Goal: Task Accomplishment & Management: Use online tool/utility

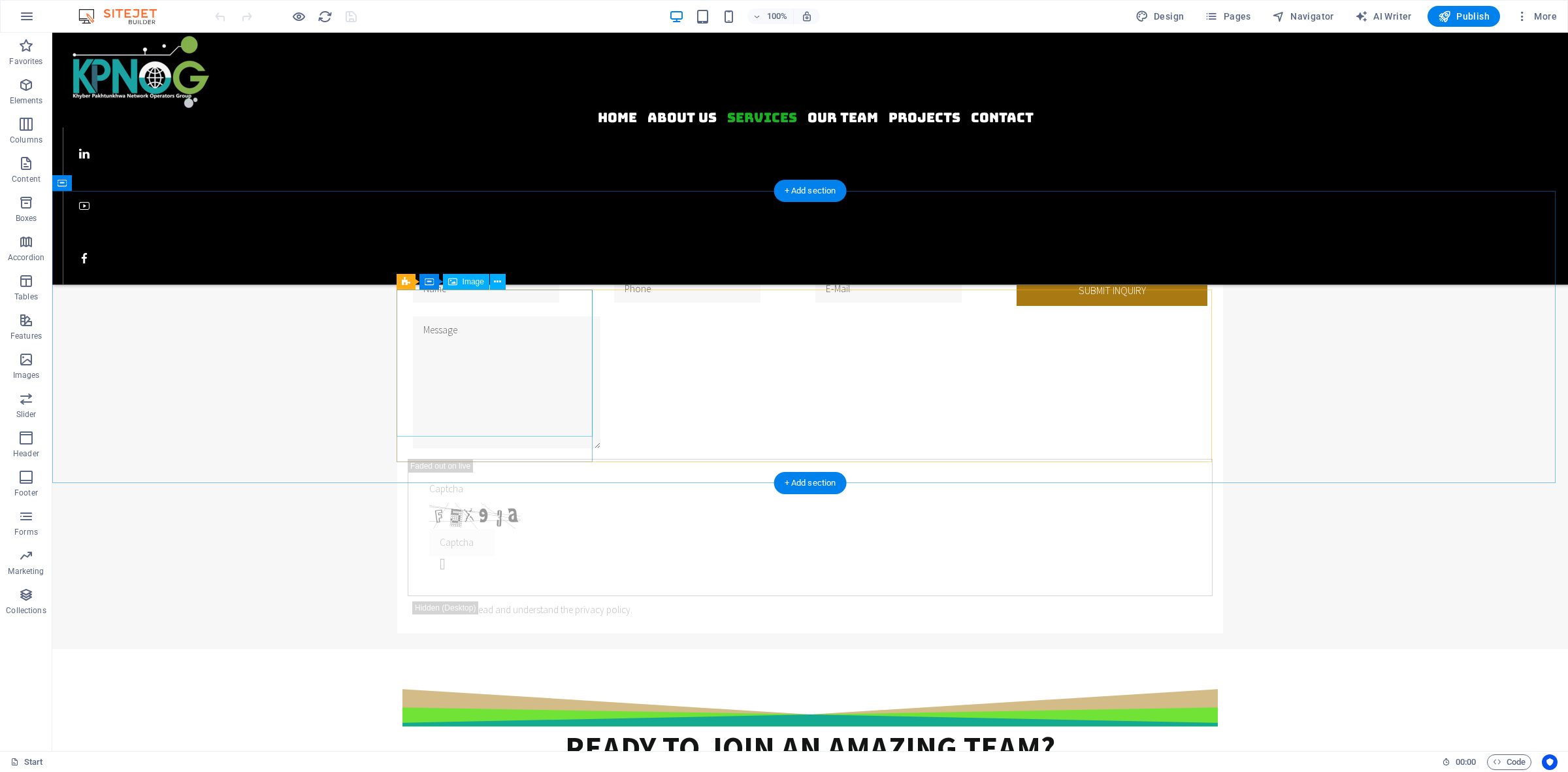
scroll to position [980, 0]
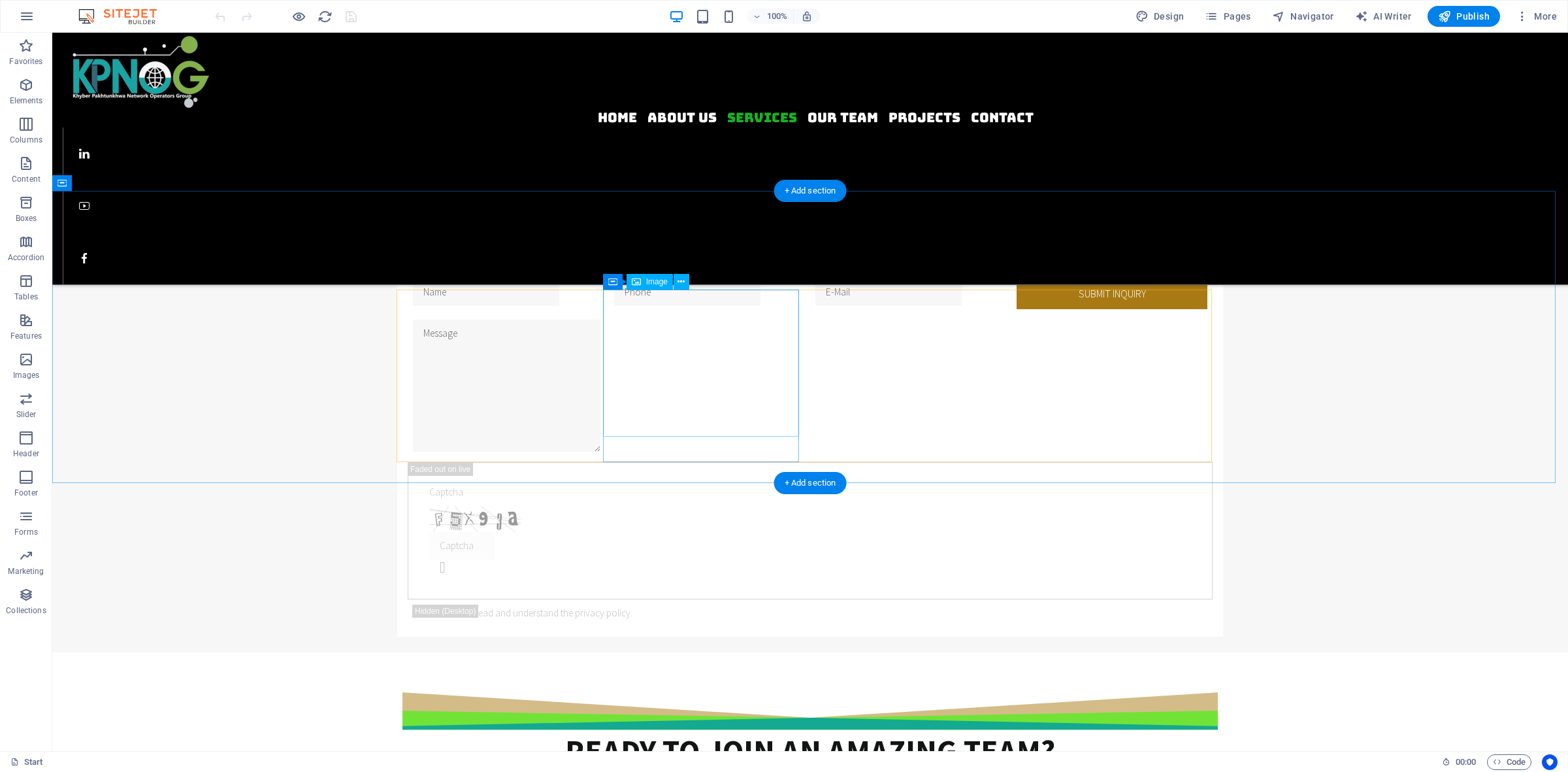
select select "%"
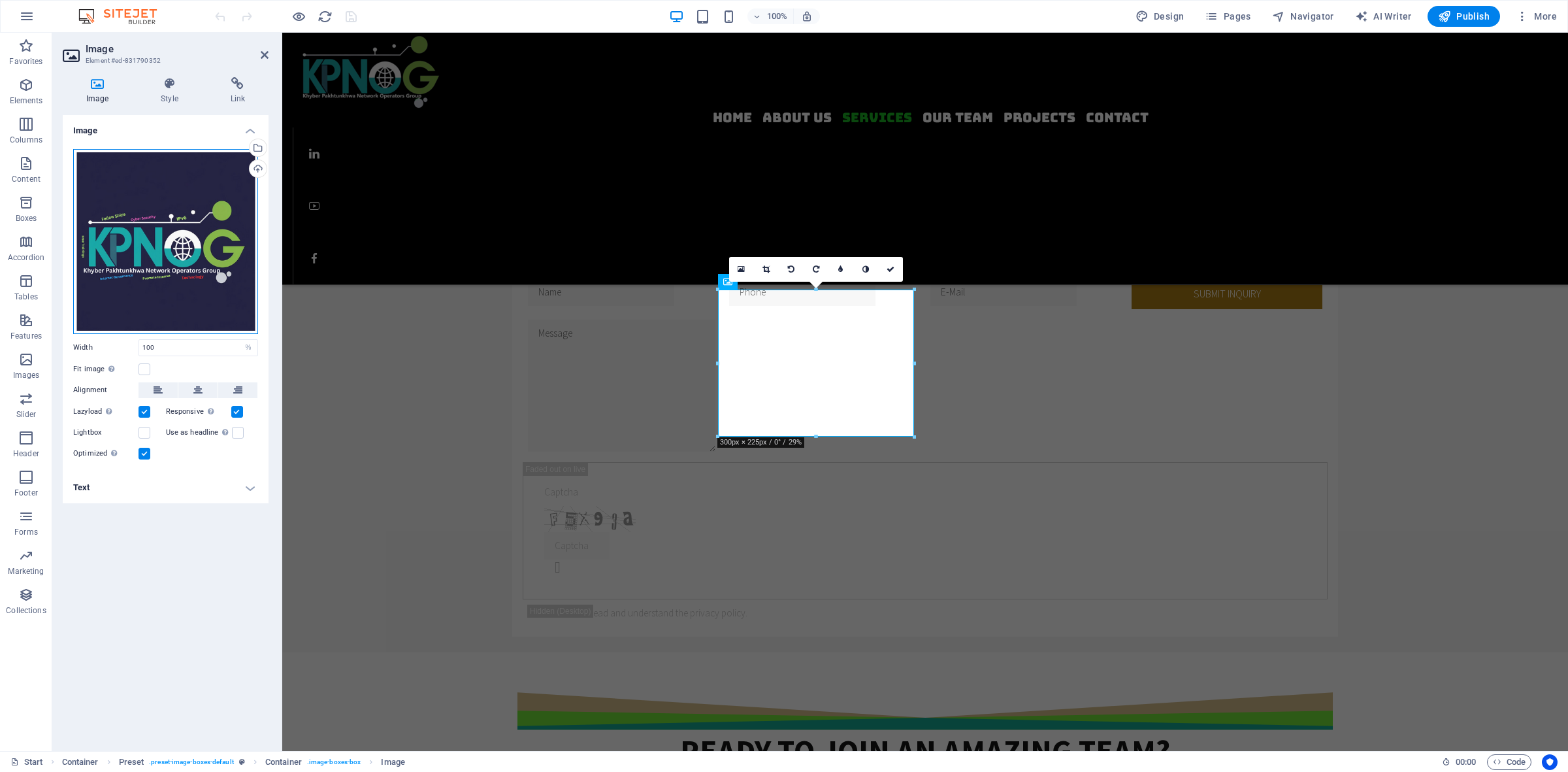
click at [155, 175] on div "Drag files here, click to choose files or select files from Files or our free s…" at bounding box center [166, 241] width 185 height 185
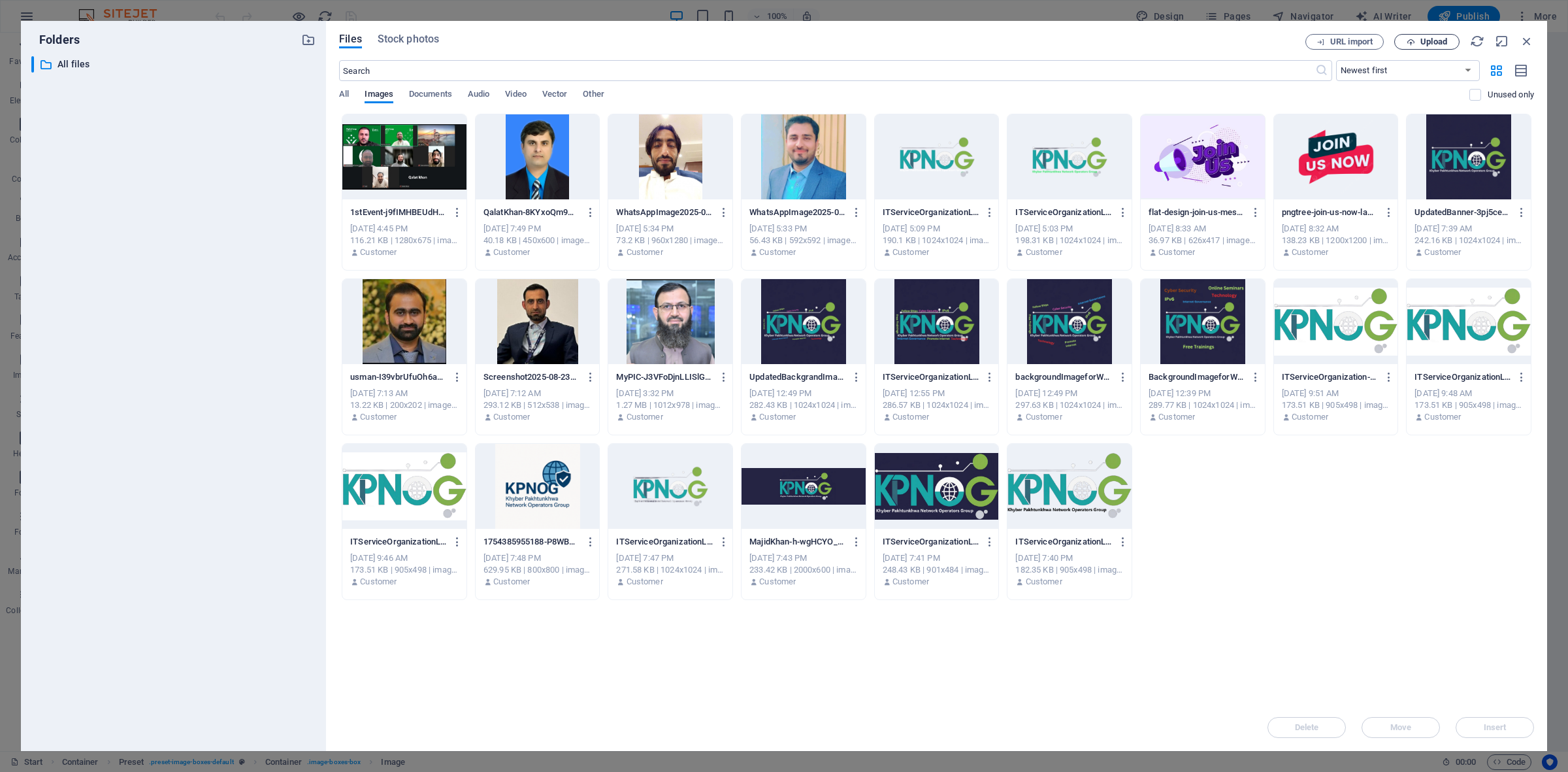
click at [1254, 41] on span "Upload" at bounding box center [1434, 41] width 27 height 8
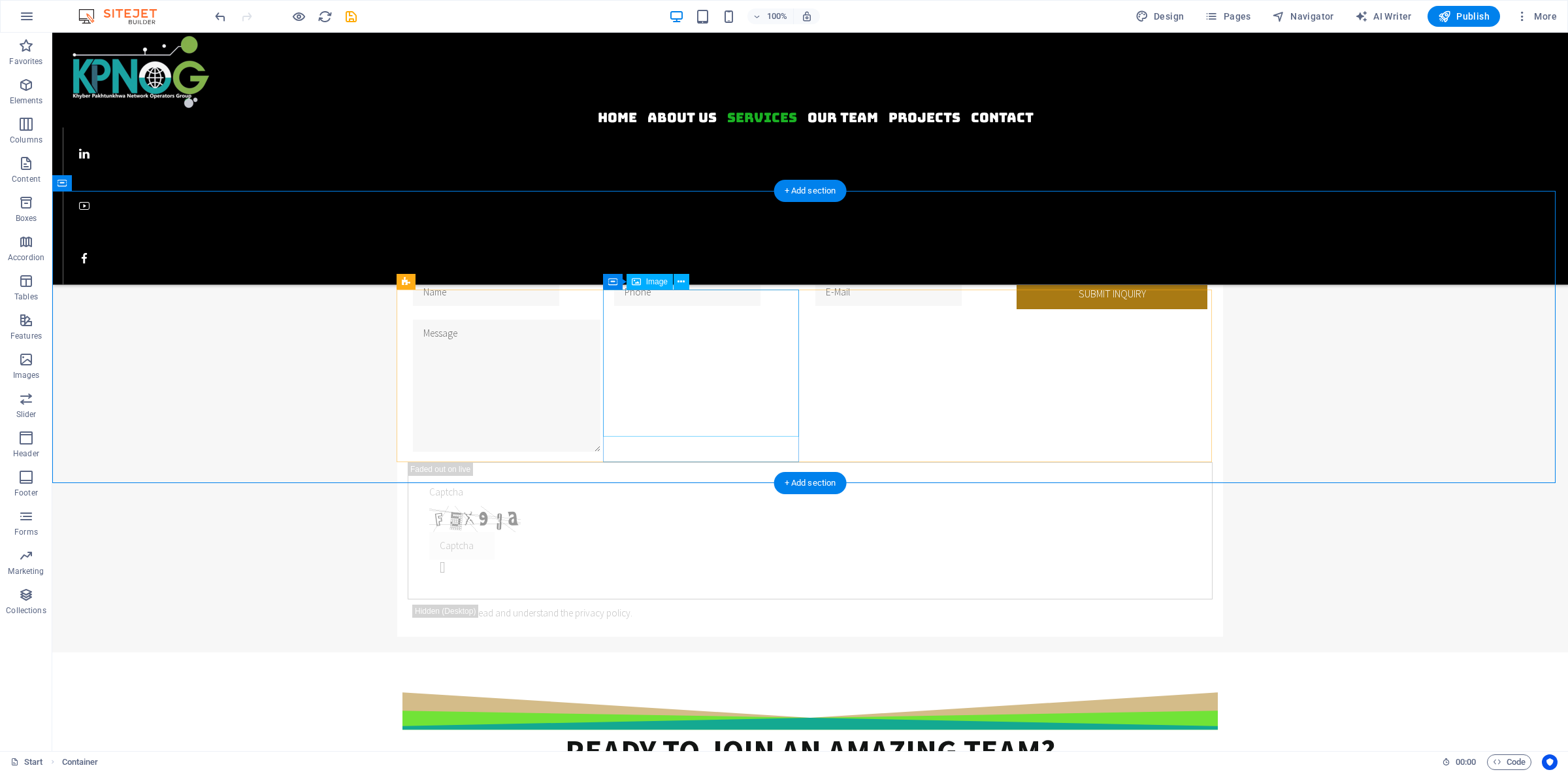
select select "%"
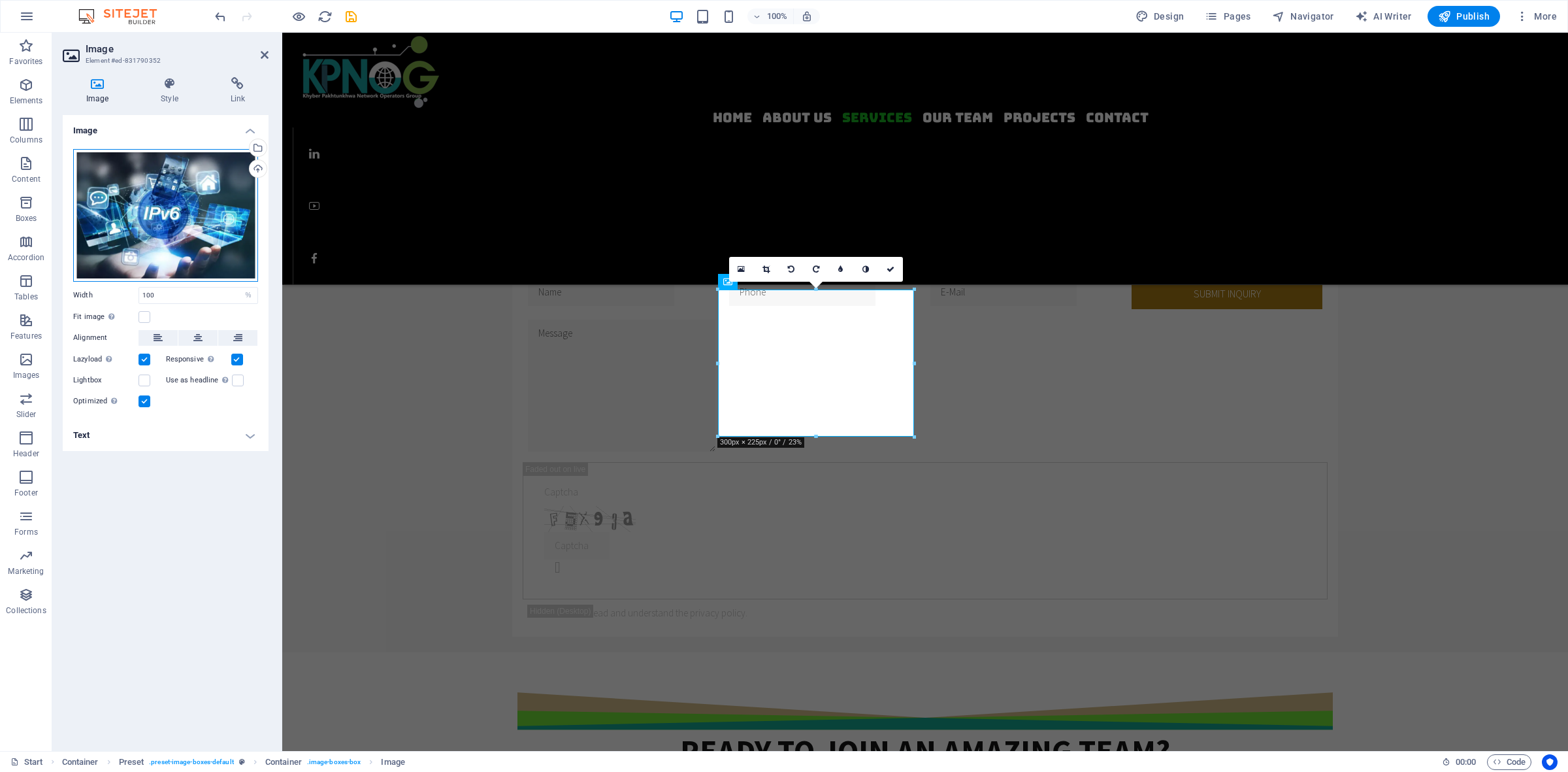
click at [180, 203] on div "Drag files here, click to choose files or select files from Files or our free s…" at bounding box center [166, 215] width 185 height 133
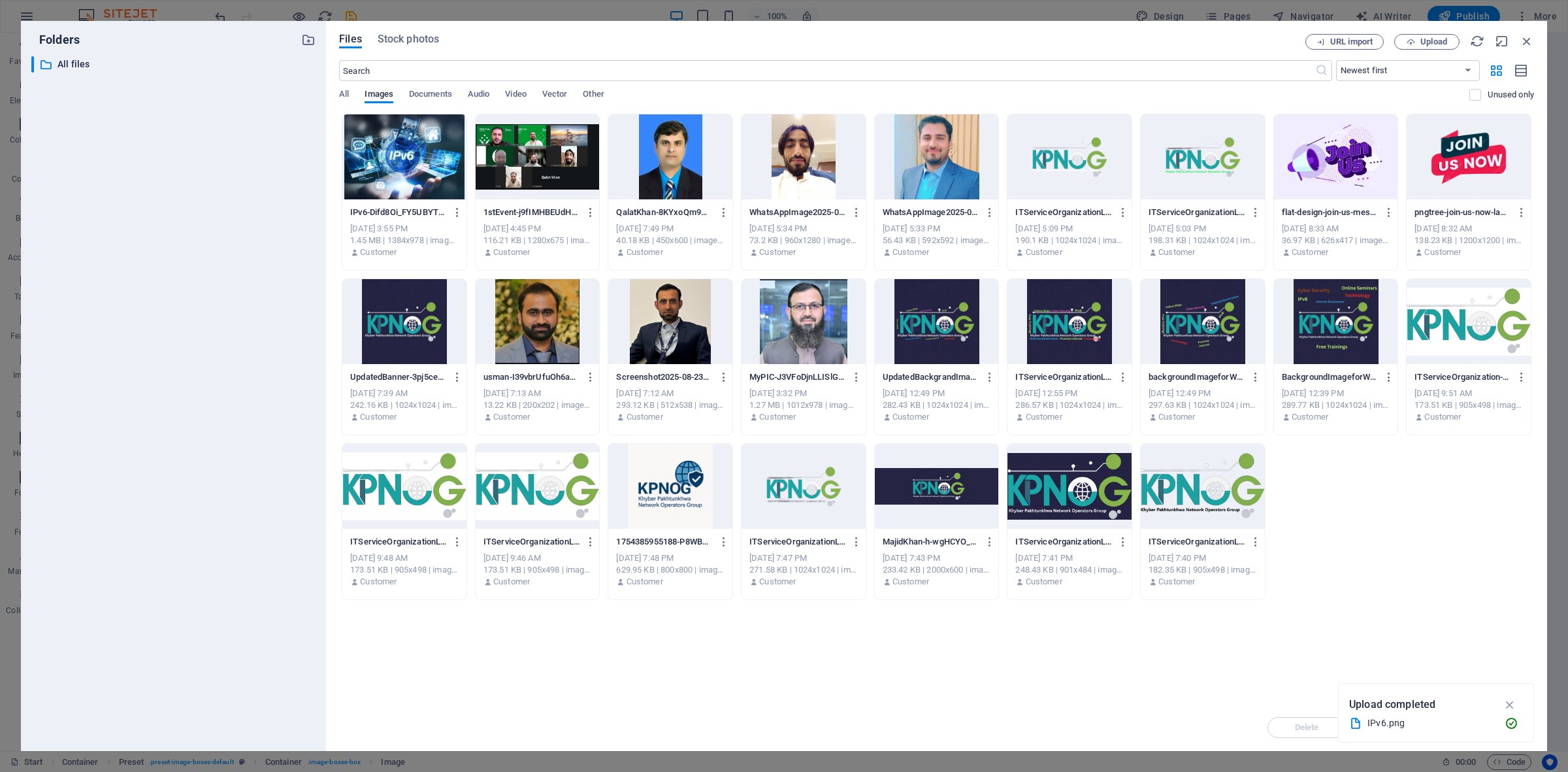
click at [180, 203] on div "​ All files All files" at bounding box center [174, 398] width 284 height 684
click at [1254, 541] on div "IPv6-Difd8Oi_FY5UBYTMM-U_ew.png IPv6-Difd8Oi_FY5UBYTMM-U_ew.png [DATE] 3:55 PM …" at bounding box center [937, 357] width 1195 height 487
click at [1254, 40] on icon "button" at bounding box center [1527, 41] width 14 height 14
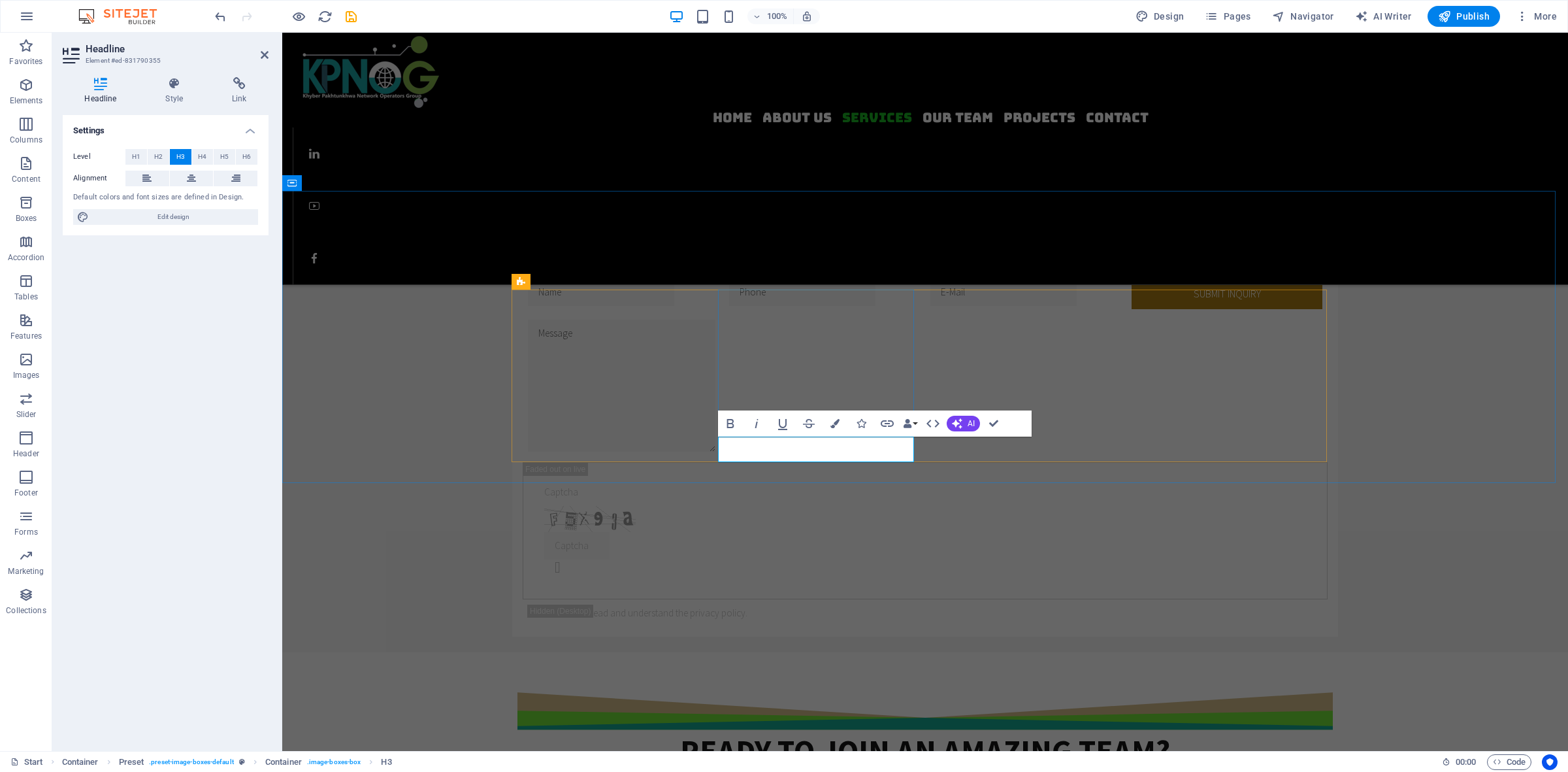
drag, startPoint x: 828, startPoint y: 443, endPoint x: 720, endPoint y: 455, distance: 108.7
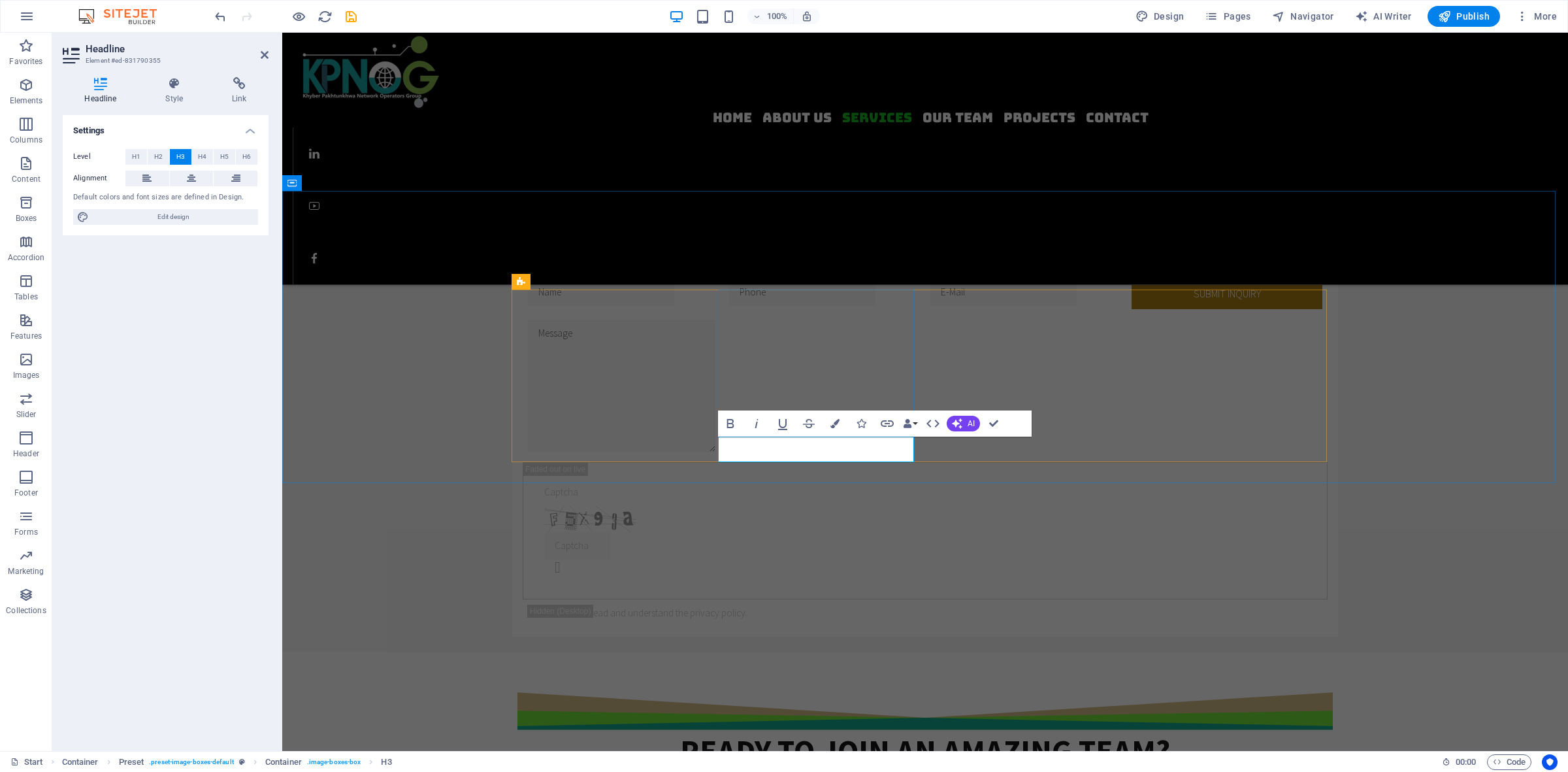
drag, startPoint x: 772, startPoint y: 451, endPoint x: 823, endPoint y: 450, distance: 51.0
click at [731, 422] on icon "button" at bounding box center [730, 423] width 16 height 16
drag, startPoint x: 802, startPoint y: 448, endPoint x: 718, endPoint y: 448, distance: 84.0
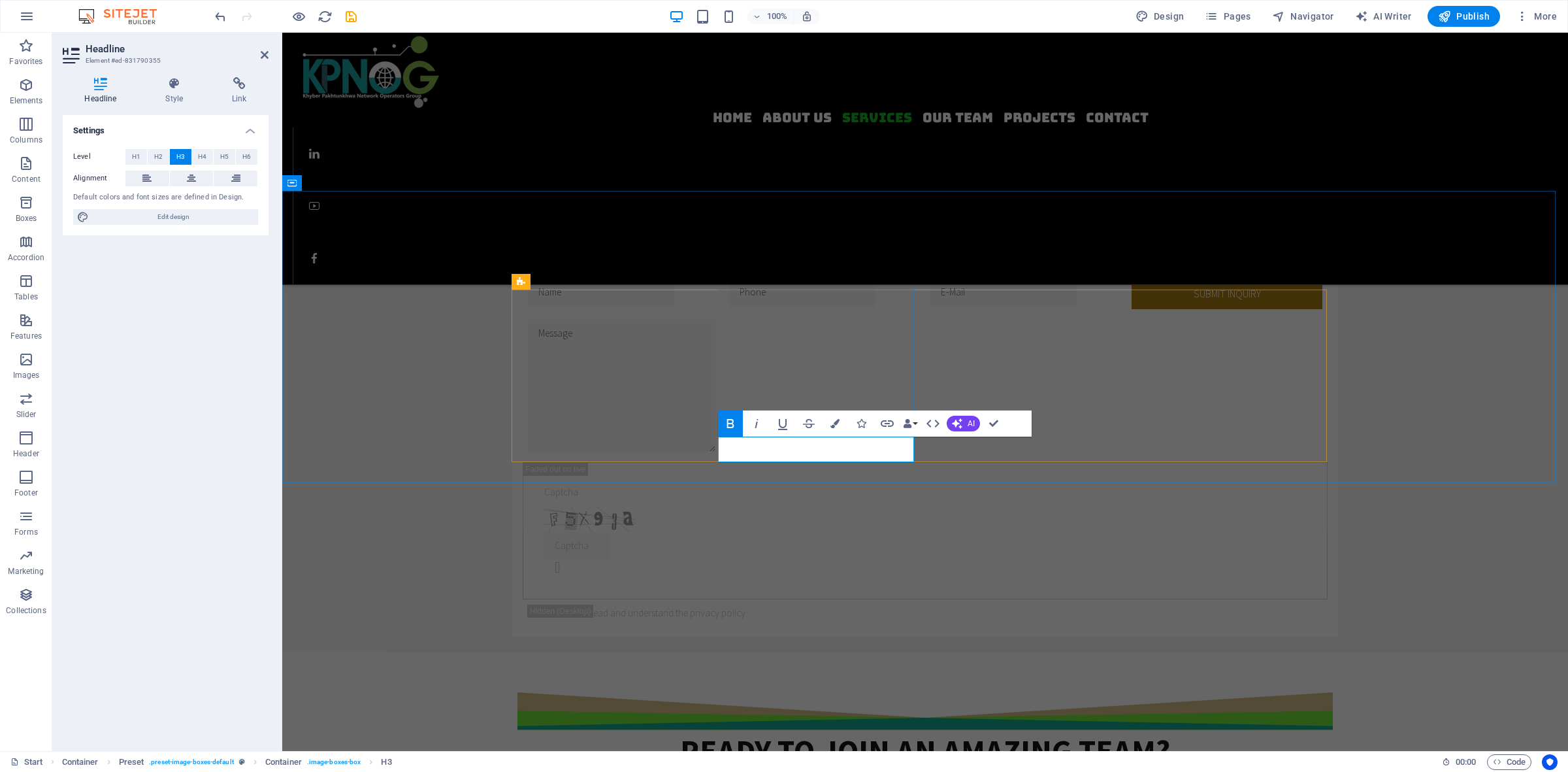
click at [732, 423] on icon "button" at bounding box center [730, 423] width 7 height 9
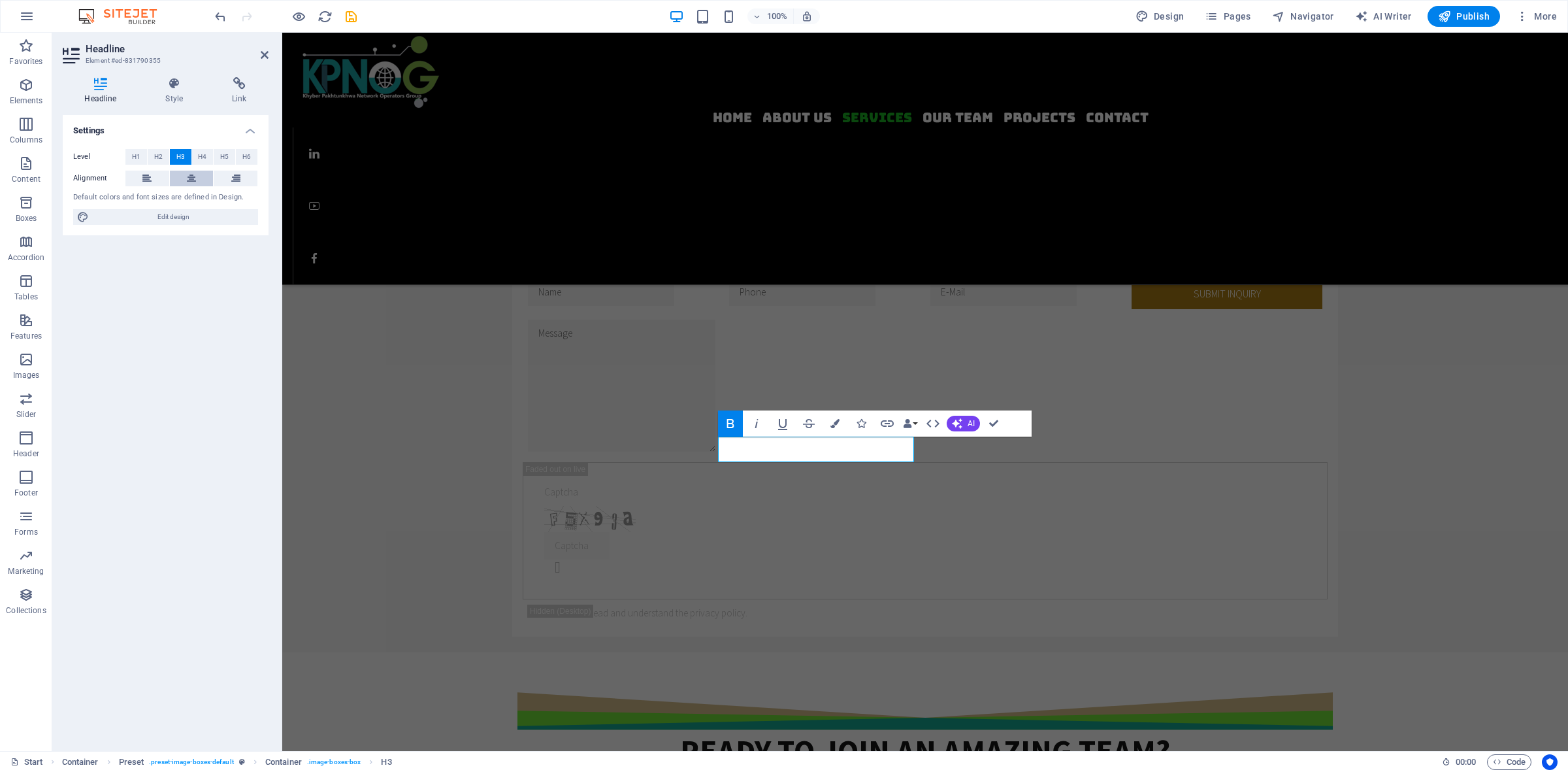
click at [194, 174] on icon at bounding box center [191, 179] width 9 height 16
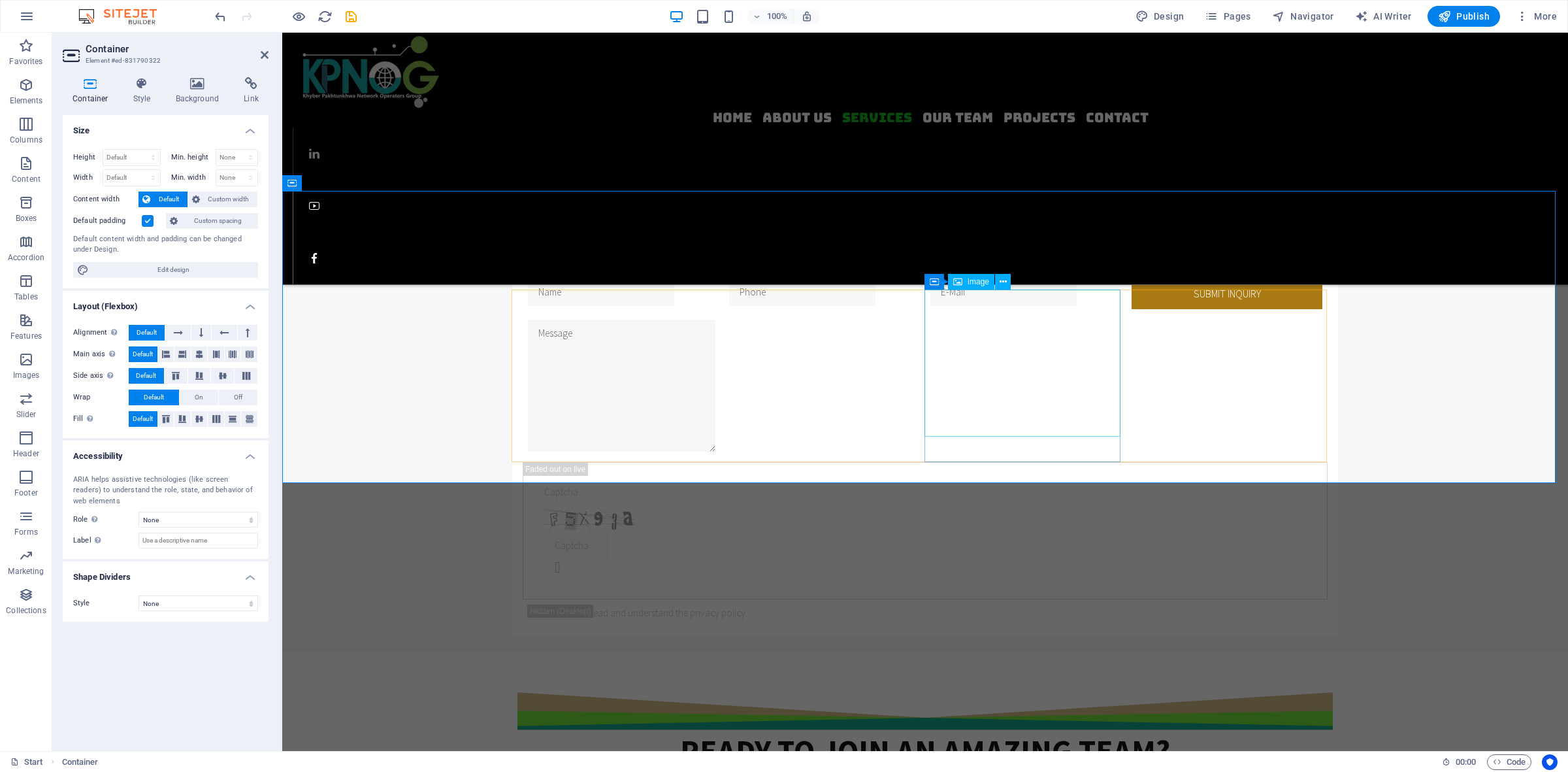
select select "%"
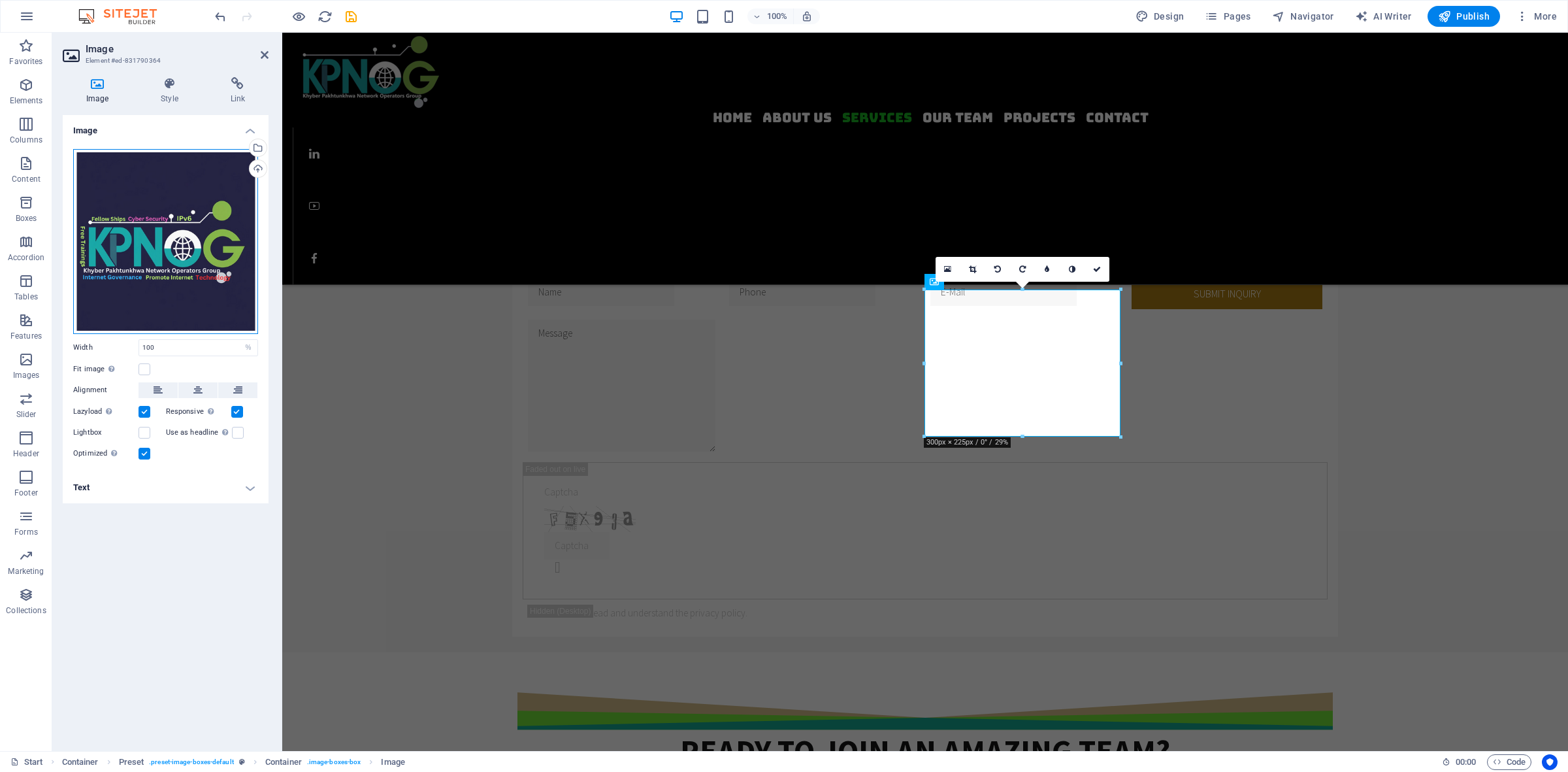
click at [165, 221] on div "Drag files here, click to choose files or select files from Files or our free s…" at bounding box center [166, 241] width 185 height 185
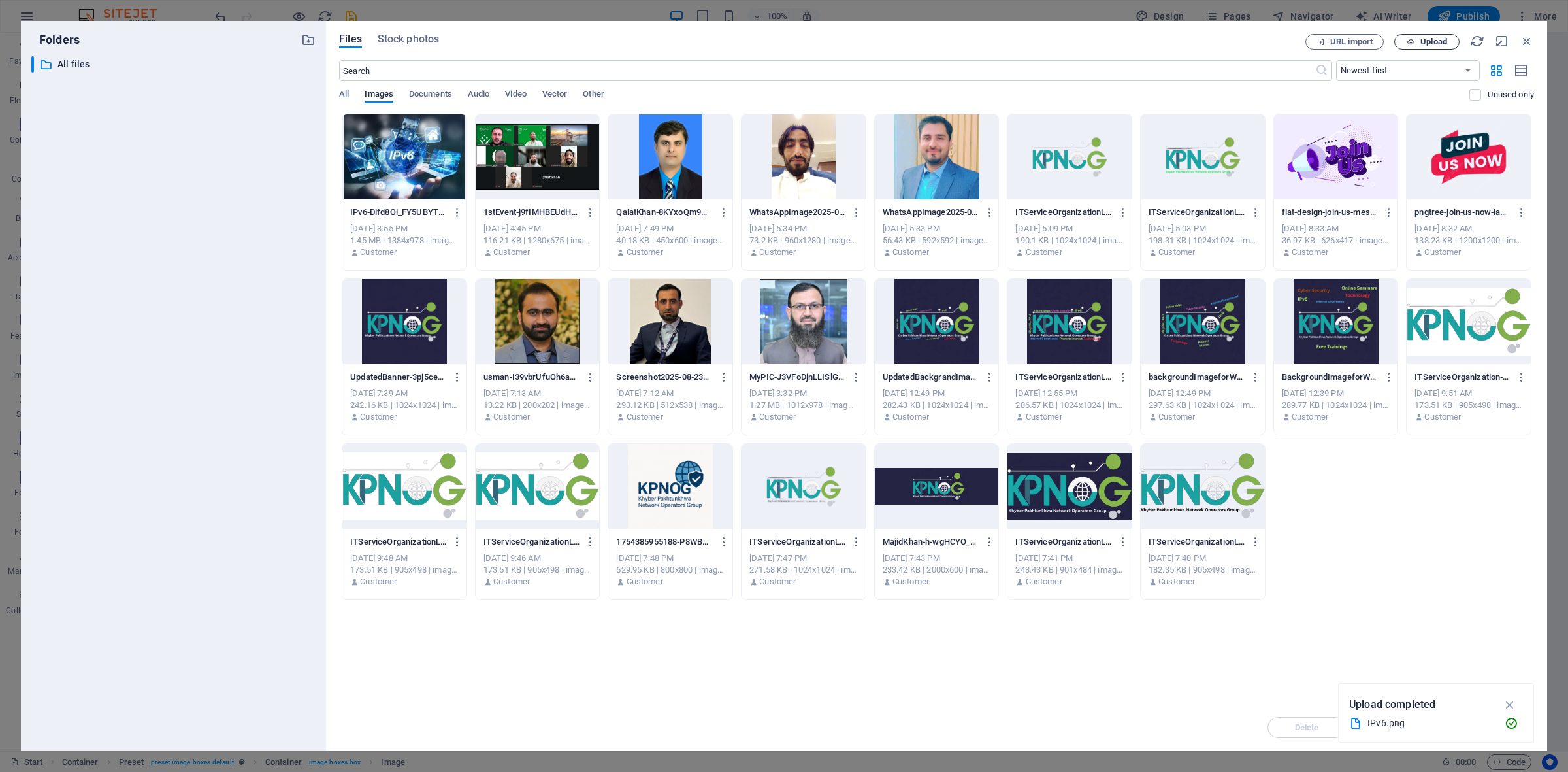
click at [1254, 39] on span "Upload" at bounding box center [1434, 41] width 27 height 8
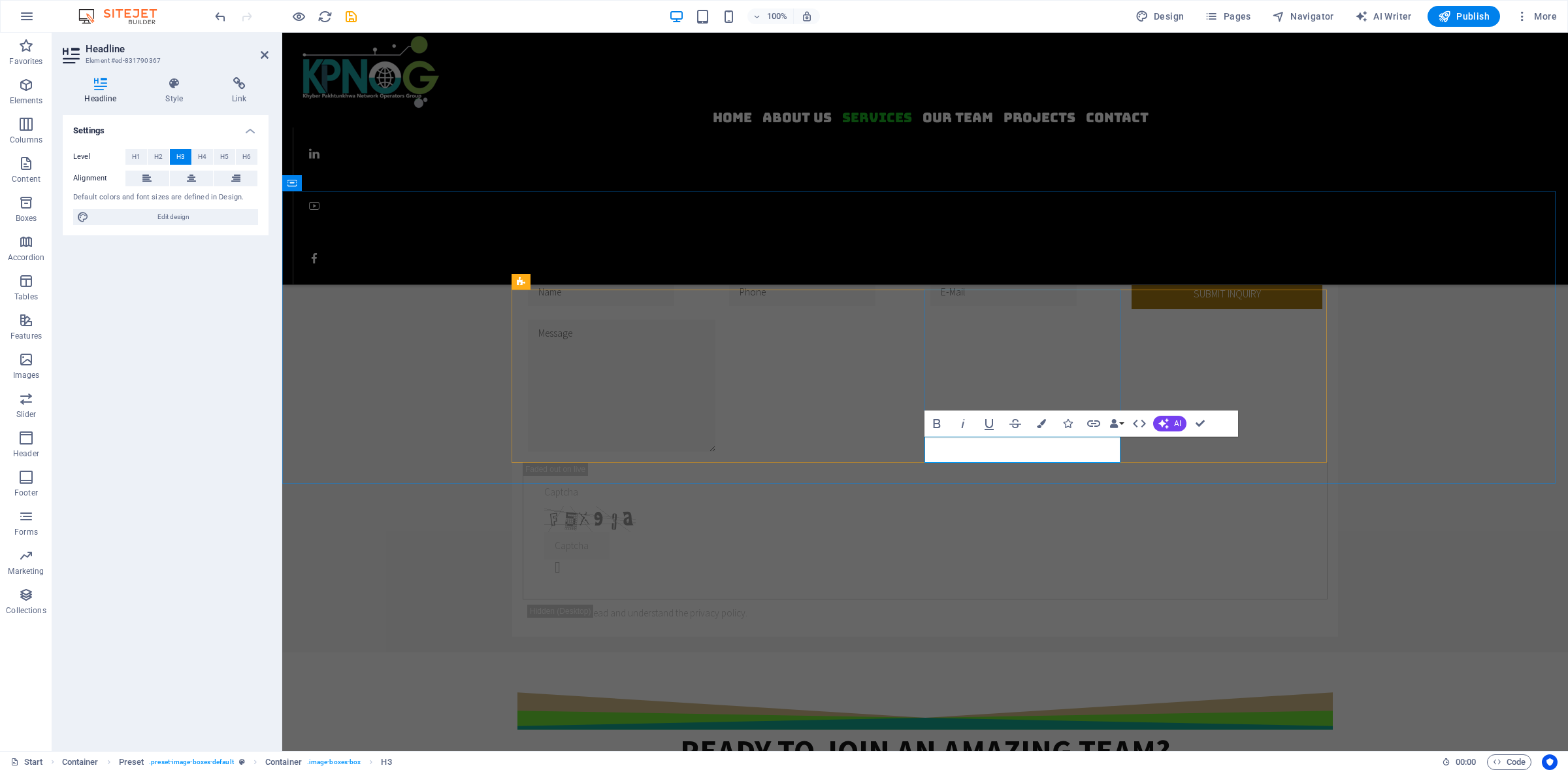
drag, startPoint x: 1032, startPoint y: 450, endPoint x: 956, endPoint y: 462, distance: 76.9
drag, startPoint x: 1073, startPoint y: 452, endPoint x: 922, endPoint y: 455, distance: 151.0
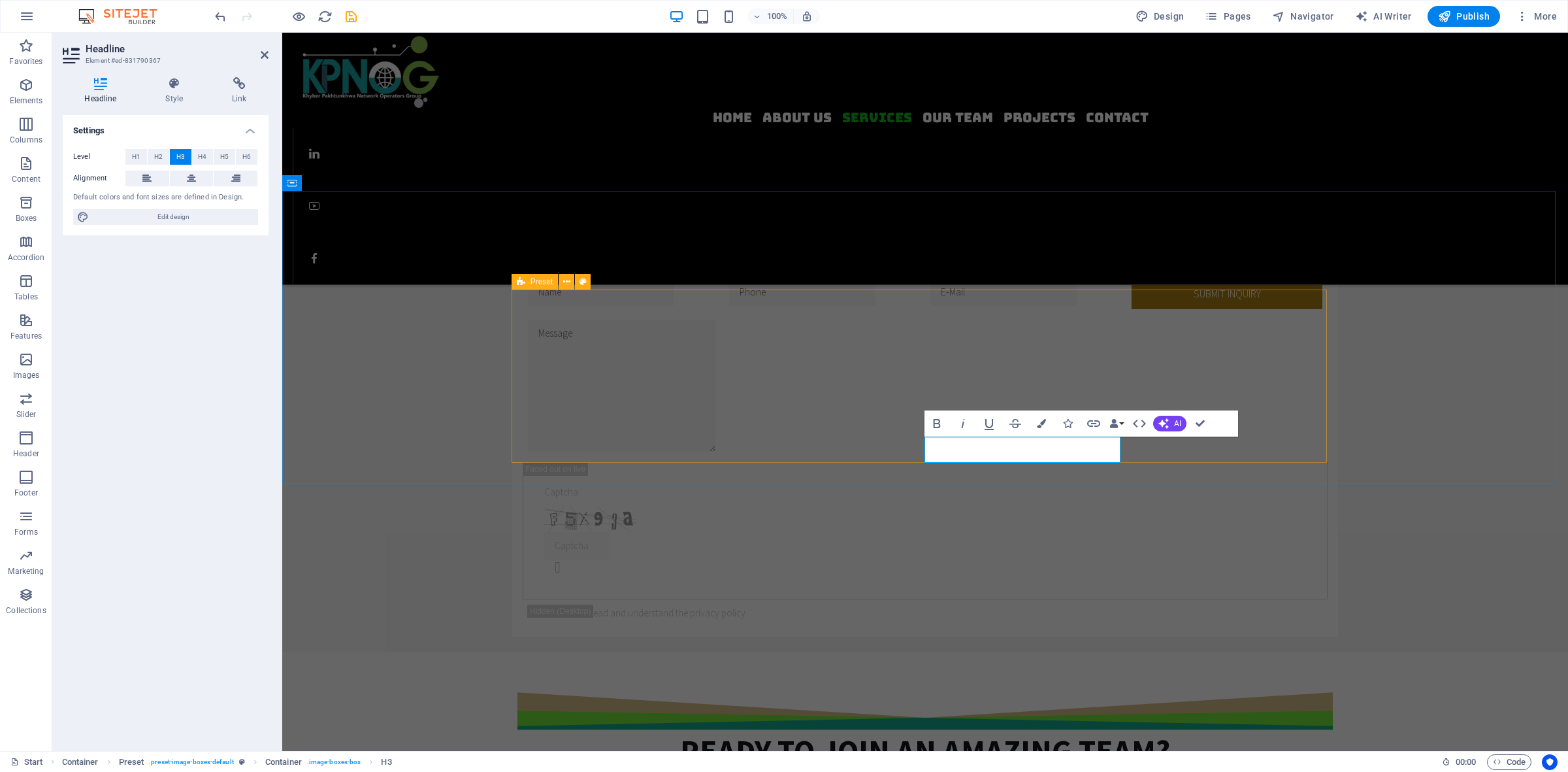
click at [188, 176] on icon at bounding box center [191, 179] width 9 height 16
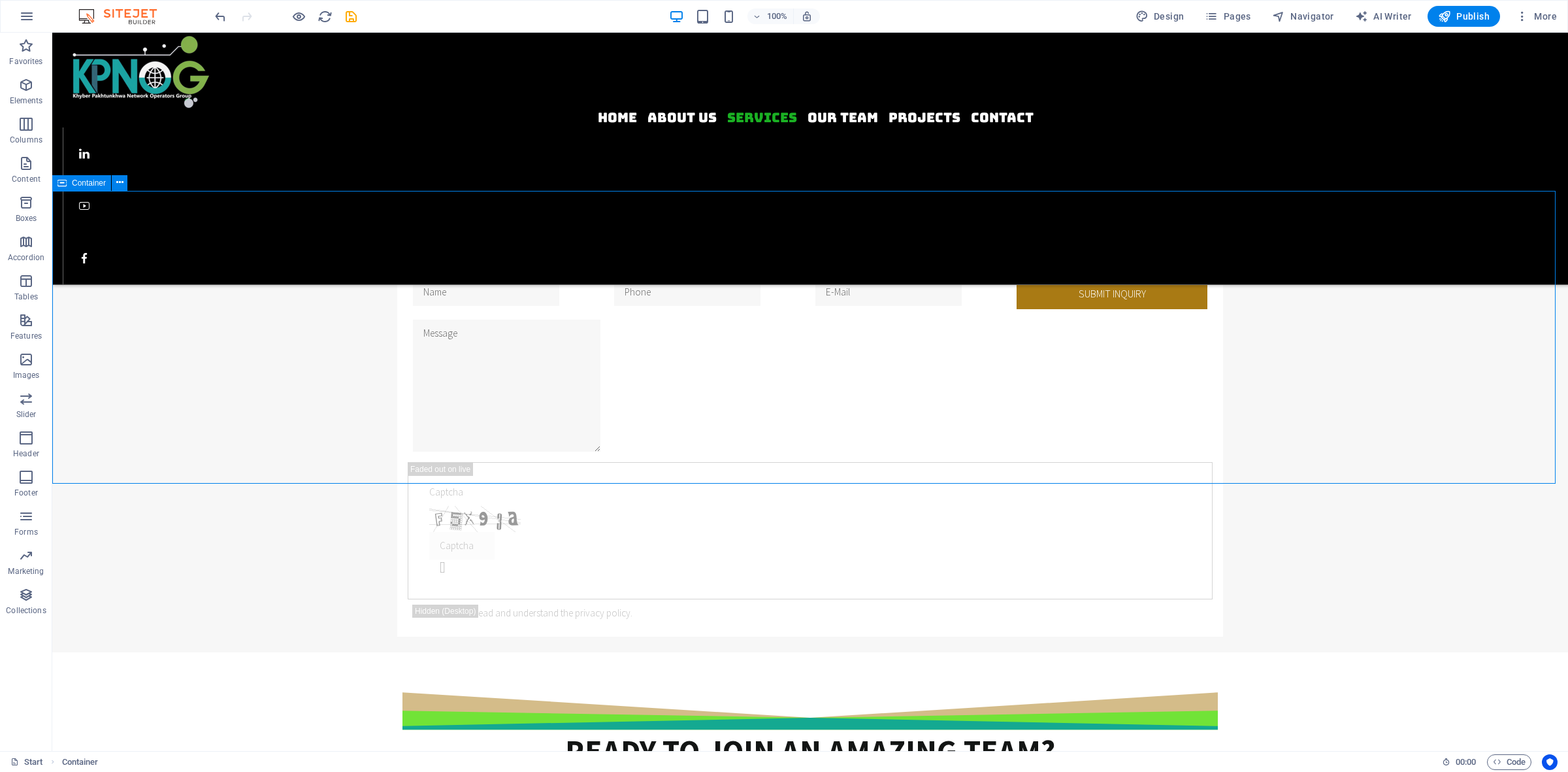
select select "px"
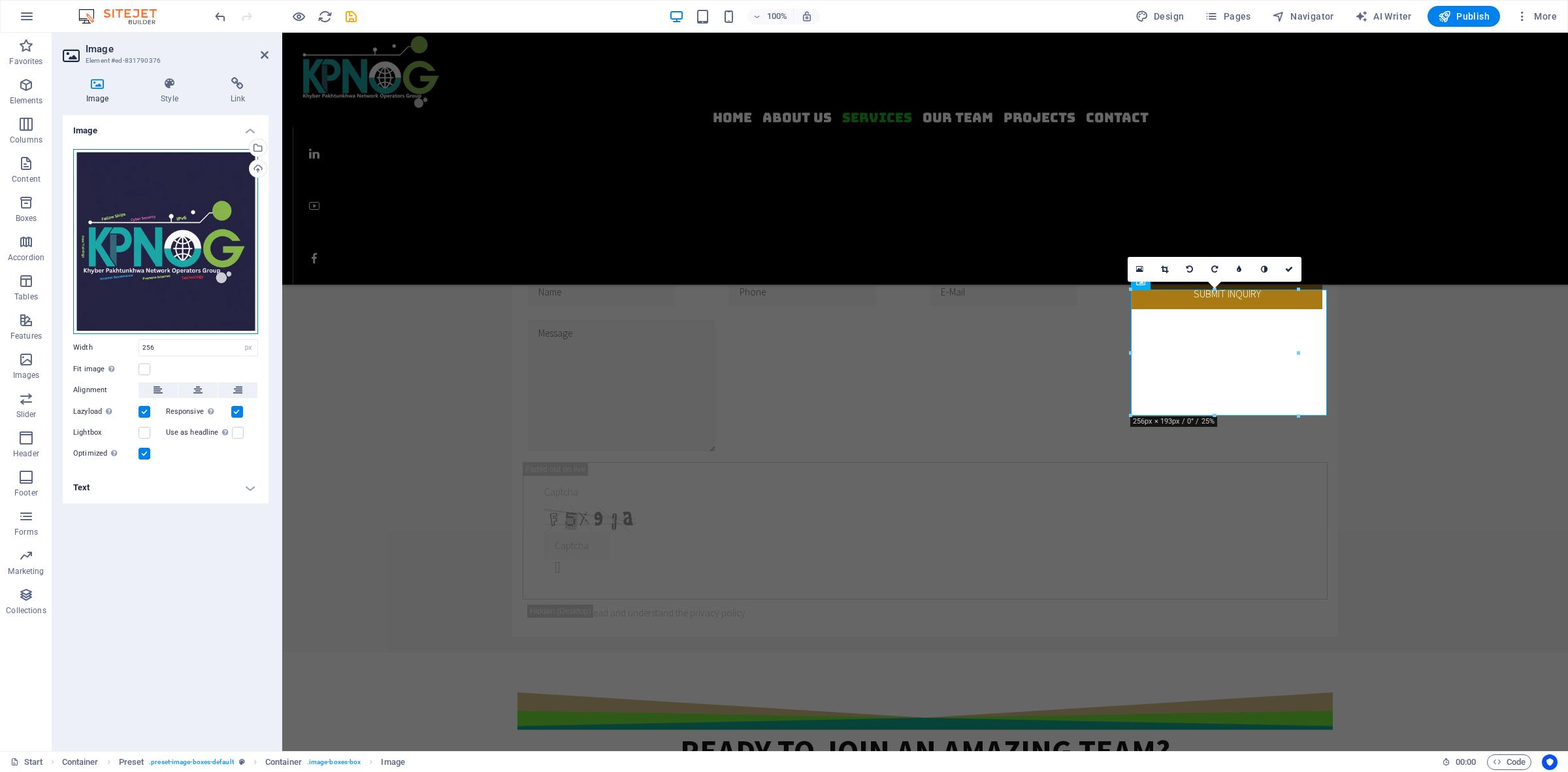
click at [150, 205] on div "Drag files here, click to choose files or select files from Files or our free s…" at bounding box center [166, 241] width 185 height 185
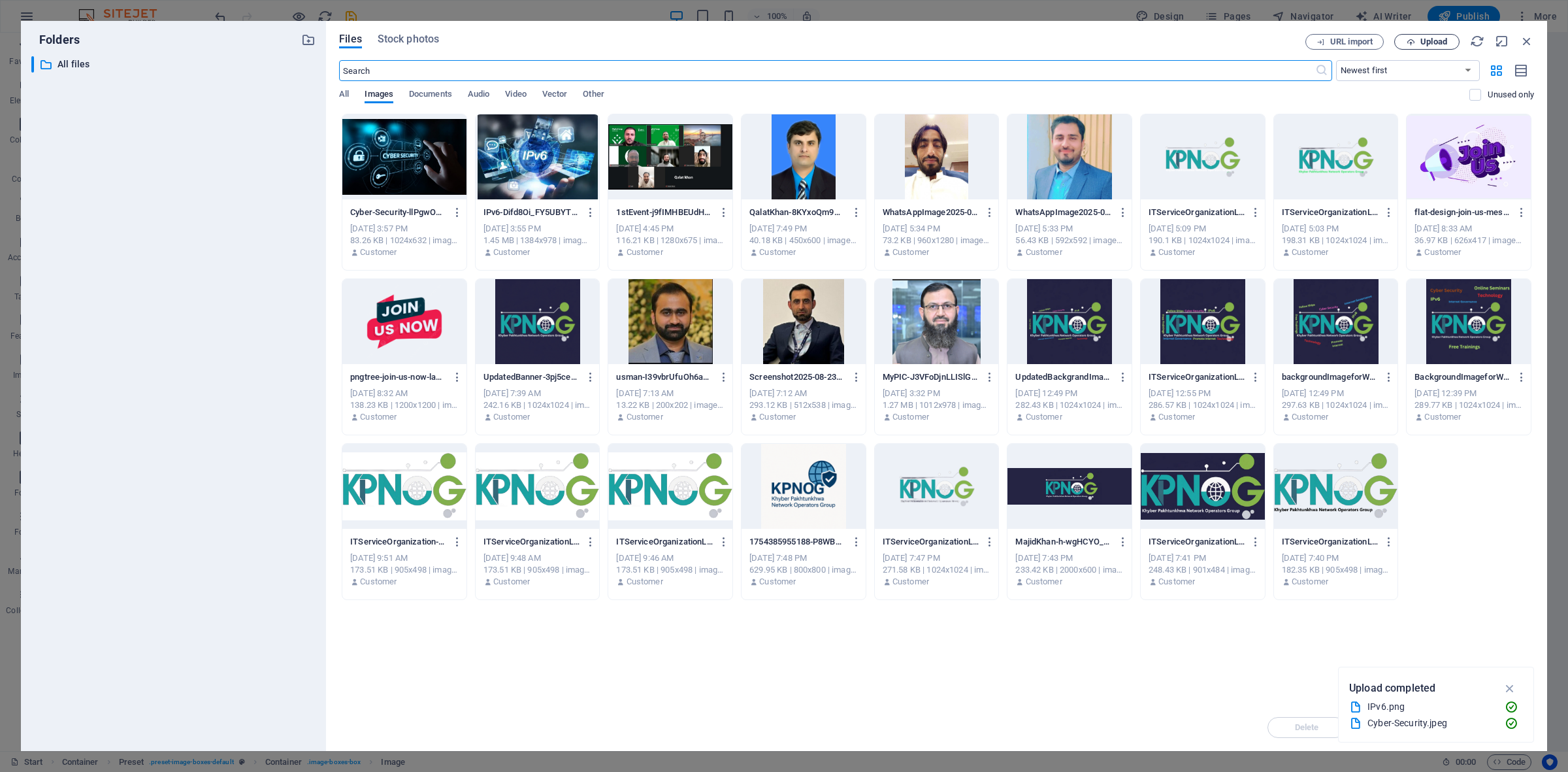
drag, startPoint x: 1433, startPoint y: 42, endPoint x: 1419, endPoint y: 46, distance: 14.6
click at [1254, 42] on span "Upload" at bounding box center [1434, 41] width 27 height 8
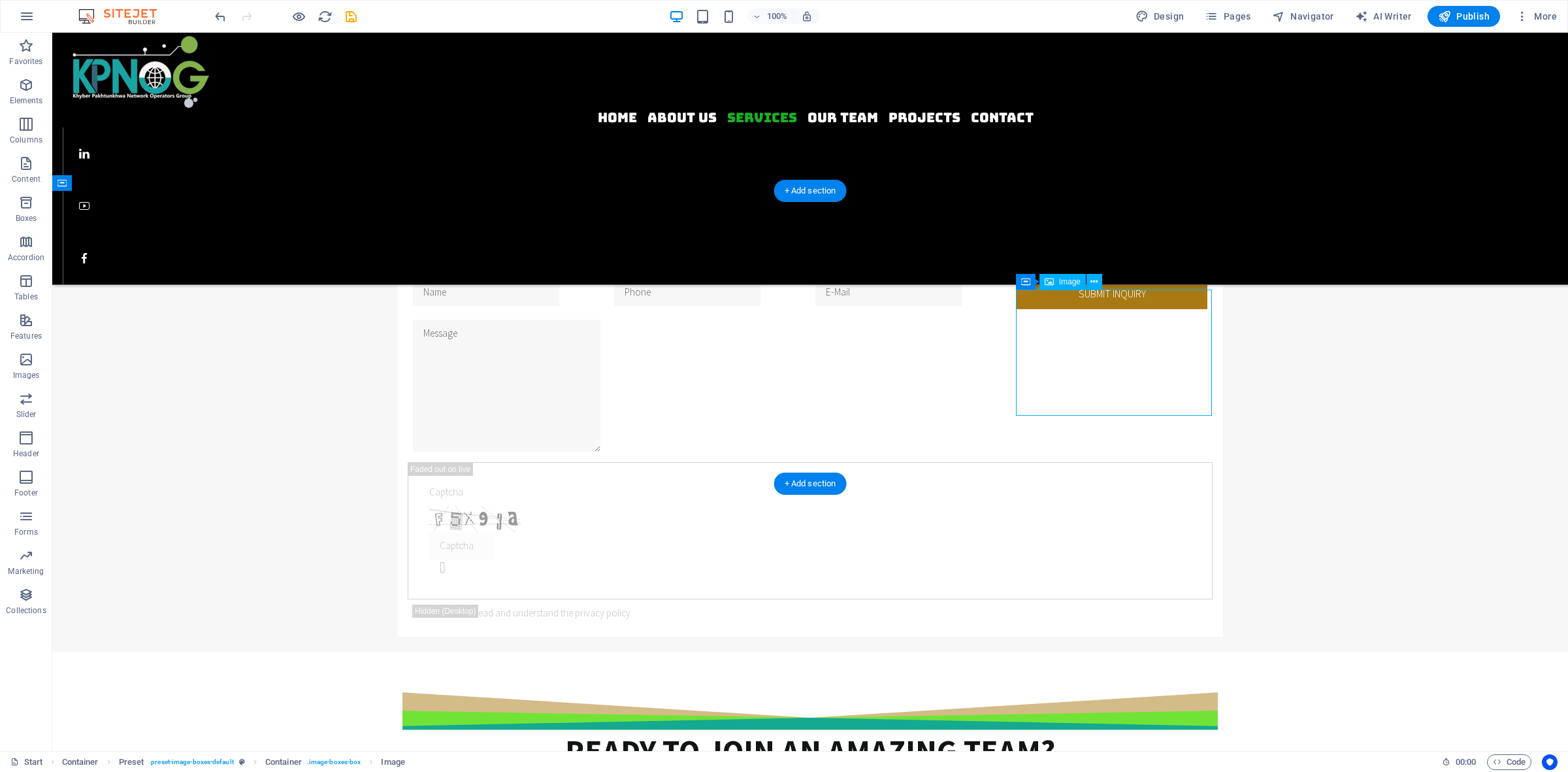
select select "px"
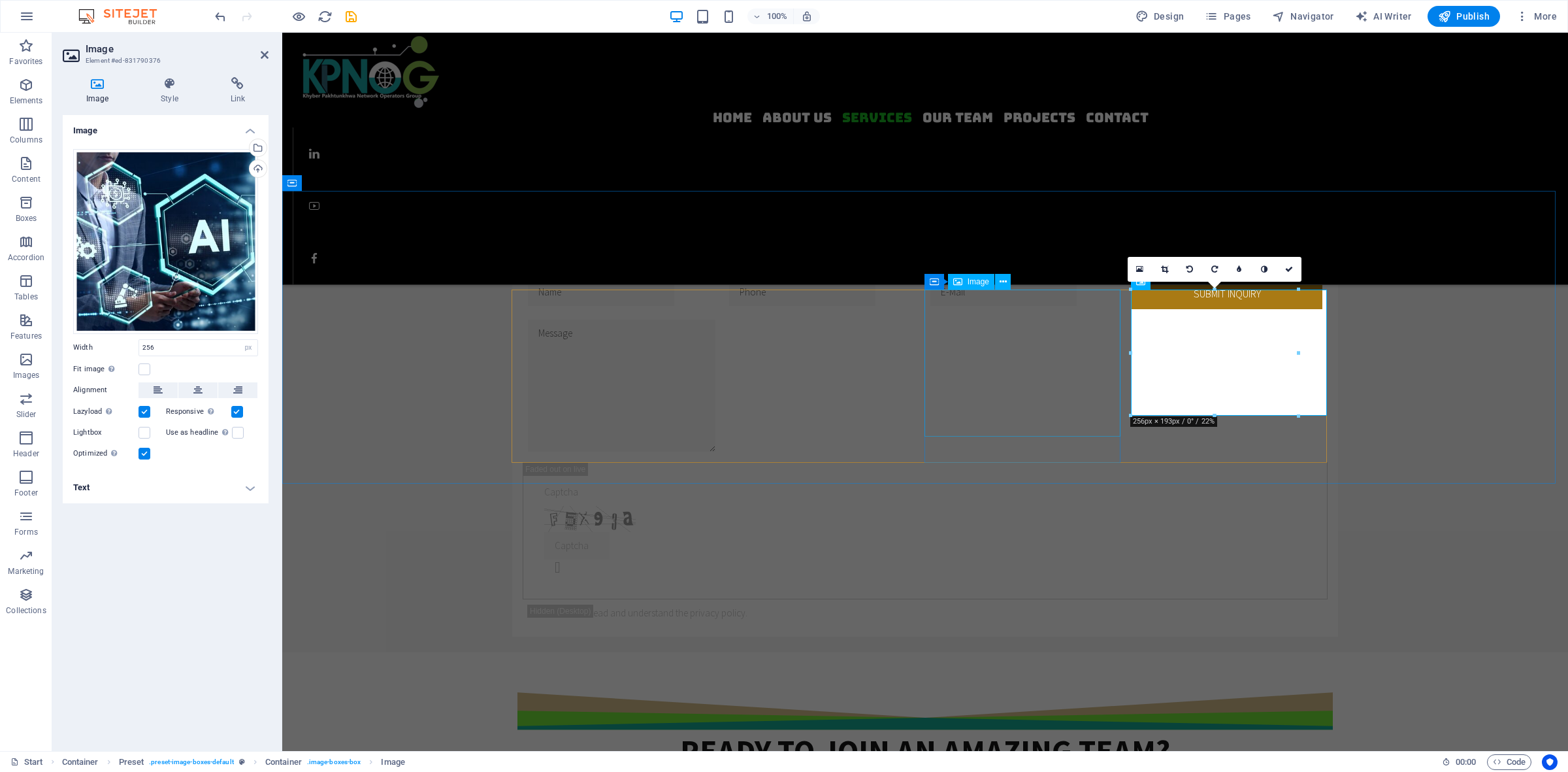
select select "%"
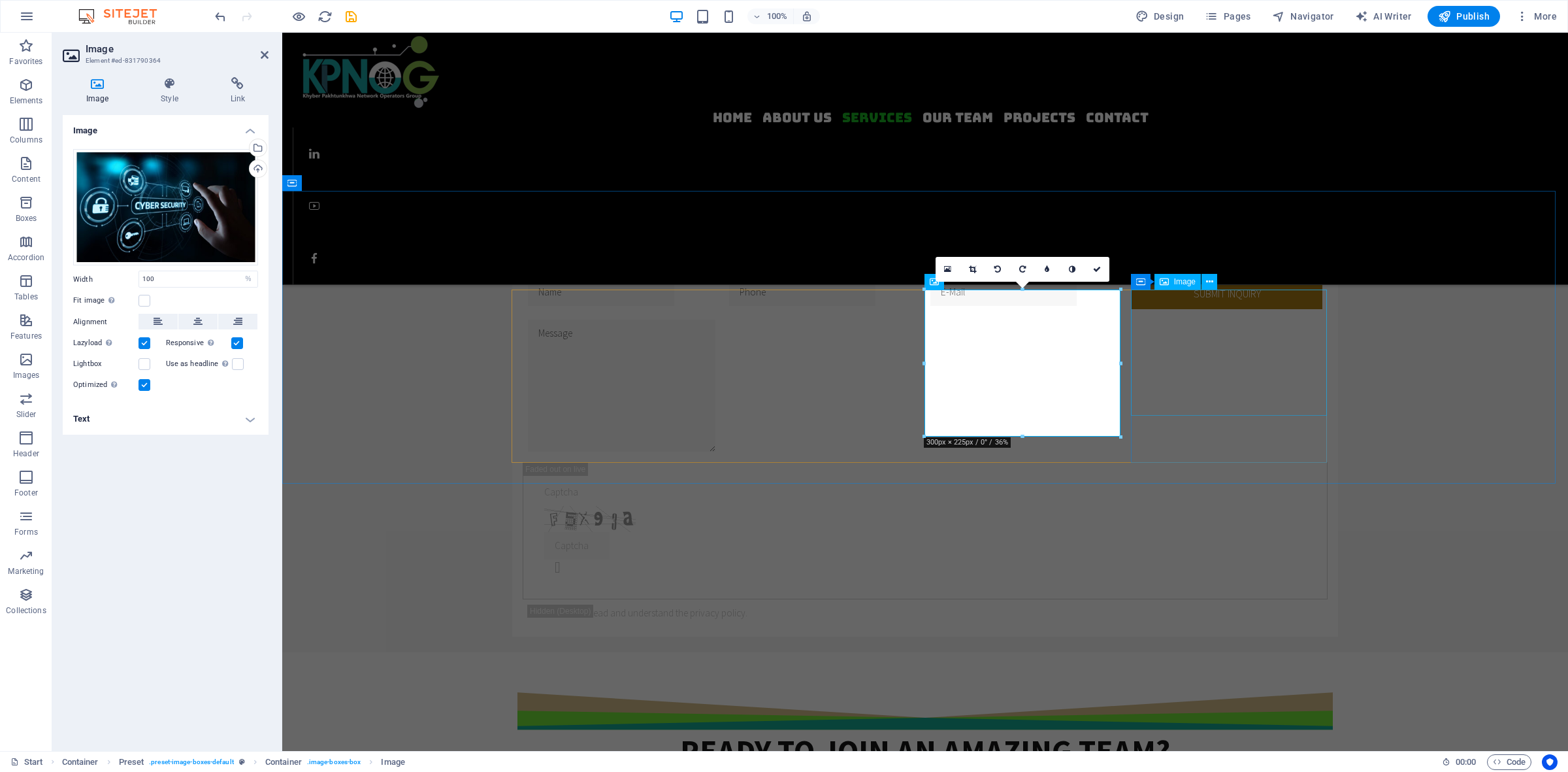
select select "px"
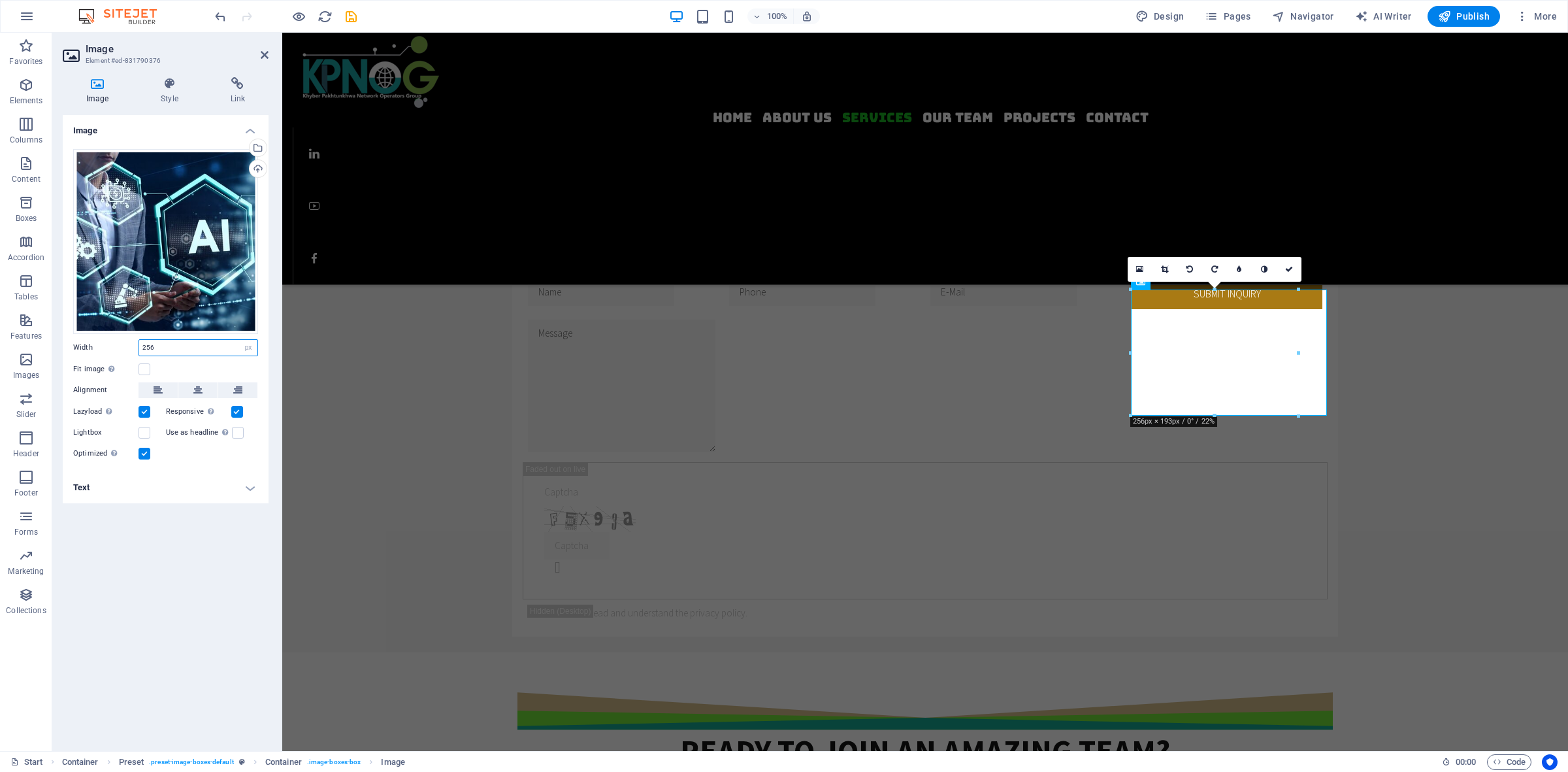
drag, startPoint x: 184, startPoint y: 350, endPoint x: 101, endPoint y: 351, distance: 83.0
click at [101, 351] on div "Width 256 Default auto px rem % em vh vw" at bounding box center [166, 348] width 185 height 17
select select "%"
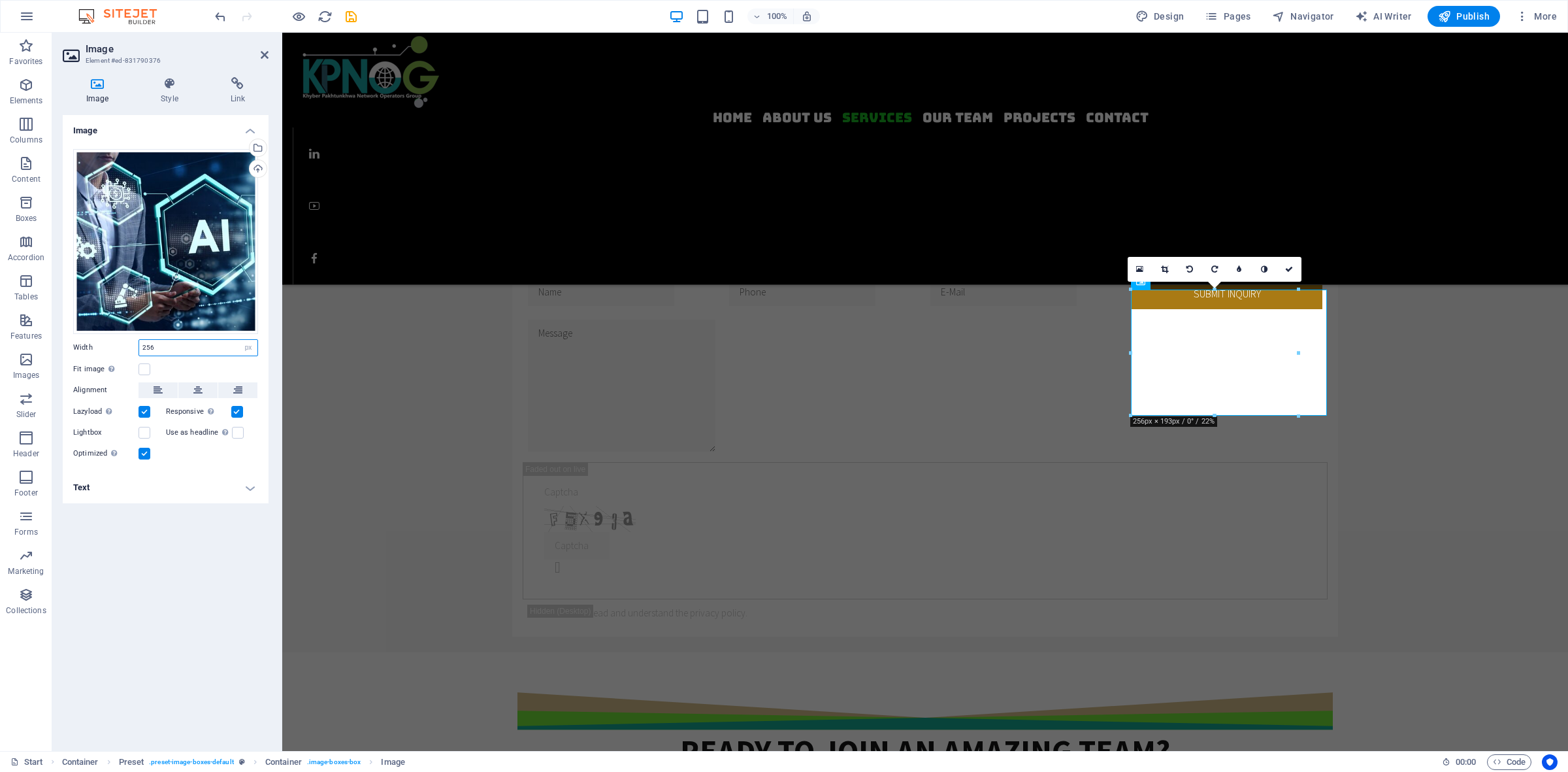
click at [199, 345] on input "256" at bounding box center [198, 348] width 118 height 16
click at [245, 347] on select "Default auto px rem % em vh vw" at bounding box center [248, 348] width 18 height 16
select select "%"
click at [239, 340] on select "Default auto px rem % em vh vw" at bounding box center [248, 348] width 18 height 16
click at [164, 347] on input "85.3" at bounding box center [198, 348] width 118 height 16
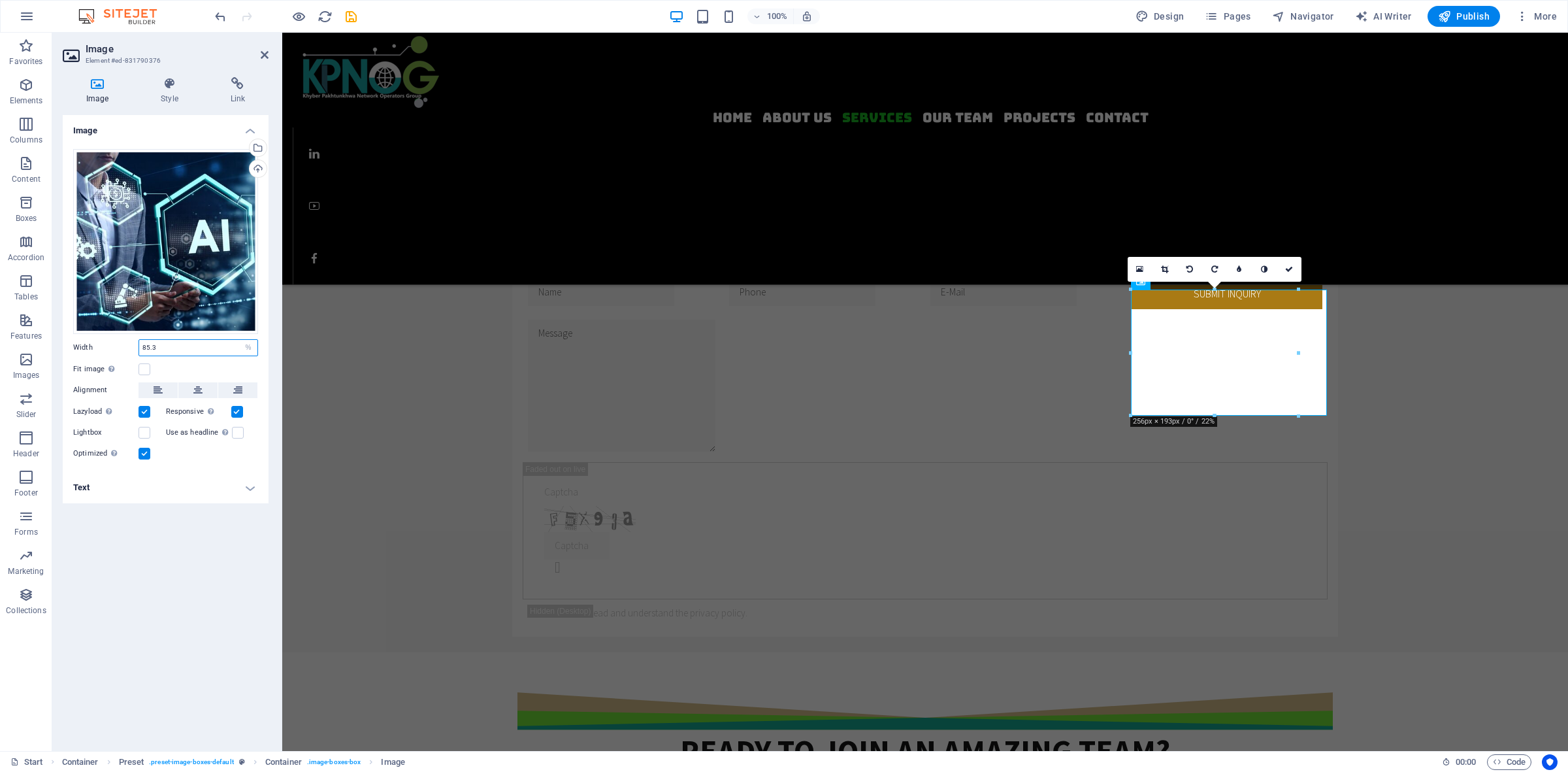
drag, startPoint x: 164, startPoint y: 347, endPoint x: 110, endPoint y: 339, distance: 54.6
click at [110, 339] on div "Width 85.3 Default auto px rem % em vh vw" at bounding box center [166, 348] width 185 height 17
type input "100"
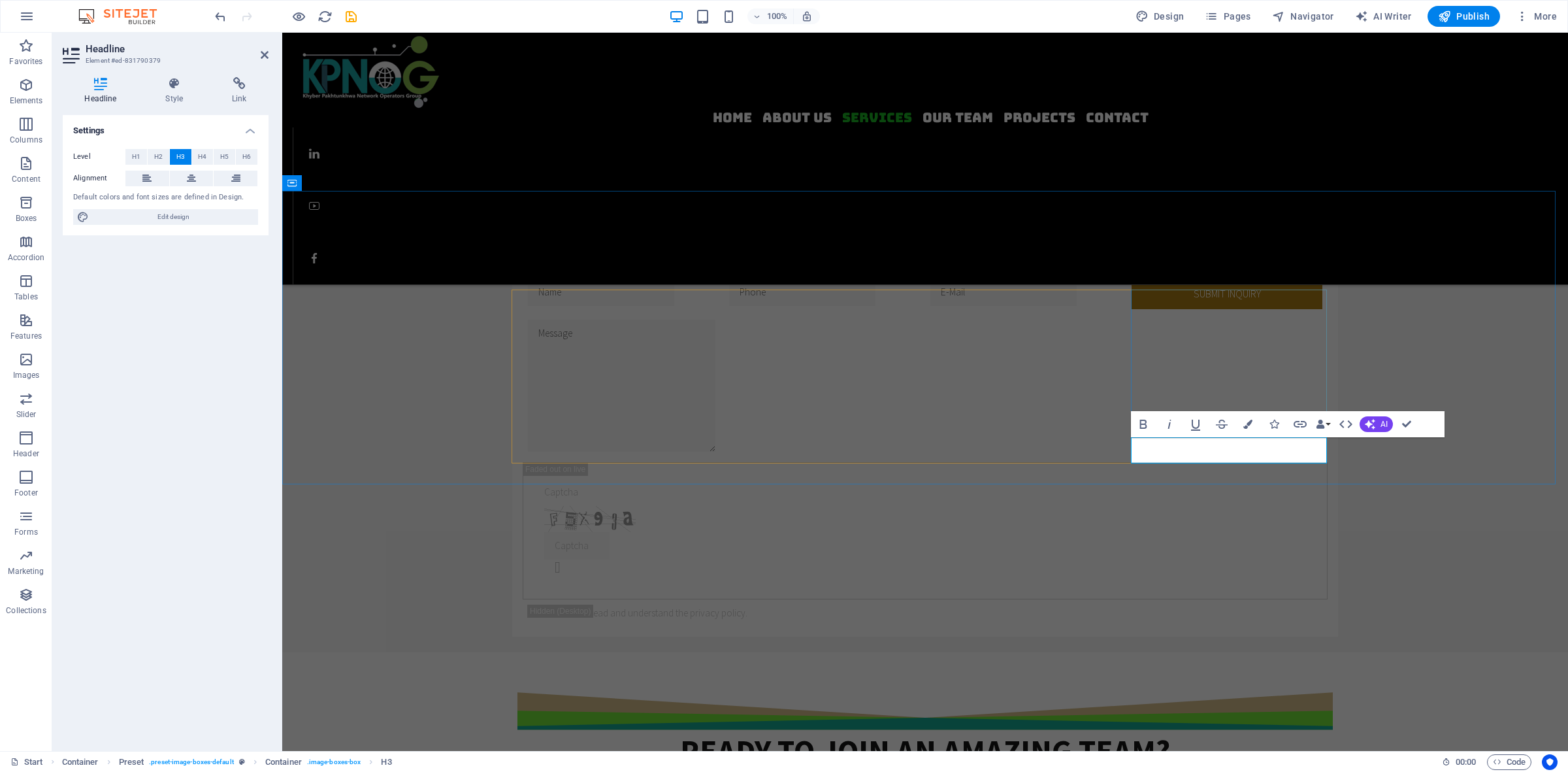
drag, startPoint x: 1245, startPoint y: 457, endPoint x: 1185, endPoint y: 455, distance: 60.0
drag, startPoint x: 1254, startPoint y: 451, endPoint x: 987, endPoint y: 468, distance: 267.5
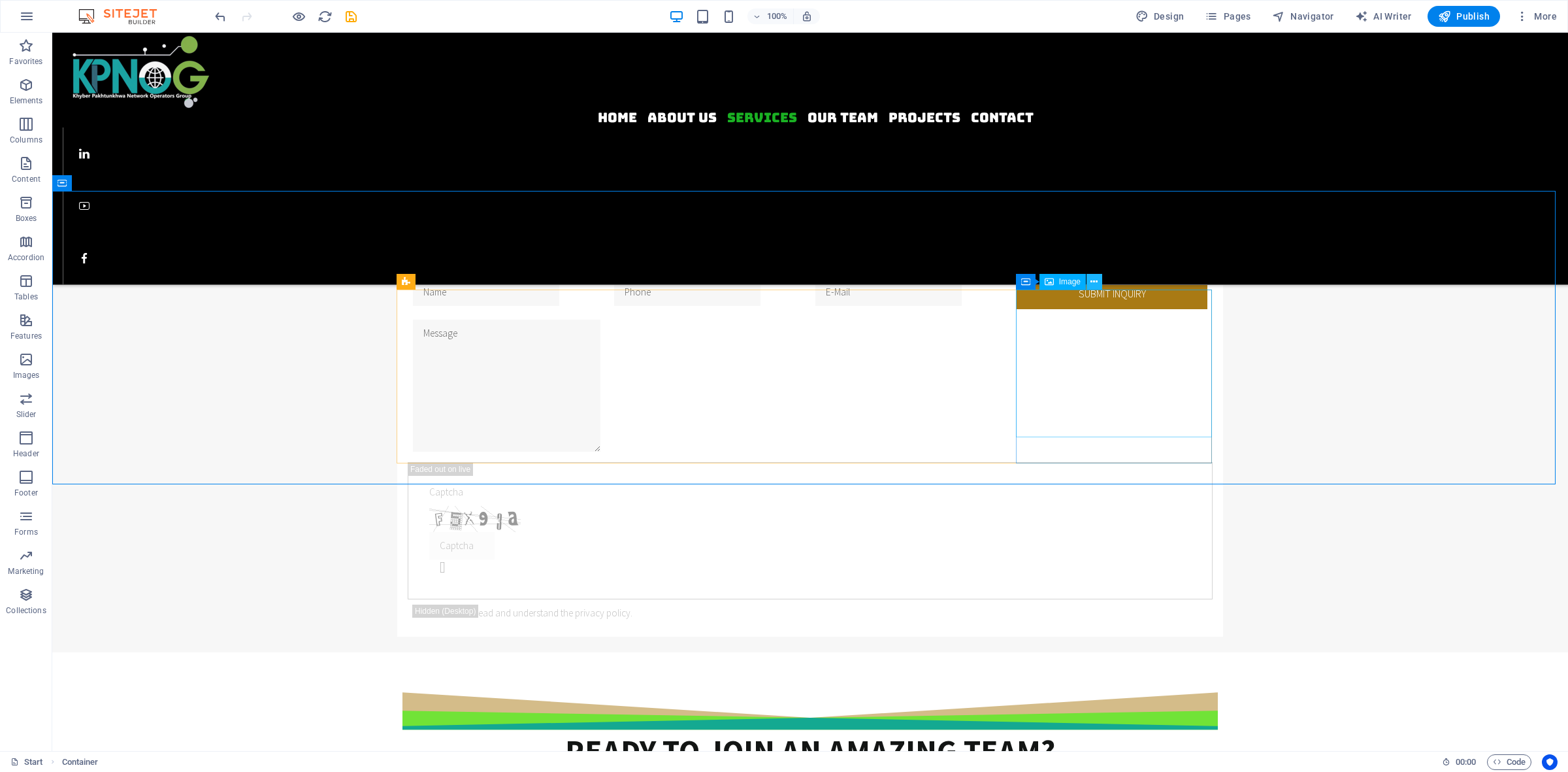
click at [1094, 283] on icon at bounding box center [1094, 282] width 7 height 14
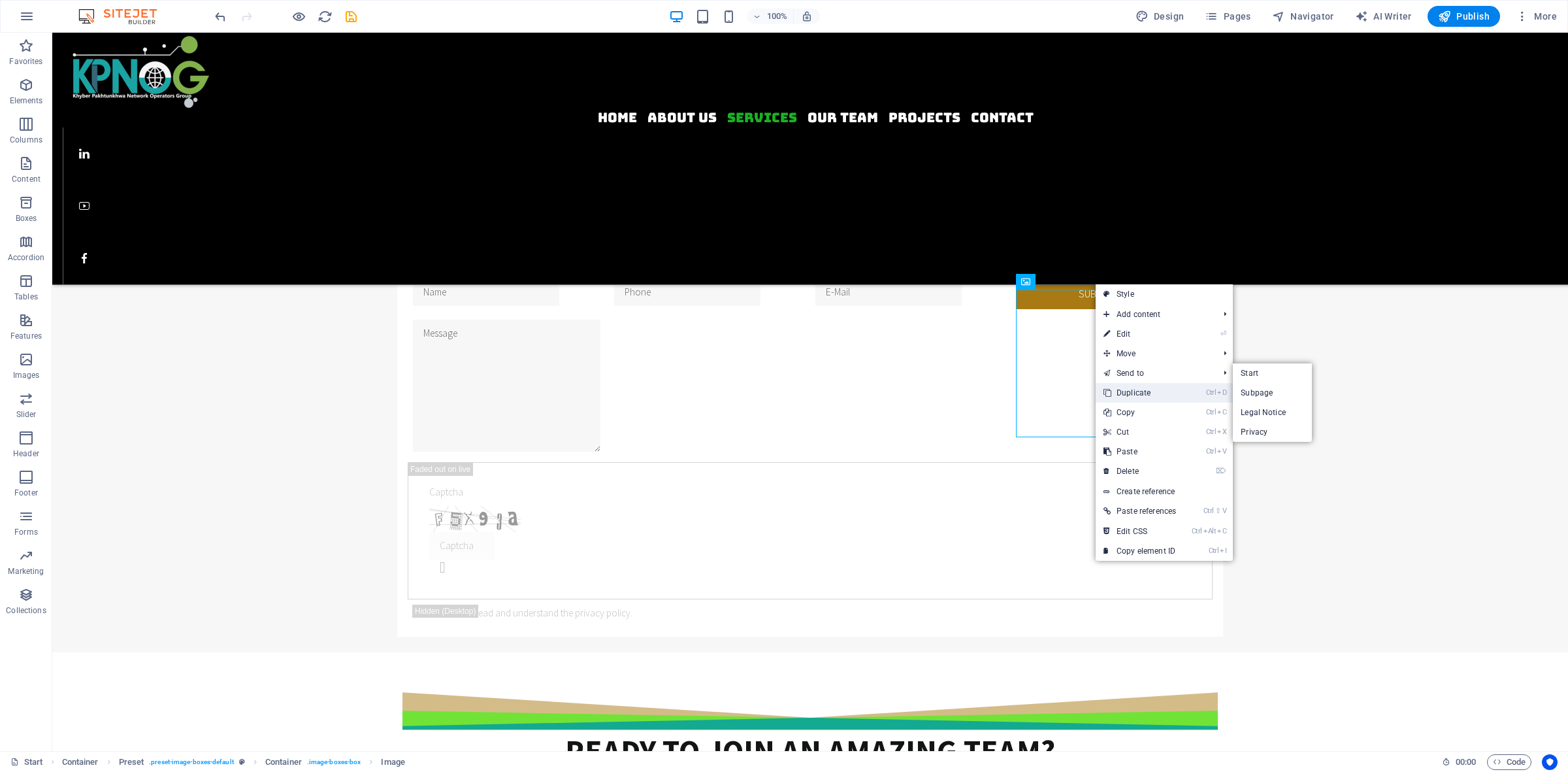
click at [1140, 391] on link "Ctrl D Duplicate" at bounding box center [1140, 393] width 88 height 20
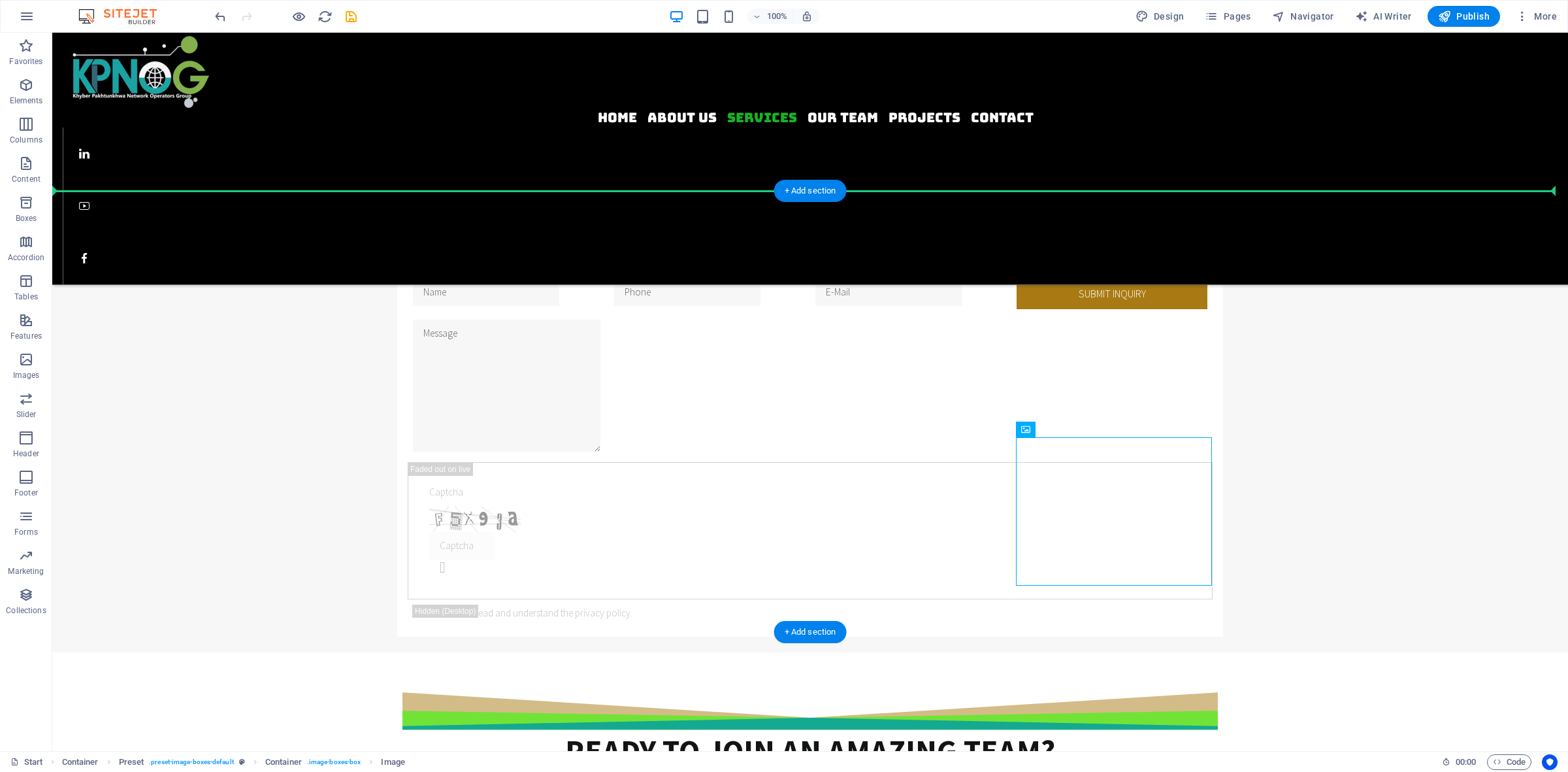
drag, startPoint x: 1158, startPoint y: 502, endPoint x: 1307, endPoint y: 346, distance: 215.7
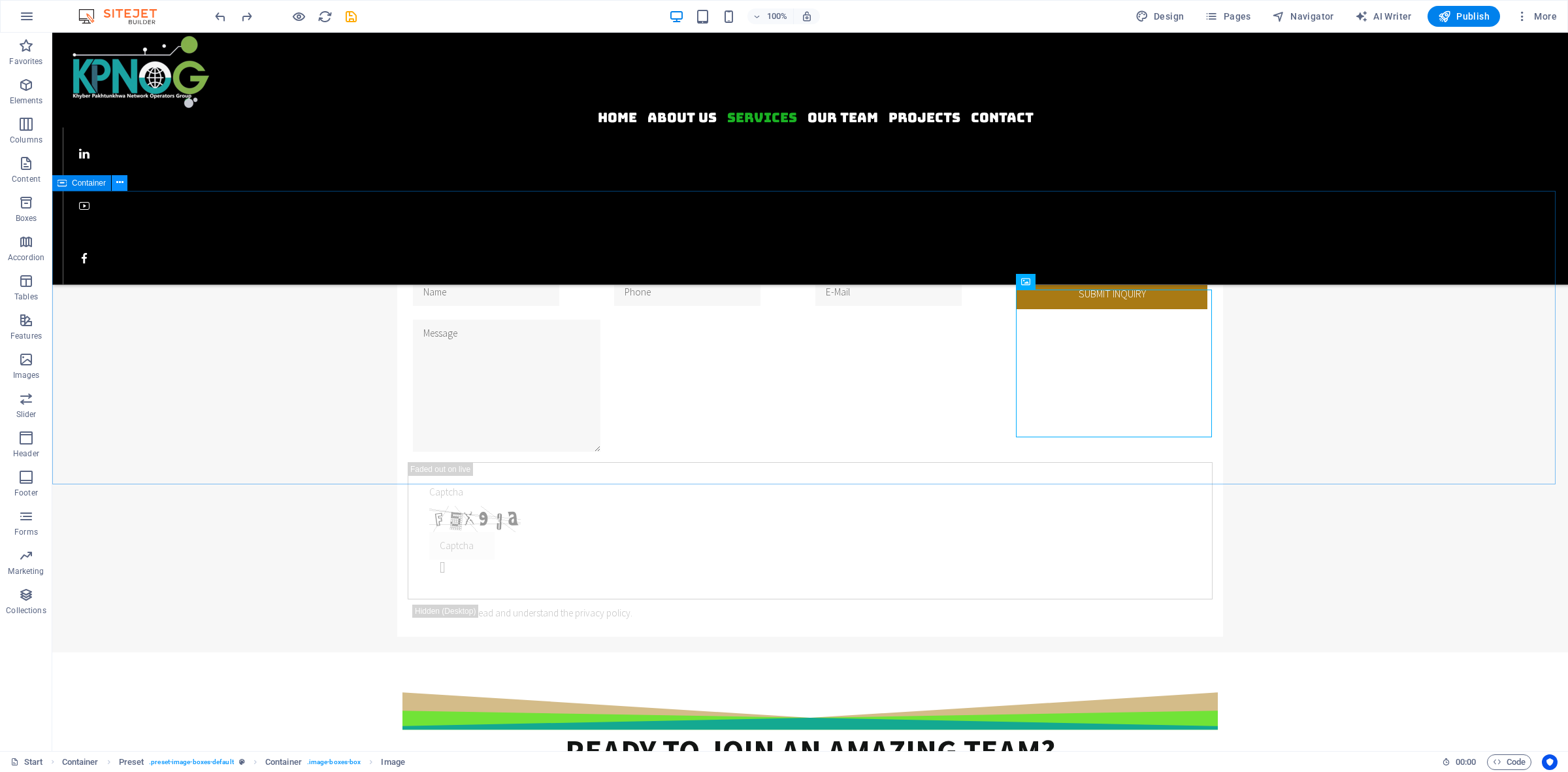
click at [120, 180] on icon at bounding box center [120, 182] width 7 height 14
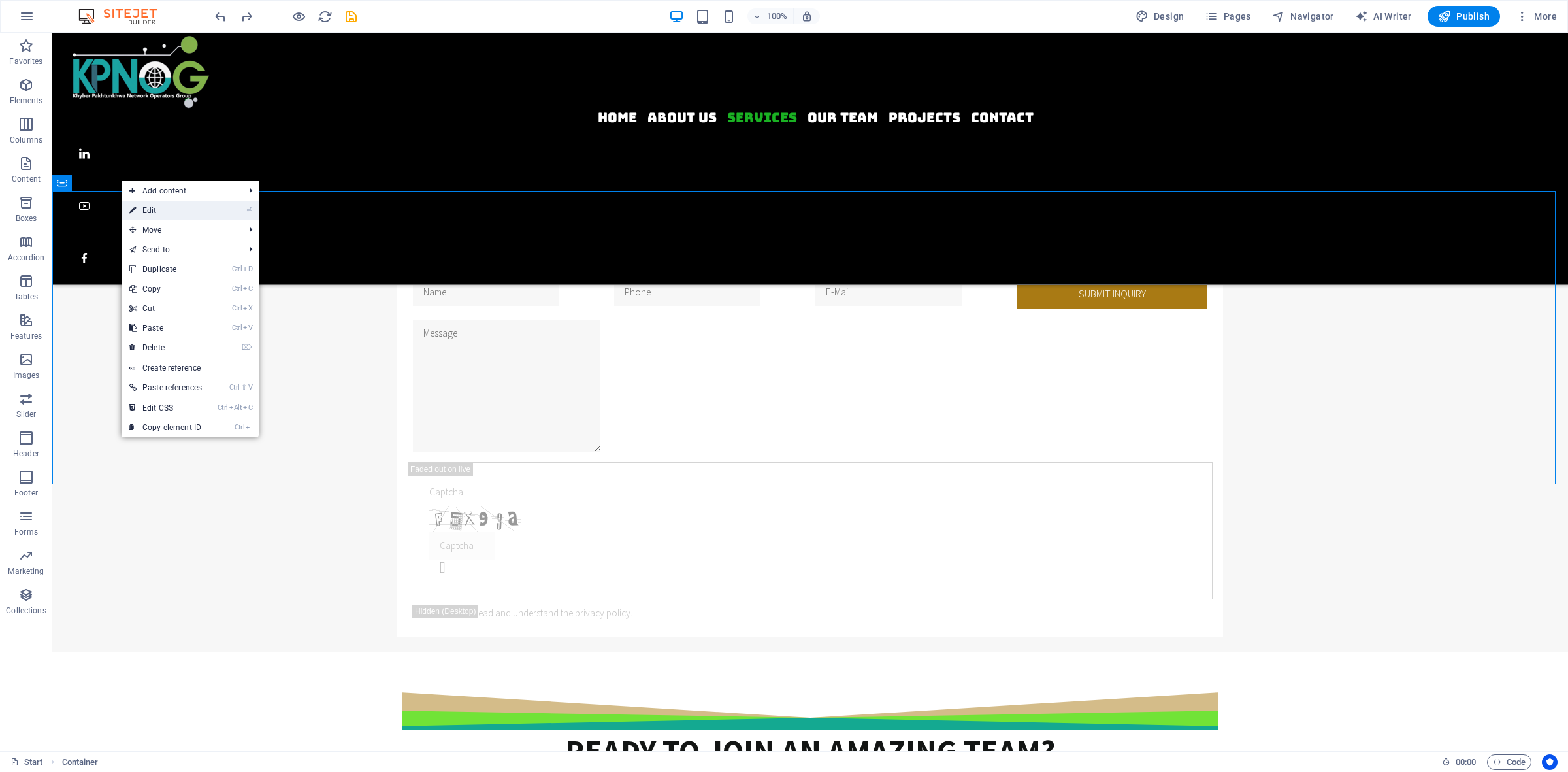
click at [144, 208] on link "⏎ Edit" at bounding box center [166, 211] width 88 height 20
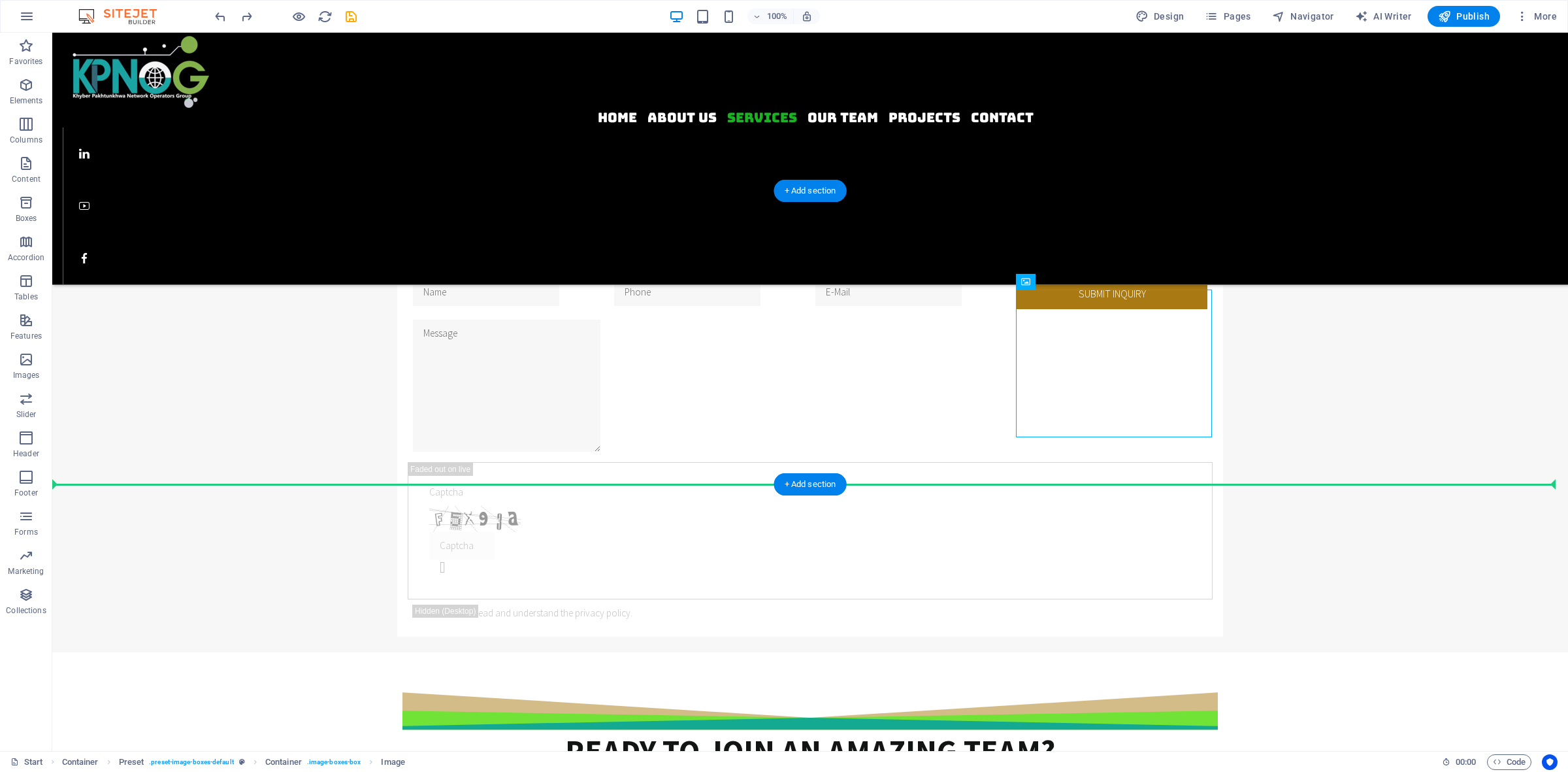
drag, startPoint x: 1030, startPoint y: 352, endPoint x: 1313, endPoint y: 342, distance: 283.2
drag, startPoint x: 1140, startPoint y: 359, endPoint x: 1303, endPoint y: 345, distance: 163.6
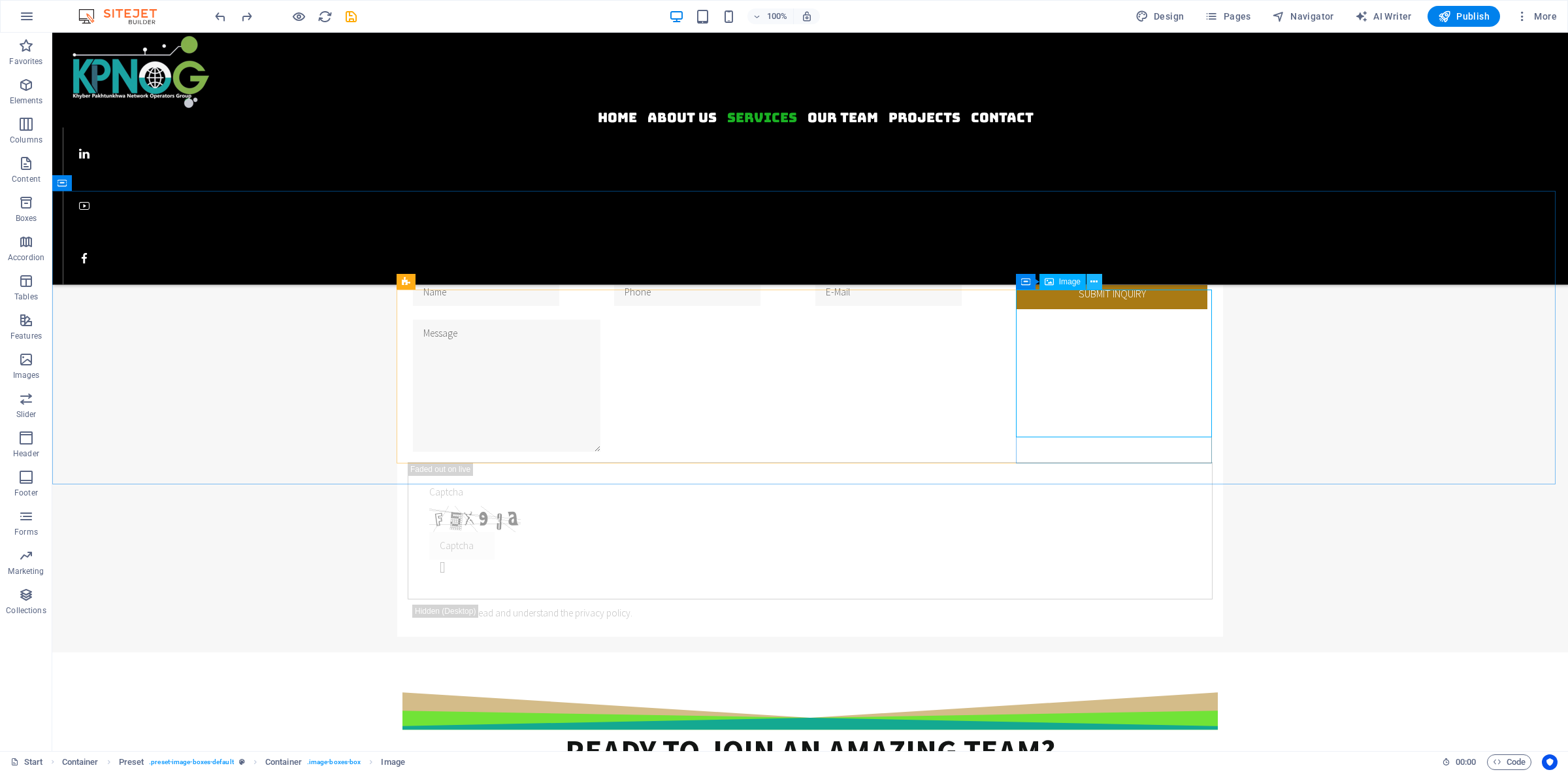
click at [1094, 282] on icon at bounding box center [1094, 282] width 7 height 14
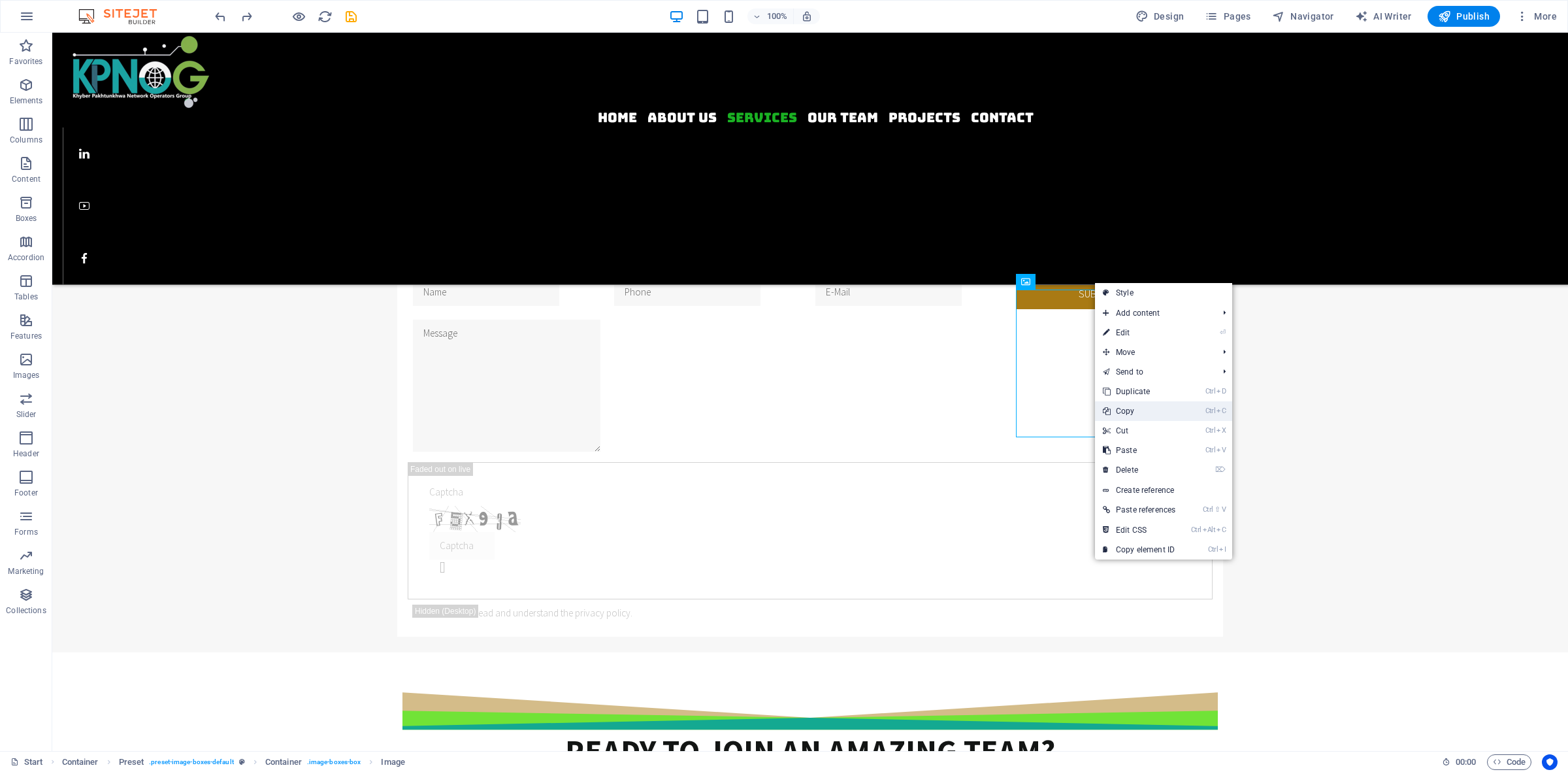
click at [1138, 411] on link "Ctrl C Copy" at bounding box center [1139, 411] width 88 height 20
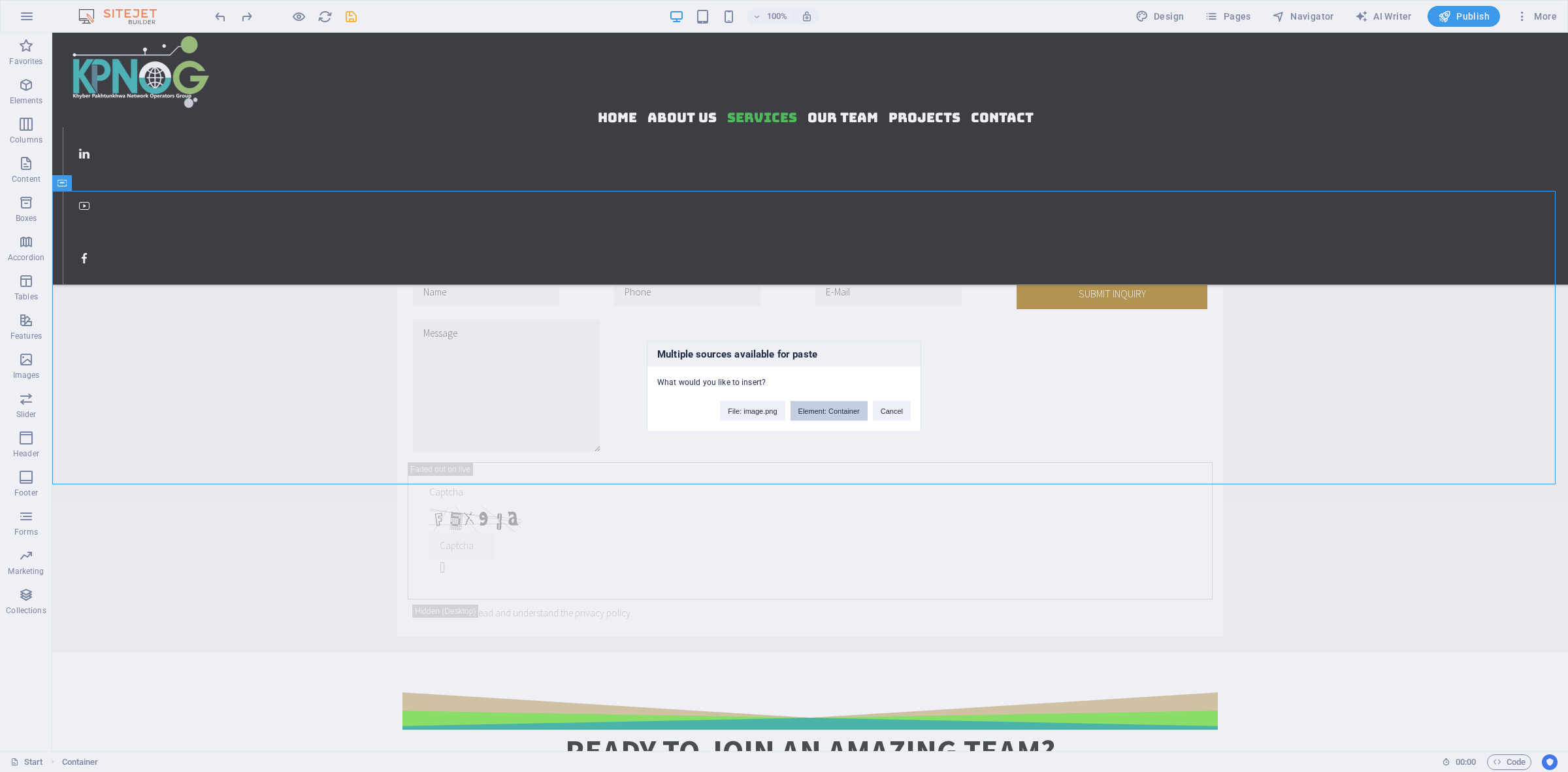
click at [841, 409] on button "Element: Container" at bounding box center [829, 411] width 77 height 20
click at [784, 413] on button "Paste whole Preset" at bounding box center [789, 416] width 78 height 20
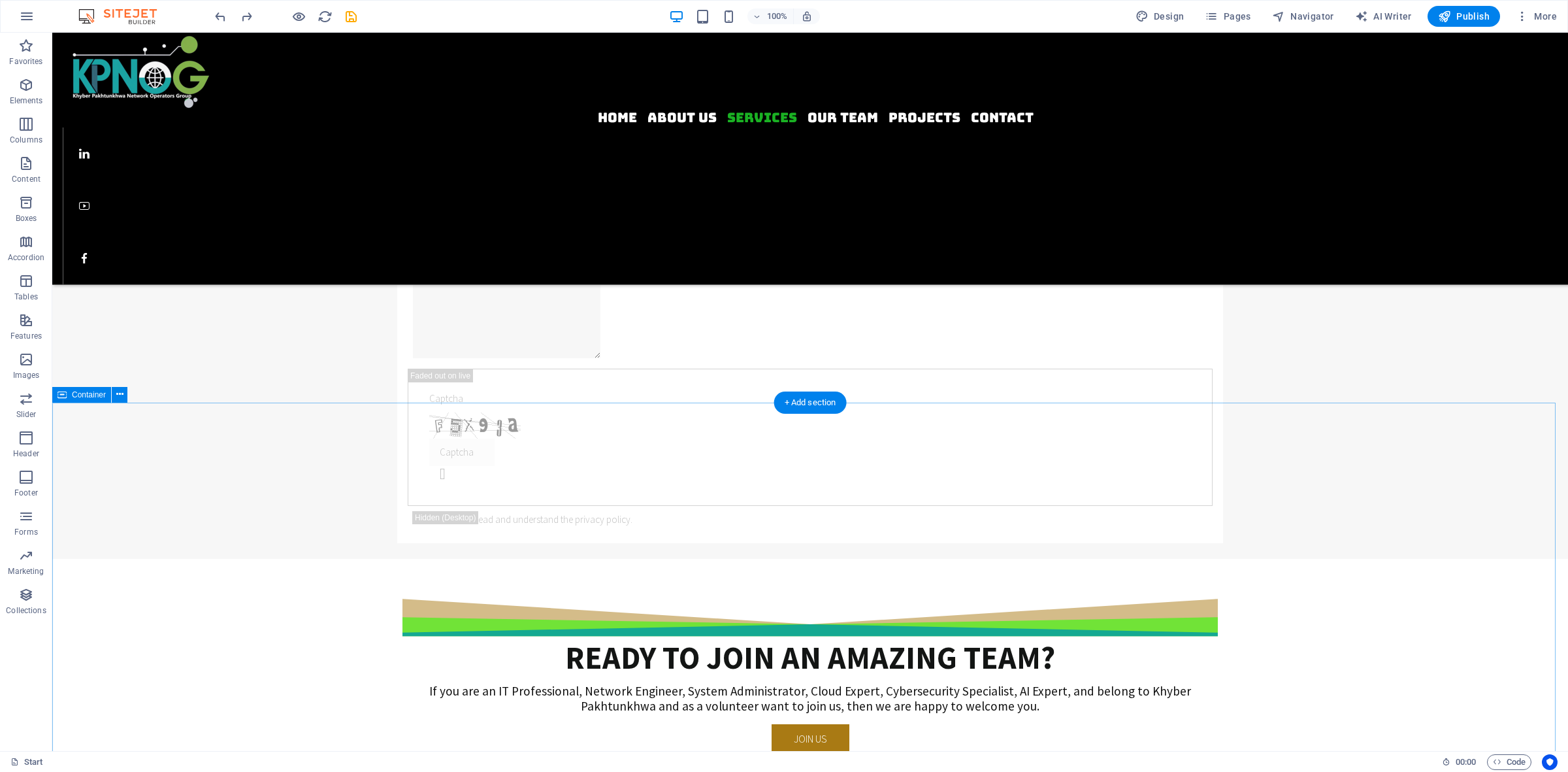
scroll to position [1062, 0]
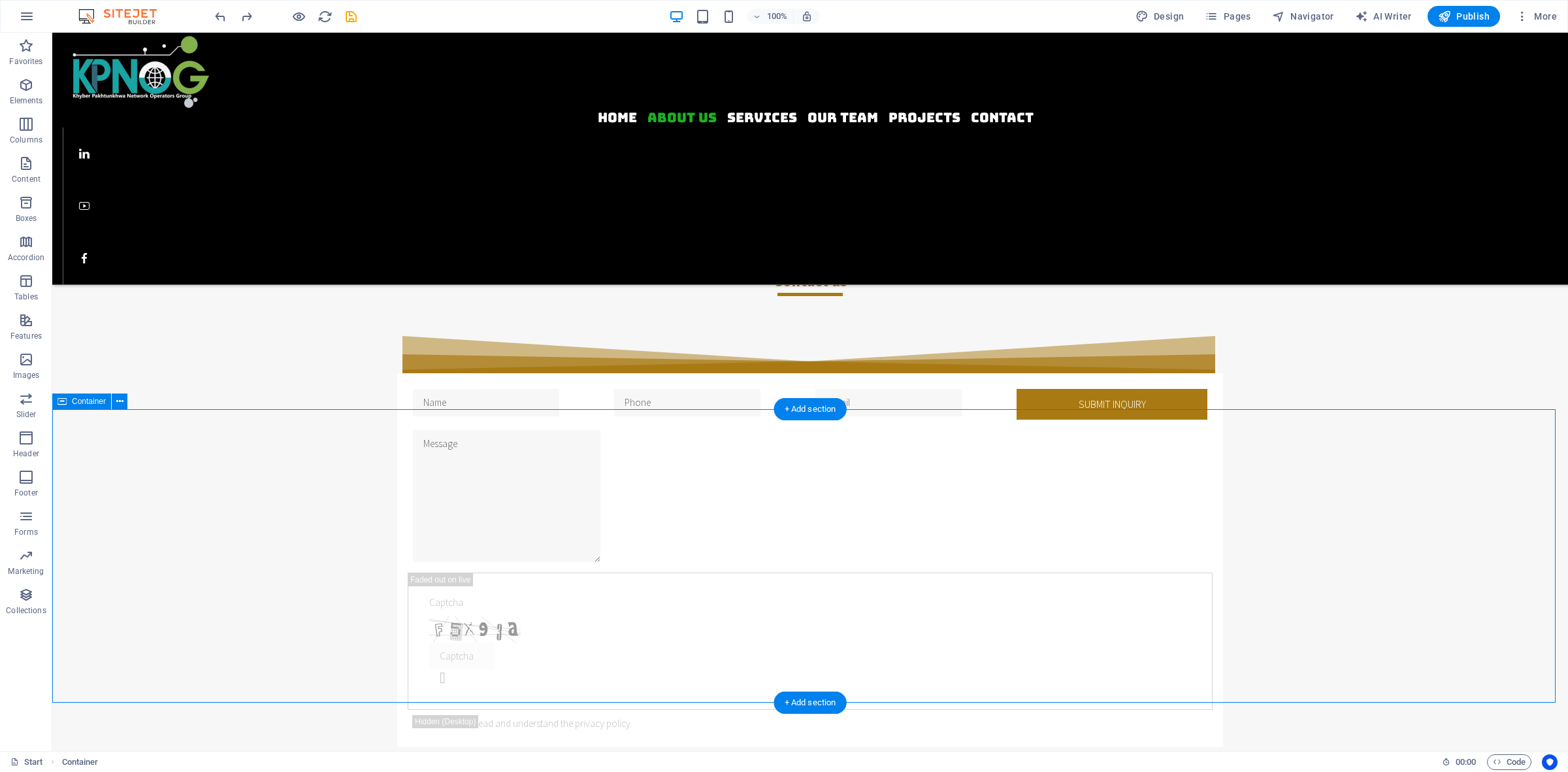
scroll to position [899, 0]
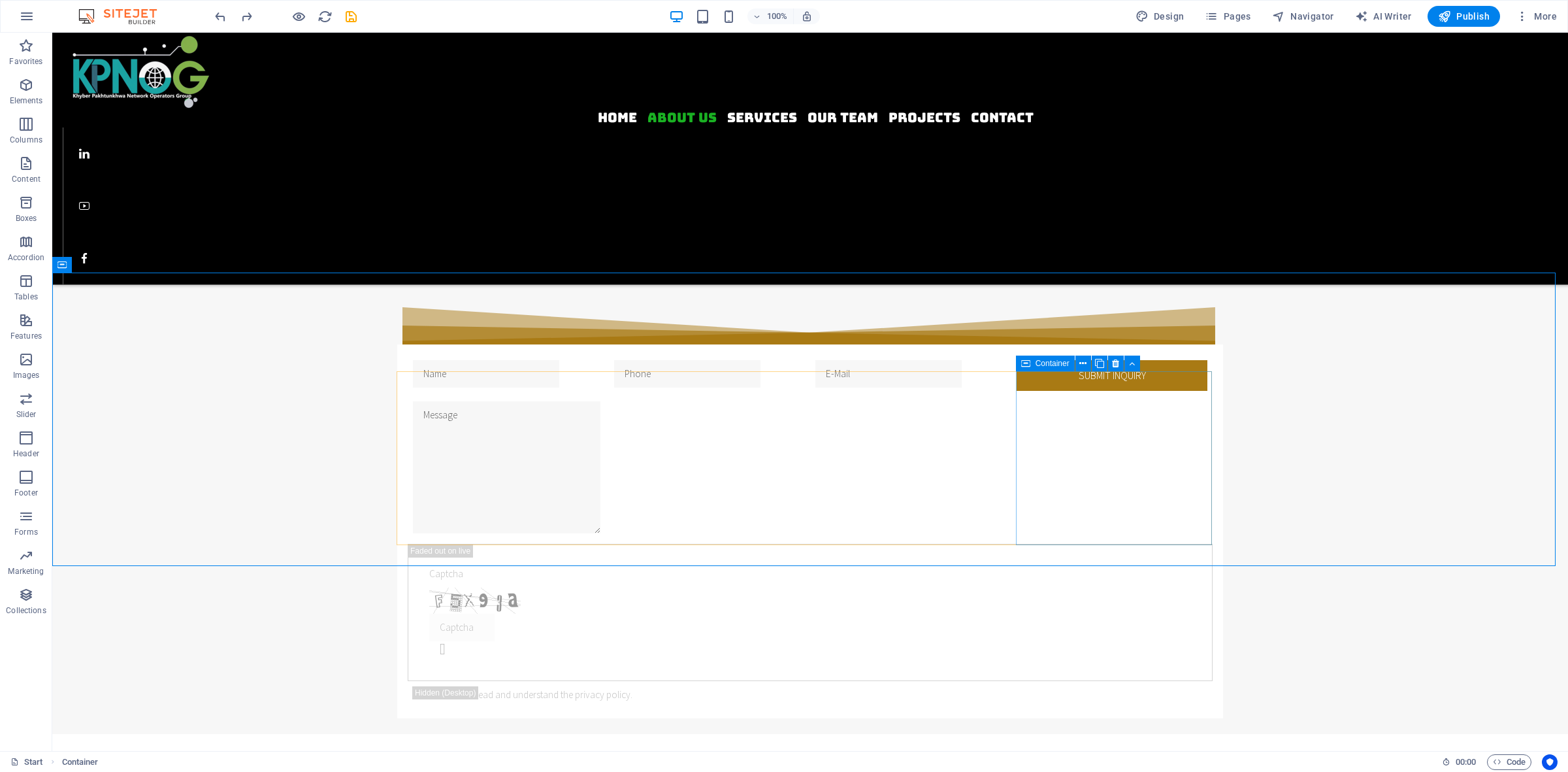
click at [1025, 365] on icon at bounding box center [1025, 364] width 9 height 16
click at [1025, 366] on icon at bounding box center [1025, 364] width 9 height 16
click at [1102, 360] on icon at bounding box center [1099, 364] width 9 height 14
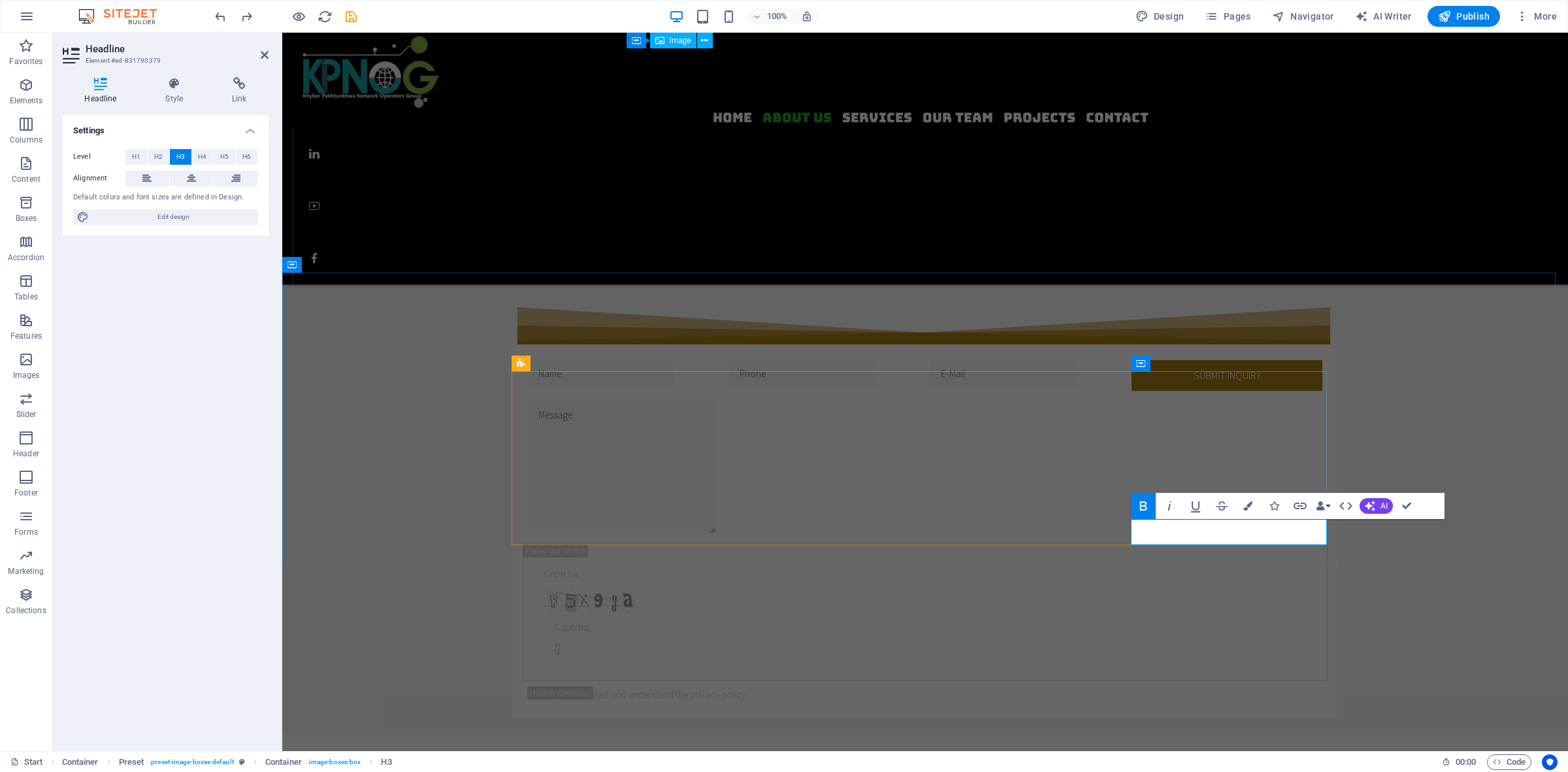
drag, startPoint x: 1232, startPoint y: 558, endPoint x: 1186, endPoint y: 535, distance: 51.4
drag, startPoint x: 1175, startPoint y: 537, endPoint x: 1081, endPoint y: 534, distance: 94.0
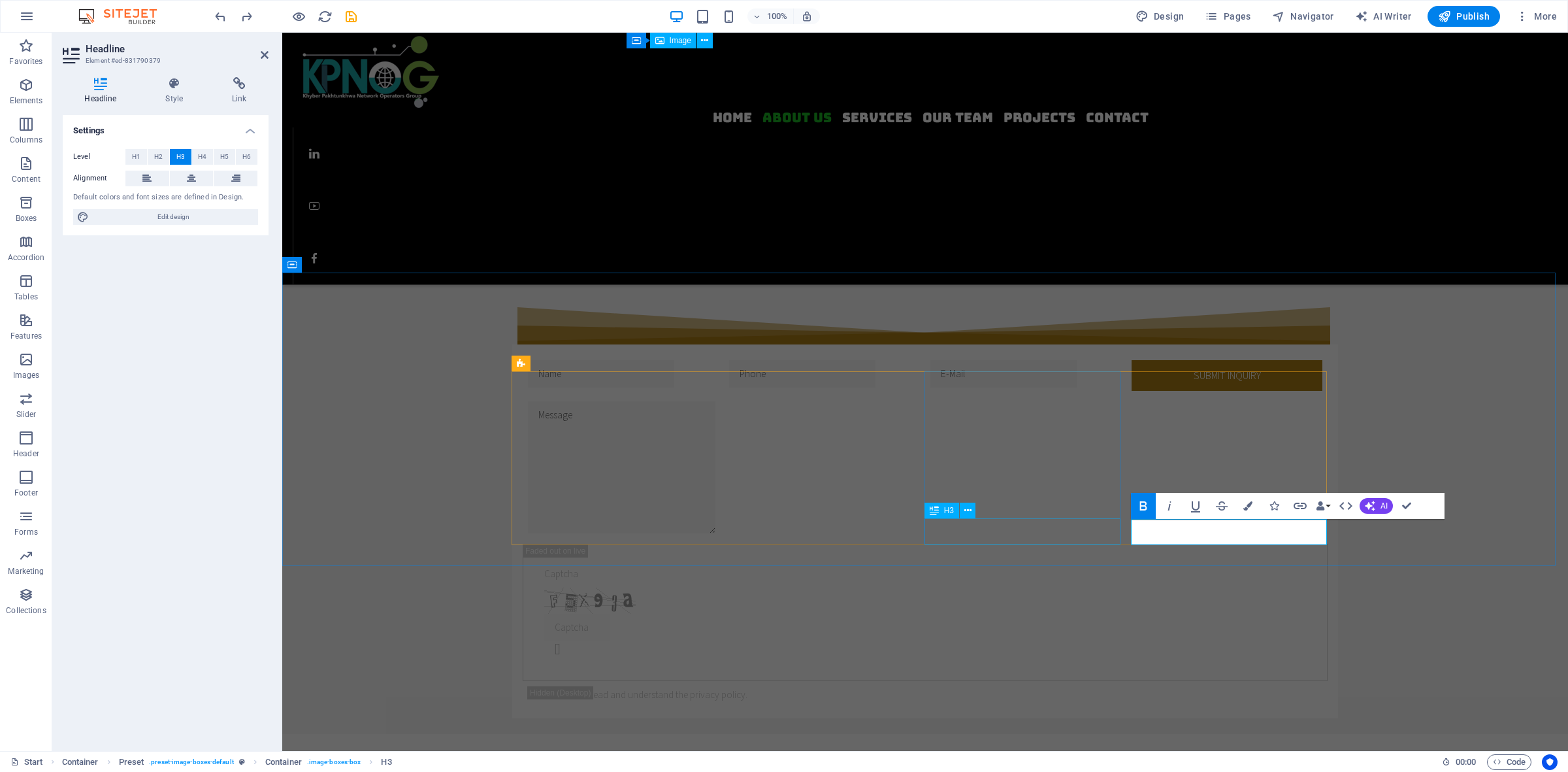
drag, startPoint x: 1242, startPoint y: 536, endPoint x: 1072, endPoint y: 527, distance: 170.2
click at [195, 176] on icon at bounding box center [191, 179] width 9 height 16
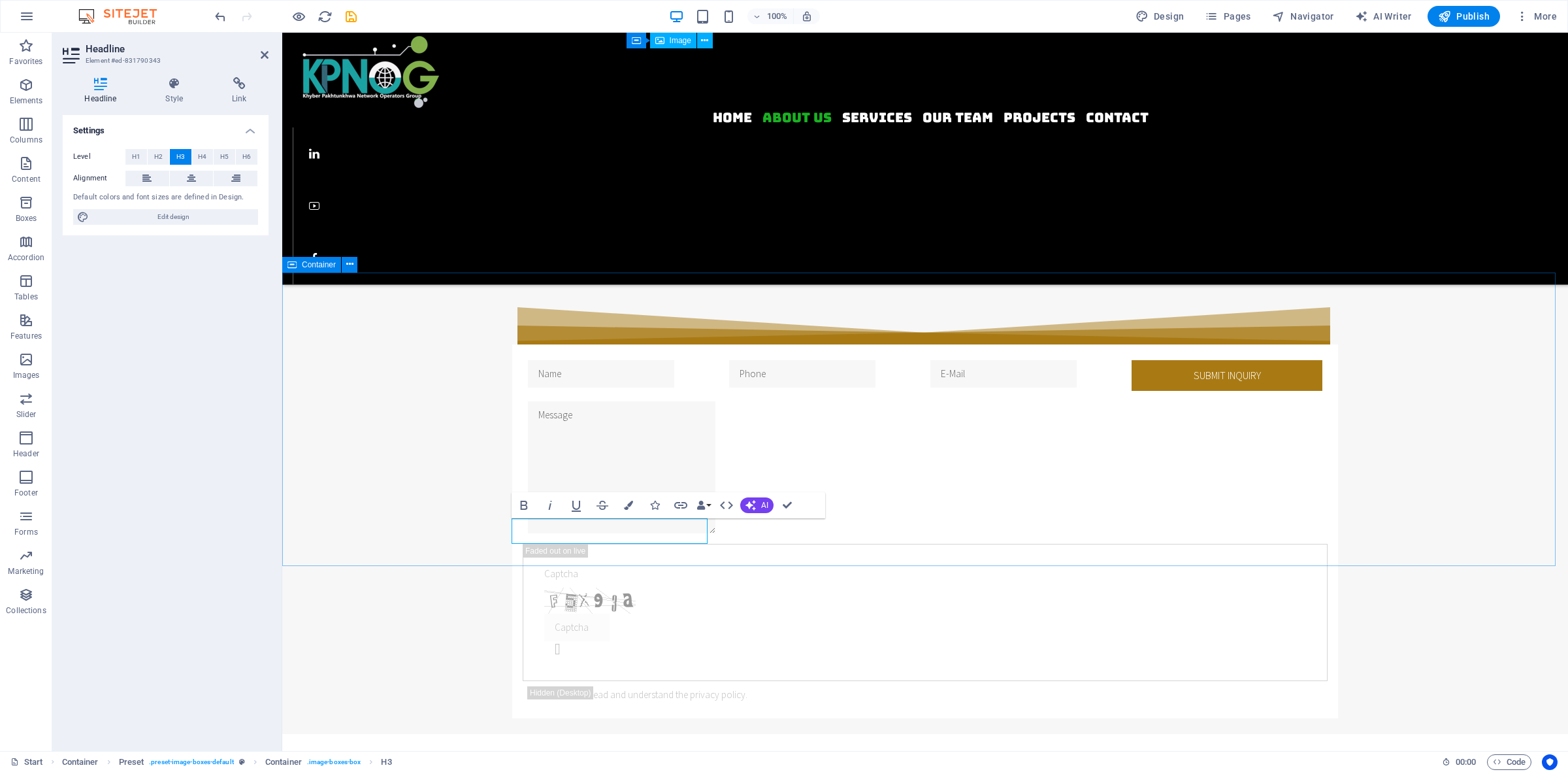
drag, startPoint x: 673, startPoint y: 535, endPoint x: 502, endPoint y: 532, distance: 171.0
drag, startPoint x: 670, startPoint y: 530, endPoint x: 494, endPoint y: 529, distance: 176.0
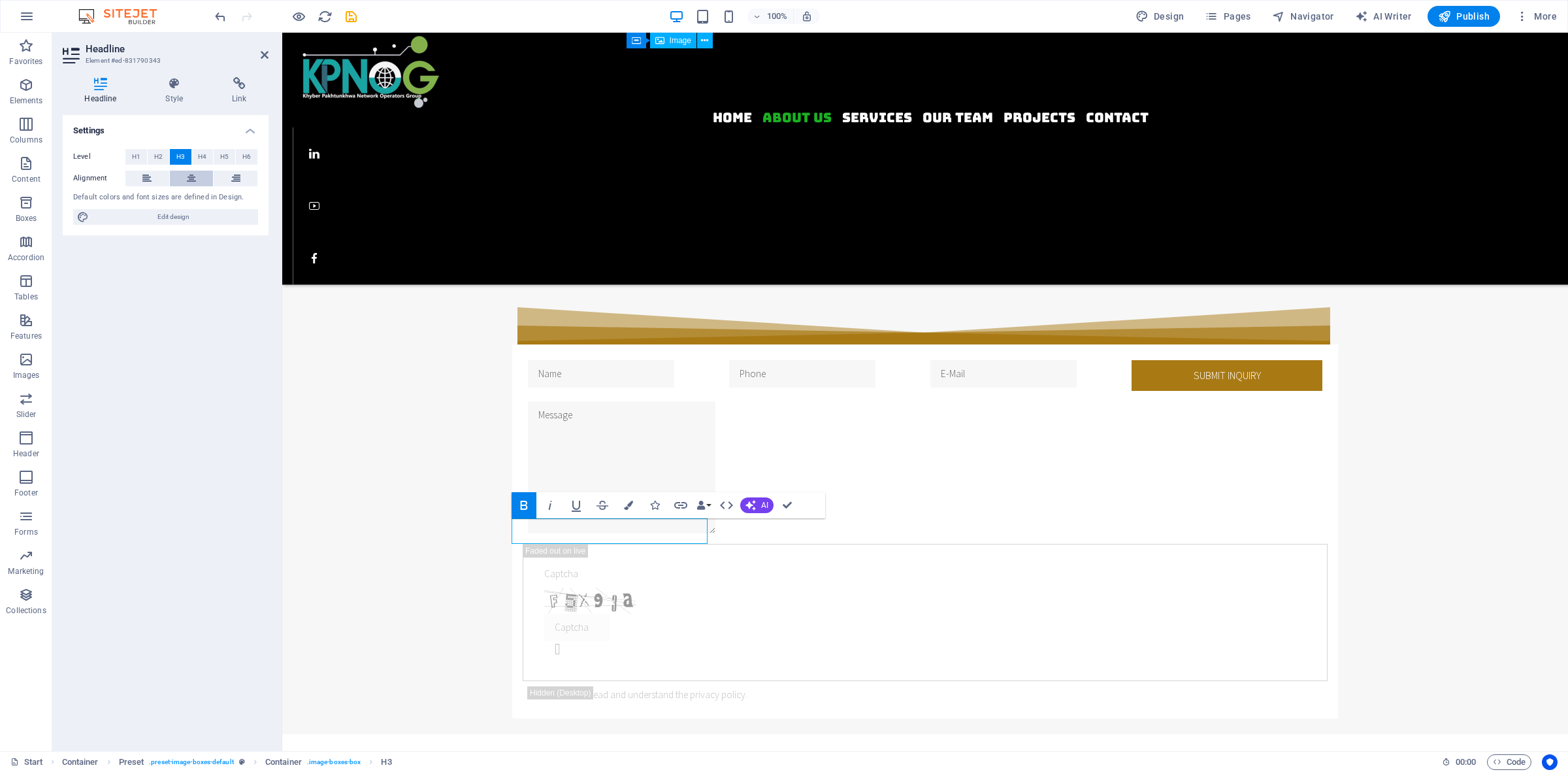
click at [189, 176] on icon at bounding box center [191, 179] width 9 height 16
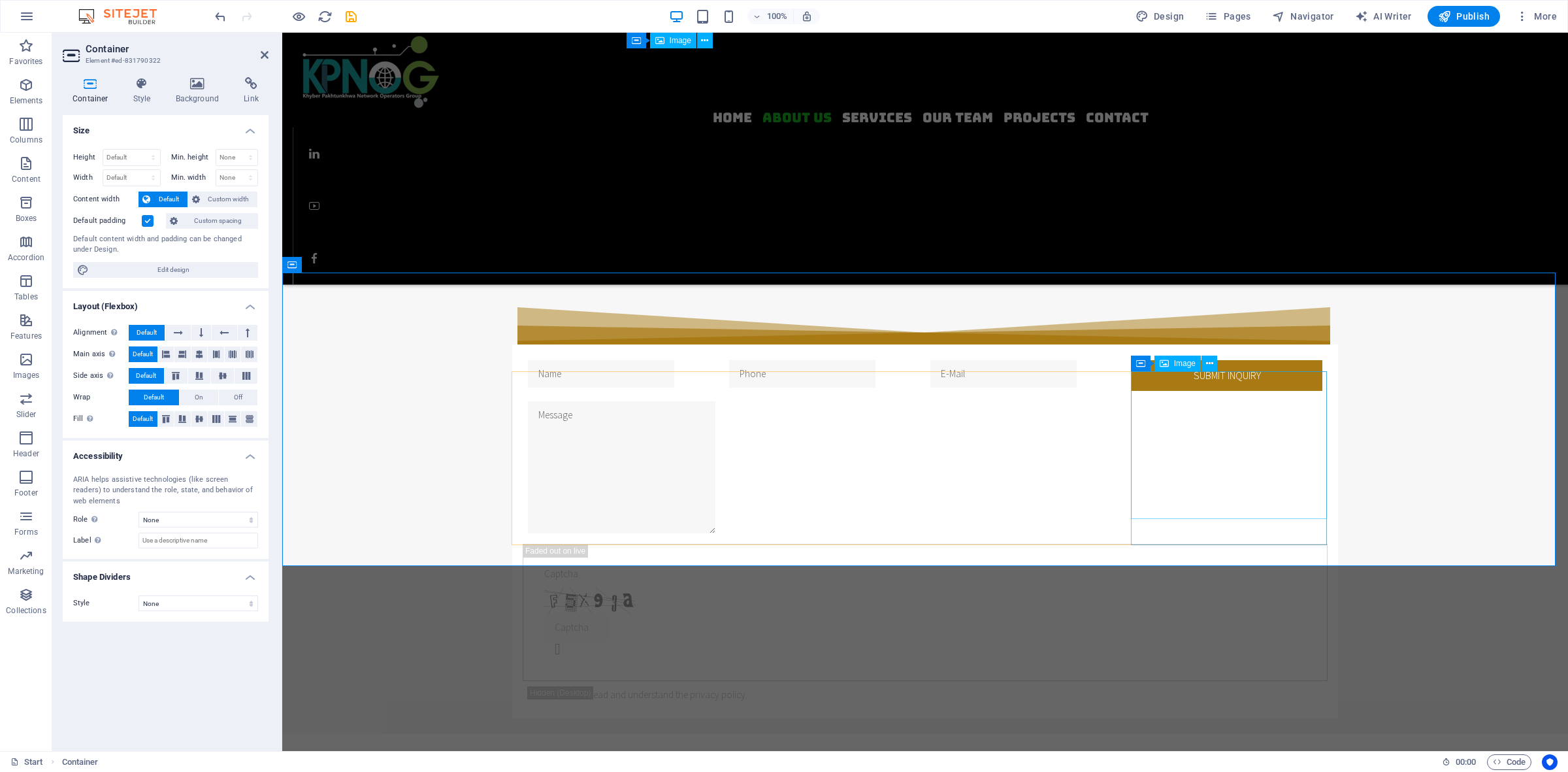
checkbox input "false"
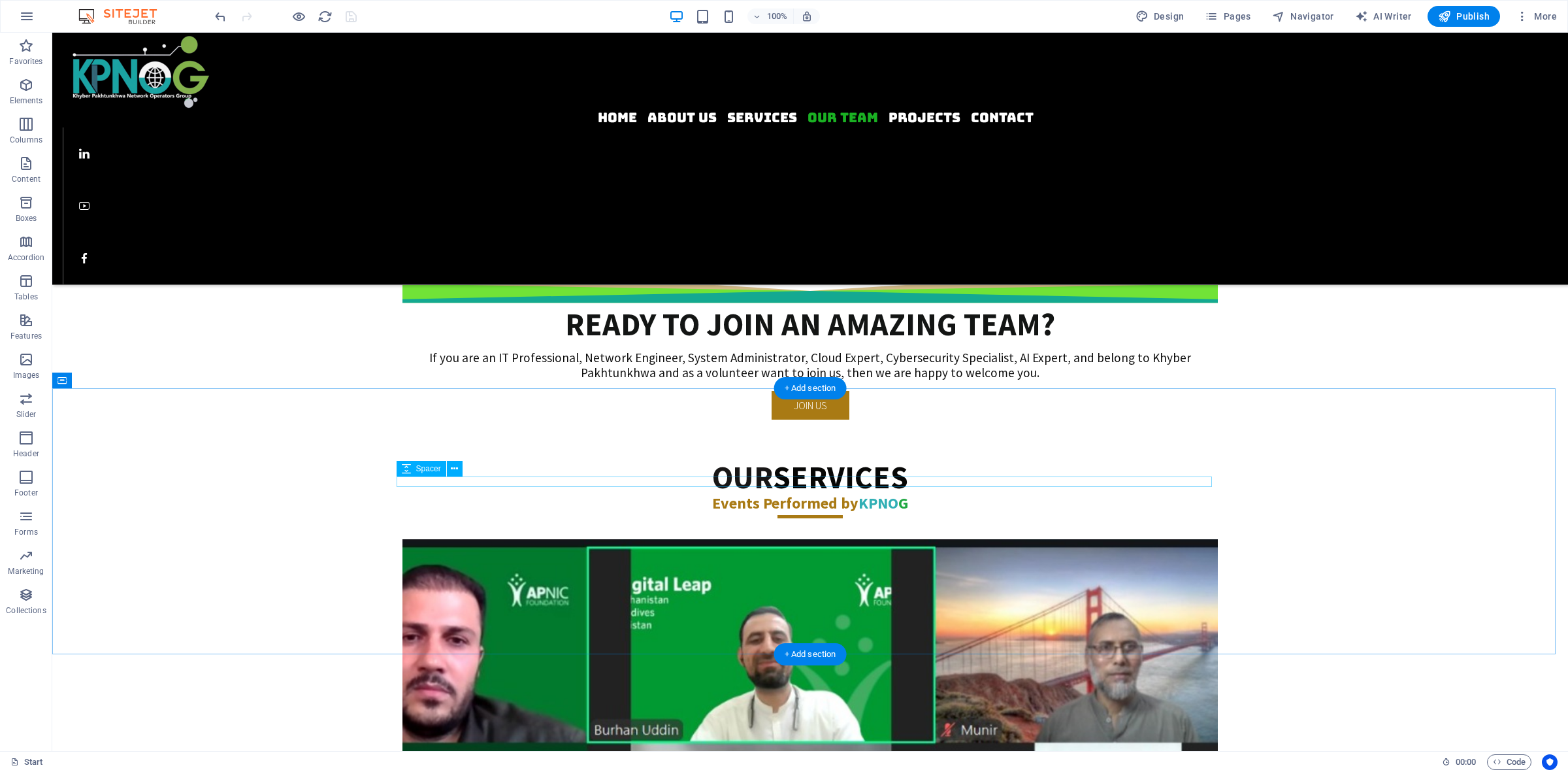
scroll to position [1553, 0]
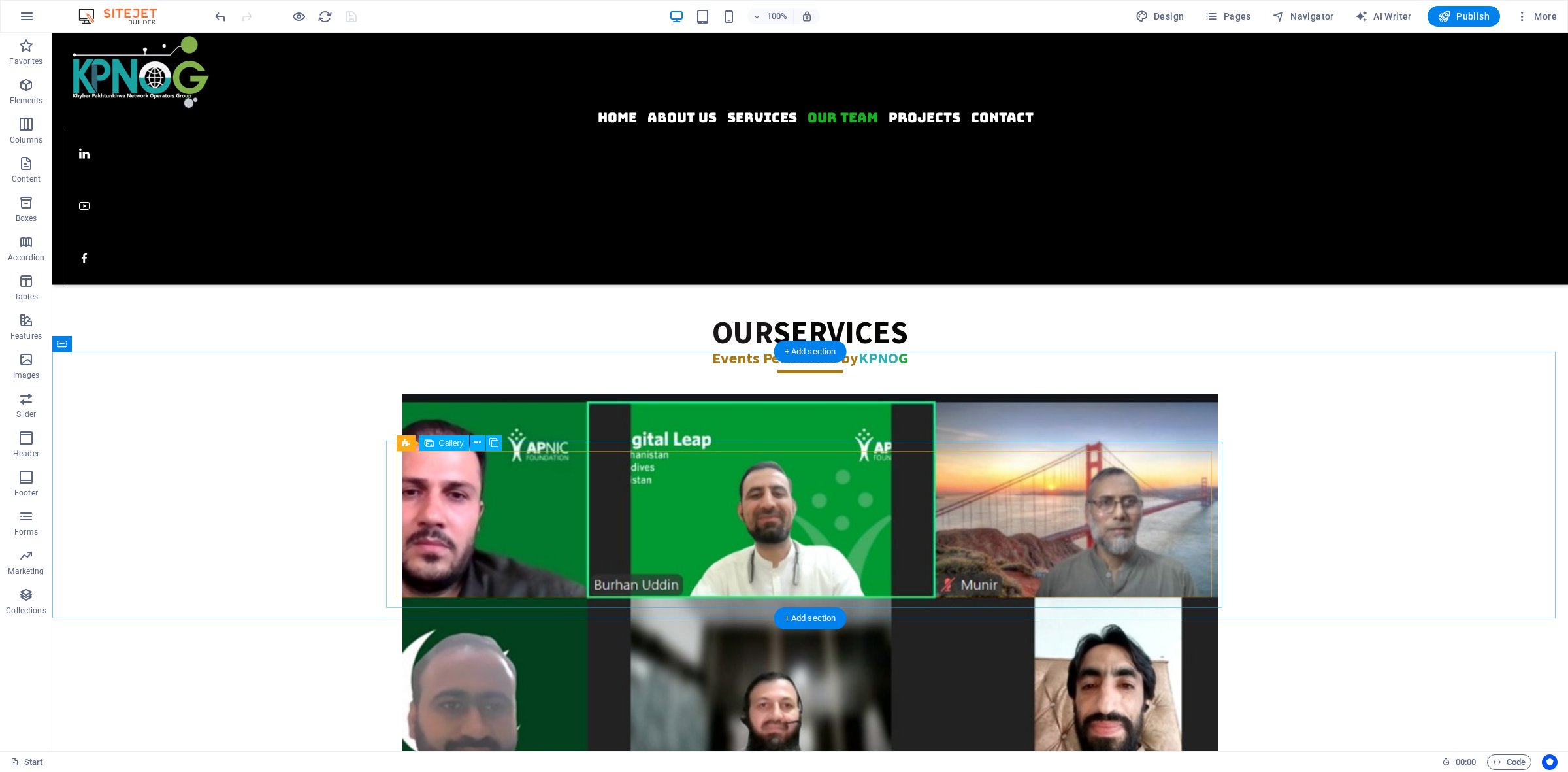
select select "4"
select select "px"
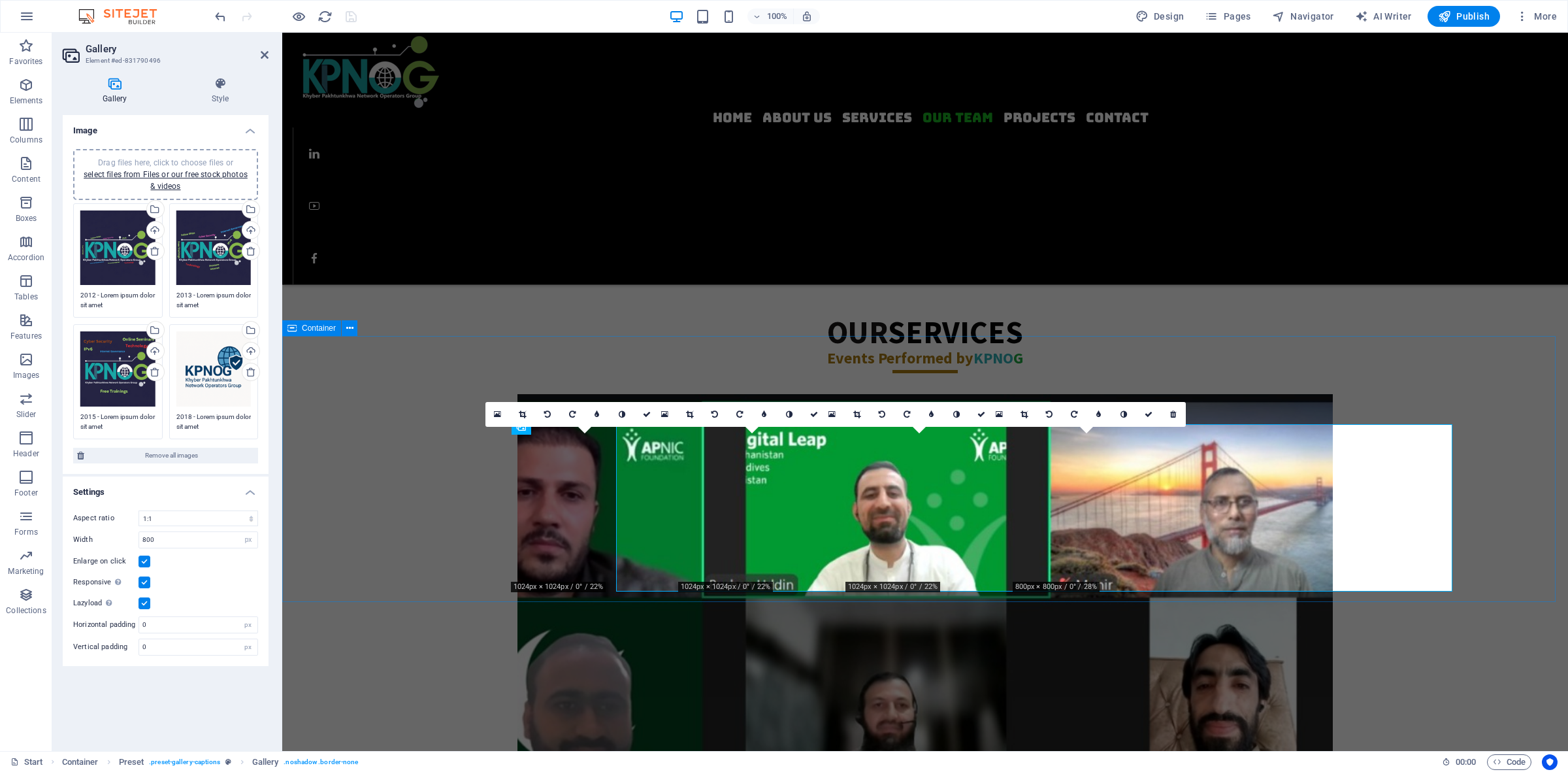
scroll to position [1568, 0]
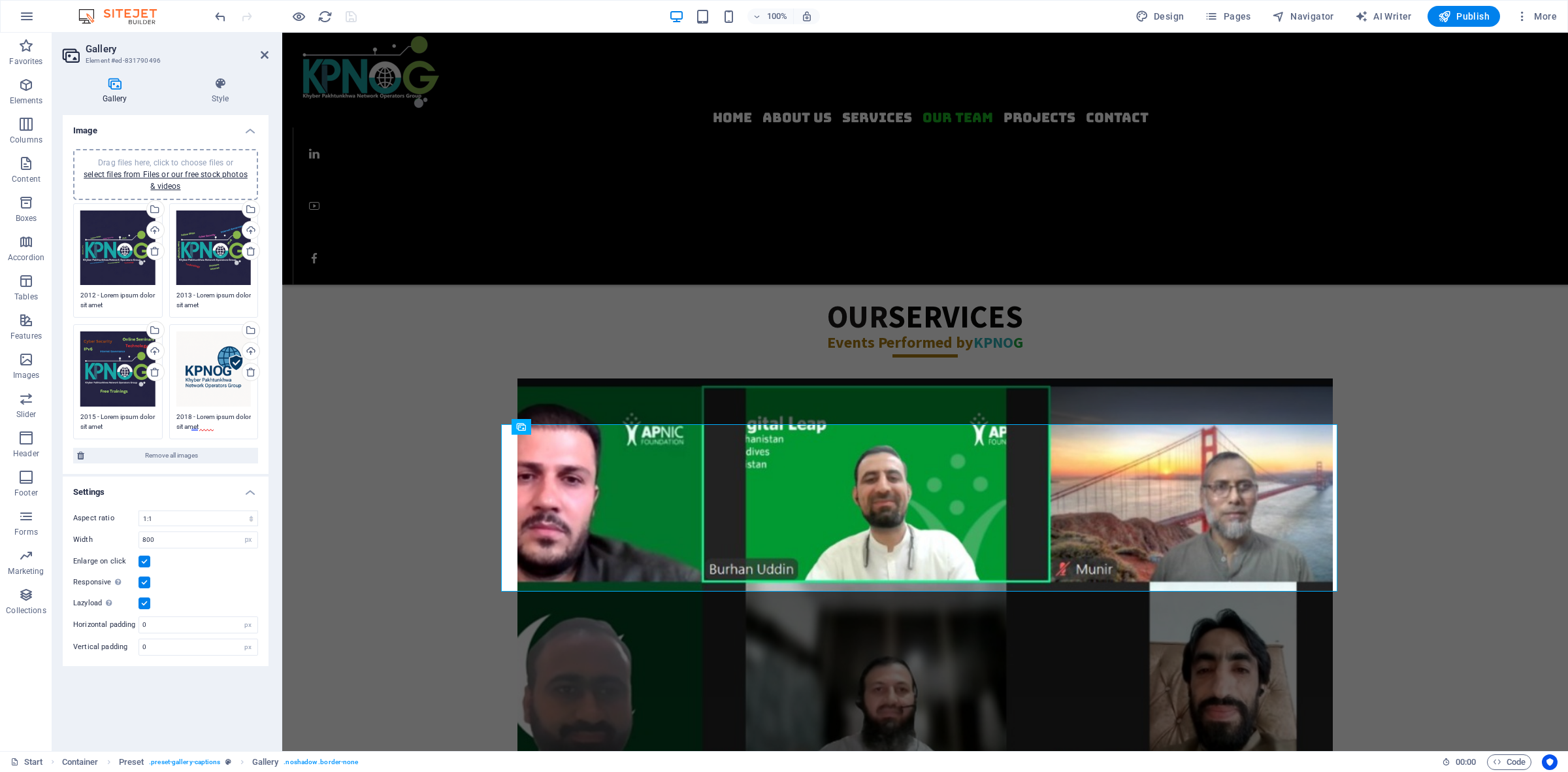
click at [107, 231] on div "Drag files here, click to choose files or select files from Files or our free s…" at bounding box center [118, 248] width 75 height 75
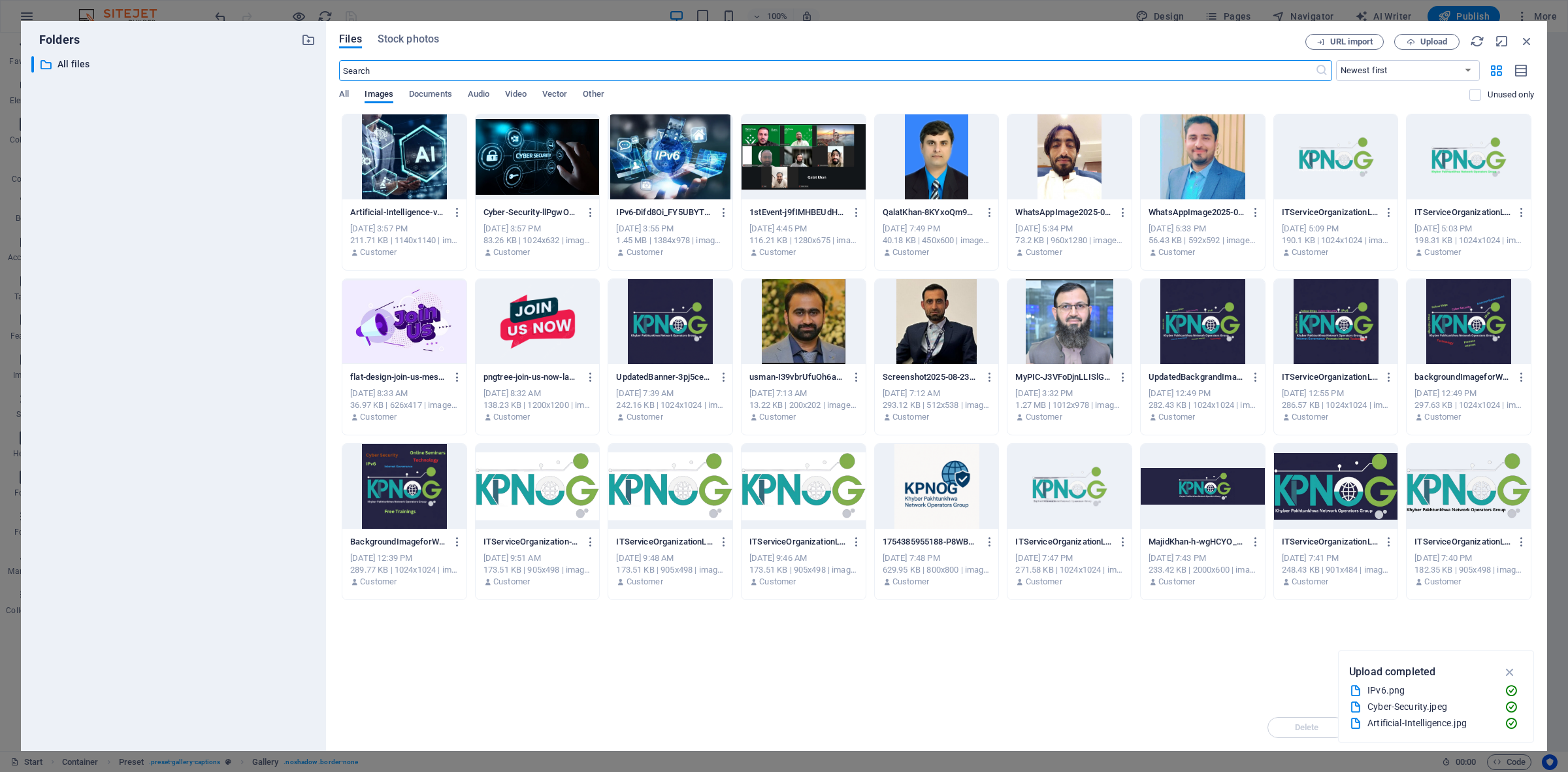
scroll to position [1590, 0]
drag, startPoint x: 1421, startPoint y: 36, endPoint x: 1414, endPoint y: 41, distance: 8.6
click at [1254, 38] on span "Upload" at bounding box center [1426, 42] width 53 height 9
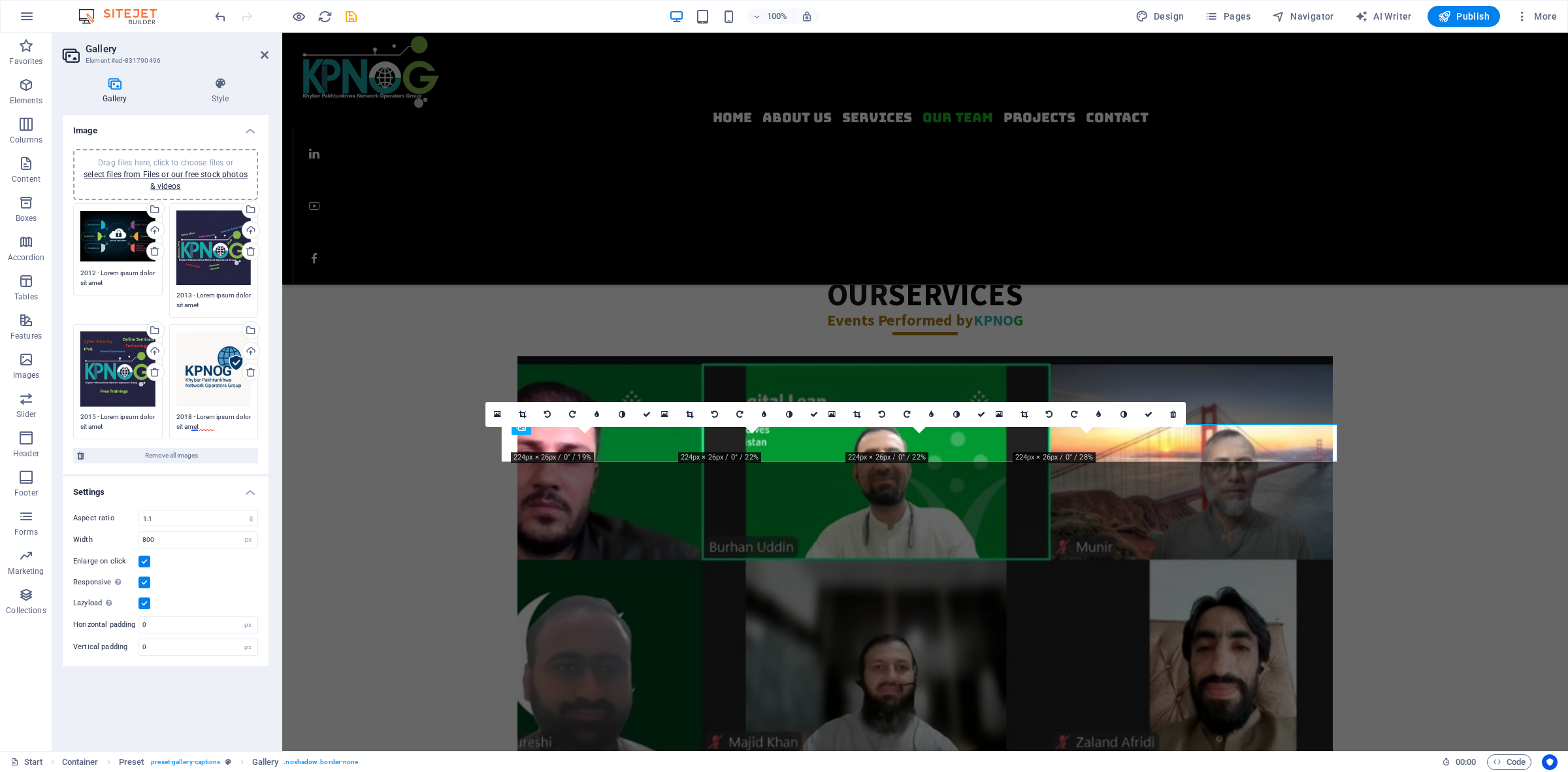
scroll to position [1568, 0]
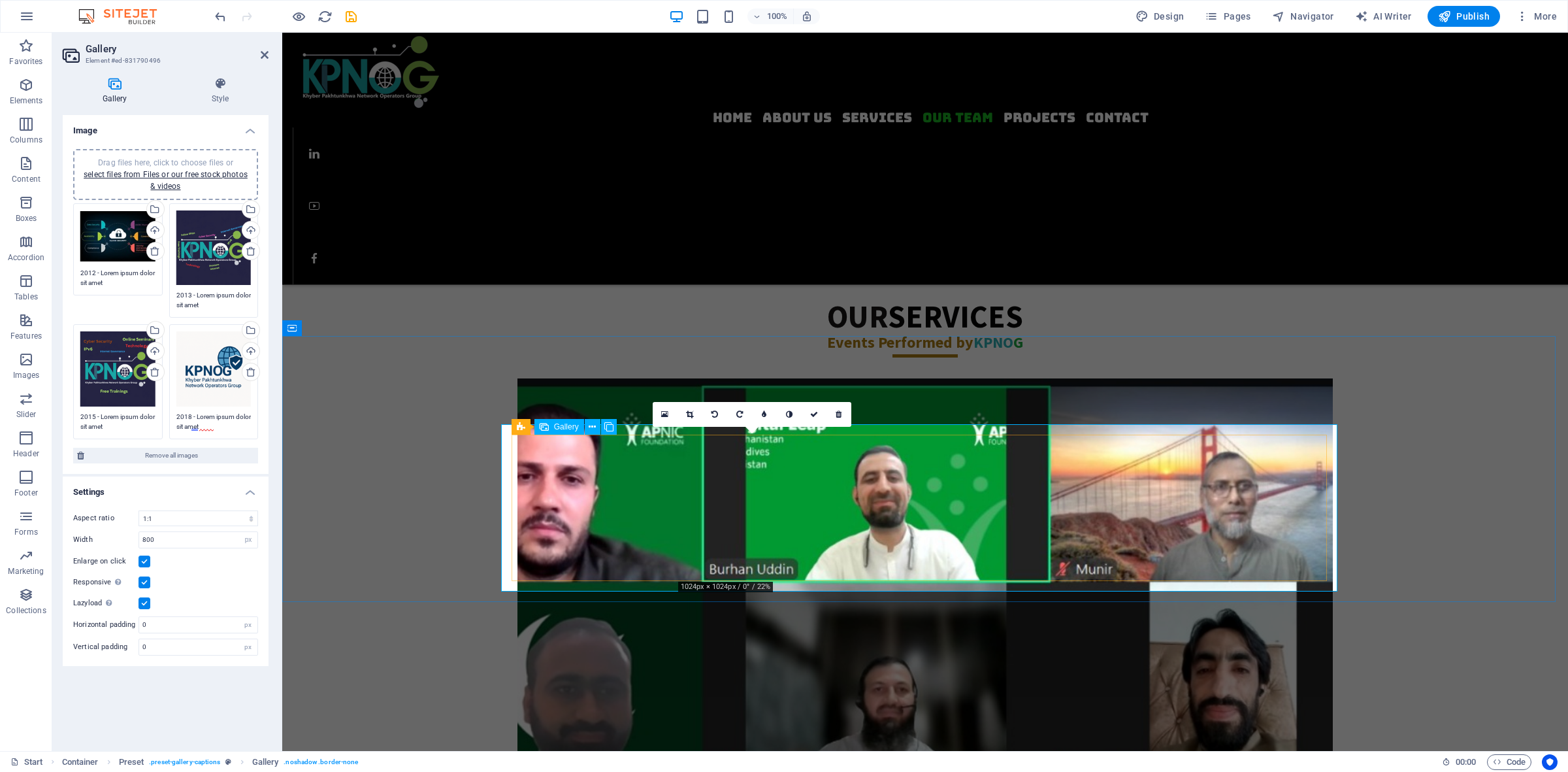
click at [206, 252] on div "Drag files here, click to choose files or select files from Files or our free s…" at bounding box center [214, 248] width 75 height 75
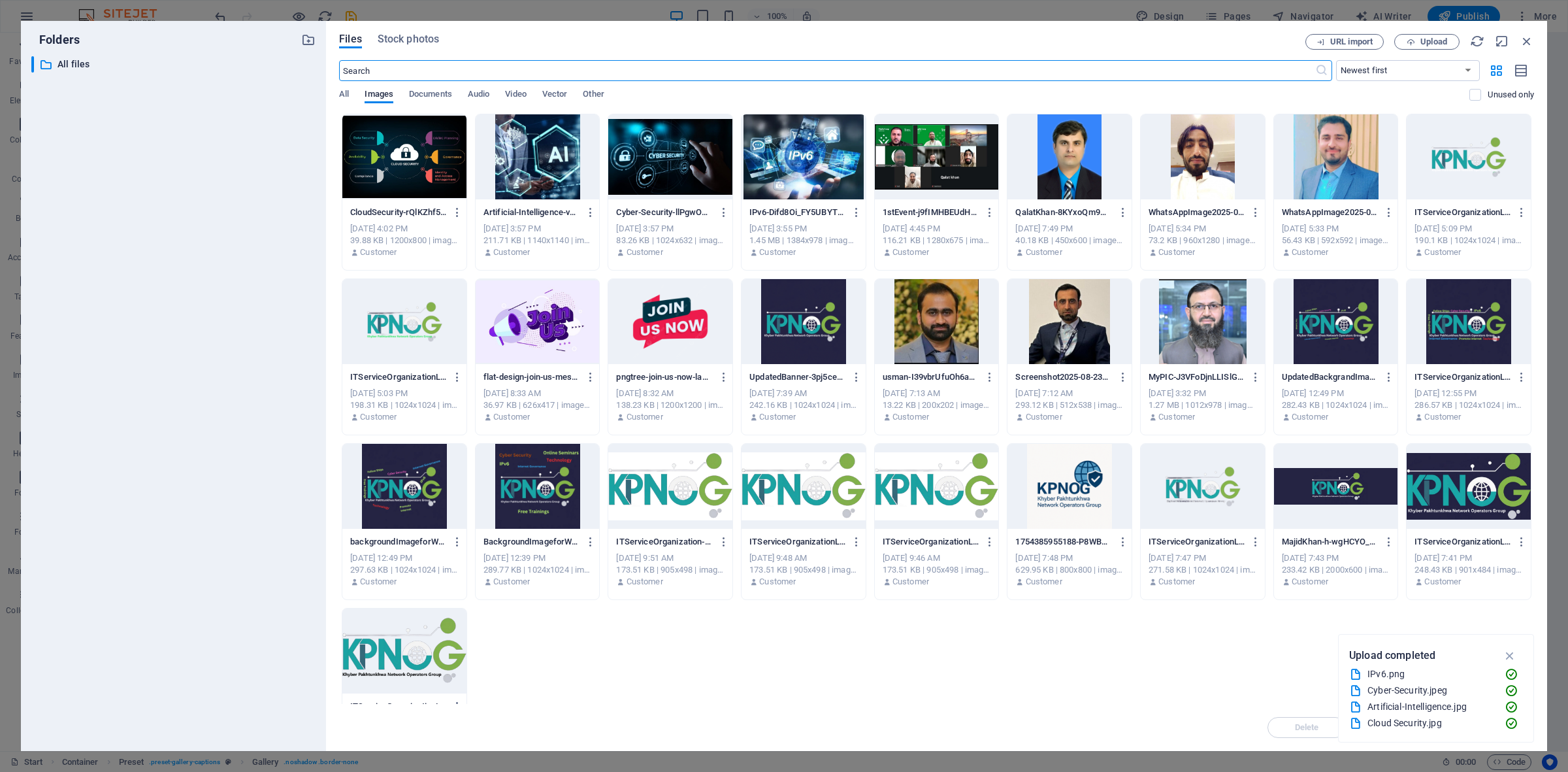
scroll to position [1590, 0]
click at [1254, 44] on span "Upload" at bounding box center [1434, 41] width 27 height 8
click at [385, 151] on div at bounding box center [404, 157] width 124 height 85
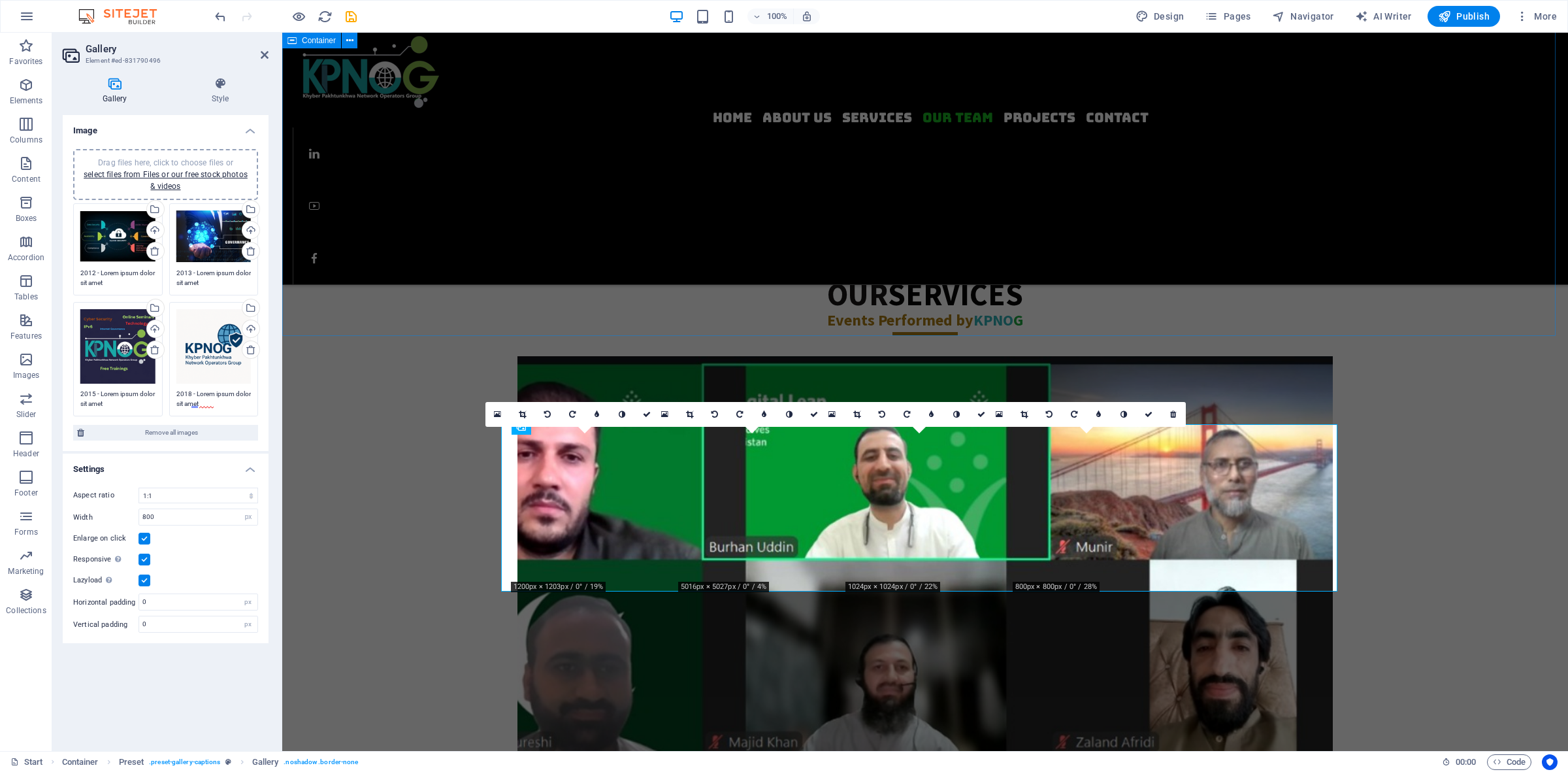
scroll to position [1568, 0]
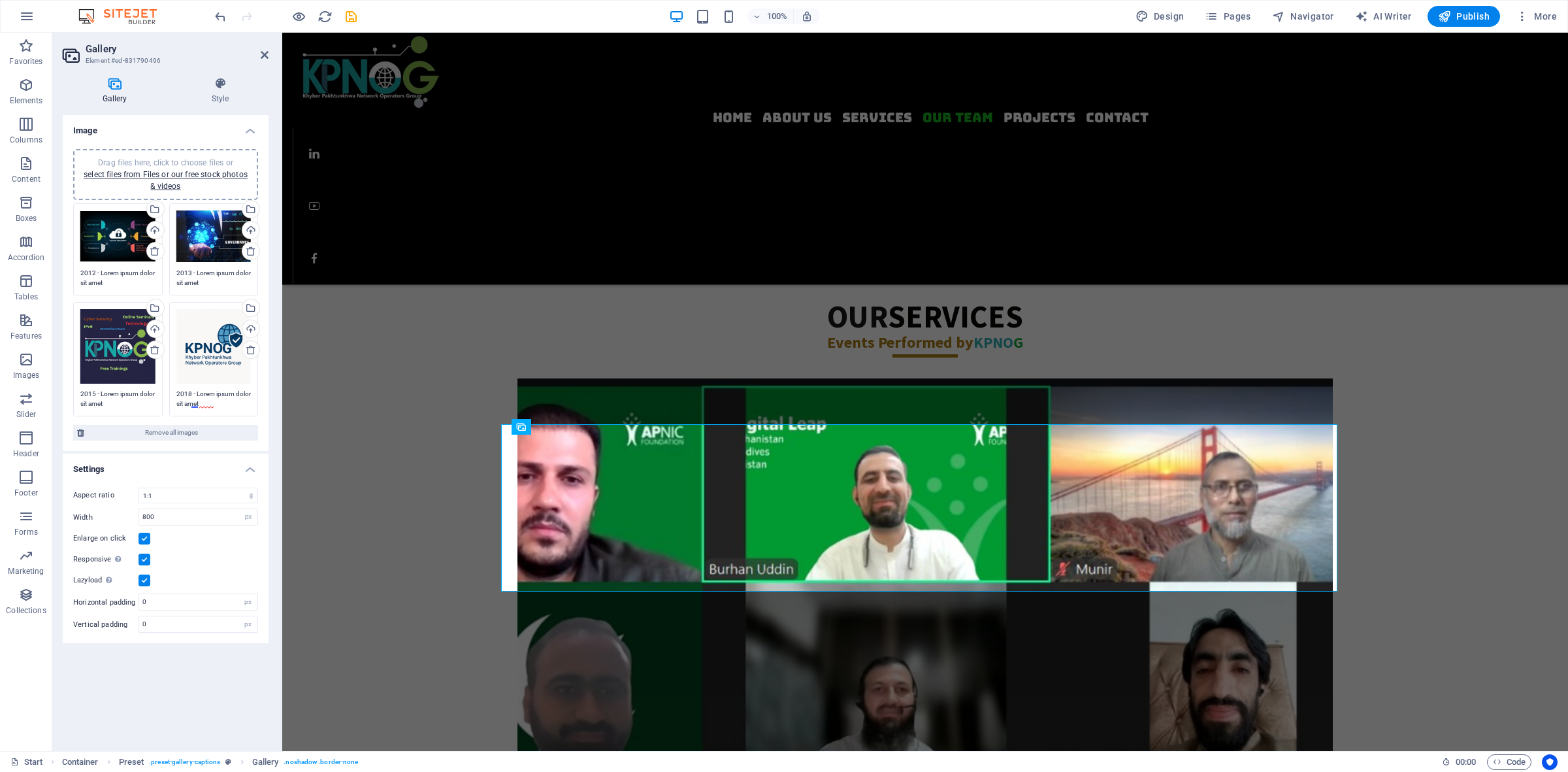
click at [105, 323] on div "Drag files here, click to choose files or select files from Files or our free s…" at bounding box center [118, 347] width 75 height 75
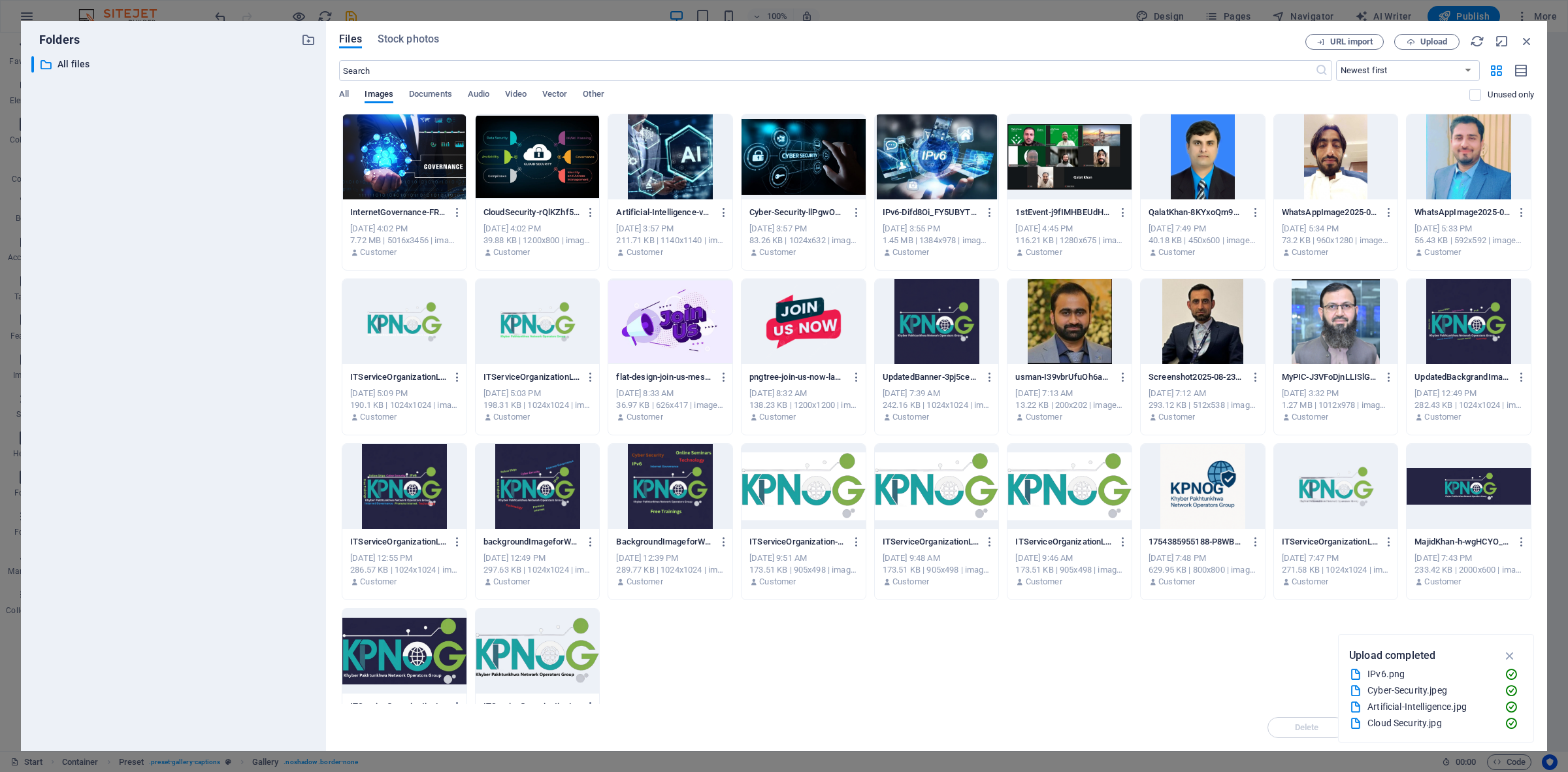
scroll to position [1590, 0]
click at [791, 147] on div at bounding box center [804, 157] width 124 height 85
drag, startPoint x: 791, startPoint y: 147, endPoint x: 510, endPoint y: 113, distance: 283.0
click at [792, 146] on div "1" at bounding box center [804, 157] width 124 height 85
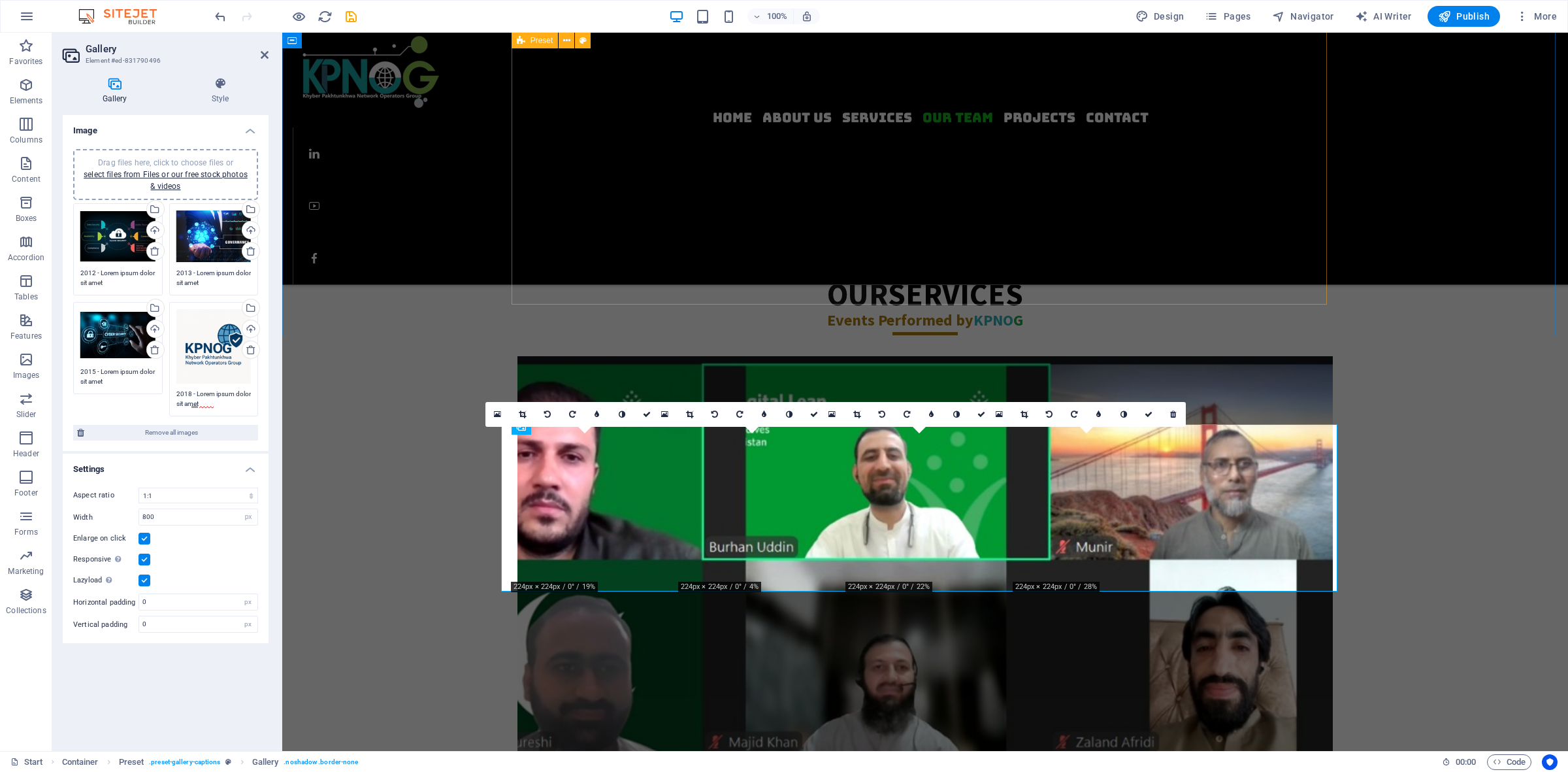
scroll to position [1568, 0]
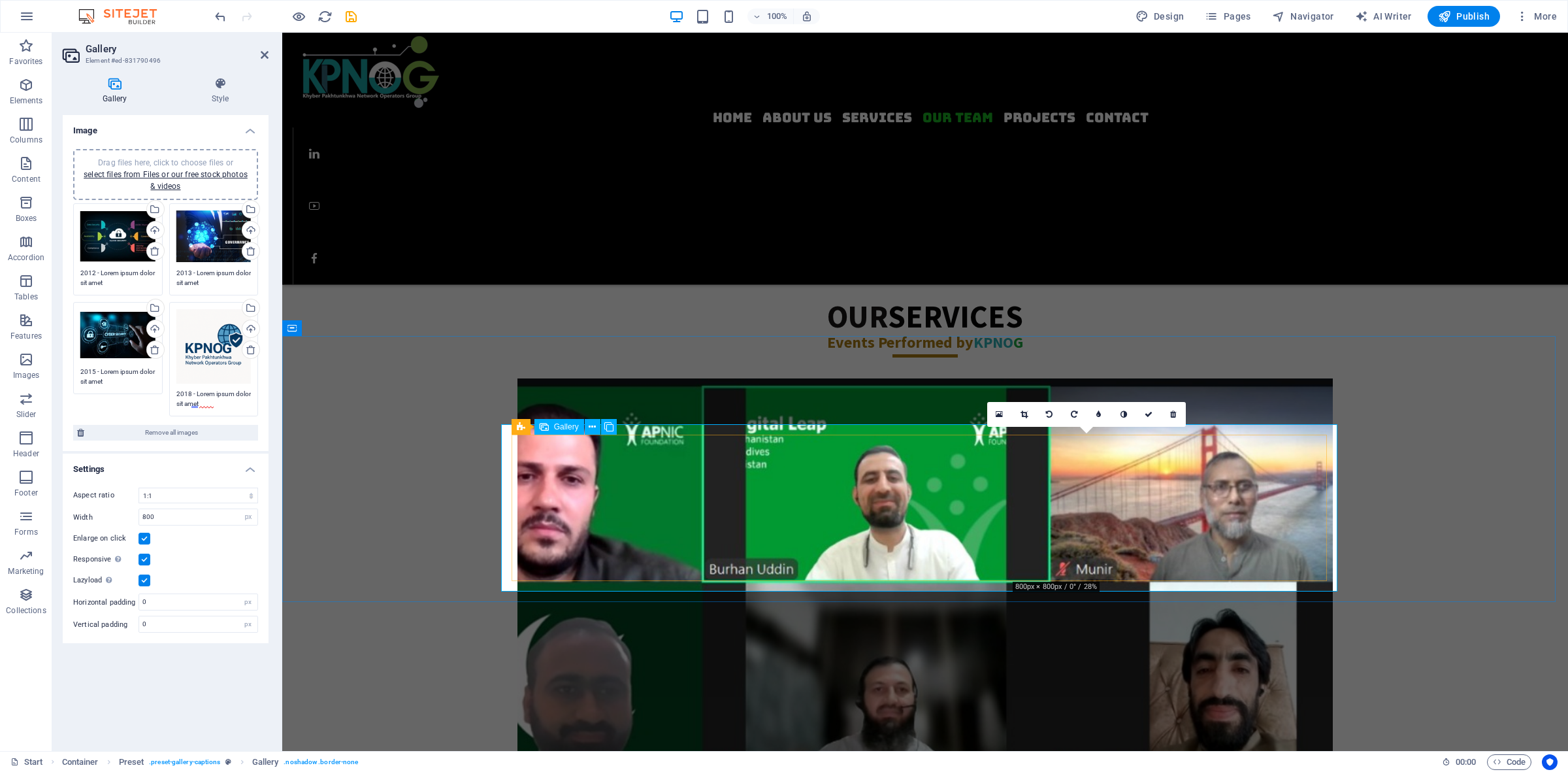
click at [223, 324] on div "Drag files here, click to choose files or select files from Files or our free s…" at bounding box center [214, 347] width 75 height 75
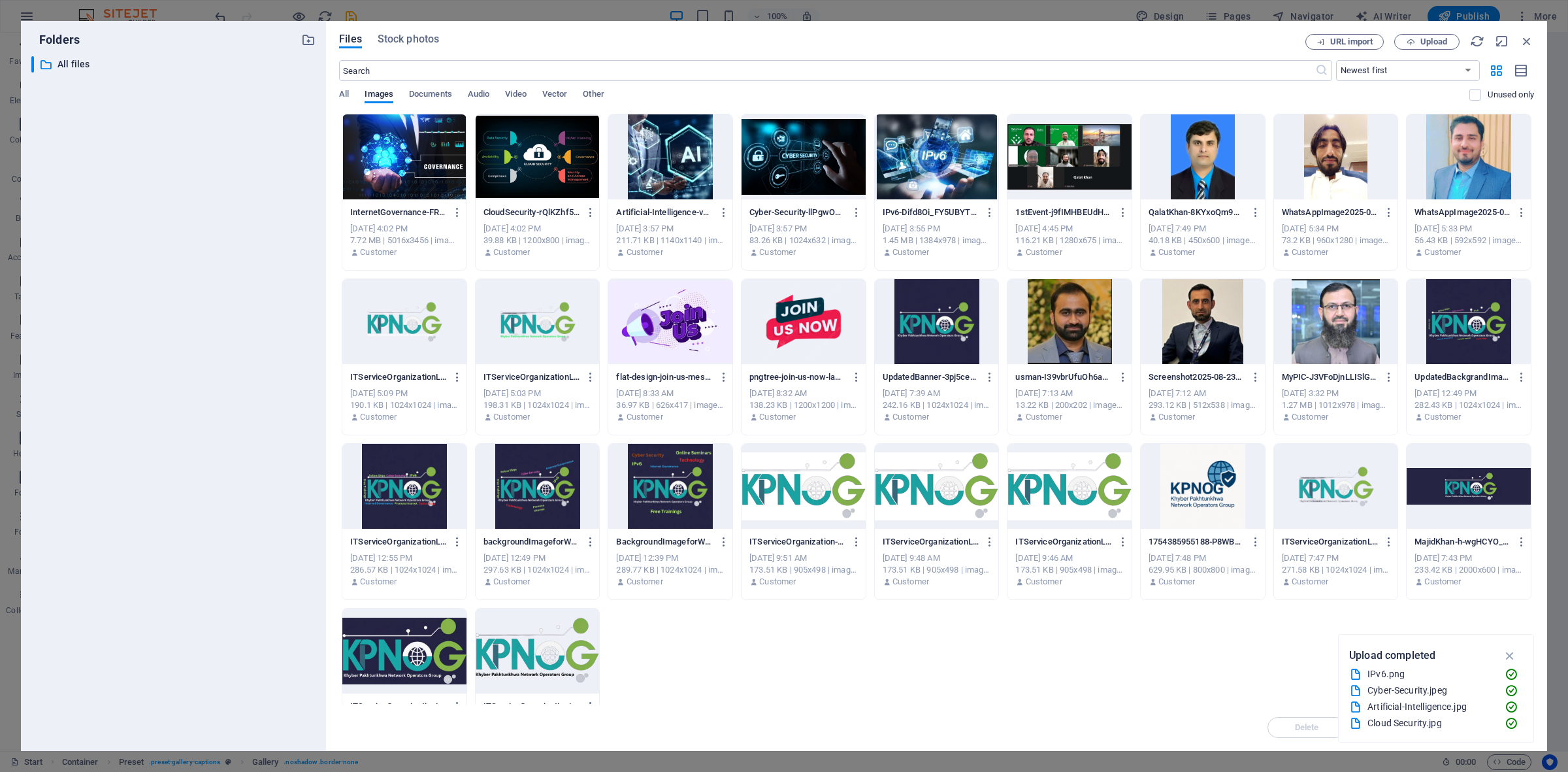
scroll to position [1590, 0]
click at [1254, 44] on span "Upload" at bounding box center [1434, 41] width 27 height 8
click at [1254, 44] on icon "button" at bounding box center [1411, 42] width 9 height 9
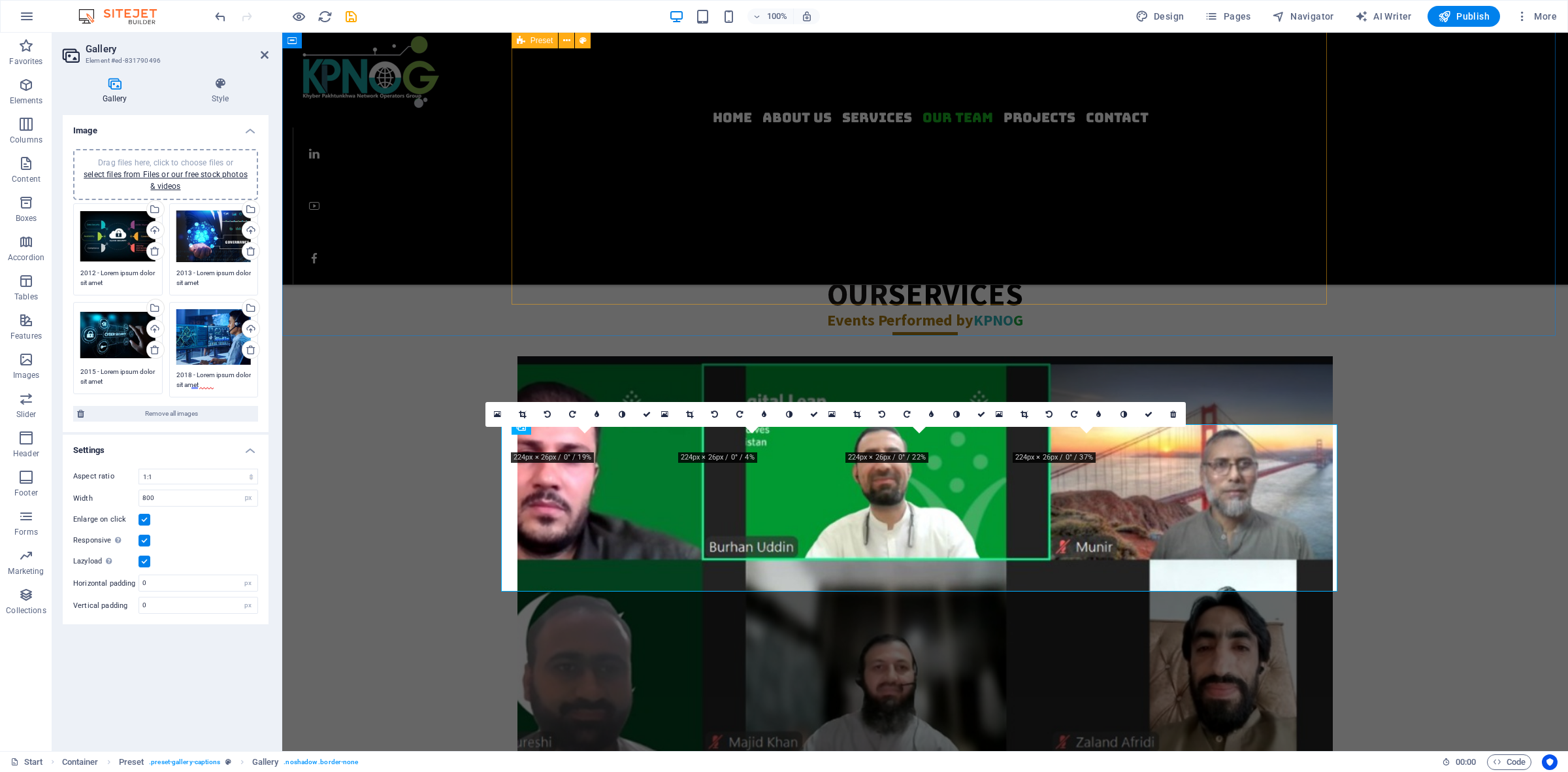
scroll to position [1568, 0]
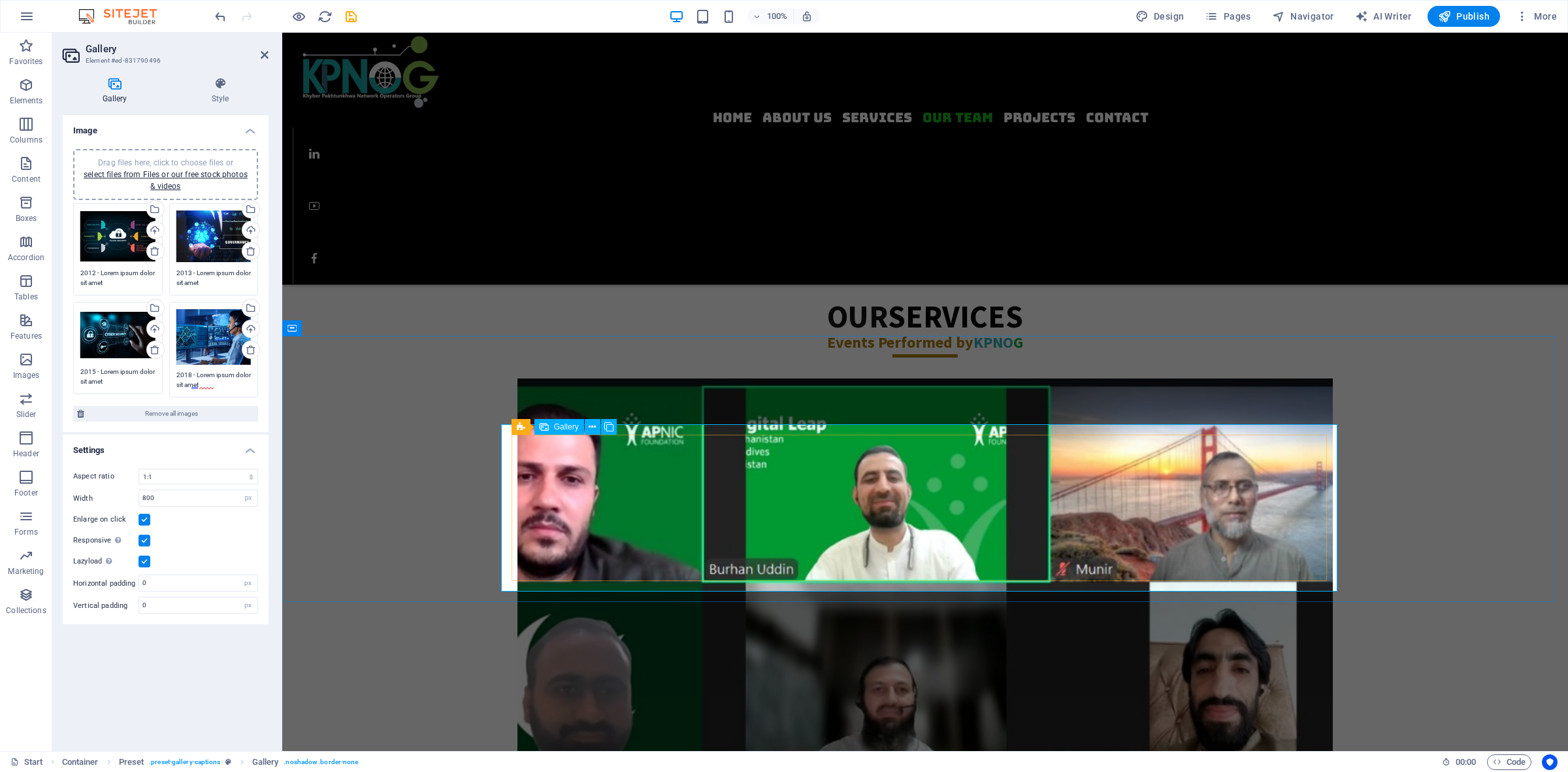
click at [180, 159] on span "Drag files here, click to choose files or select files from Files or our free s…" at bounding box center [166, 174] width 164 height 33
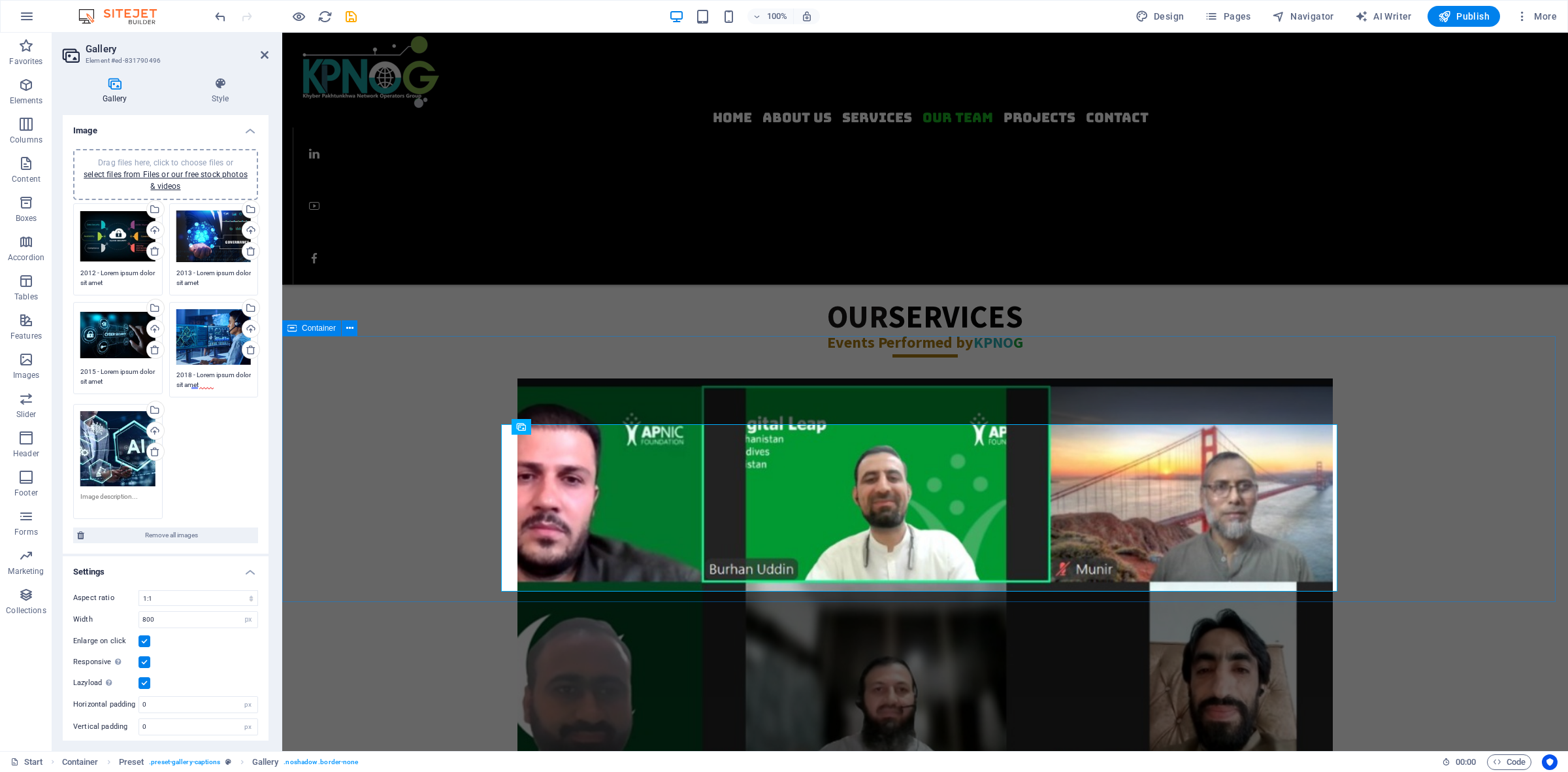
select select "fan"
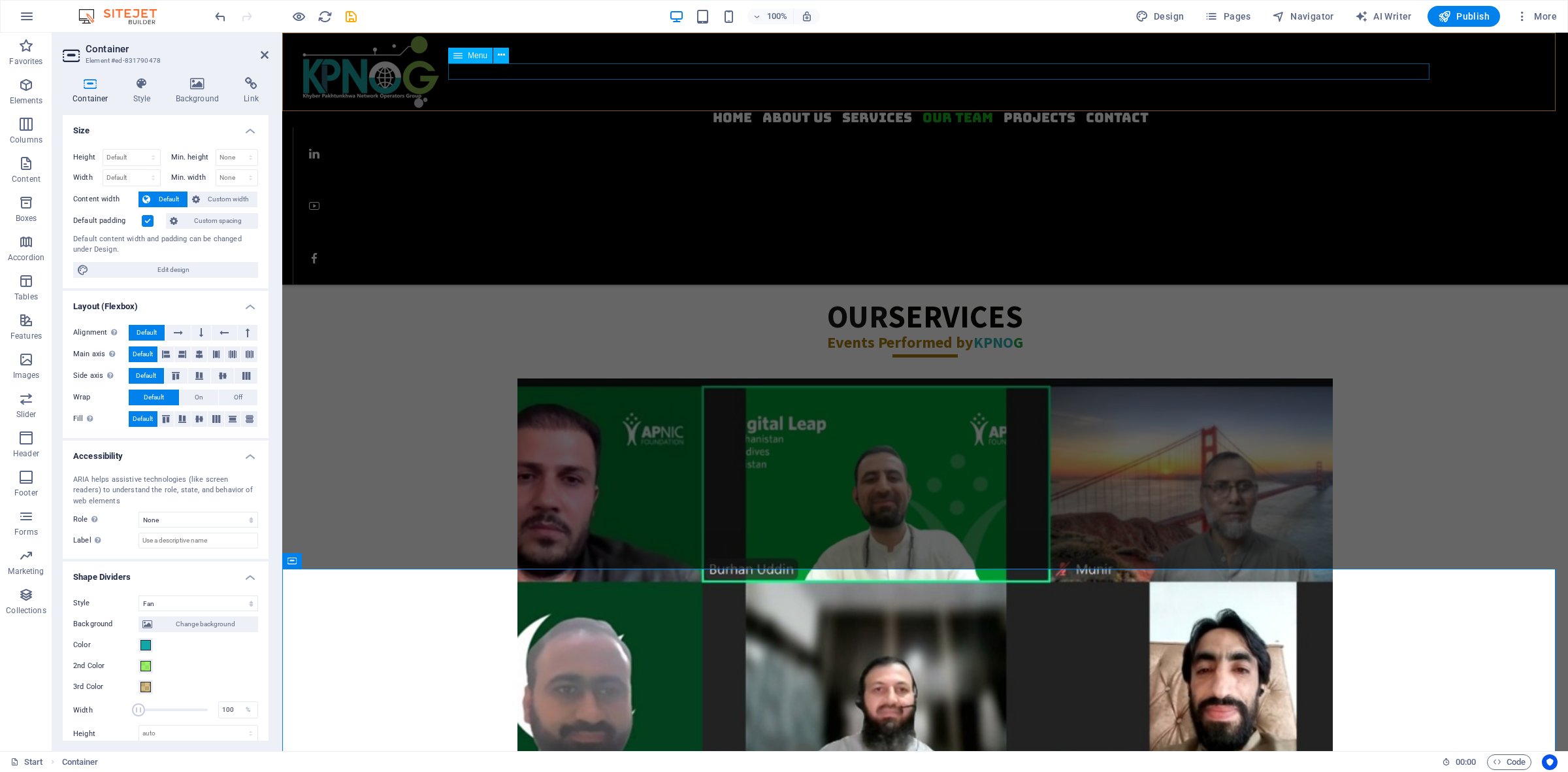
scroll to position [1078, 0]
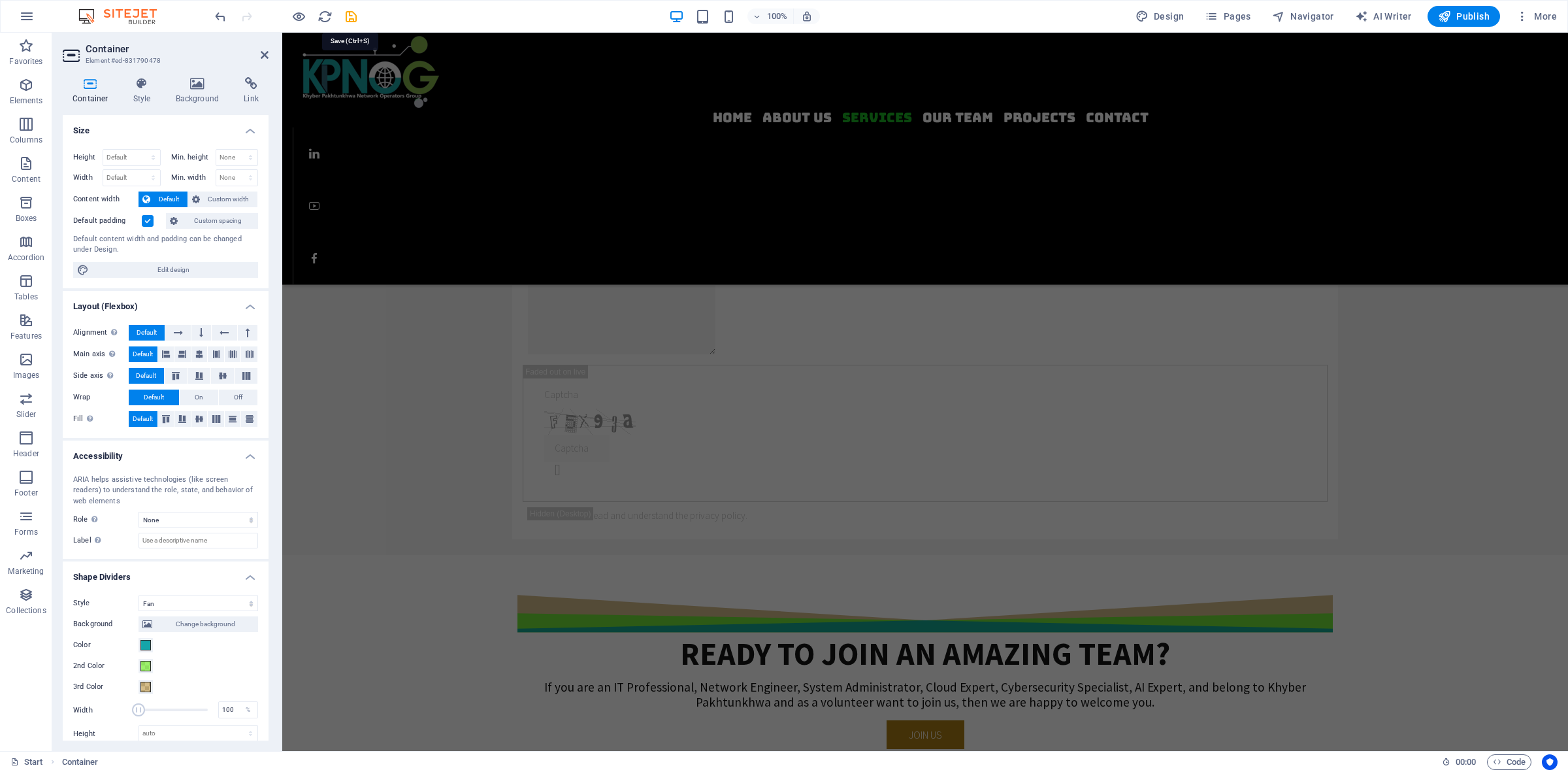
click at [358, 14] on div "100% Design Pages Navigator AI Writer Publish More" at bounding box center [887, 16] width 1350 height 21
click at [350, 18] on icon "save" at bounding box center [351, 16] width 15 height 15
checkbox input "false"
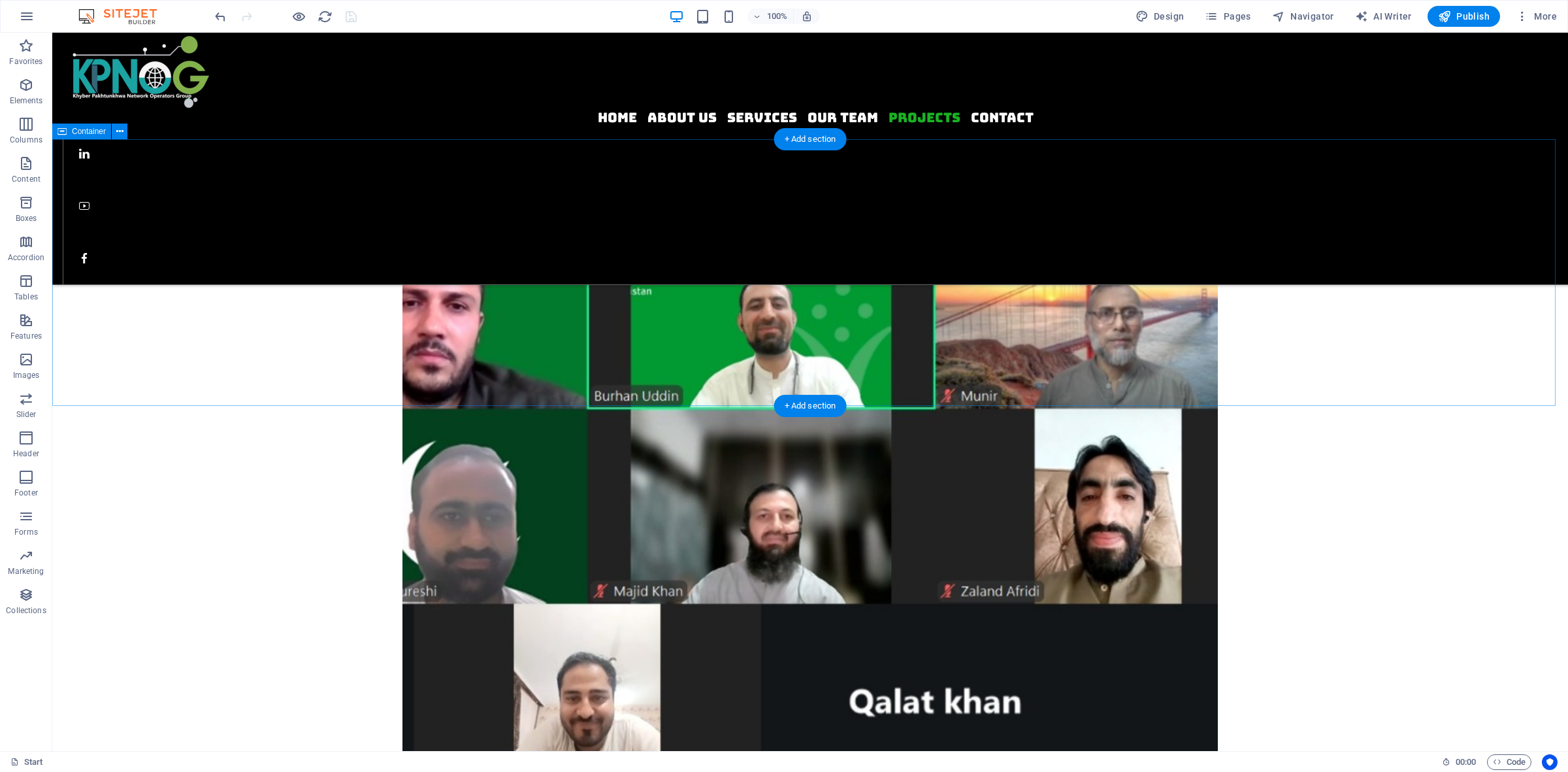
scroll to position [1765, 0]
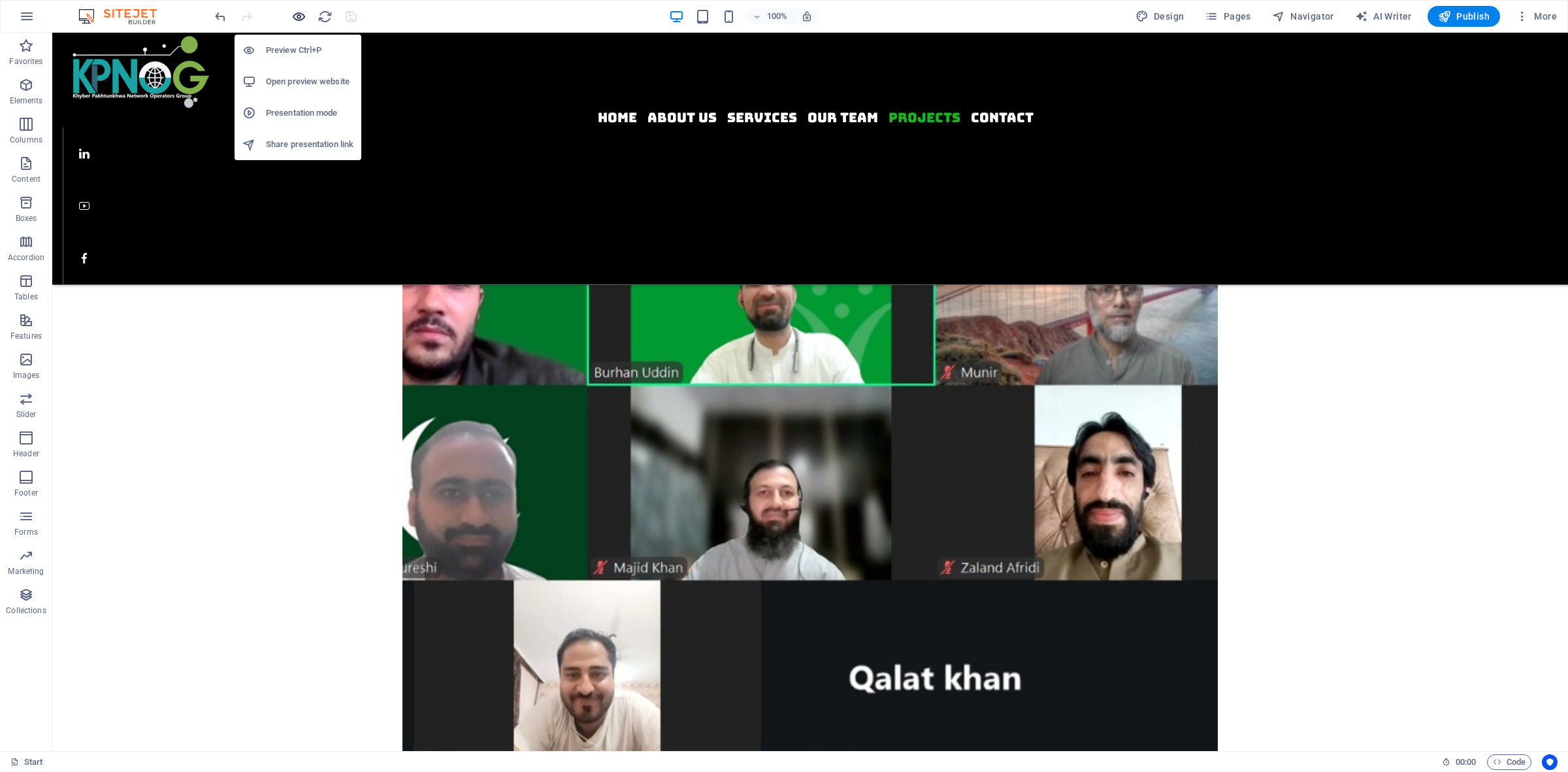
drag, startPoint x: 302, startPoint y: 13, endPoint x: 316, endPoint y: 20, distance: 15.7
click at [302, 13] on icon "button" at bounding box center [299, 16] width 15 height 15
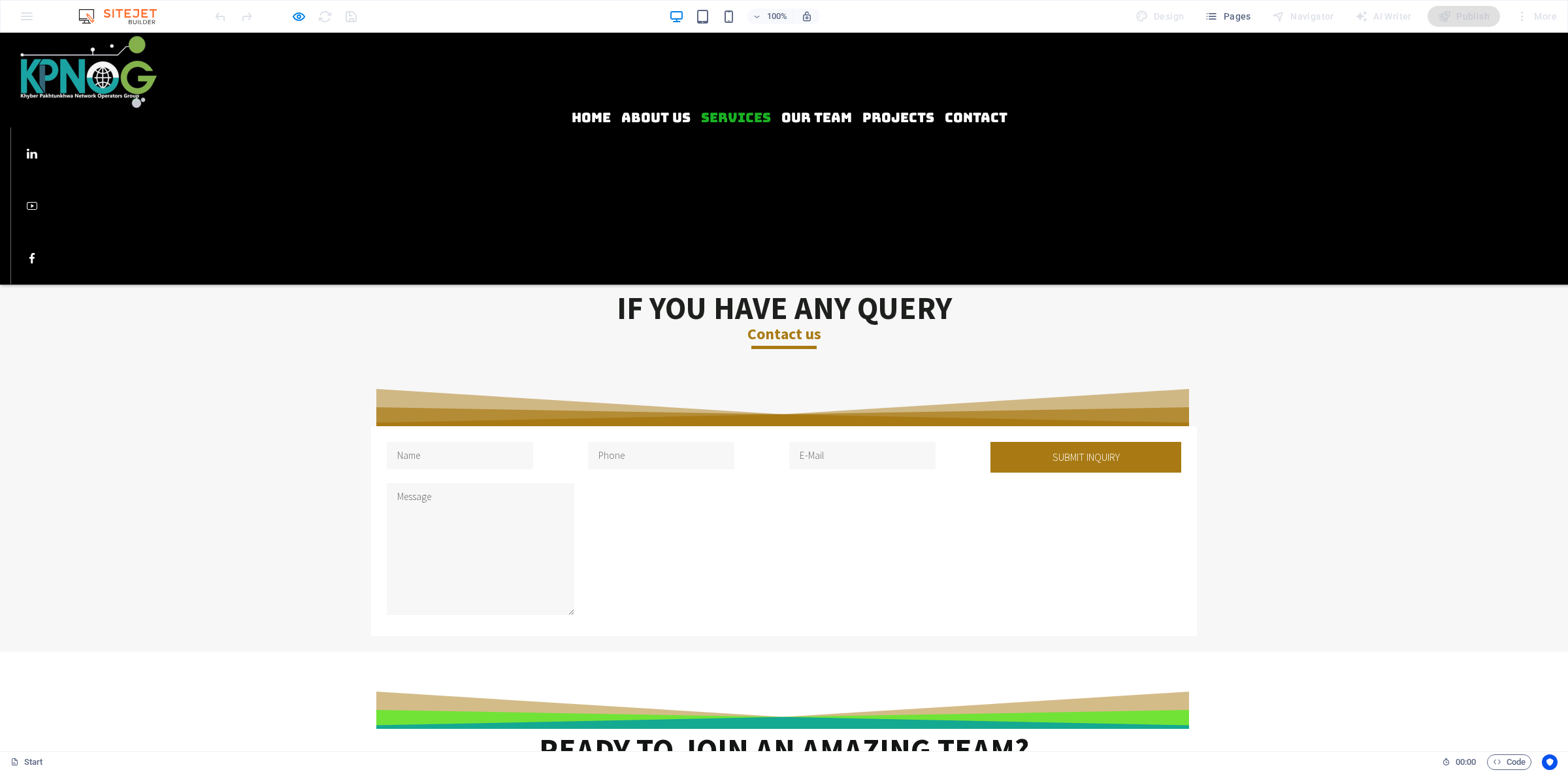
scroll to position [899, 0]
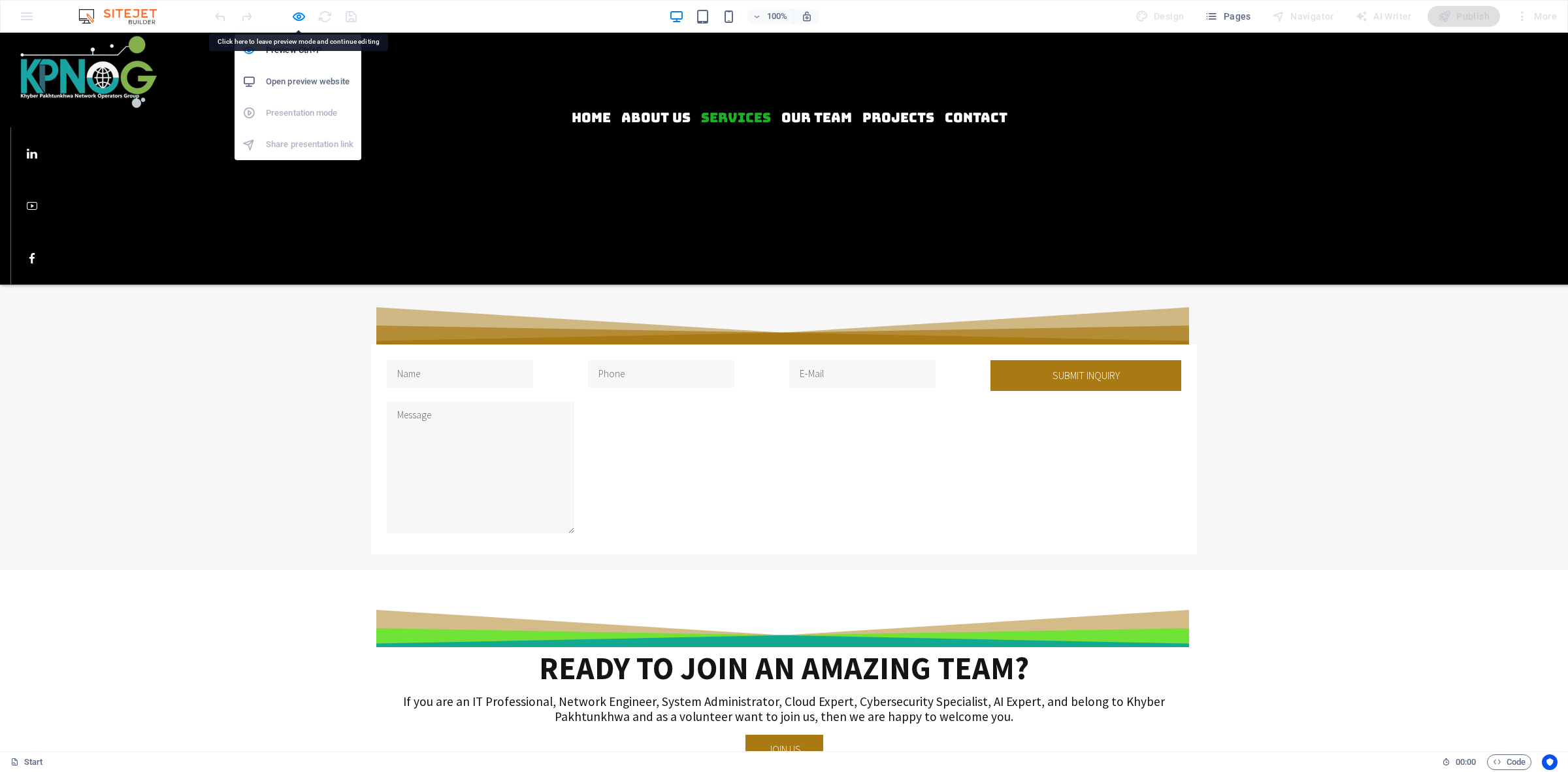
drag, startPoint x: 297, startPoint y: 12, endPoint x: 307, endPoint y: 16, distance: 10.8
click at [298, 12] on icon "button" at bounding box center [299, 16] width 15 height 15
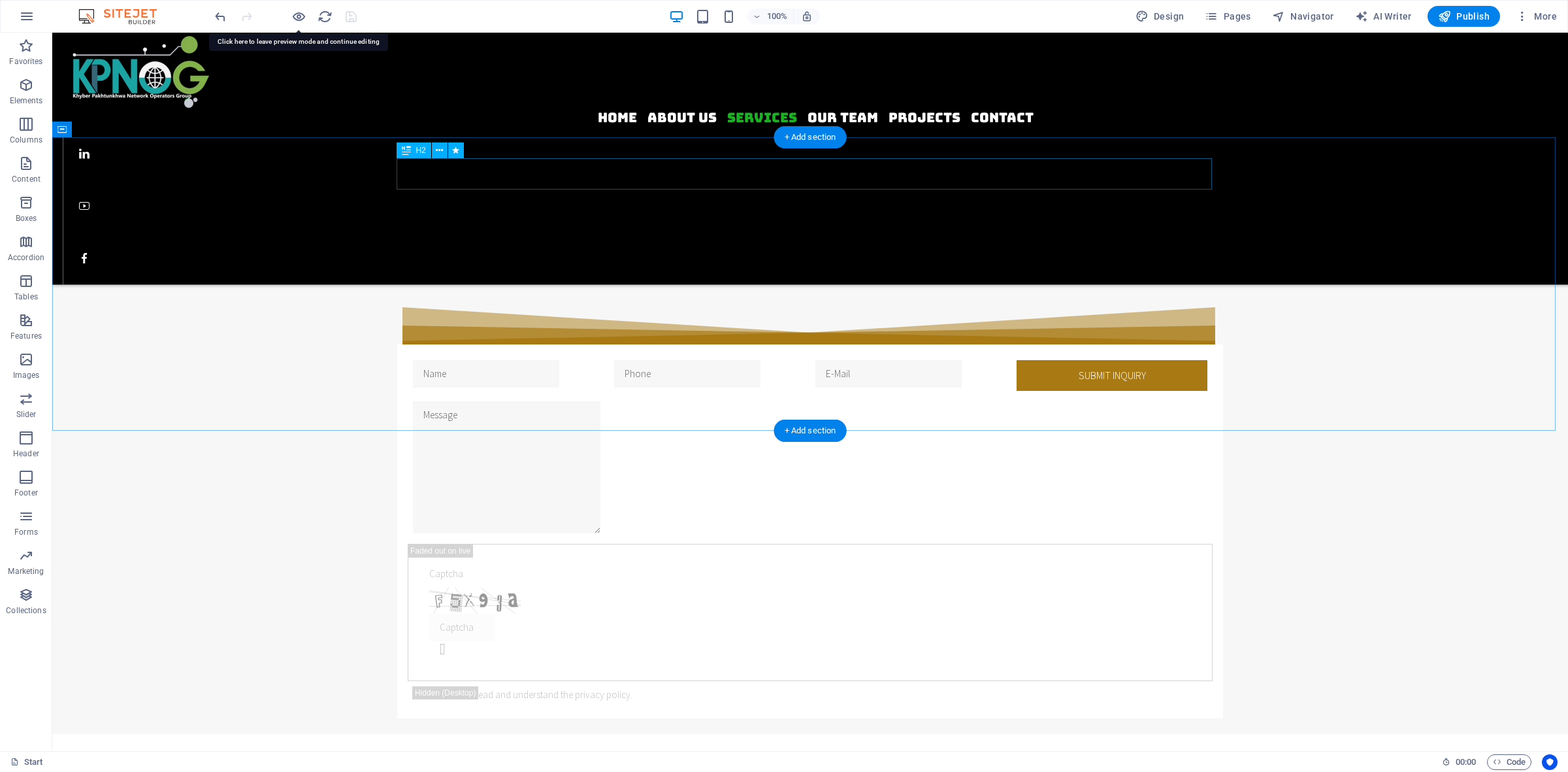
scroll to position [1034, 0]
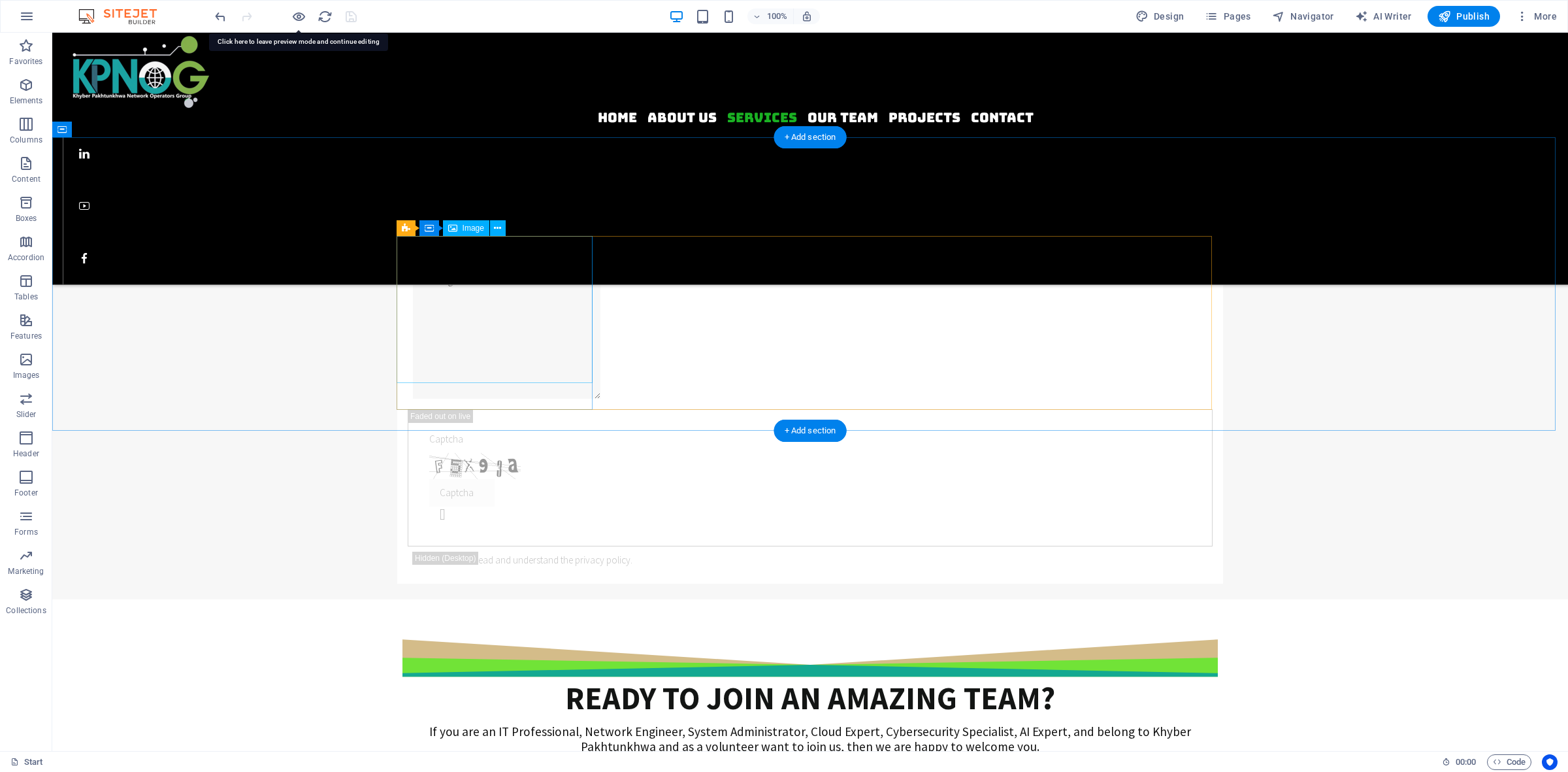
select select "%"
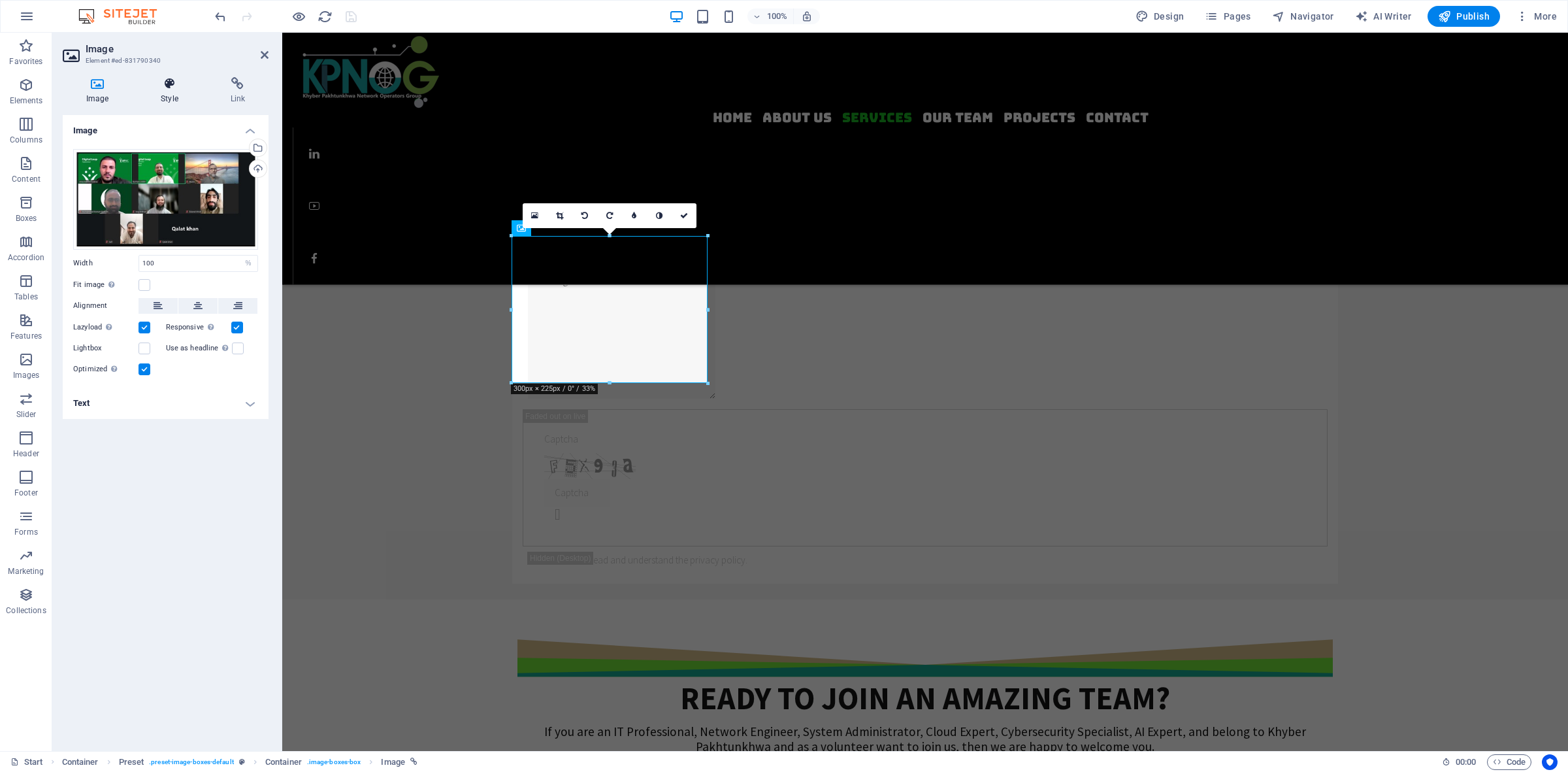
click at [168, 81] on icon at bounding box center [169, 83] width 64 height 13
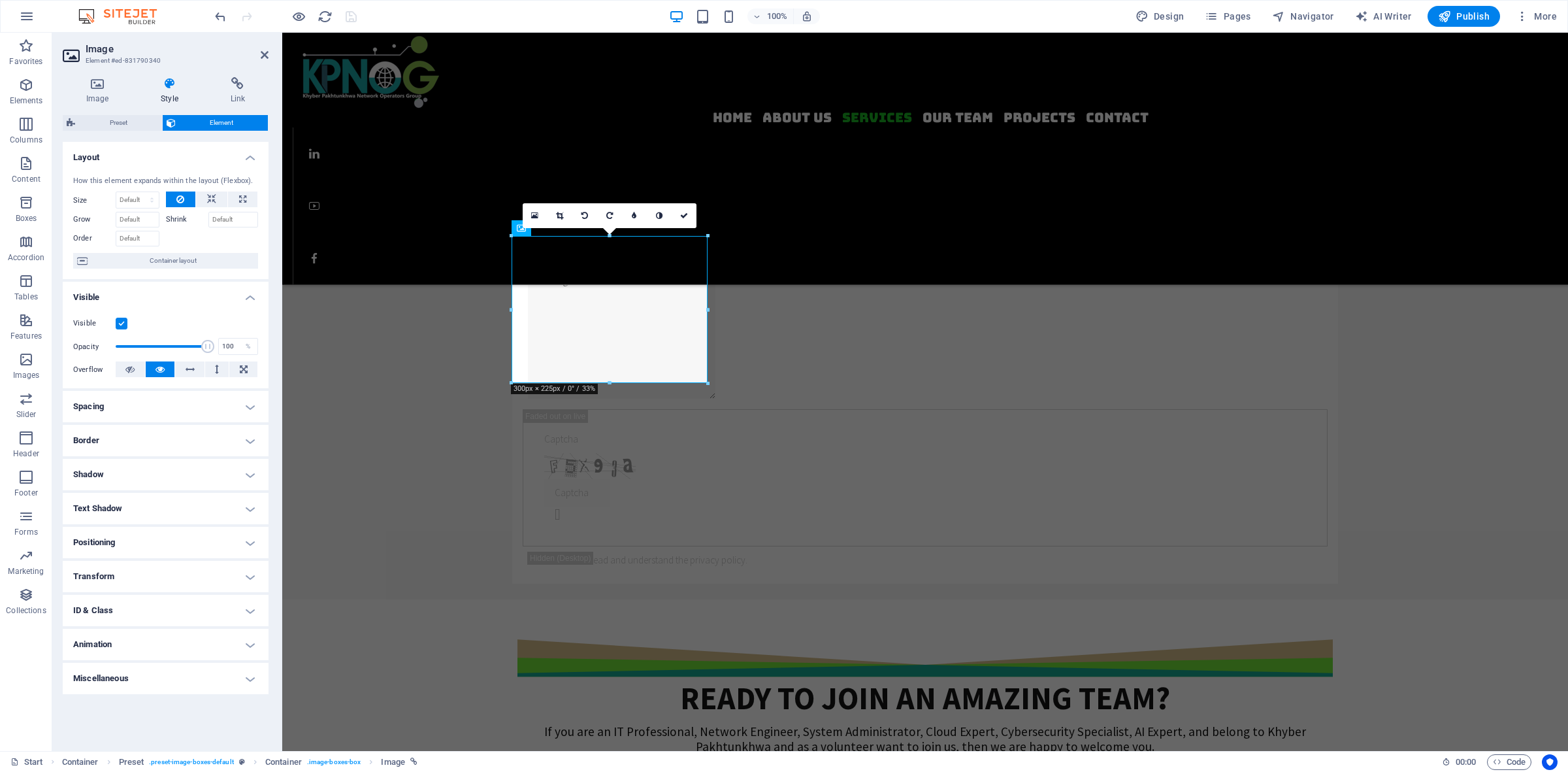
click at [111, 617] on h4 "Animation" at bounding box center [165, 645] width 206 height 31
click at [168, 617] on select "Don't animate Show / Hide Slide up/down Zoom in/out Slide left to right Slide r…" at bounding box center [166, 684] width 185 height 16
select select "move-right-to-left"
click at [73, 617] on select "Don't animate Show / Hide Slide up/down Zoom in/out Slide left to right Slide r…" at bounding box center [166, 684] width 185 height 16
select select "scroll"
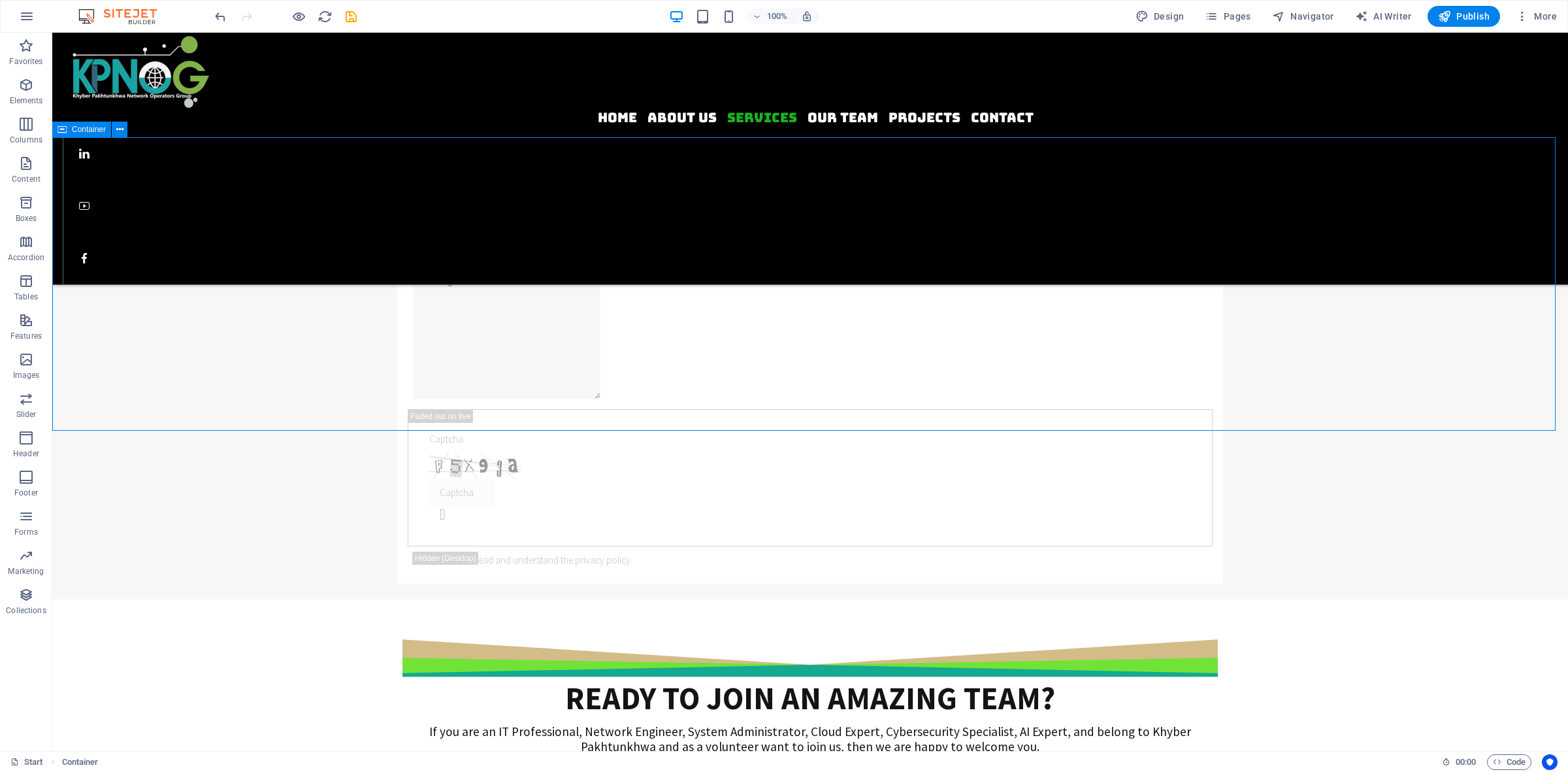
drag, startPoint x: 1451, startPoint y: 313, endPoint x: 1423, endPoint y: 316, distance: 28.2
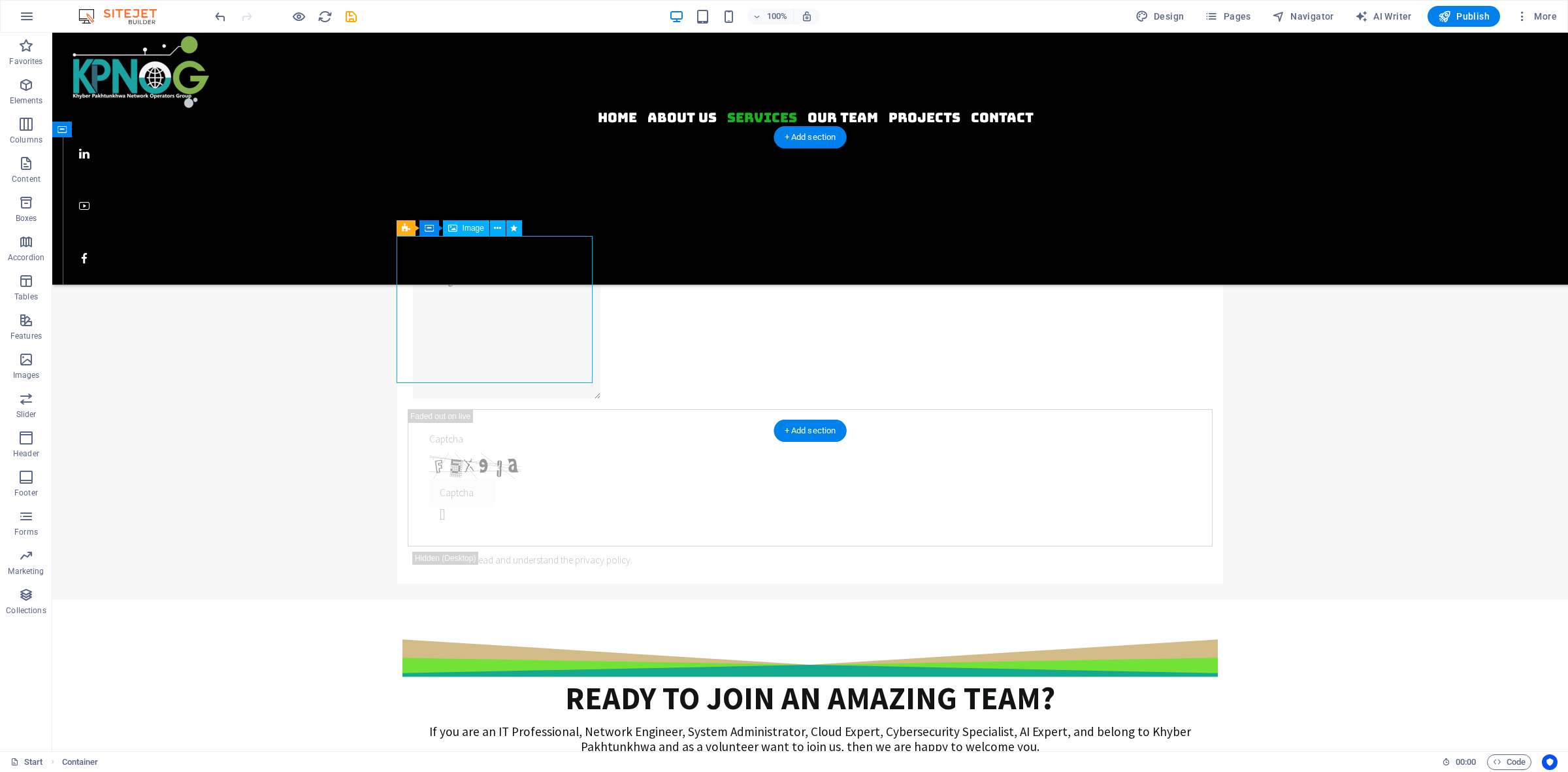
select select "move-right-to-left"
select select "s"
select select "scroll"
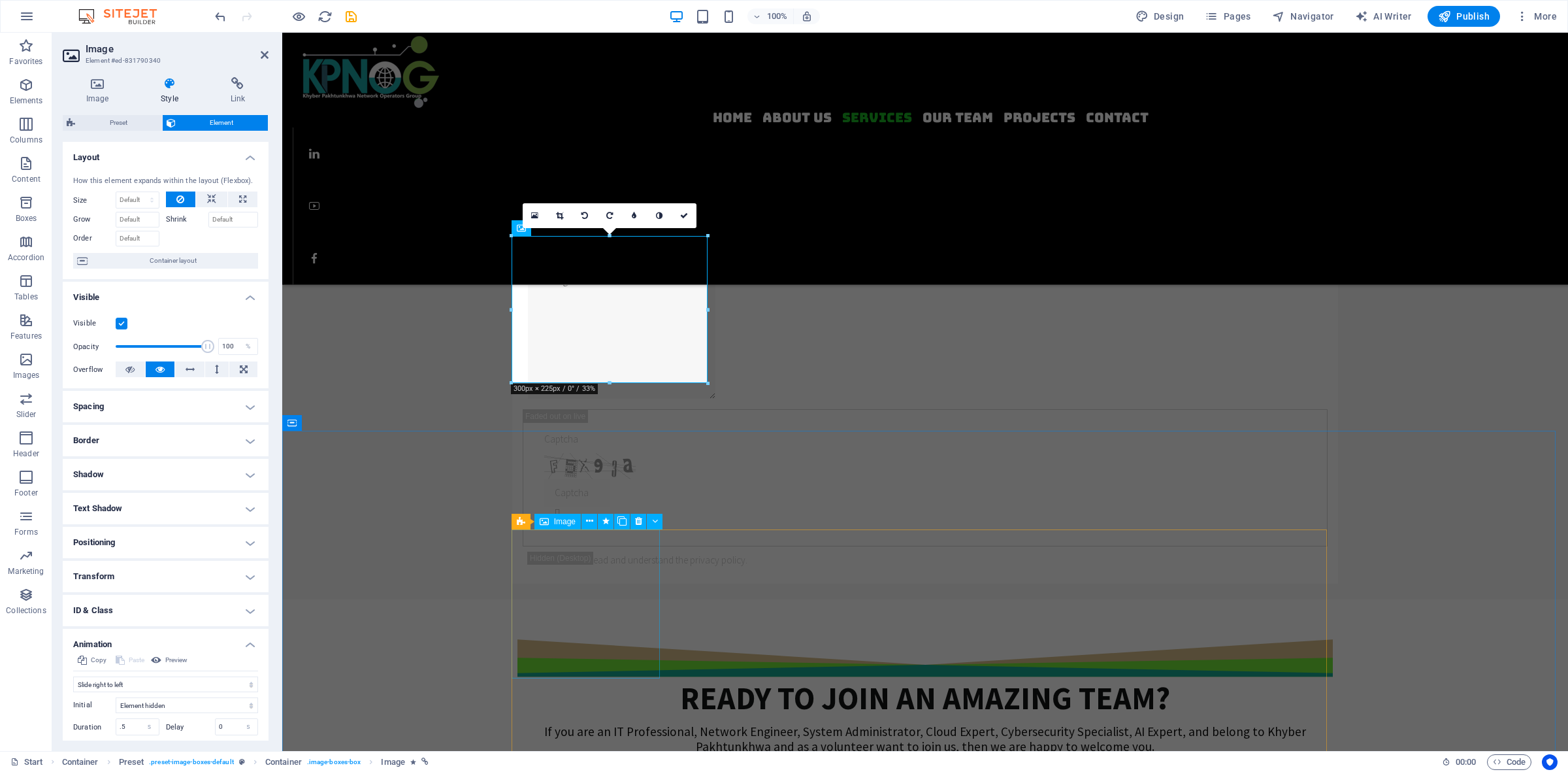
select select "%"
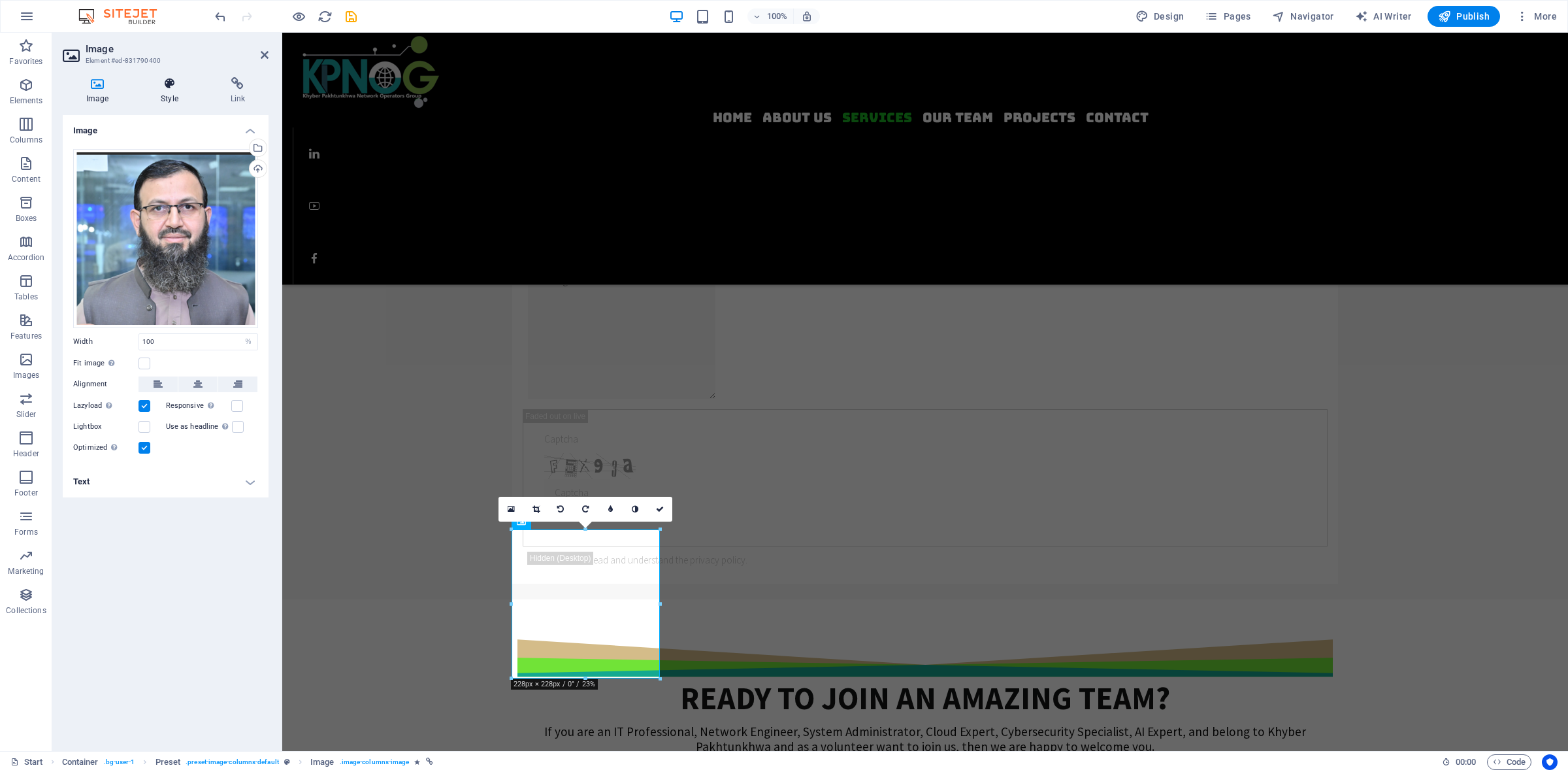
click at [177, 84] on icon at bounding box center [169, 83] width 64 height 13
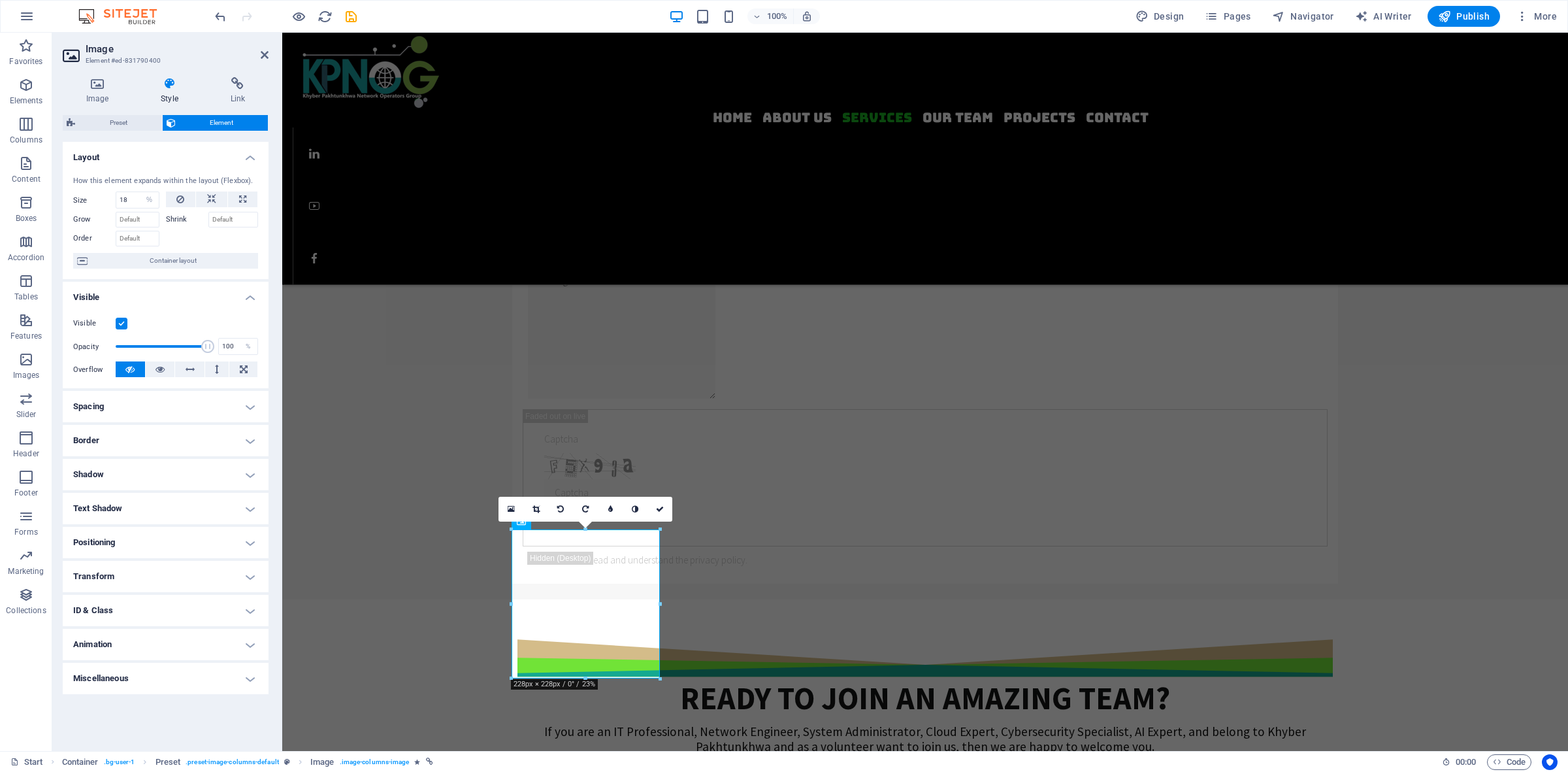
click at [102, 617] on h4 "Animation" at bounding box center [165, 645] width 206 height 31
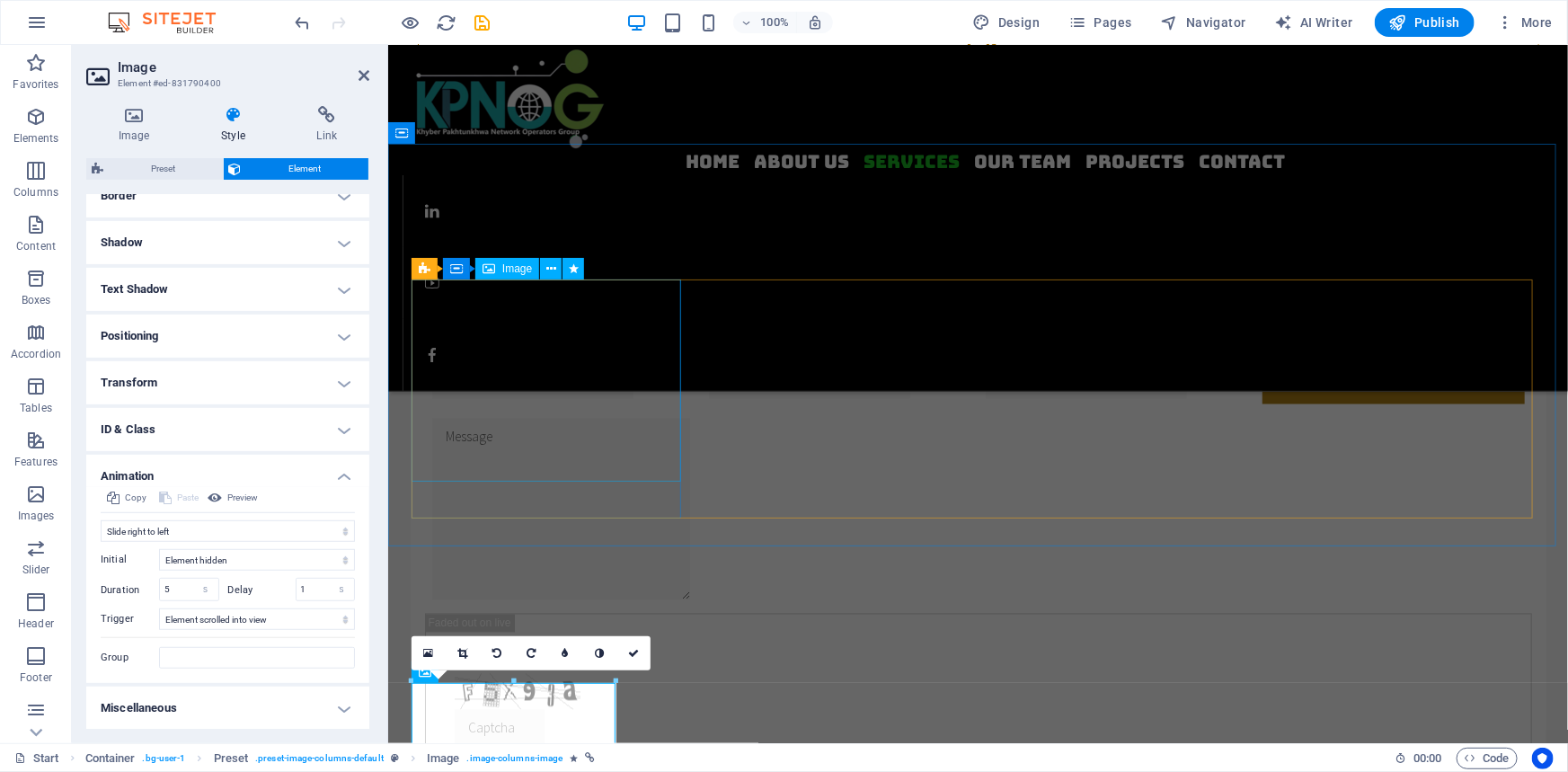
scroll to position [1411, 0]
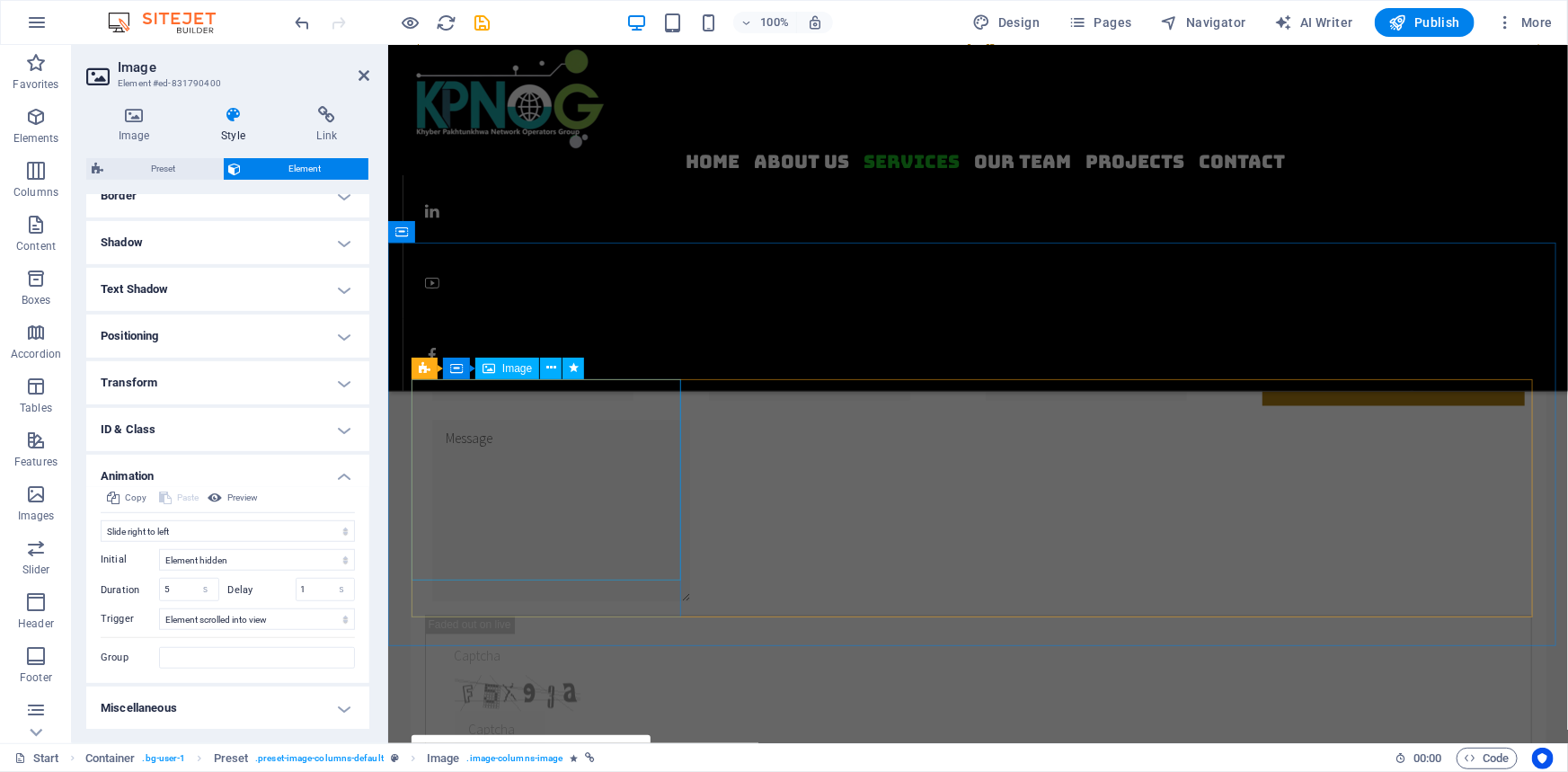
select select "move-right-to-left"
select select "s"
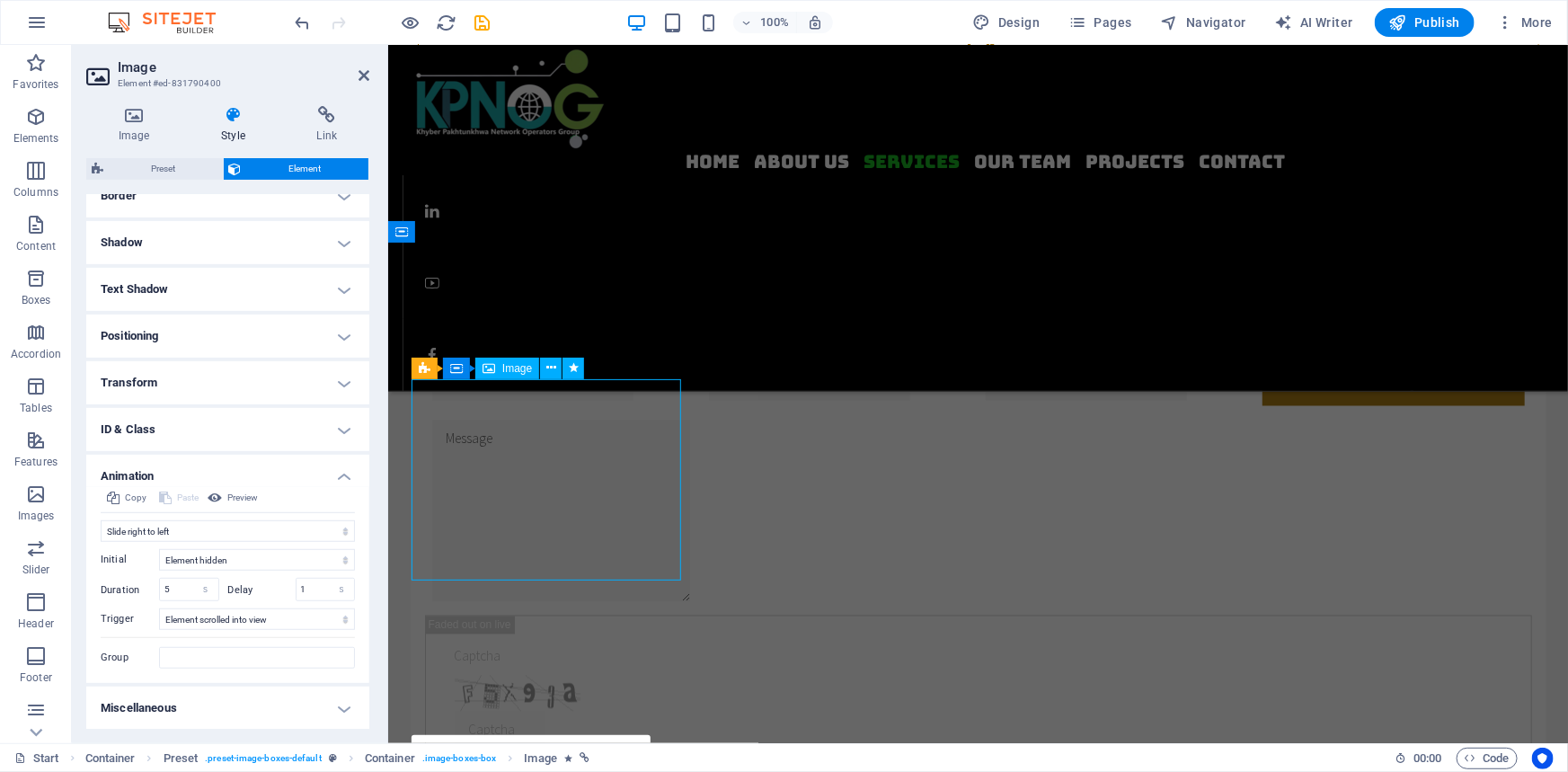
select select "scroll"
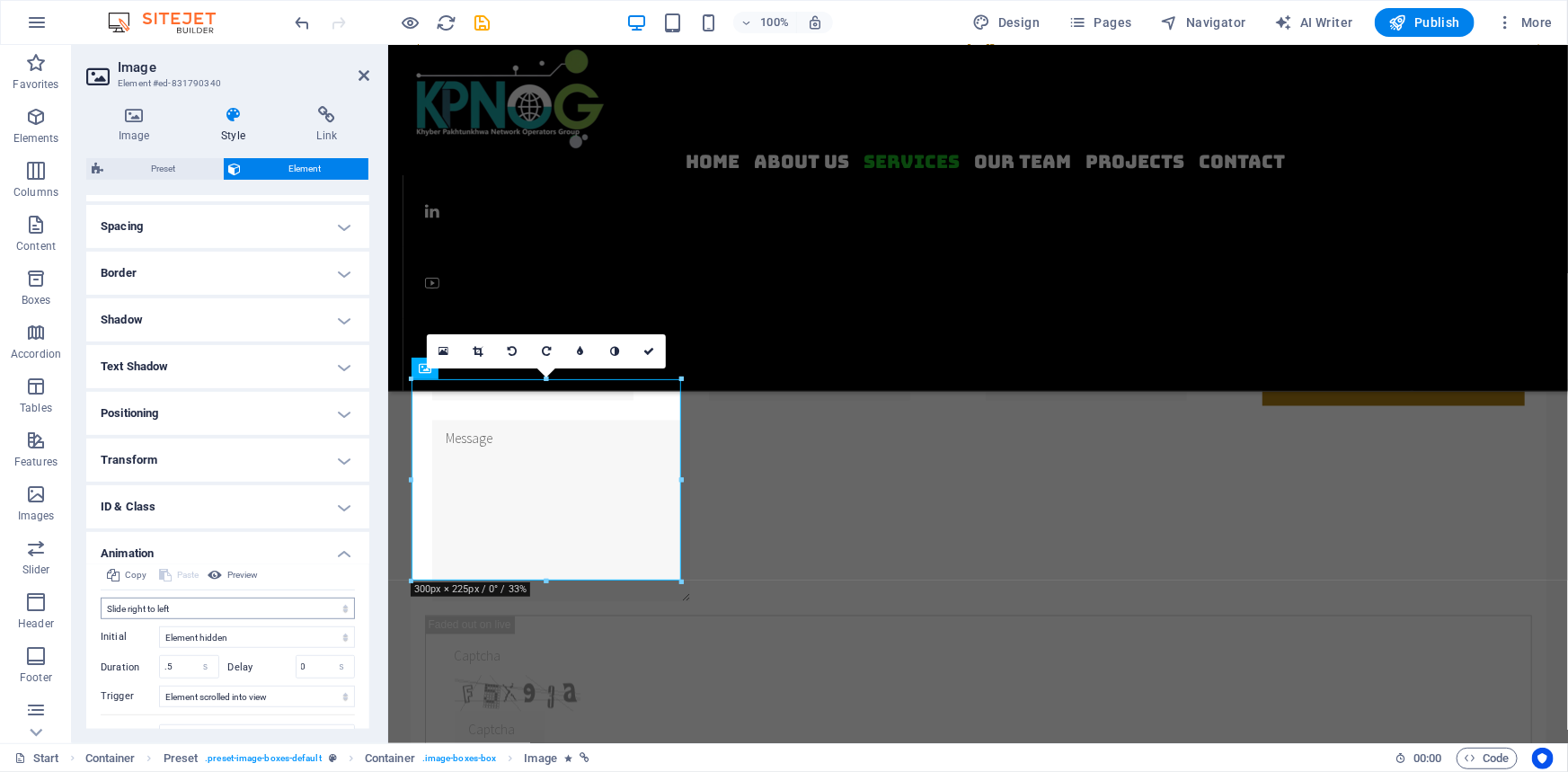
scroll to position [410, 0]
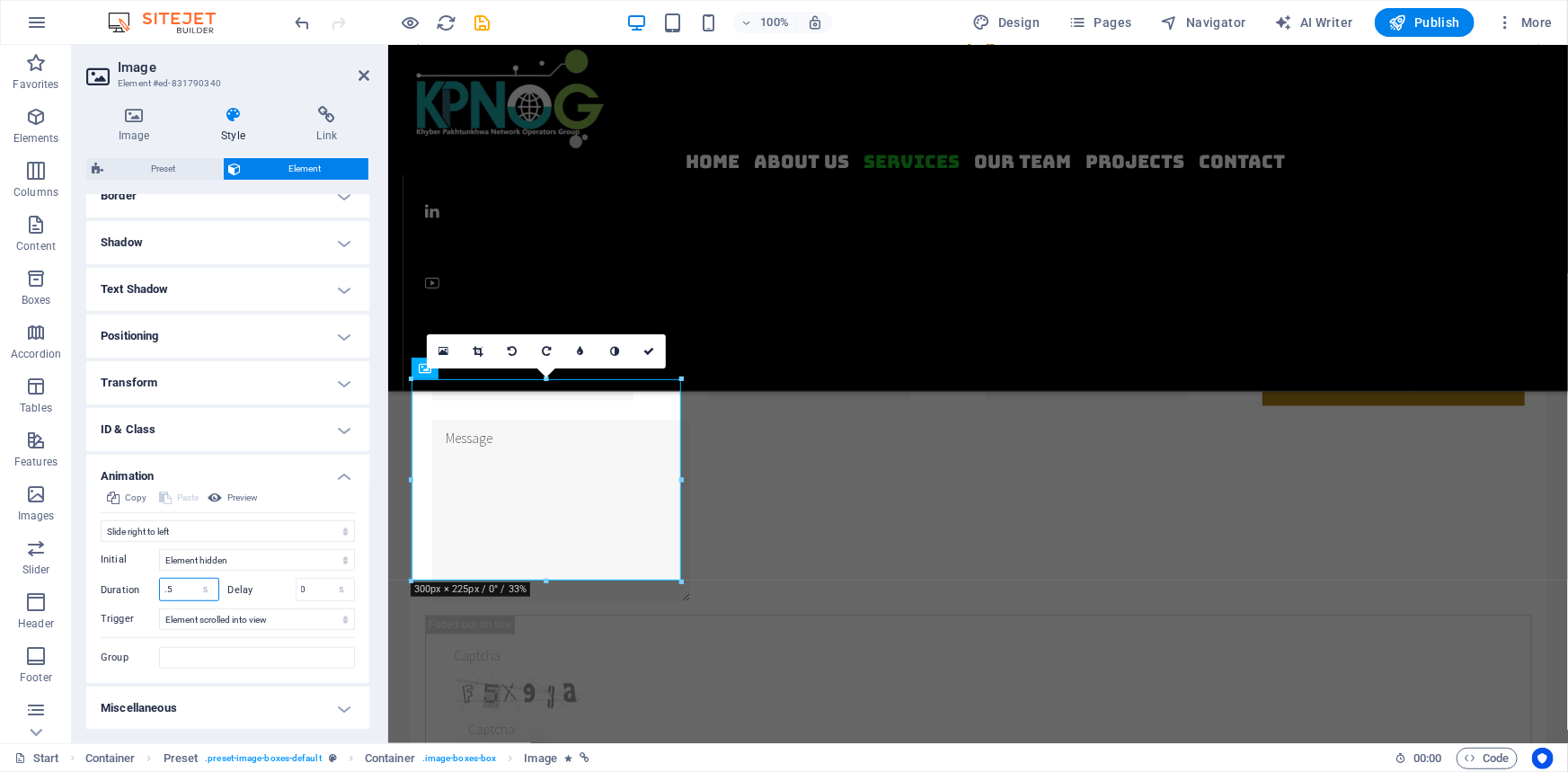
drag, startPoint x: 176, startPoint y: 589, endPoint x: 113, endPoint y: 589, distance: 63.0
click at [113, 589] on div "Duration .5 s ms" at bounding box center [159, 590] width 118 height 23
type input "5"
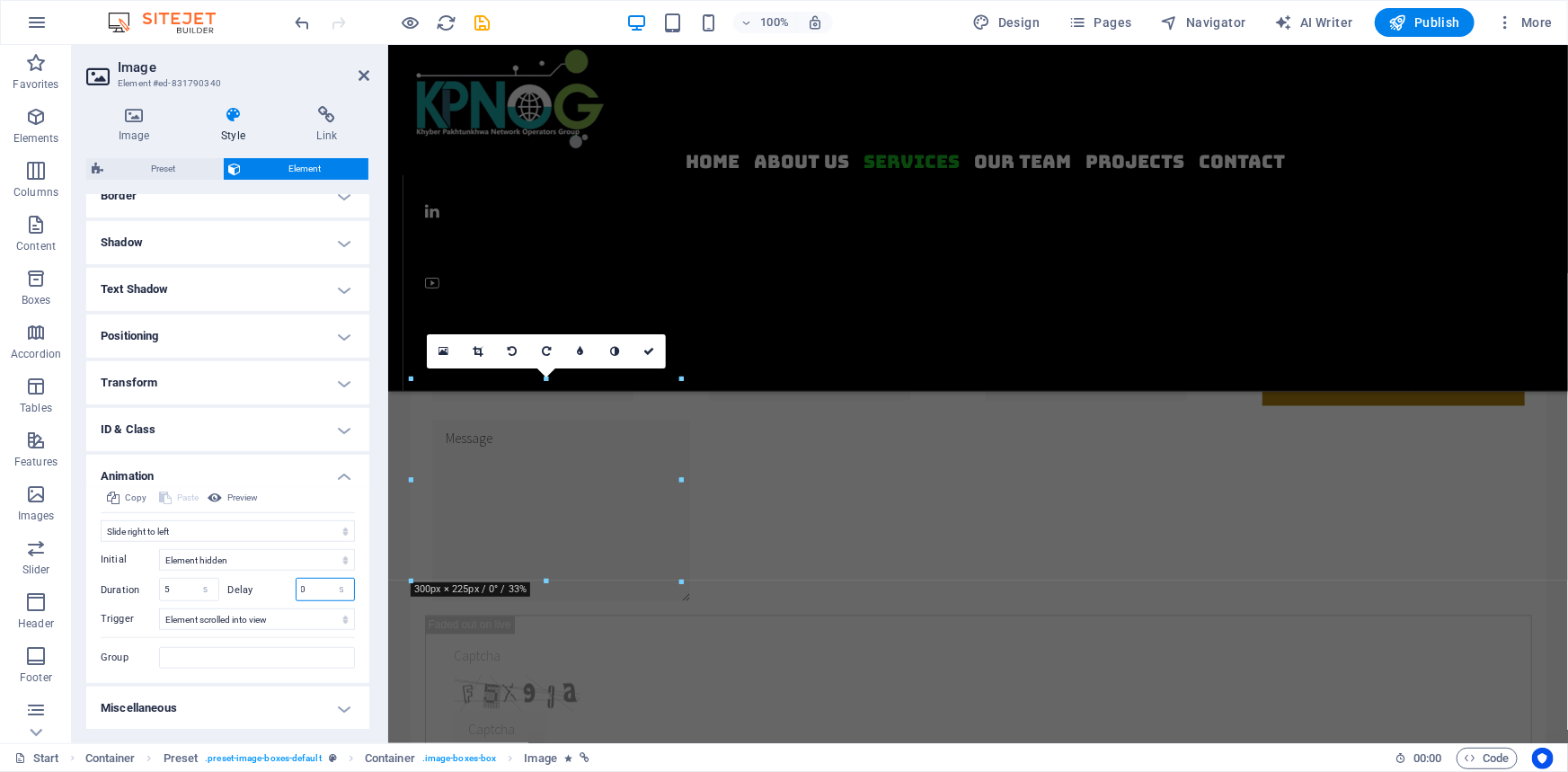
drag, startPoint x: 301, startPoint y: 584, endPoint x: 280, endPoint y: 586, distance: 21.1
click at [280, 586] on div "Delay 0 s ms" at bounding box center [291, 590] width 127 height 23
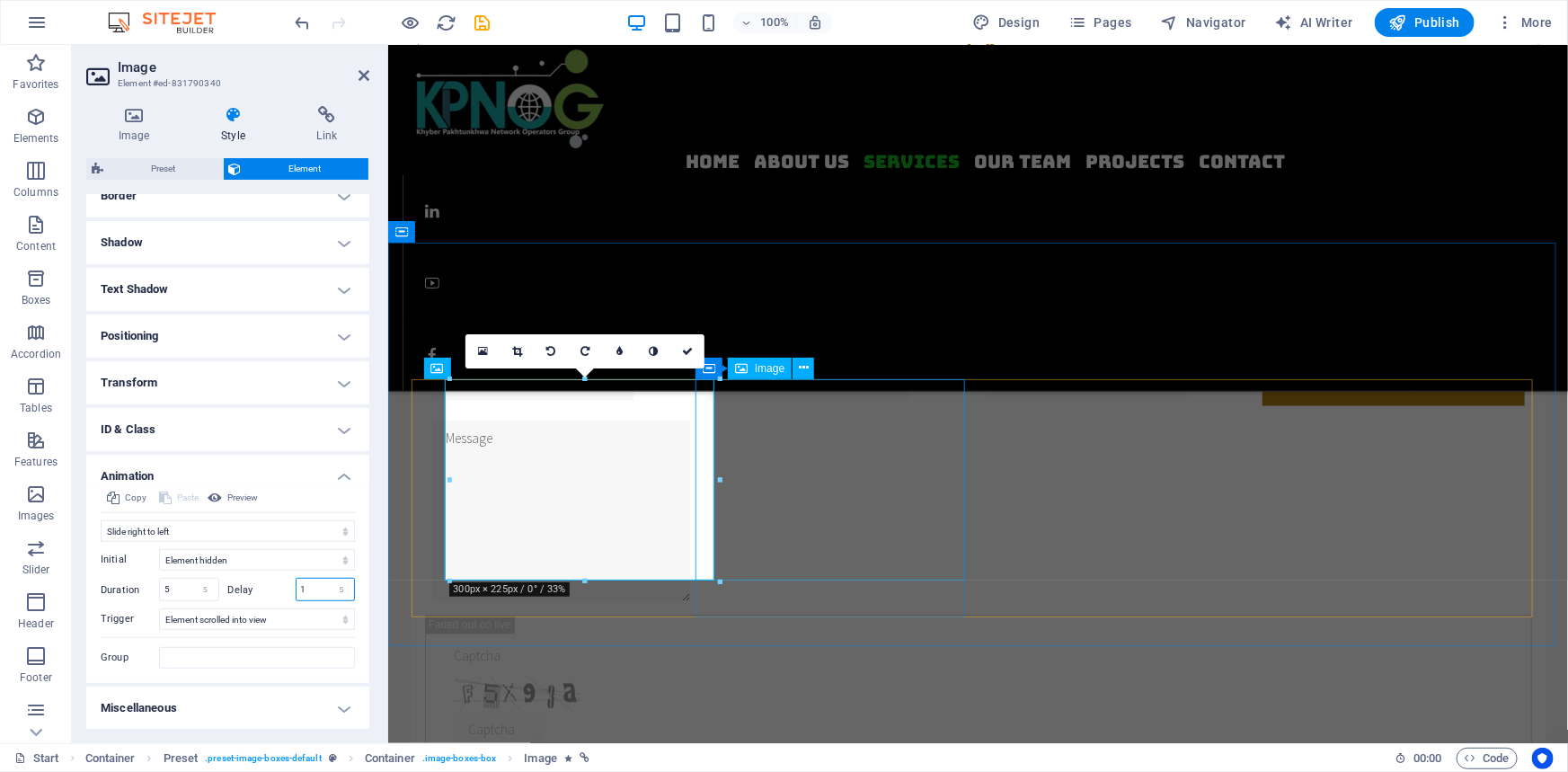
type input "1"
select select "%"
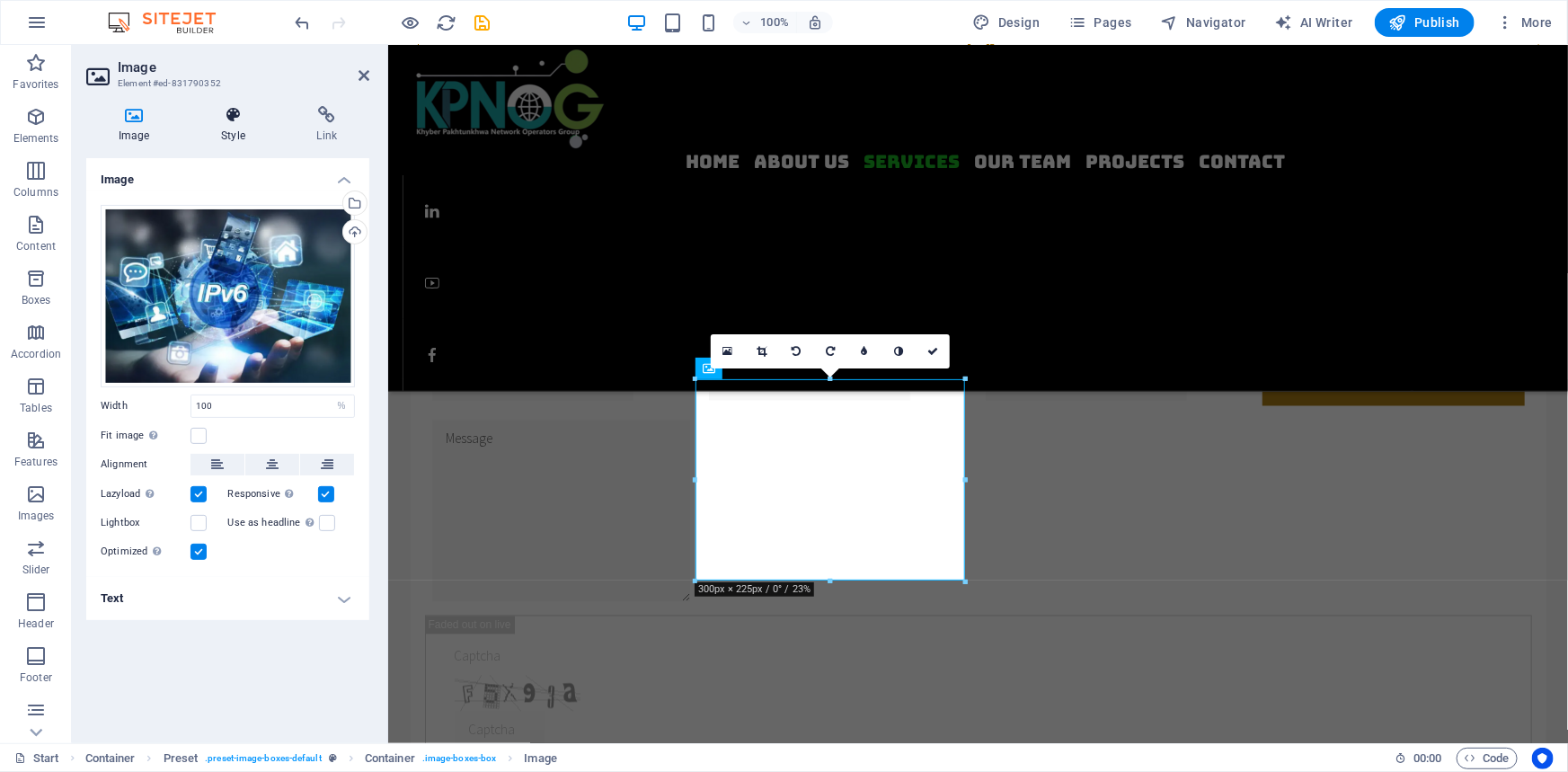
click at [236, 119] on icon at bounding box center [233, 114] width 88 height 18
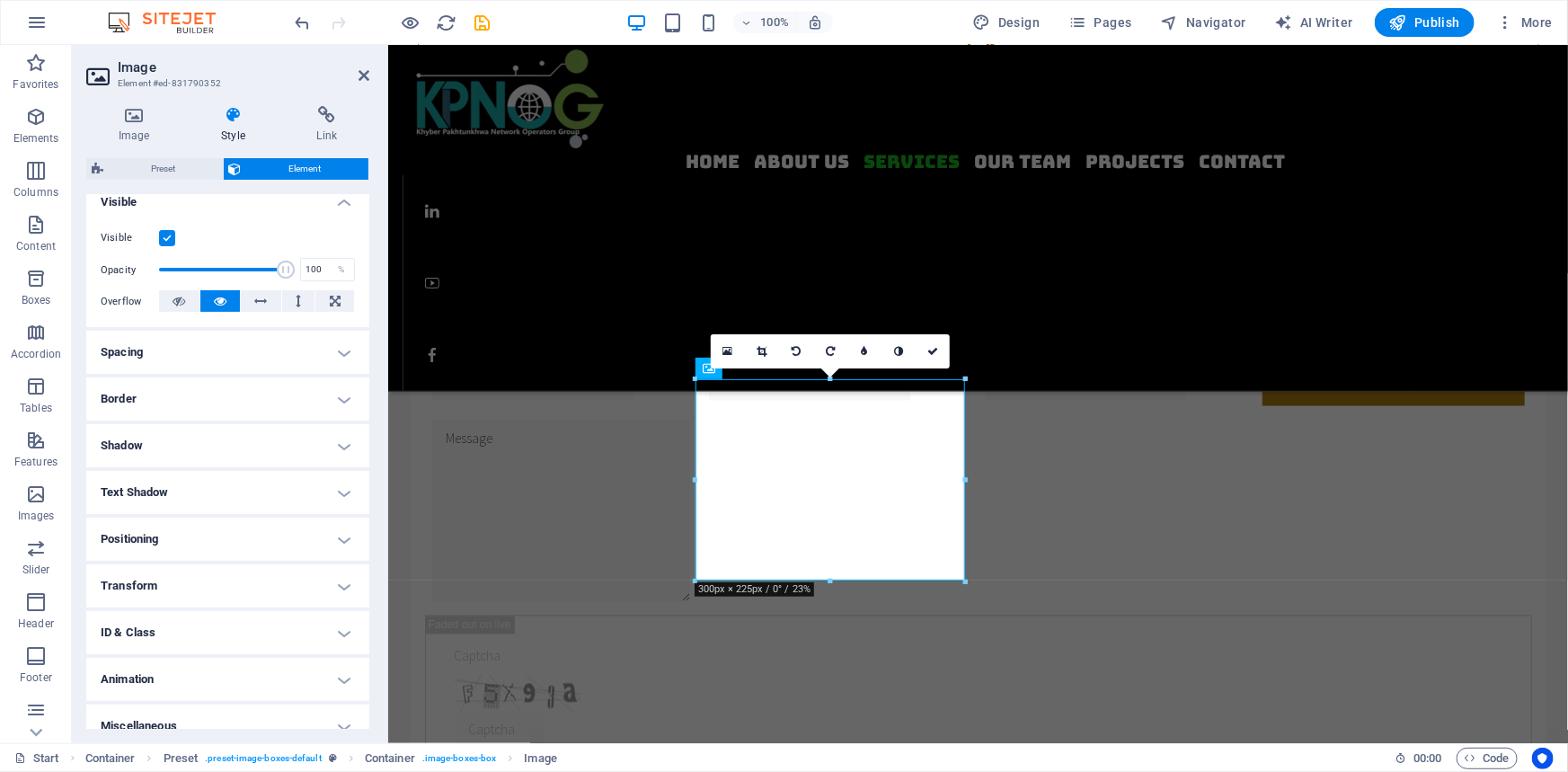
scroll to position [225, 0]
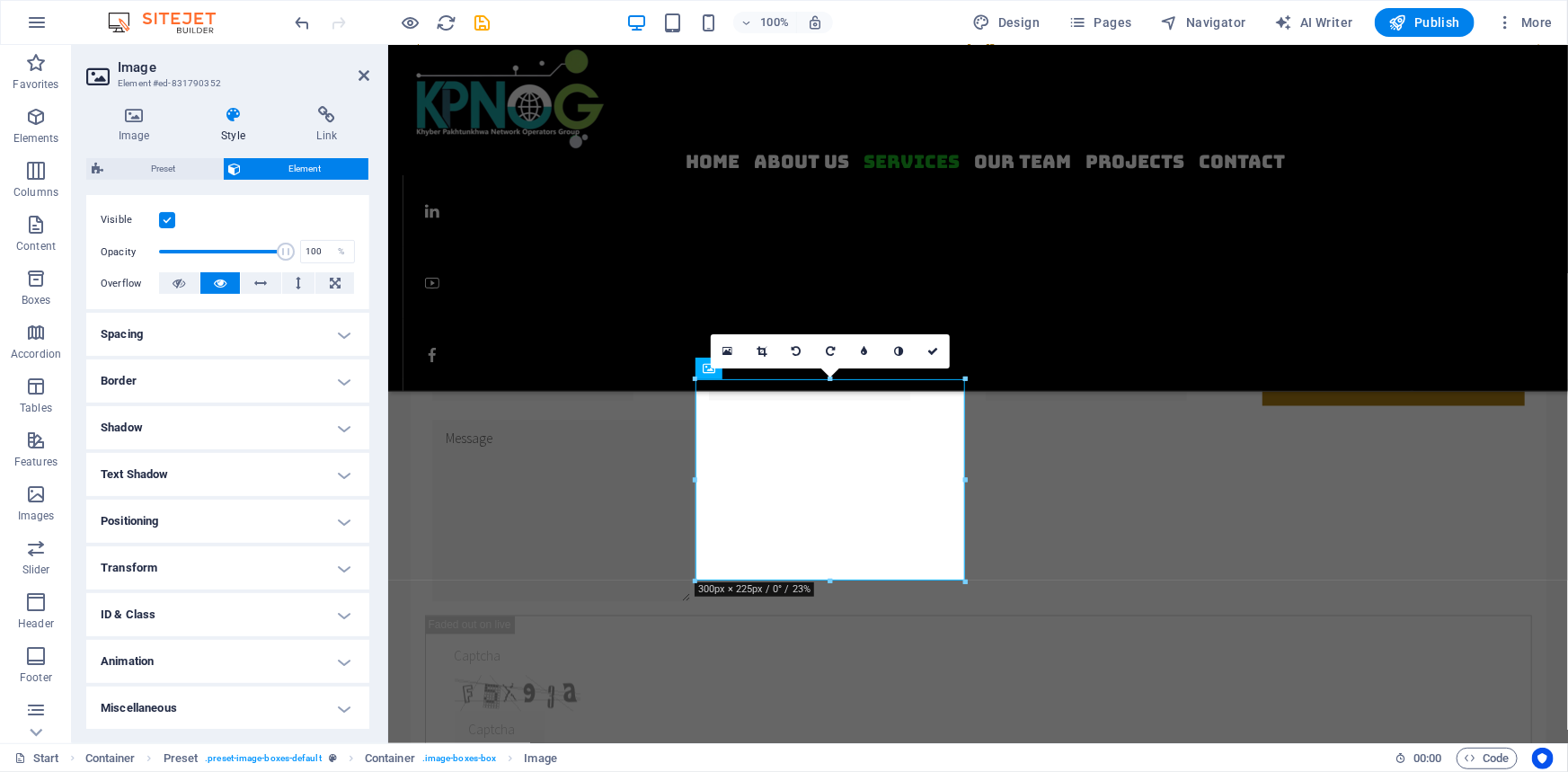
click at [165, 657] on h4 "Animation" at bounding box center [227, 661] width 283 height 43
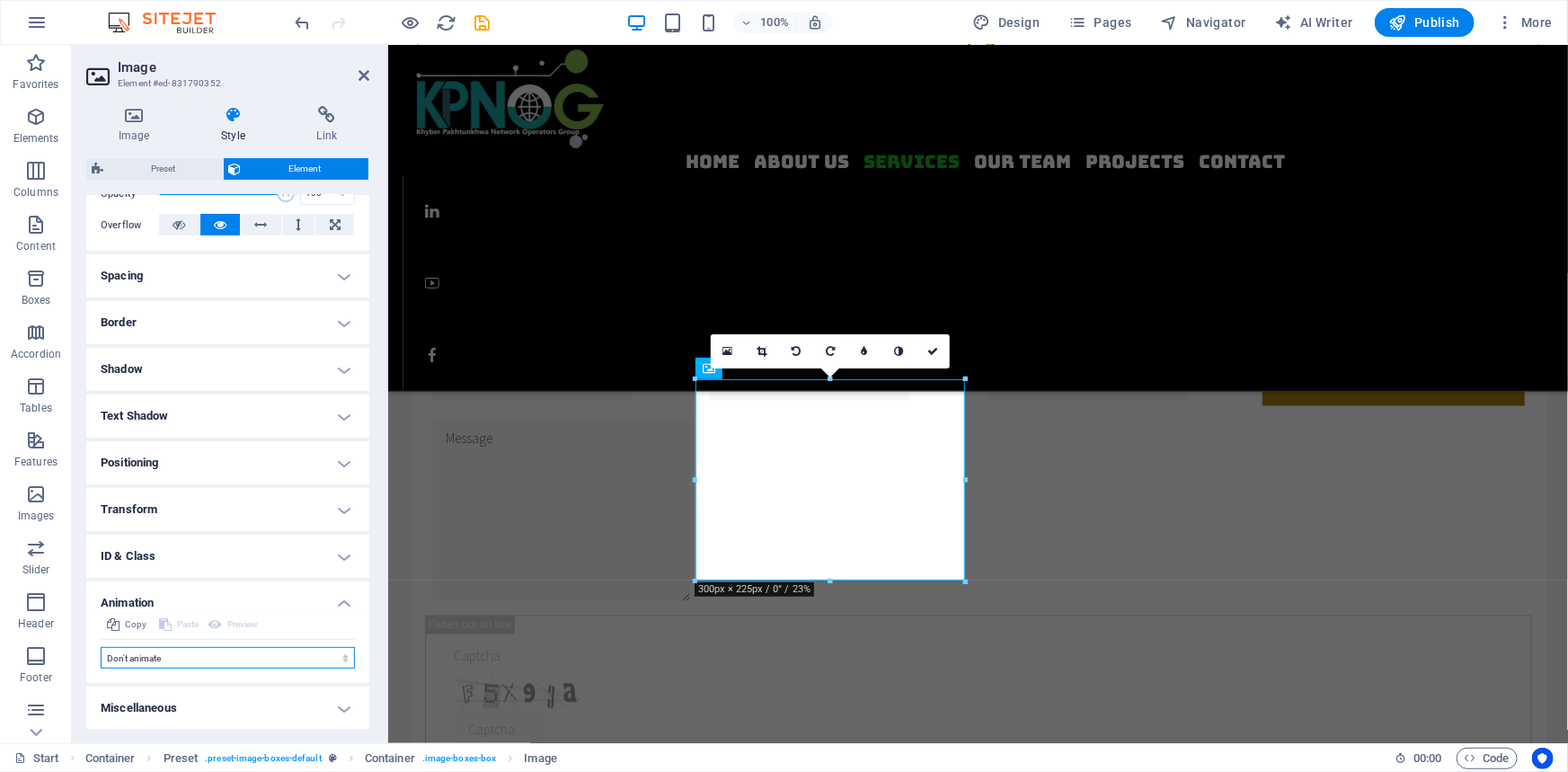
click at [161, 659] on select "Don't animate Show / Hide Slide up/down Zoom in/out Slide left to right Slide r…" at bounding box center [228, 658] width 254 height 22
select select "move-left-to-right"
click at [101, 648] on select "Don't animate Show / Hide Slide up/down Zoom in/out Slide left to right Slide r…" at bounding box center [228, 658] width 254 height 22
select select "scroll"
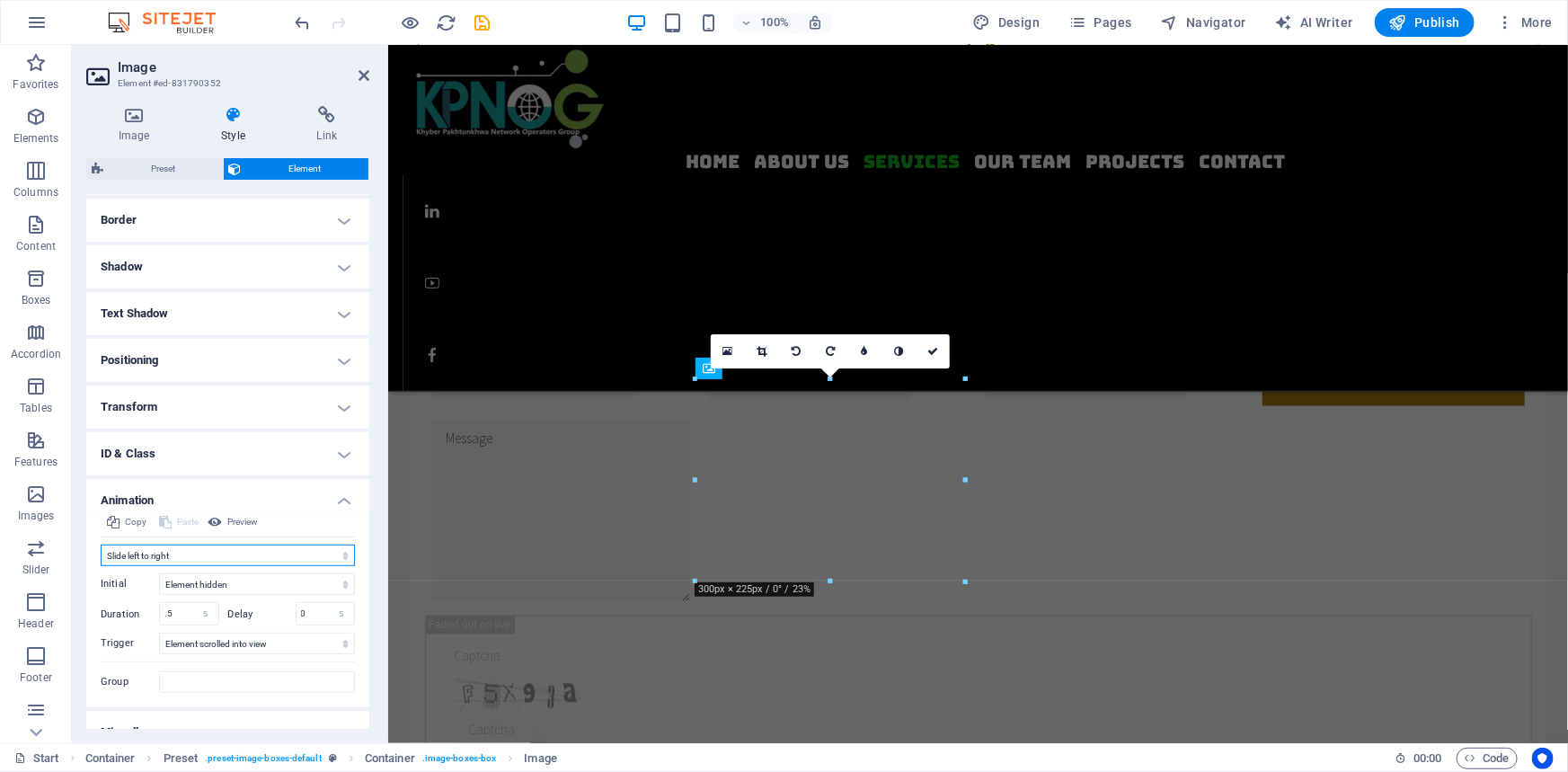
scroll to position [410, 0]
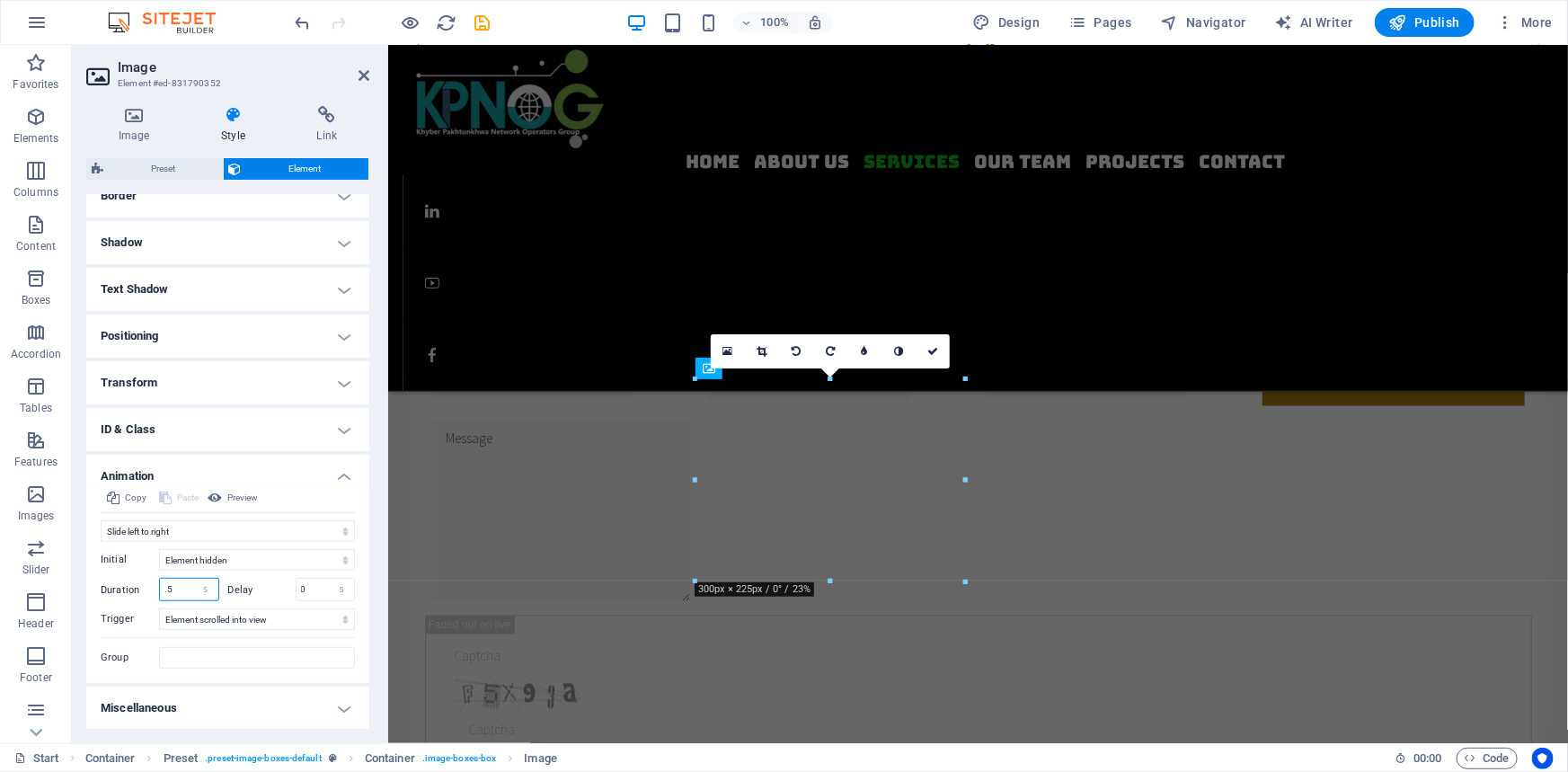
drag, startPoint x: 180, startPoint y: 578, endPoint x: 137, endPoint y: 581, distance: 43.1
click at [137, 581] on div "Duration .5 s ms" at bounding box center [159, 590] width 118 height 23
type input "5"
drag, startPoint x: 308, startPoint y: 586, endPoint x: 194, endPoint y: 594, distance: 114.3
click at [193, 595] on div "Duration 5 s [PERSON_NAME] 0 s ms" at bounding box center [228, 590] width 254 height 23
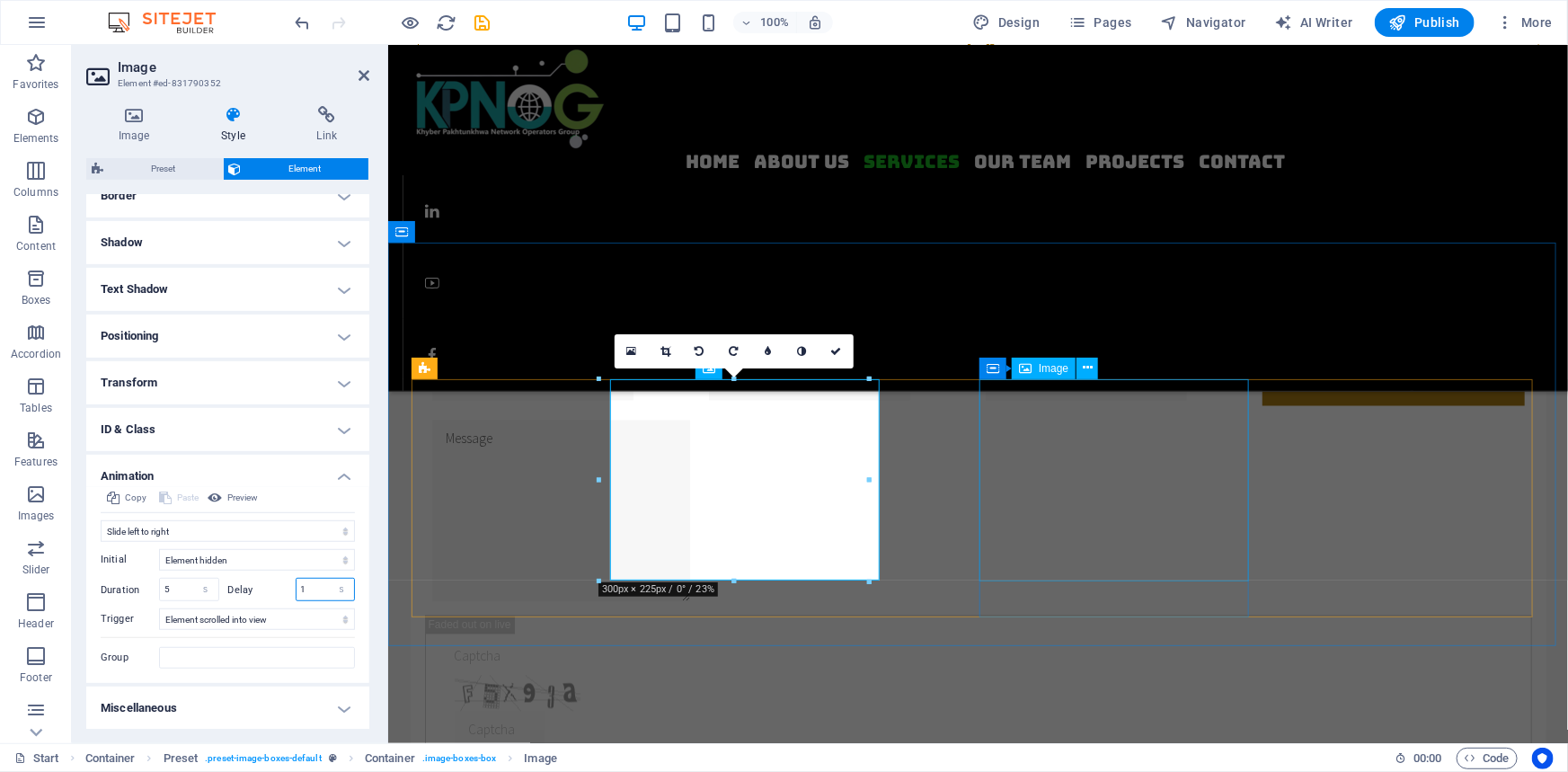
type input "1"
select select "%"
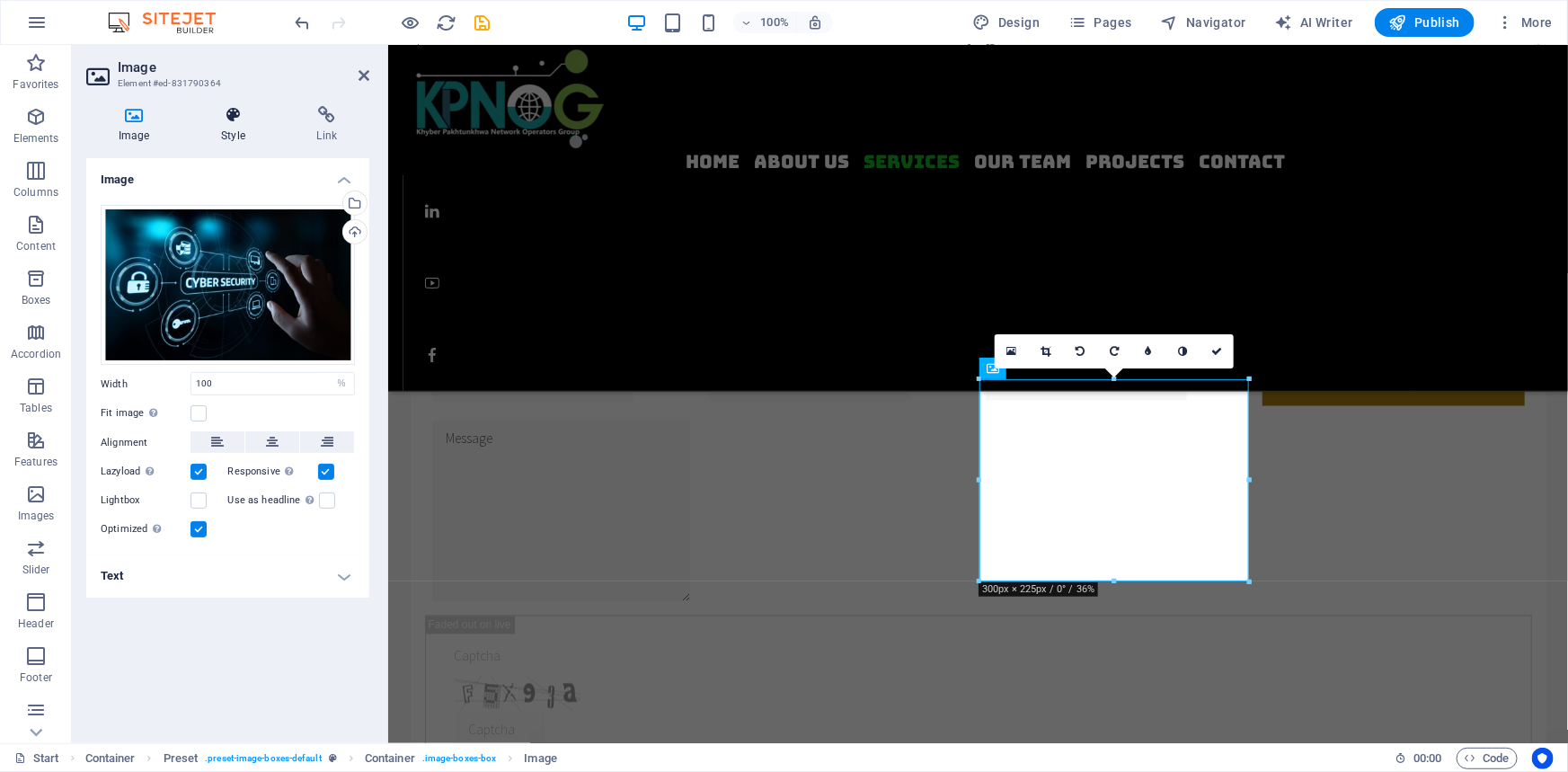
click at [238, 120] on icon at bounding box center [233, 114] width 88 height 18
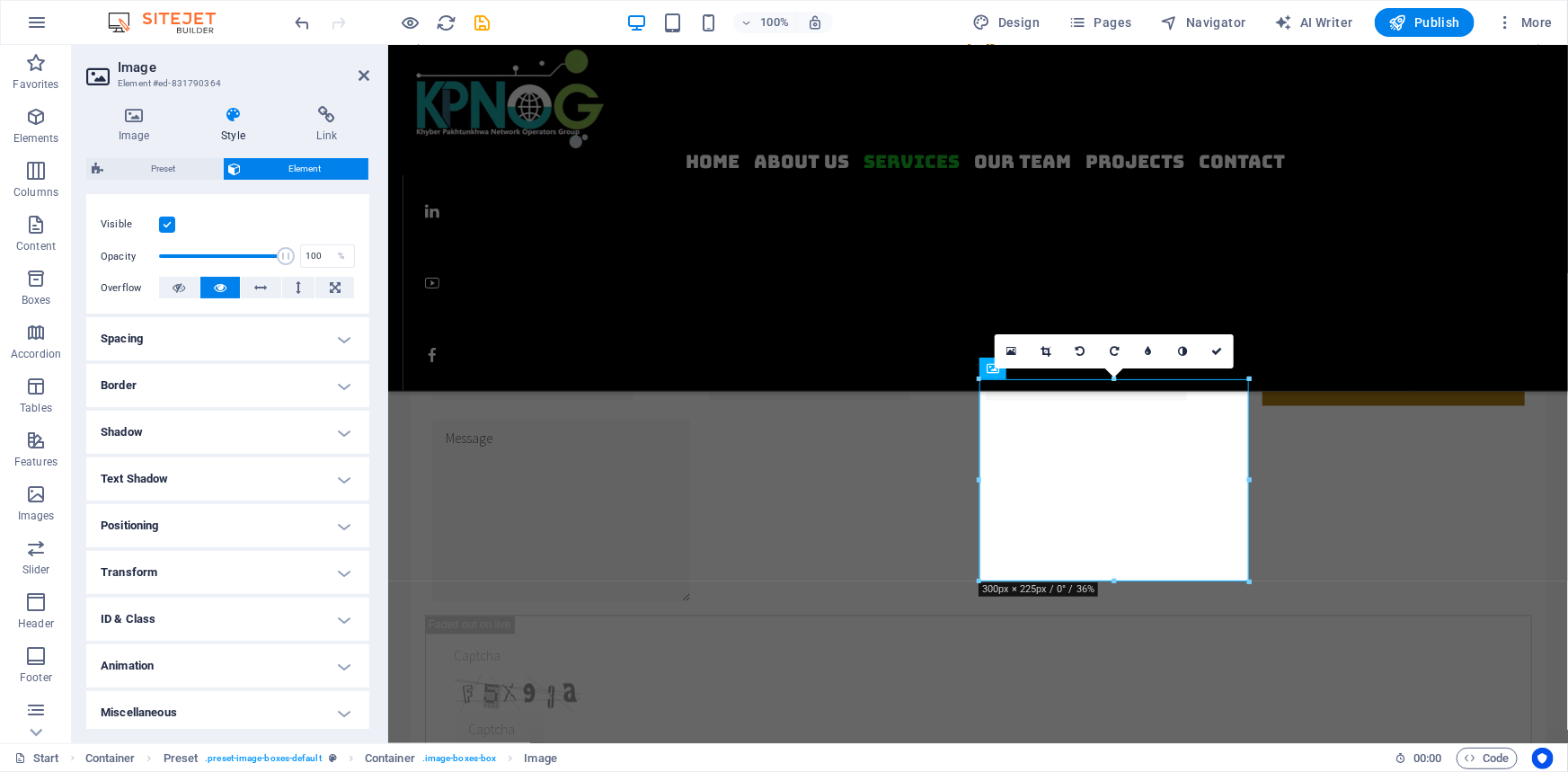
scroll to position [225, 0]
click at [167, 653] on h4 "Animation" at bounding box center [227, 661] width 283 height 43
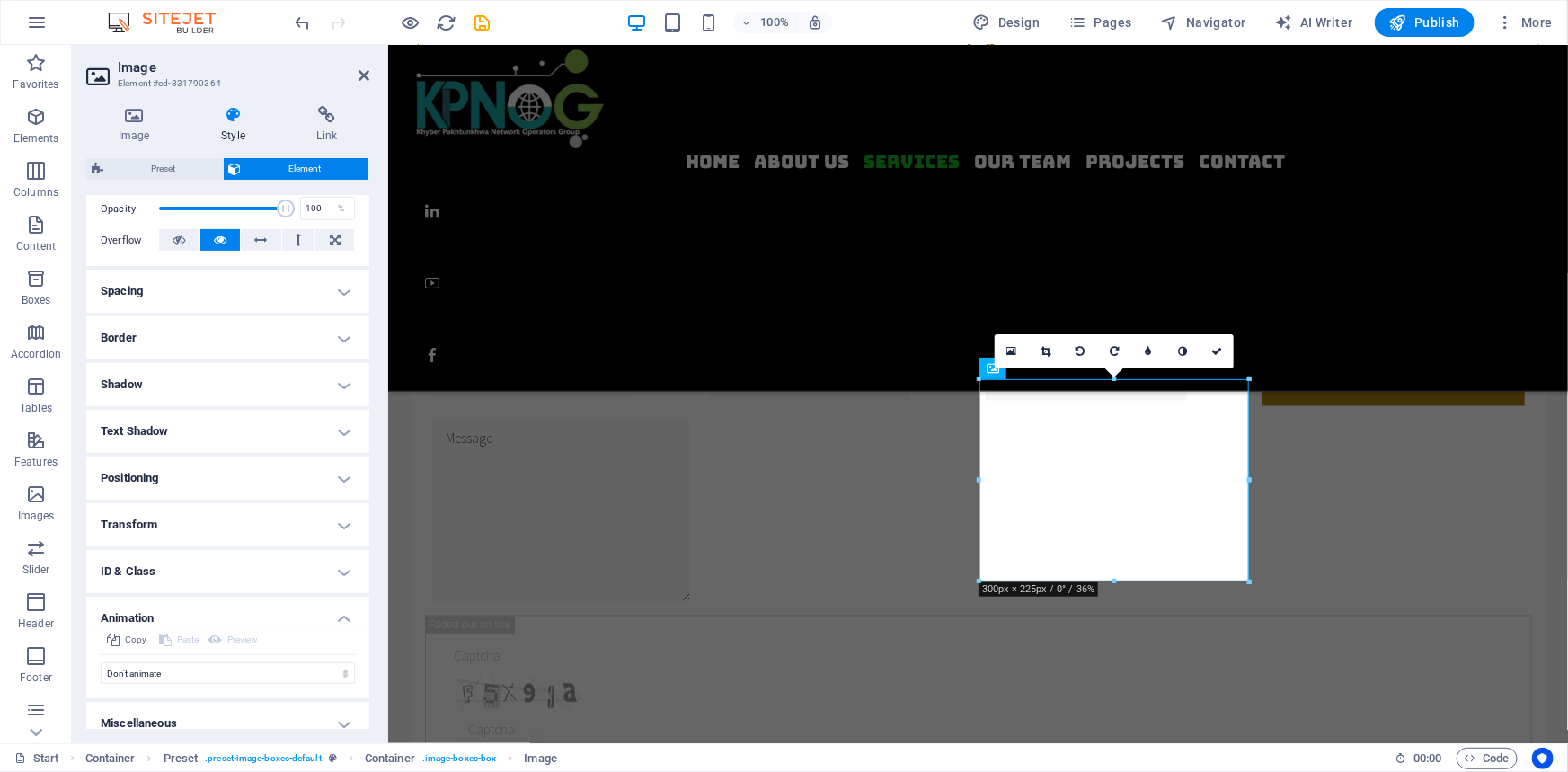
scroll to position [283, 0]
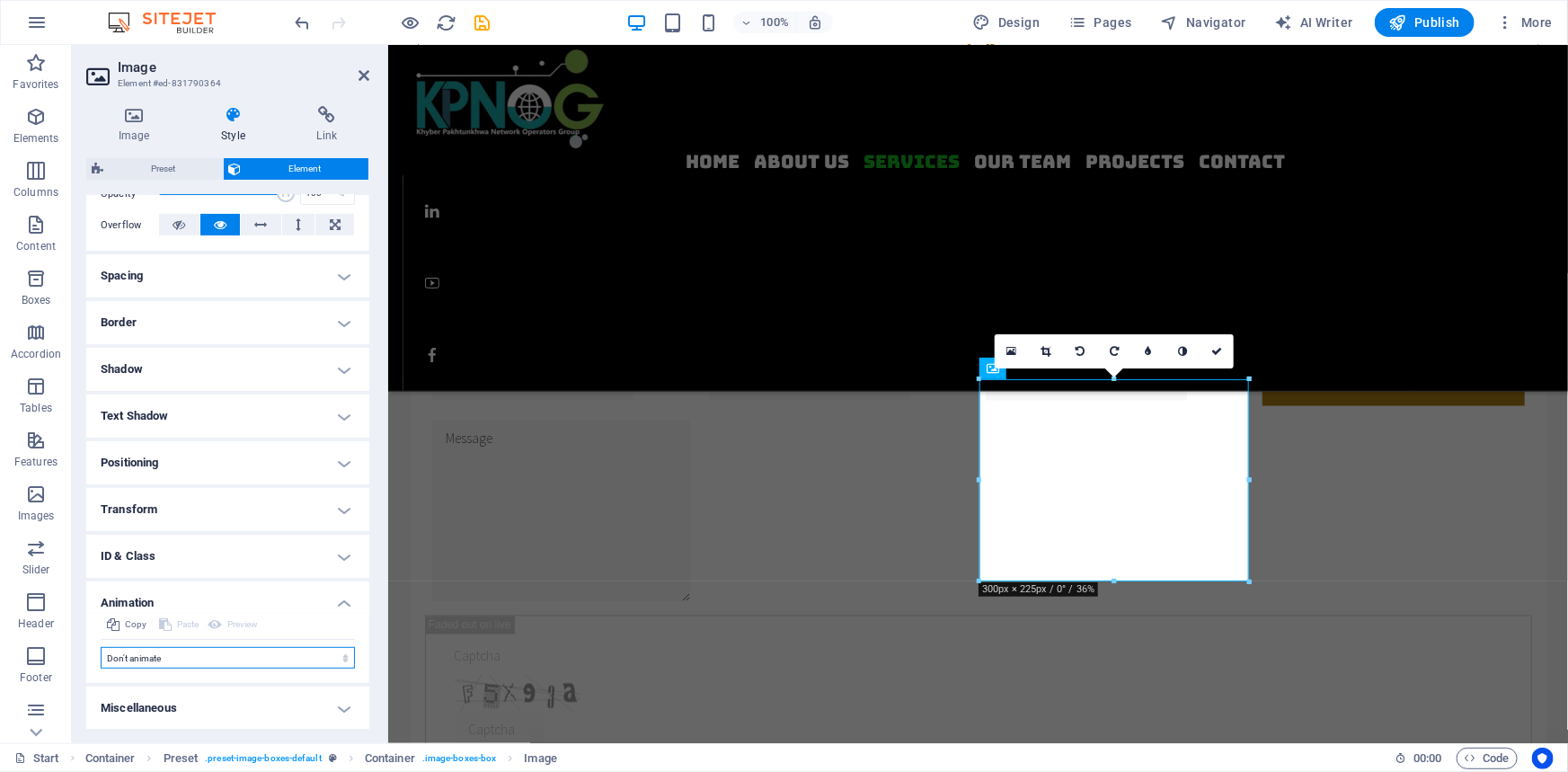
click at [153, 655] on select "Don't animate Show / Hide Slide up/down Zoom in/out Slide left to right Slide r…" at bounding box center [228, 658] width 254 height 22
select select "move-top-to-bottom"
click at [101, 648] on select "Don't animate Show / Hide Slide up/down Zoom in/out Slide left to right Slide r…" at bounding box center [228, 658] width 254 height 22
select select "scroll"
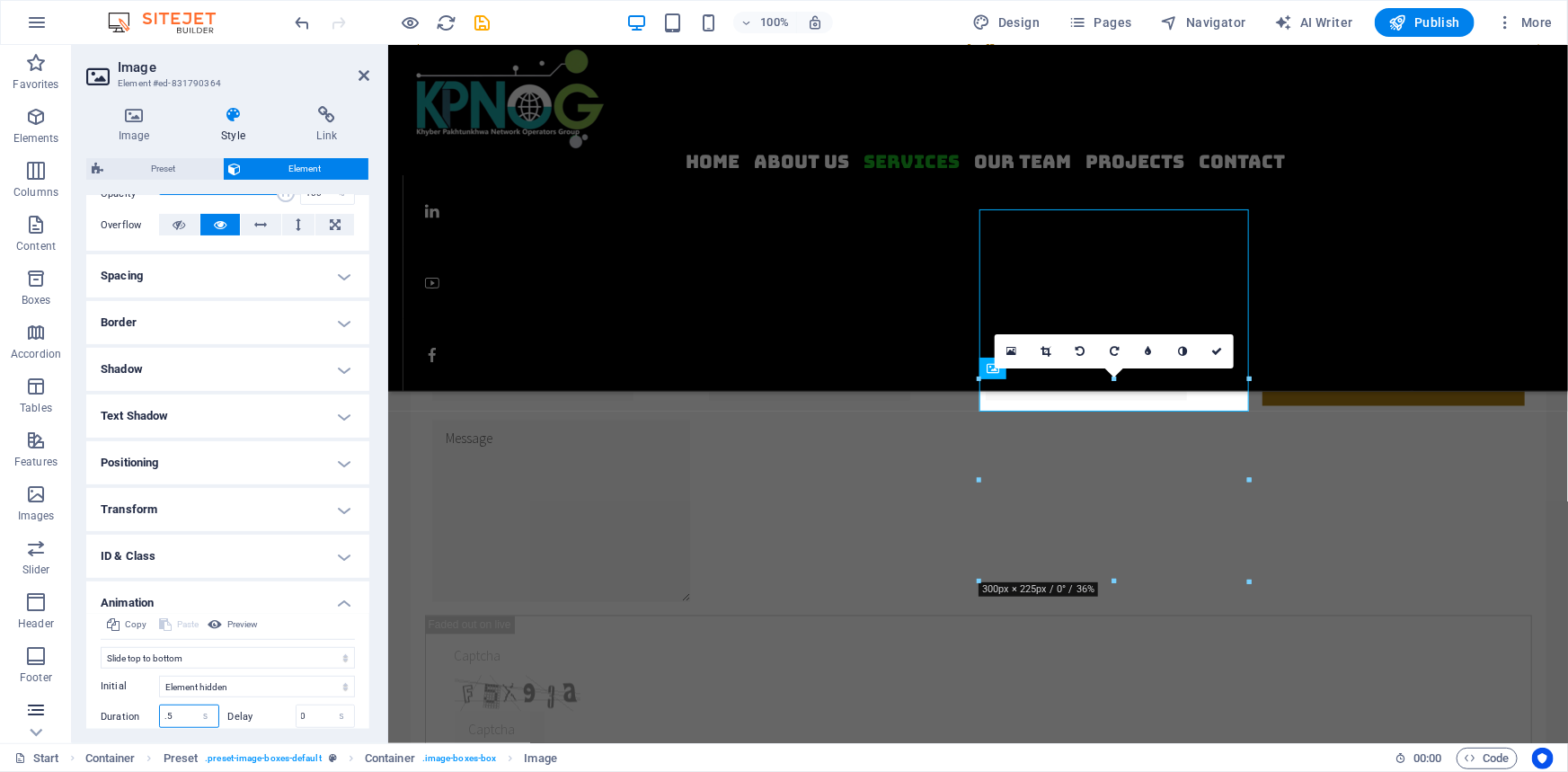
drag, startPoint x: 174, startPoint y: 712, endPoint x: 65, endPoint y: 713, distance: 109.0
click at [89, 708] on div "Copy Paste Preview Don't animate Show / Hide Slide up/down Zoom in/out Slide le…" at bounding box center [227, 712] width 283 height 196
type input "5"
drag, startPoint x: 265, startPoint y: 716, endPoint x: 234, endPoint y: 719, distance: 31.1
click at [234, 719] on label "Delay" at bounding box center [261, 717] width 67 height 10
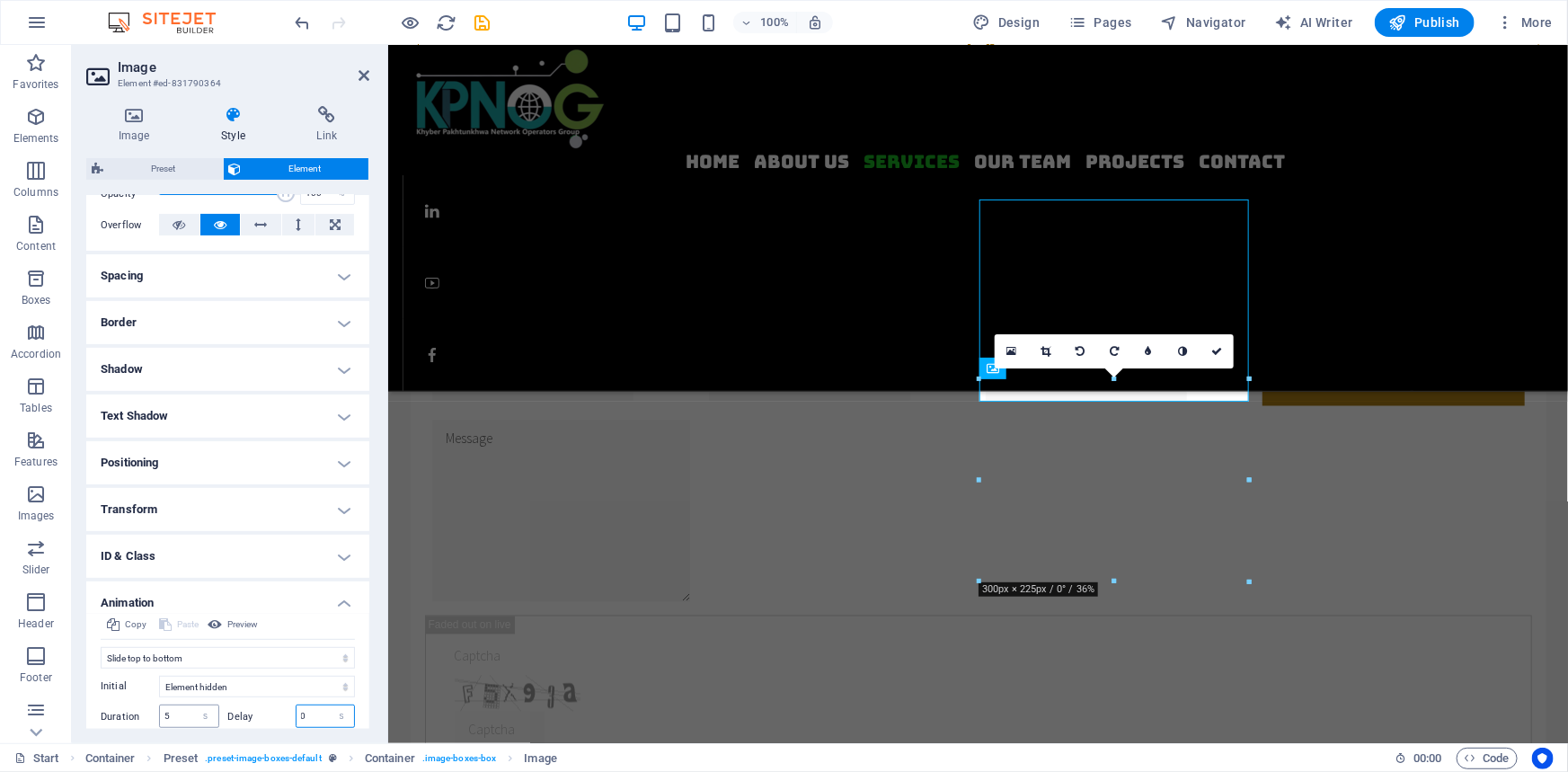
drag, startPoint x: 308, startPoint y: 716, endPoint x: 161, endPoint y: 719, distance: 147.0
click at [170, 718] on div "Duration 5 s [PERSON_NAME] 0 s ms" at bounding box center [228, 716] width 254 height 23
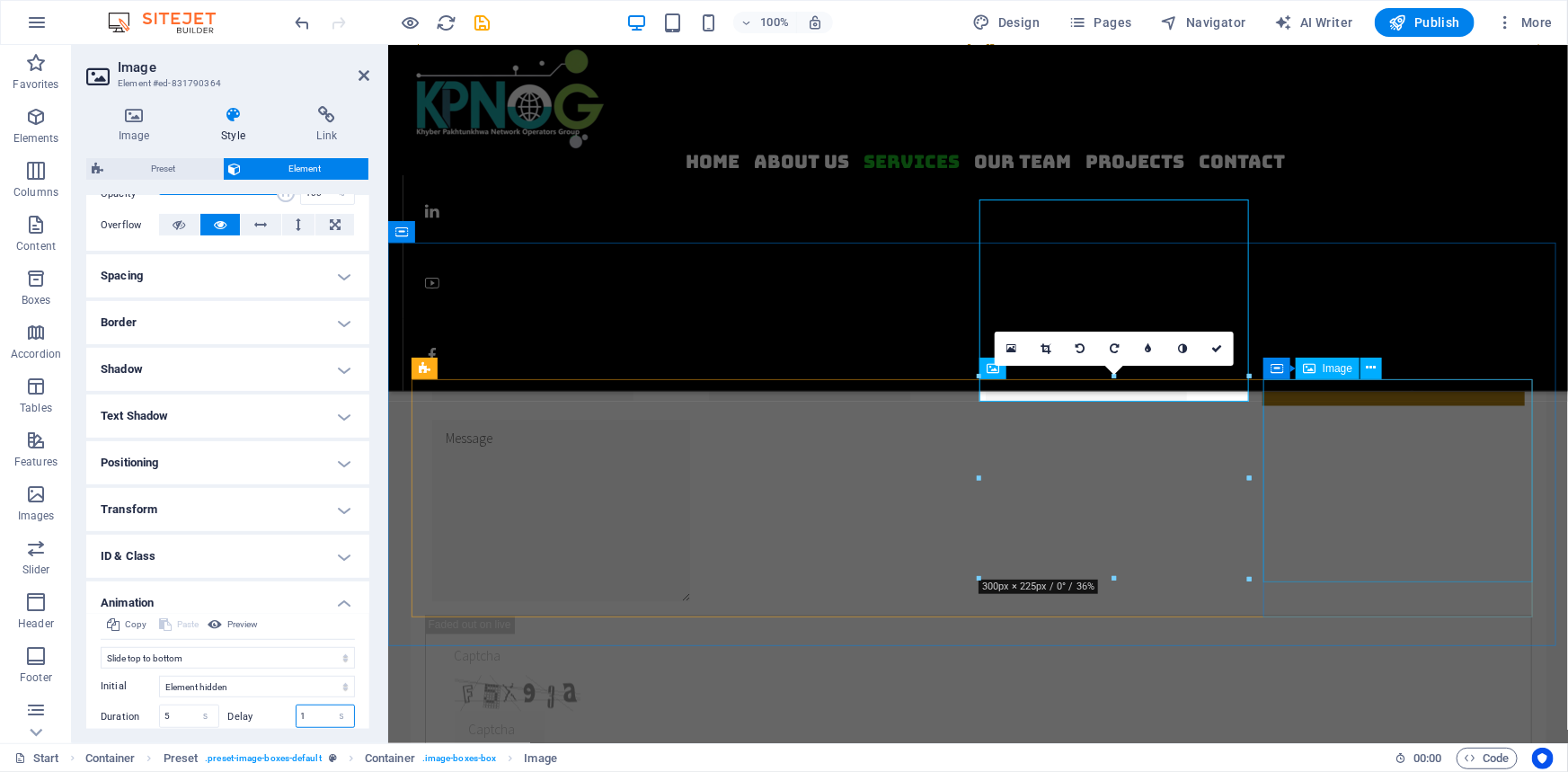
type input "1"
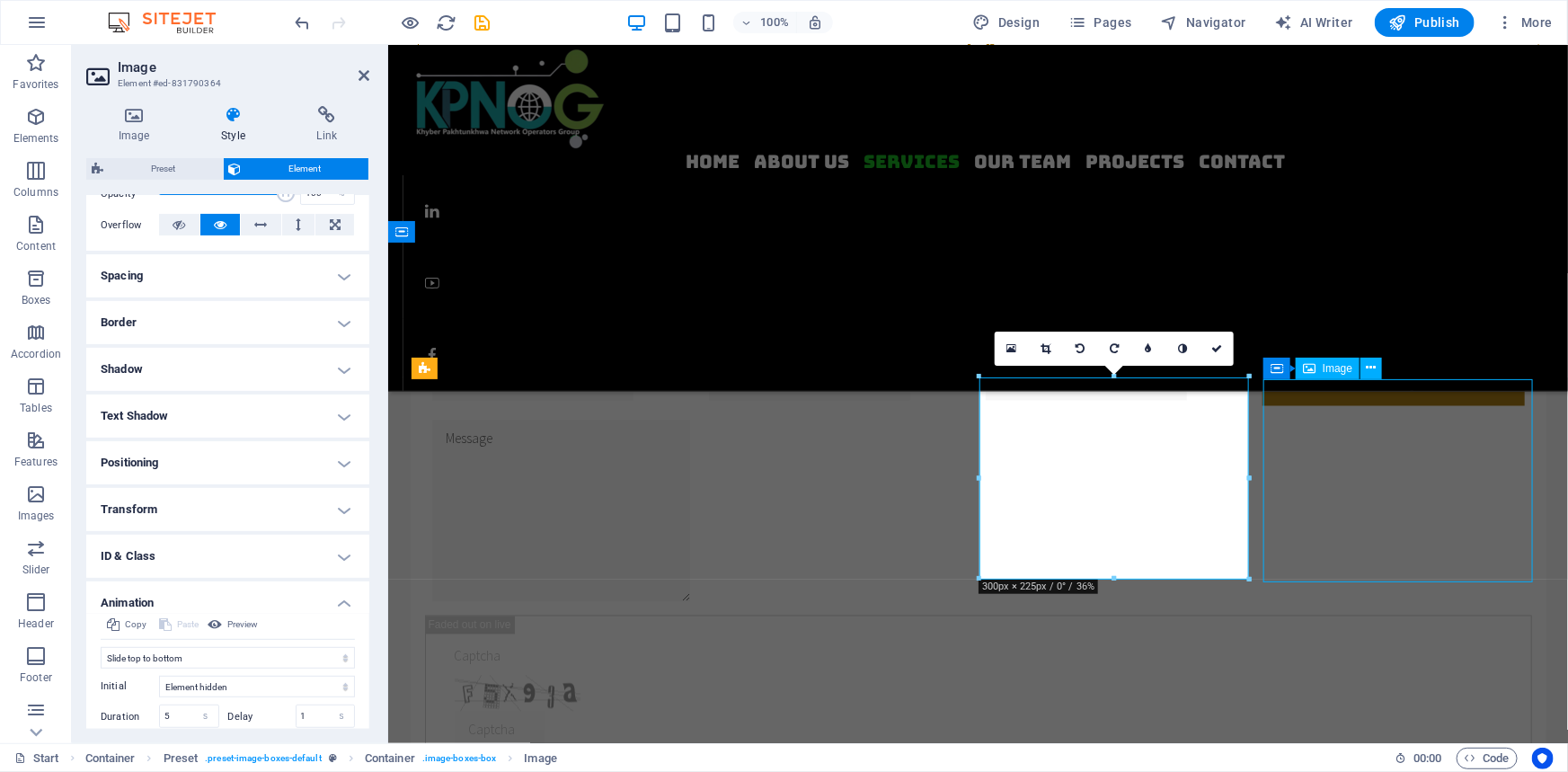
select select "%"
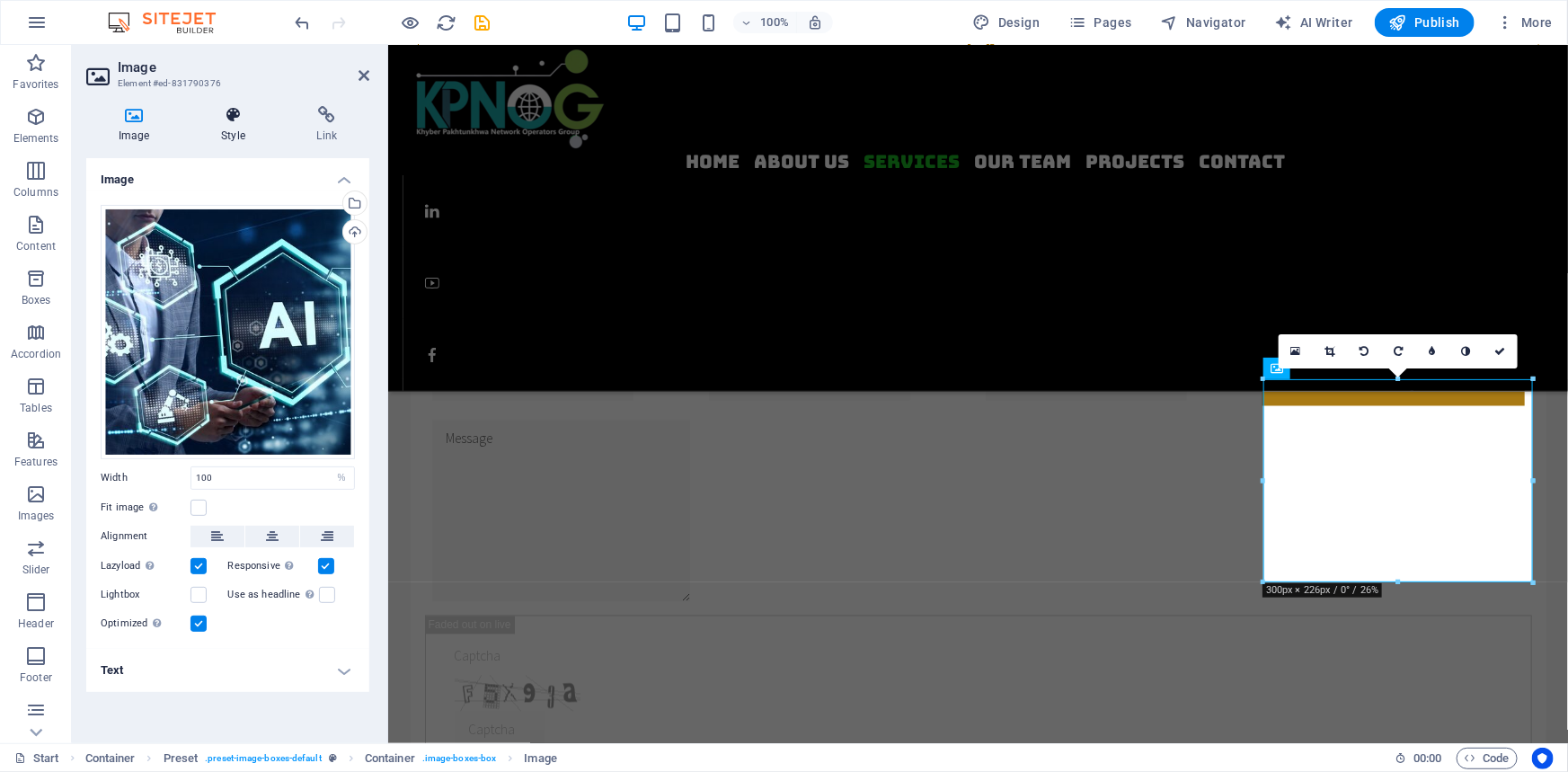
click at [234, 112] on icon at bounding box center [233, 114] width 88 height 18
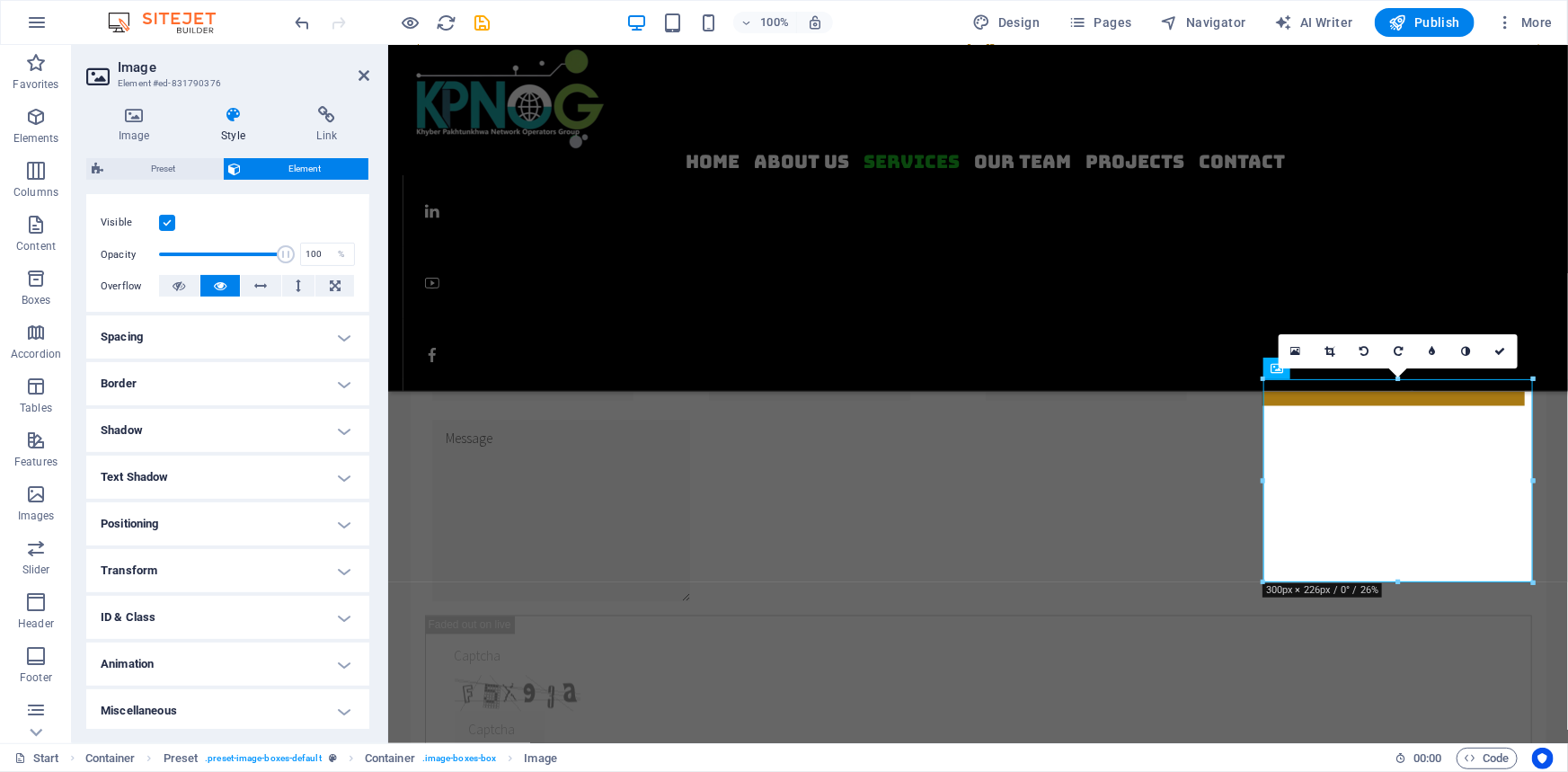
scroll to position [225, 0]
click at [165, 652] on h4 "Animation" at bounding box center [227, 661] width 283 height 43
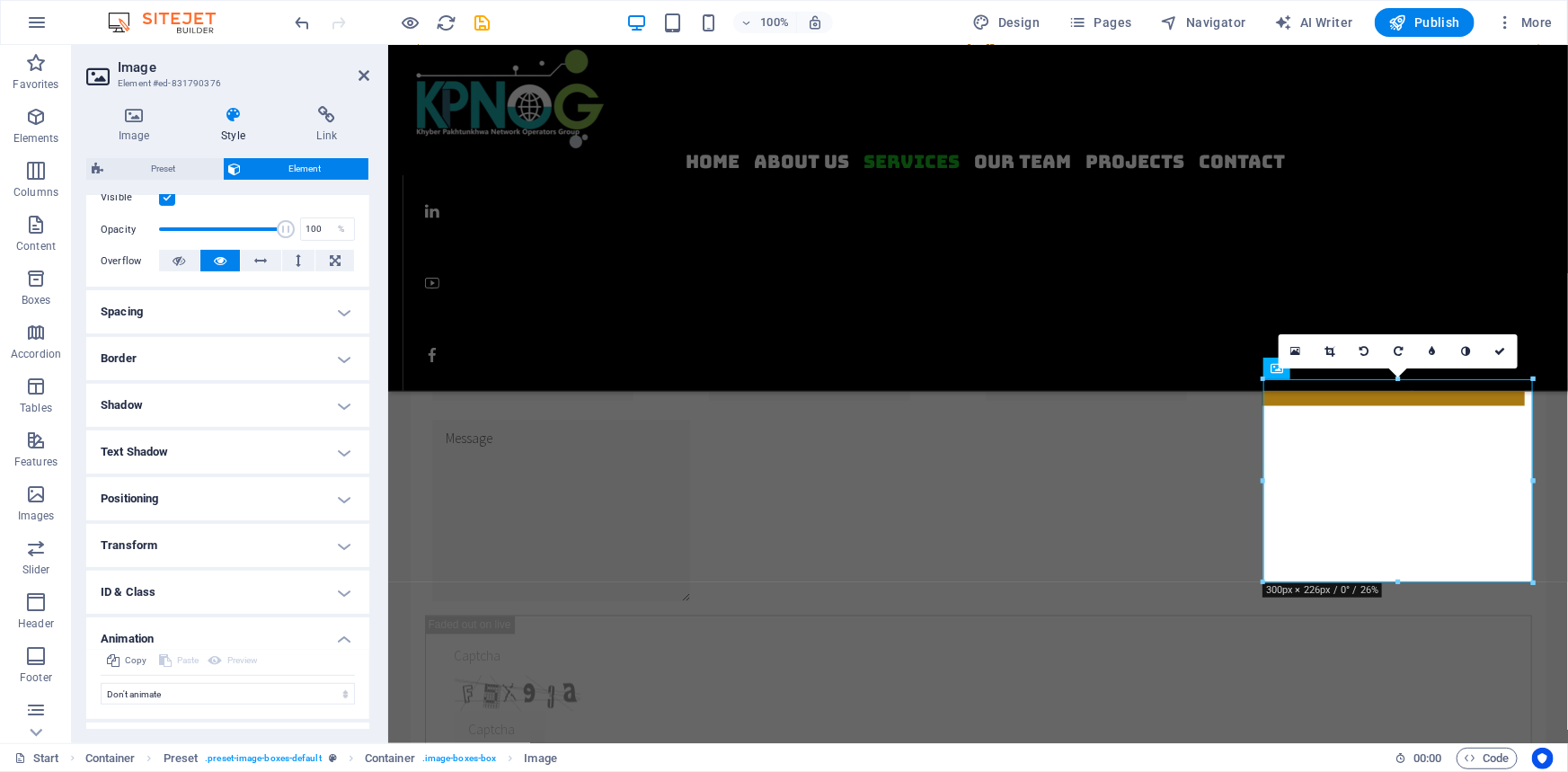
scroll to position [283, 0]
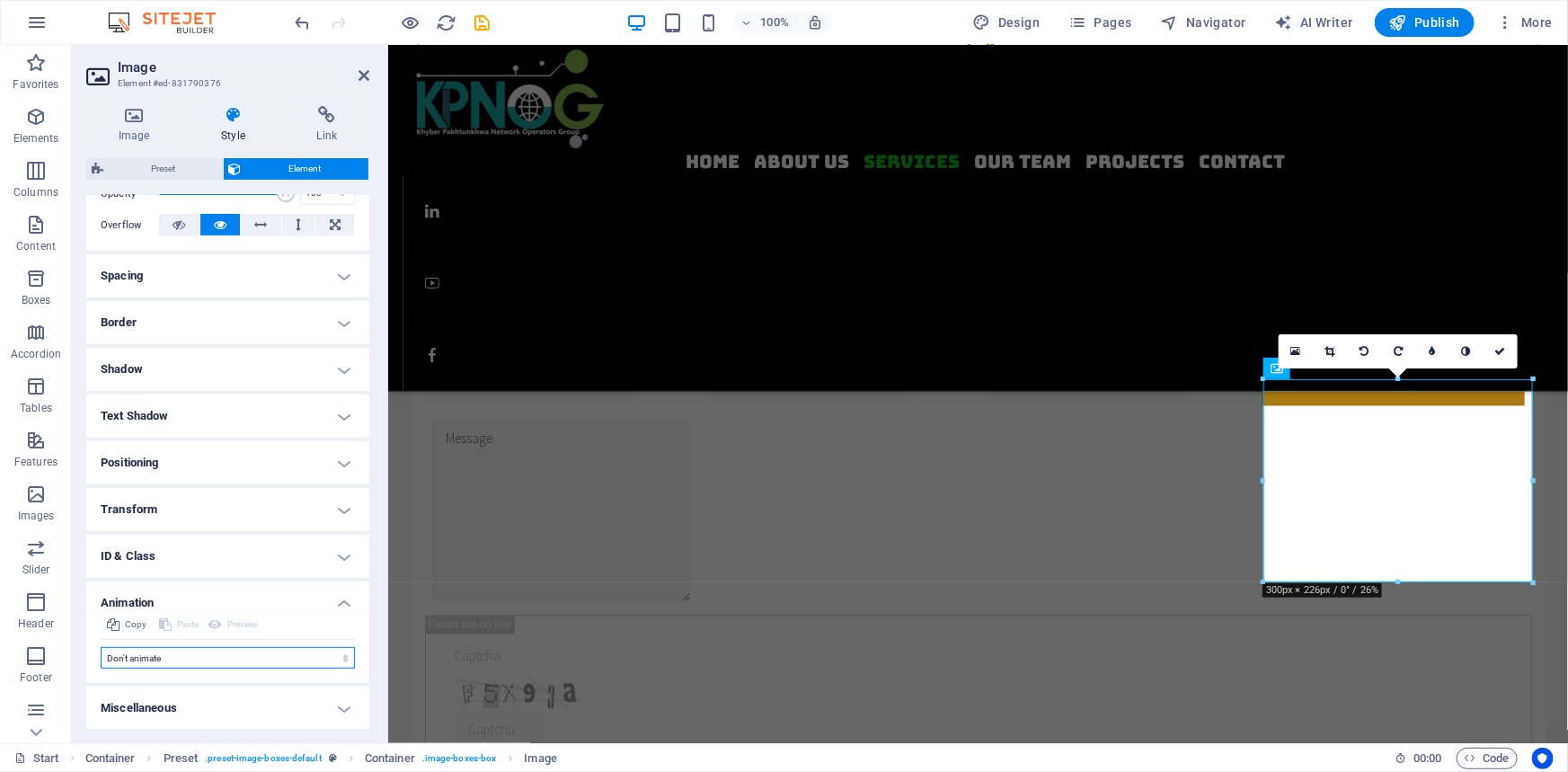
click at [166, 658] on select "Don't animate Show / Hide Slide up/down Zoom in/out Slide left to right Slide r…" at bounding box center [228, 658] width 254 height 22
select select "move-left-to-right"
click at [101, 648] on select "Don't animate Show / Hide Slide up/down Zoom in/out Slide left to right Slide r…" at bounding box center [228, 658] width 254 height 22
select select "scroll"
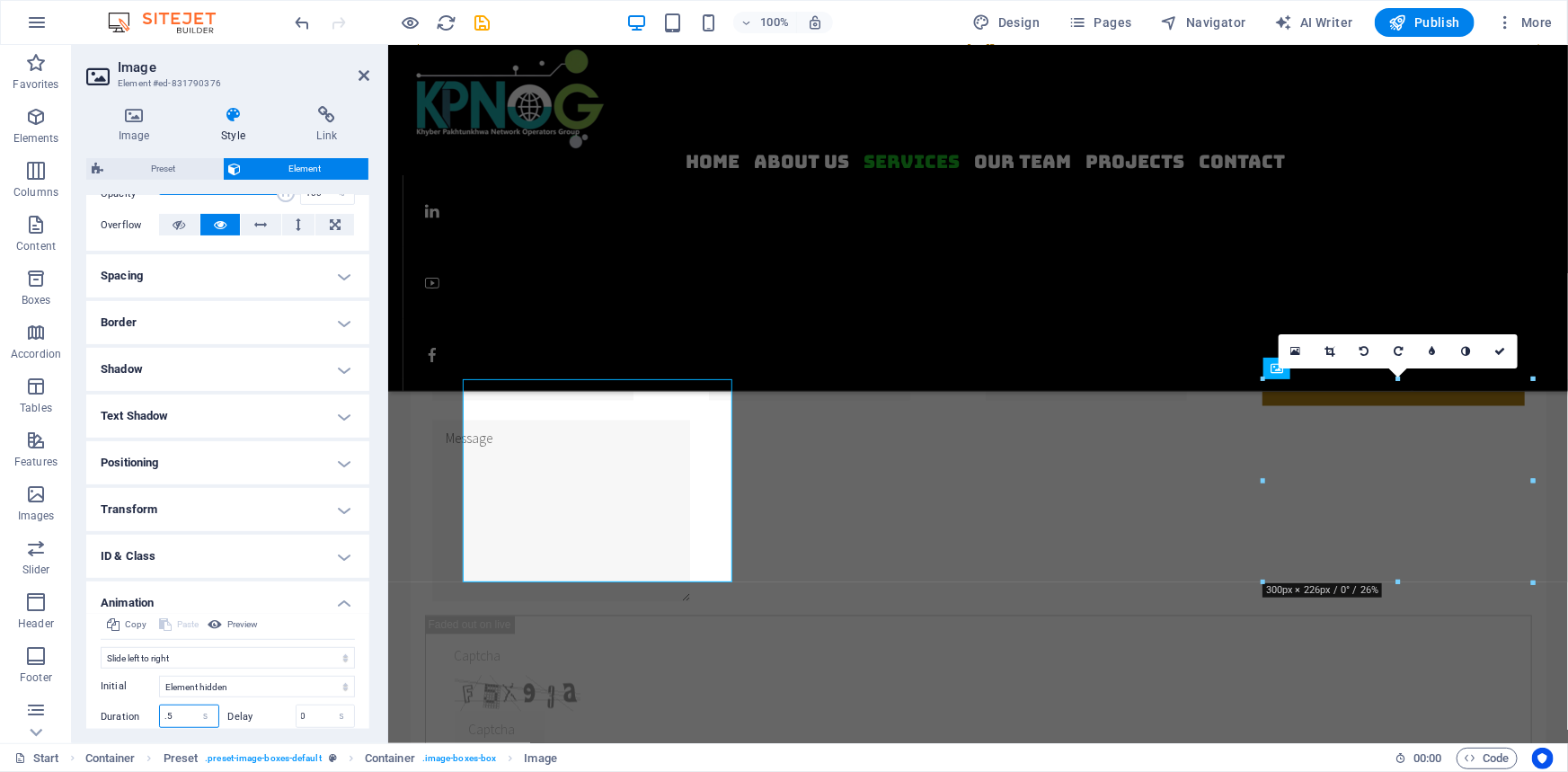
drag, startPoint x: 183, startPoint y: 716, endPoint x: 109, endPoint y: 714, distance: 74.0
click at [109, 714] on div "Duration .5 s ms" at bounding box center [159, 716] width 118 height 23
type input "5"
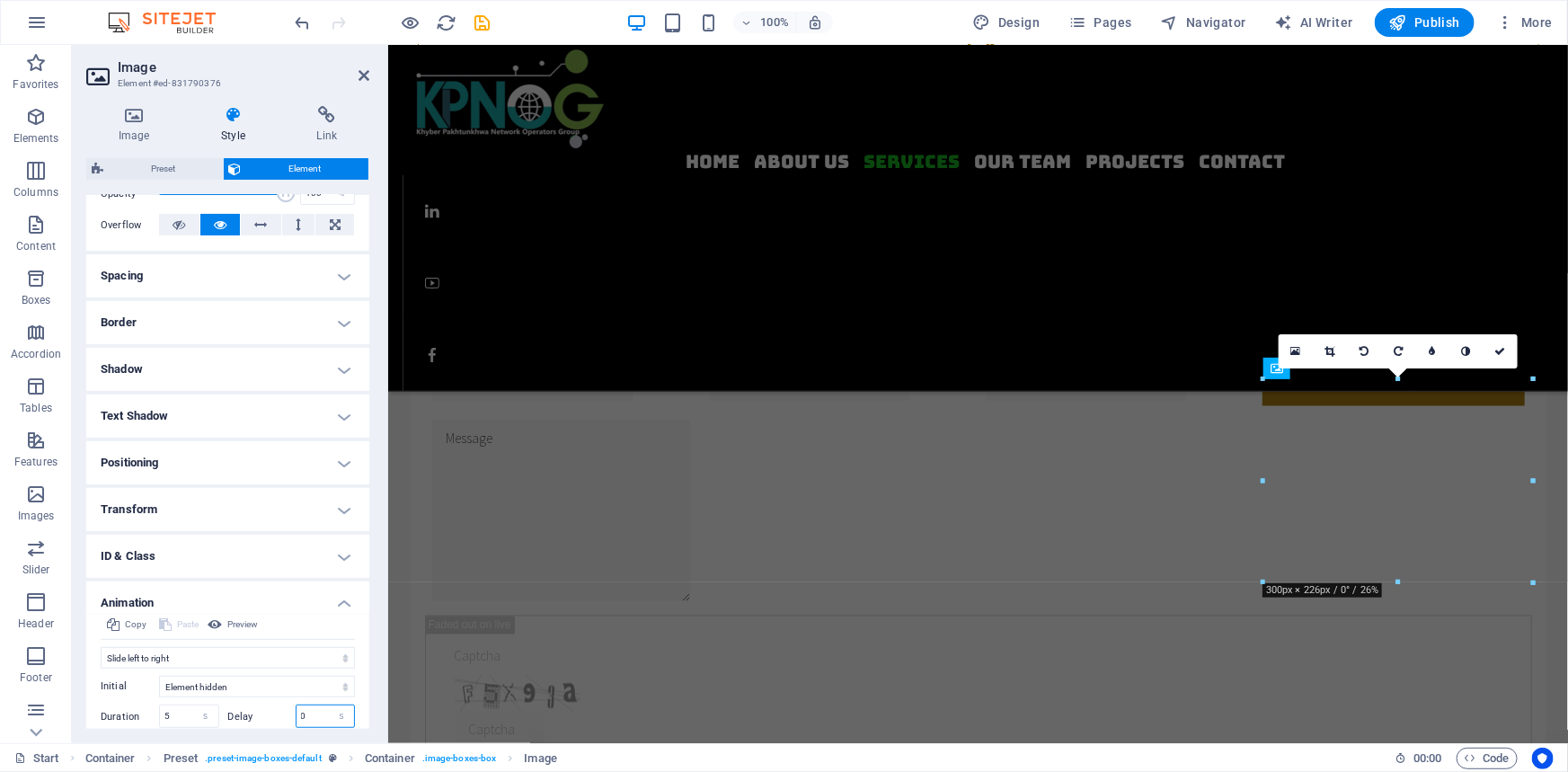
drag, startPoint x: 310, startPoint y: 715, endPoint x: 239, endPoint y: 724, distance: 71.6
click at [250, 720] on div "Delay 0 s ms" at bounding box center [291, 716] width 127 height 23
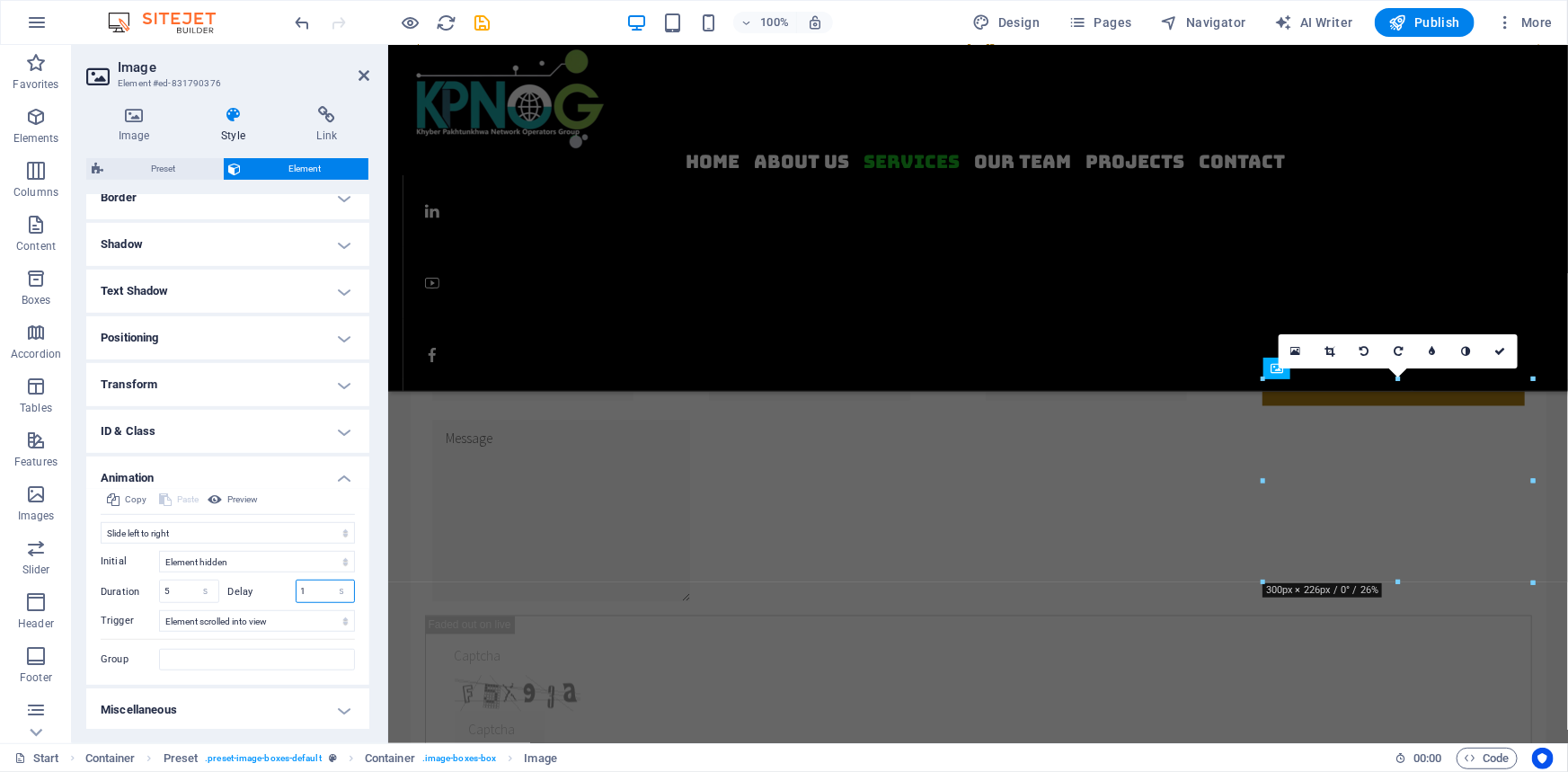
scroll to position [410, 0]
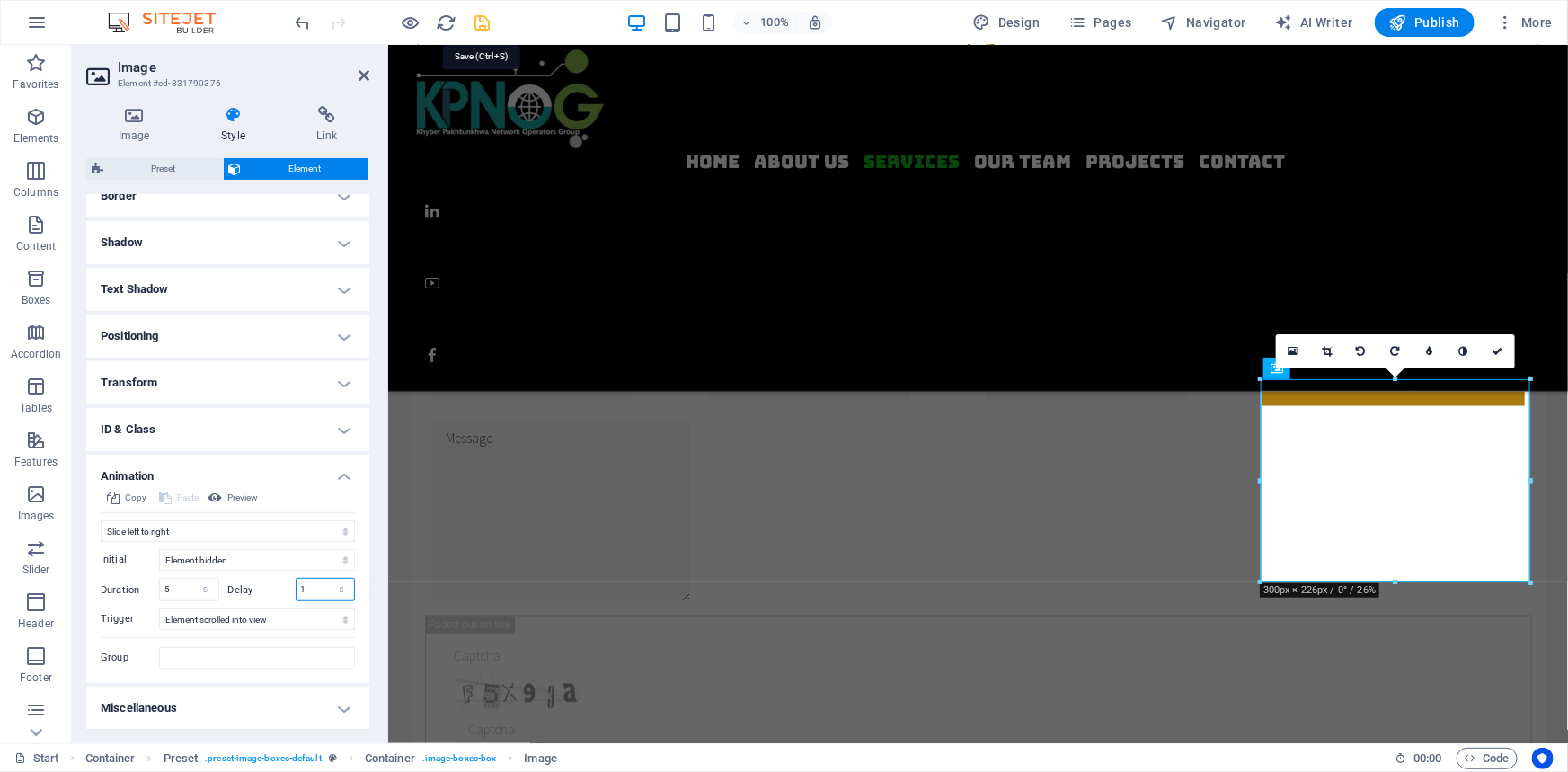
type input "1"
click at [484, 14] on icon "save" at bounding box center [482, 23] width 21 height 21
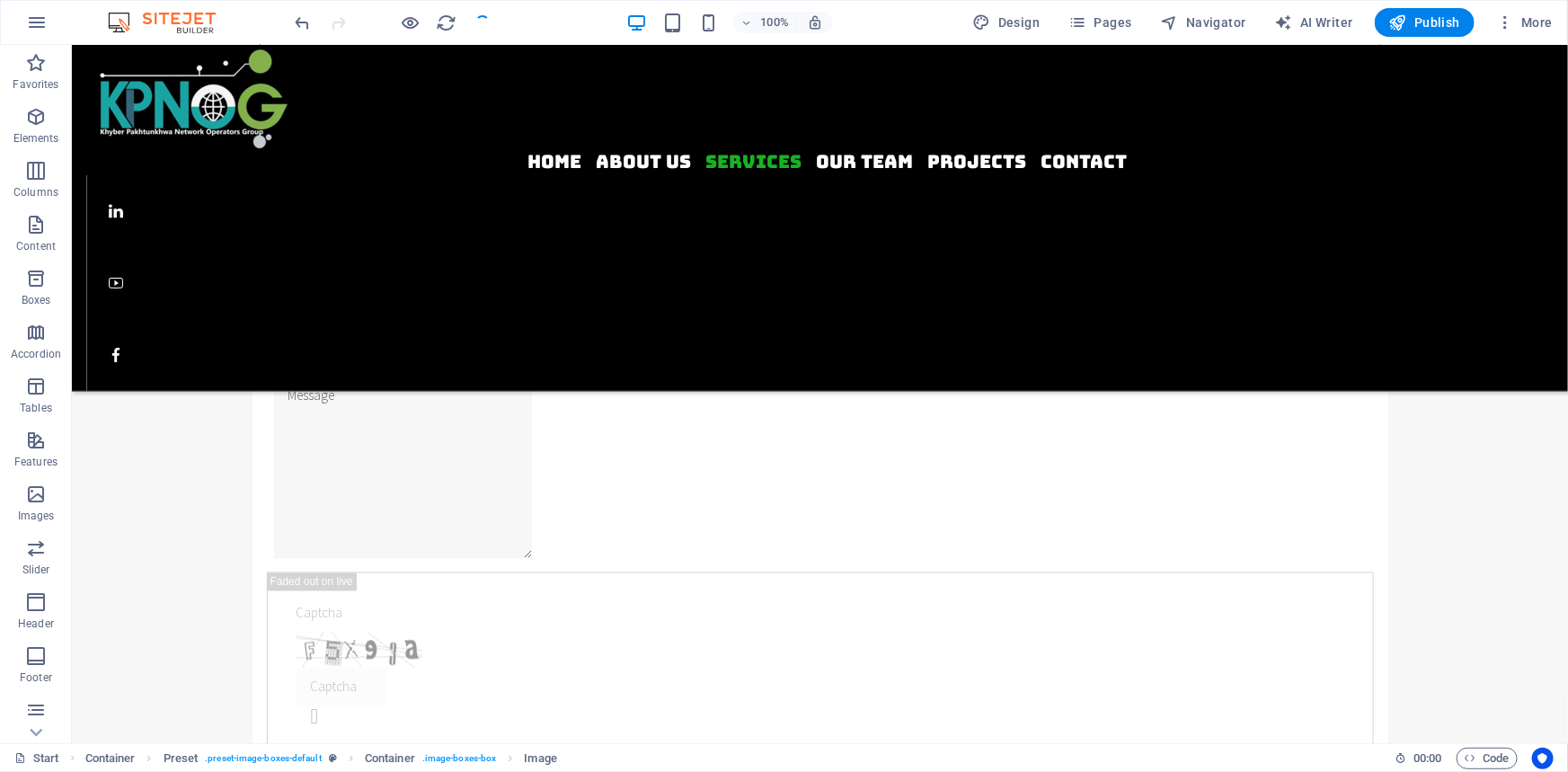
checkbox input "false"
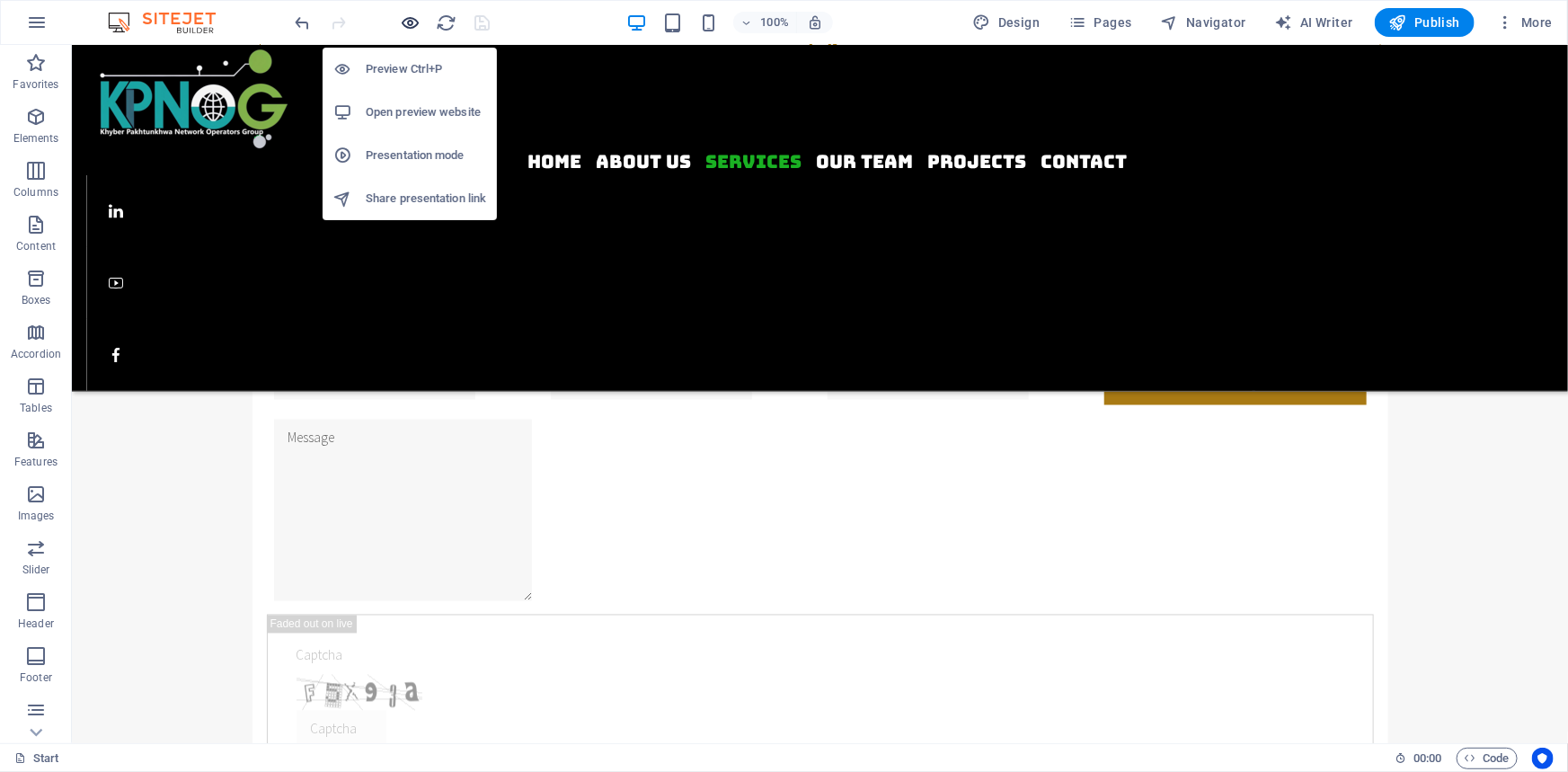
click at [412, 18] on icon "button" at bounding box center [411, 23] width 21 height 21
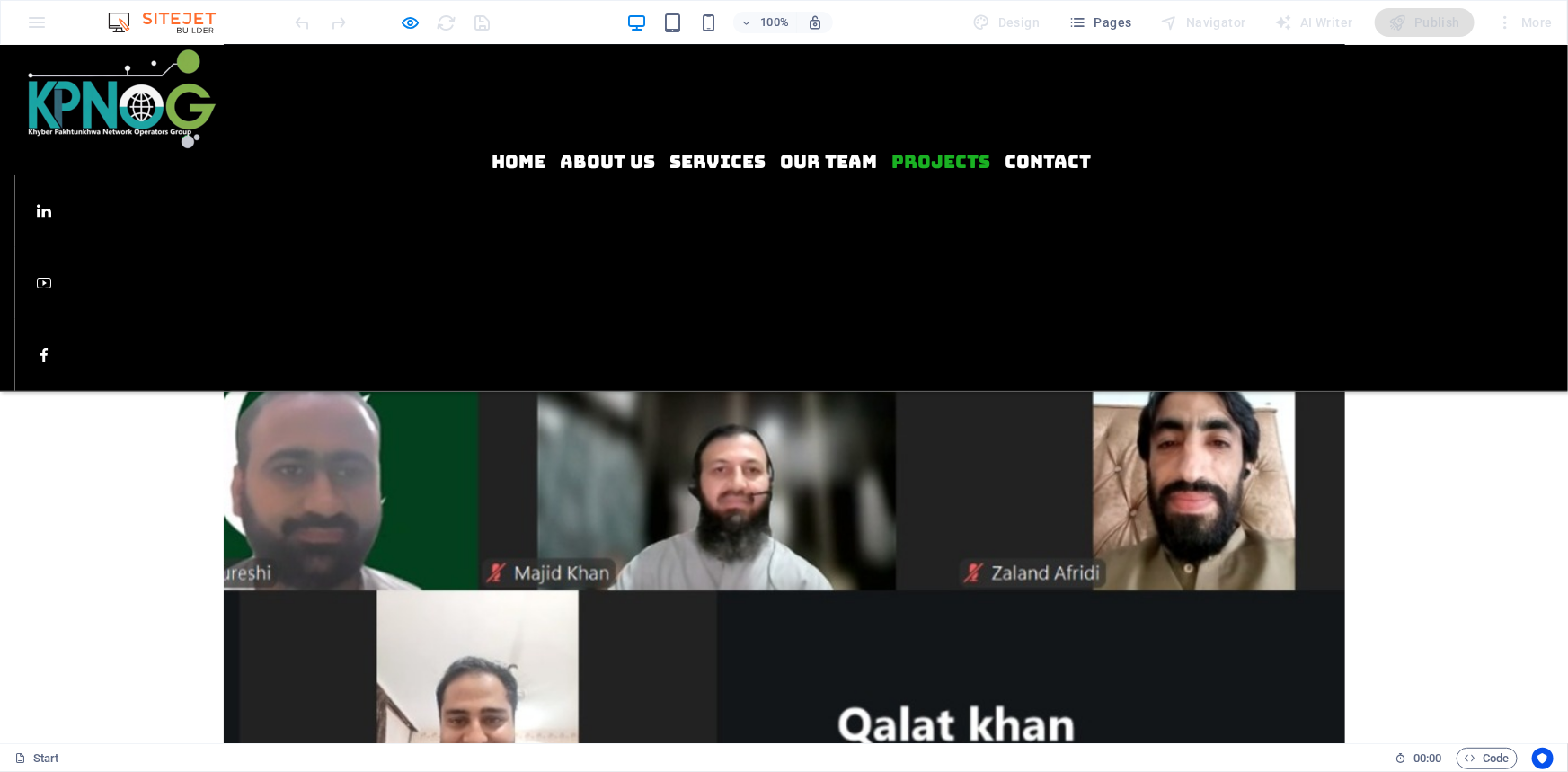
scroll to position [2082, 0]
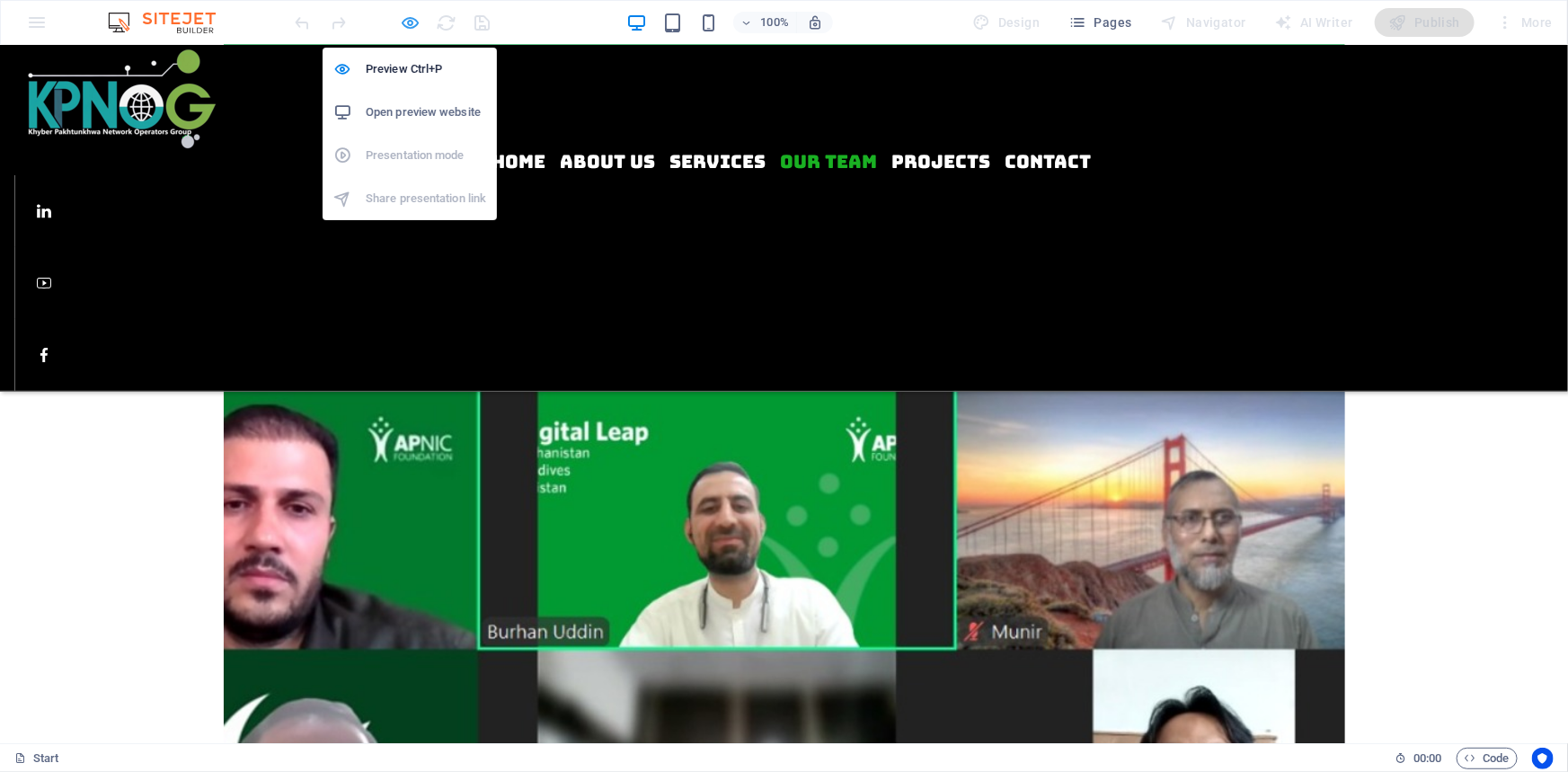
click at [404, 23] on icon "button" at bounding box center [411, 23] width 21 height 21
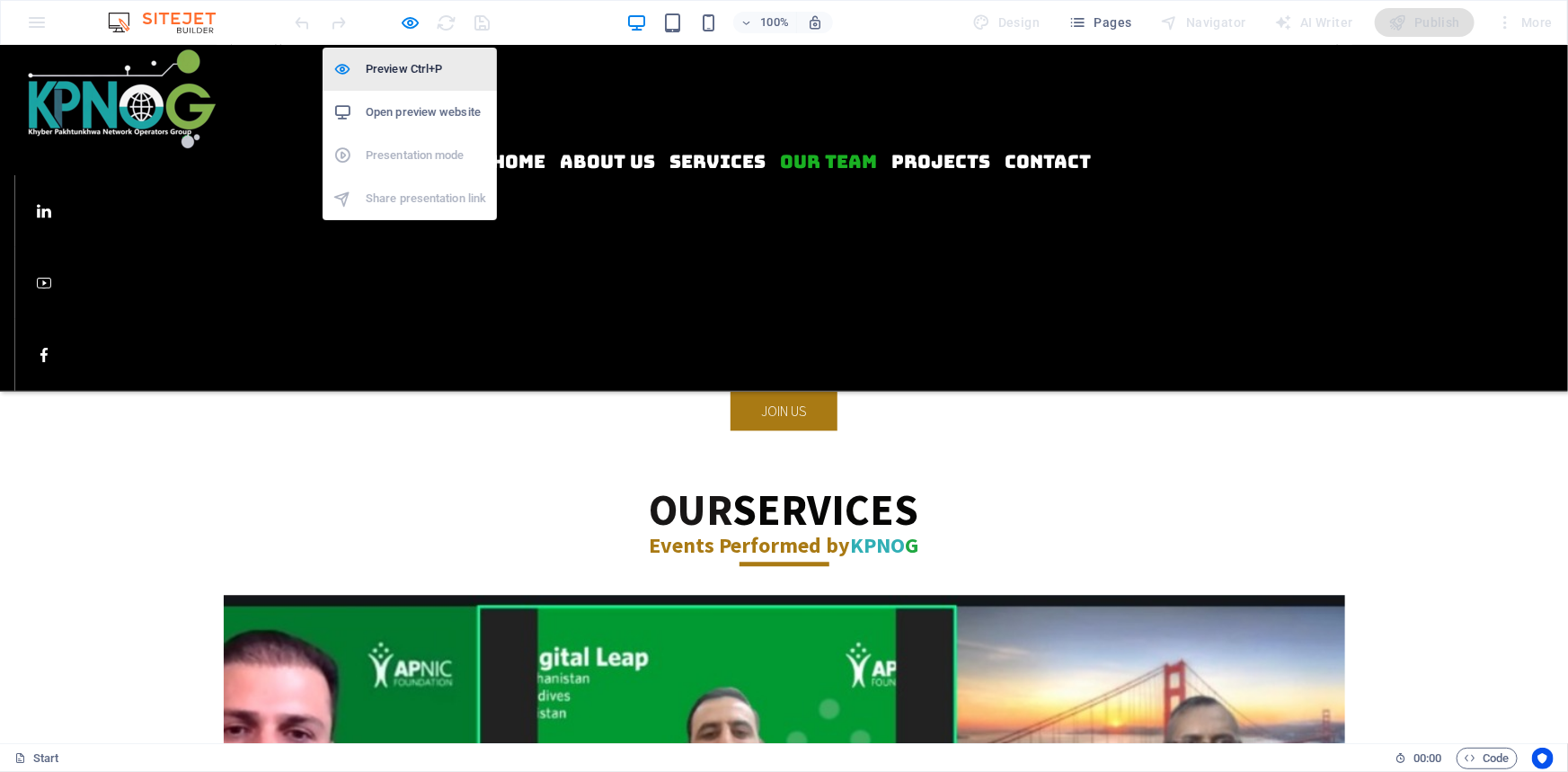
scroll to position [2273, 0]
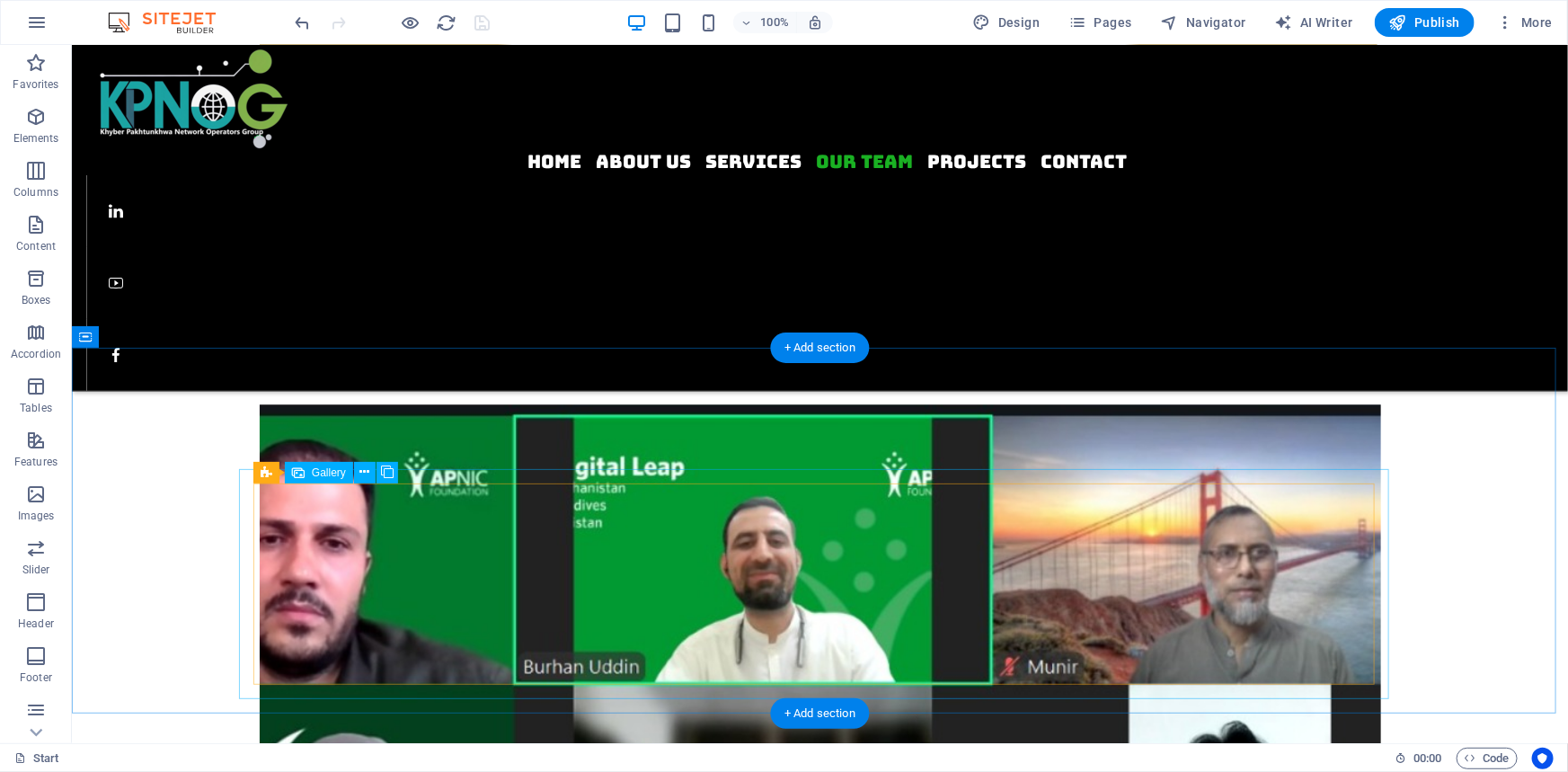
select select "4"
select select "px"
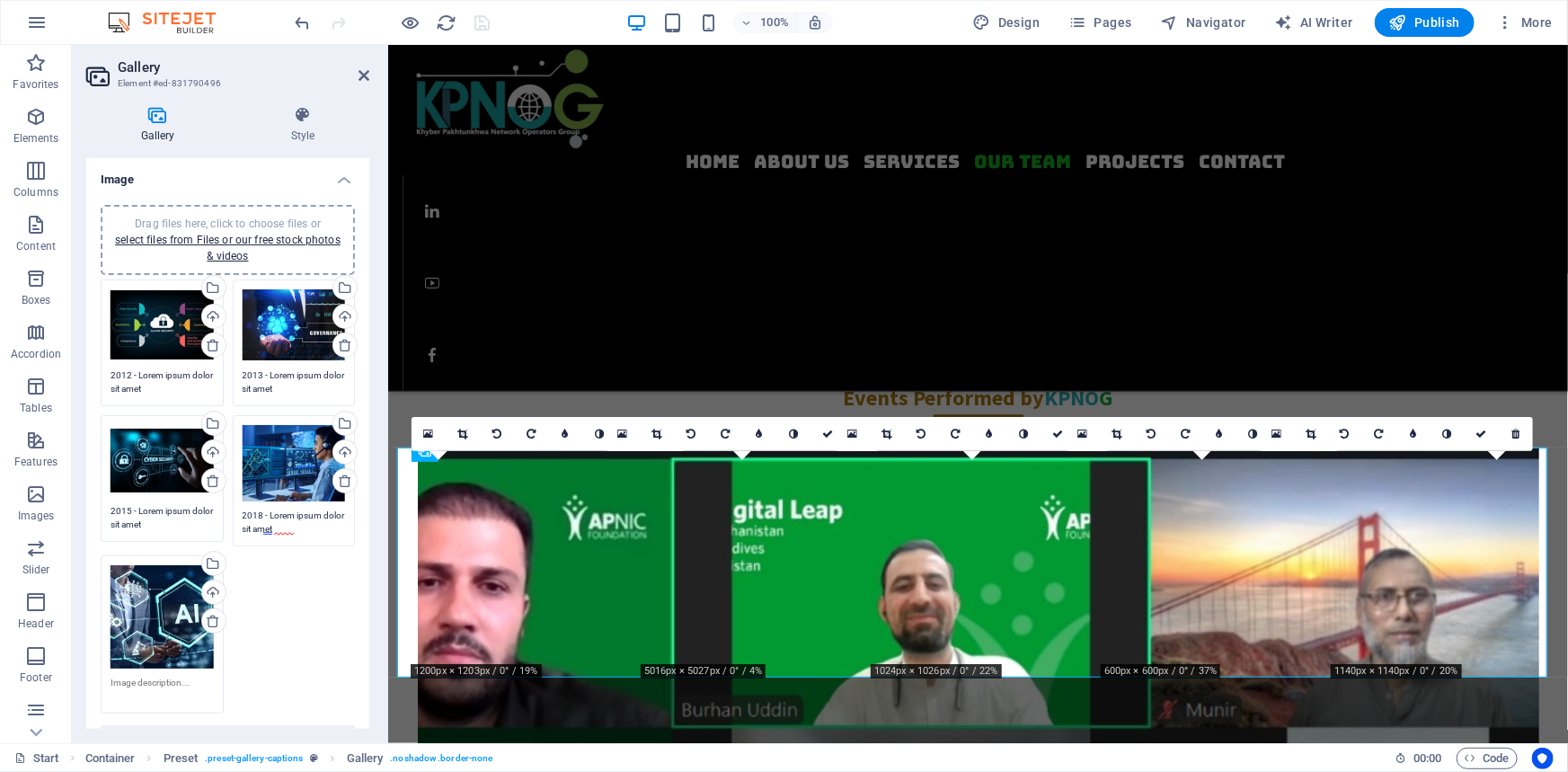
scroll to position [2338, 0]
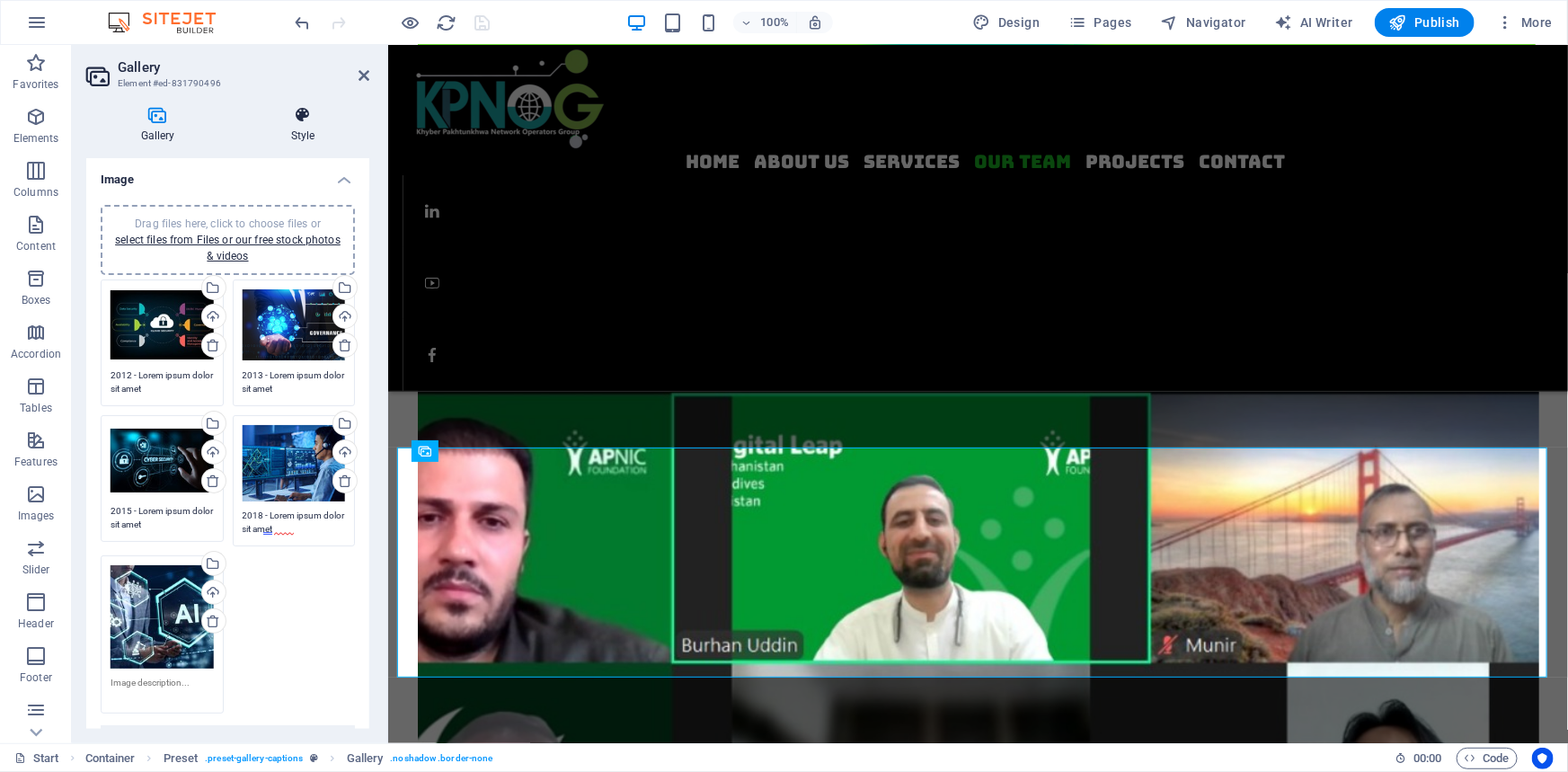
click at [305, 112] on icon at bounding box center [303, 114] width 133 height 18
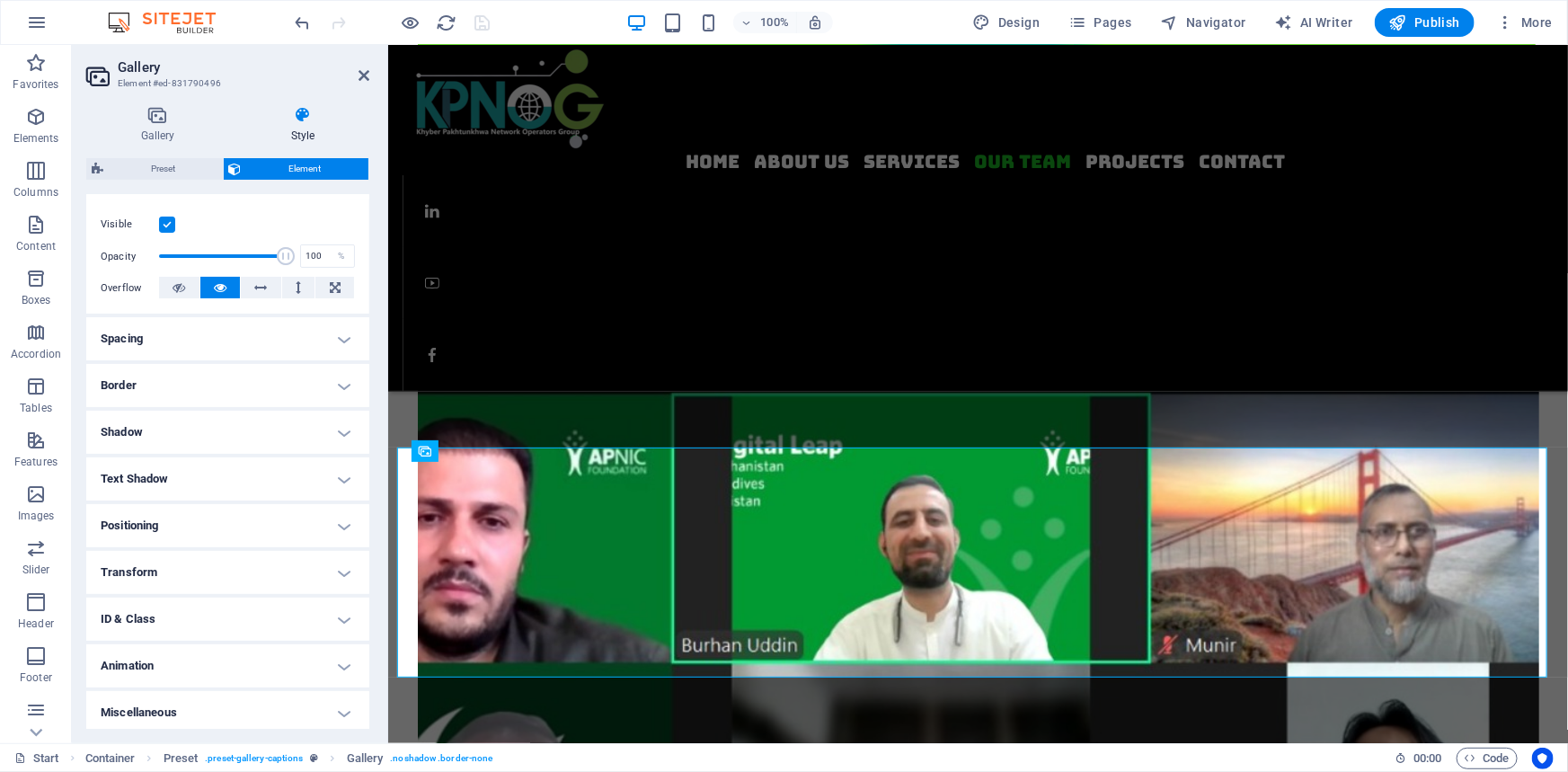
scroll to position [225, 0]
click at [147, 658] on h4 "Animation" at bounding box center [227, 661] width 283 height 43
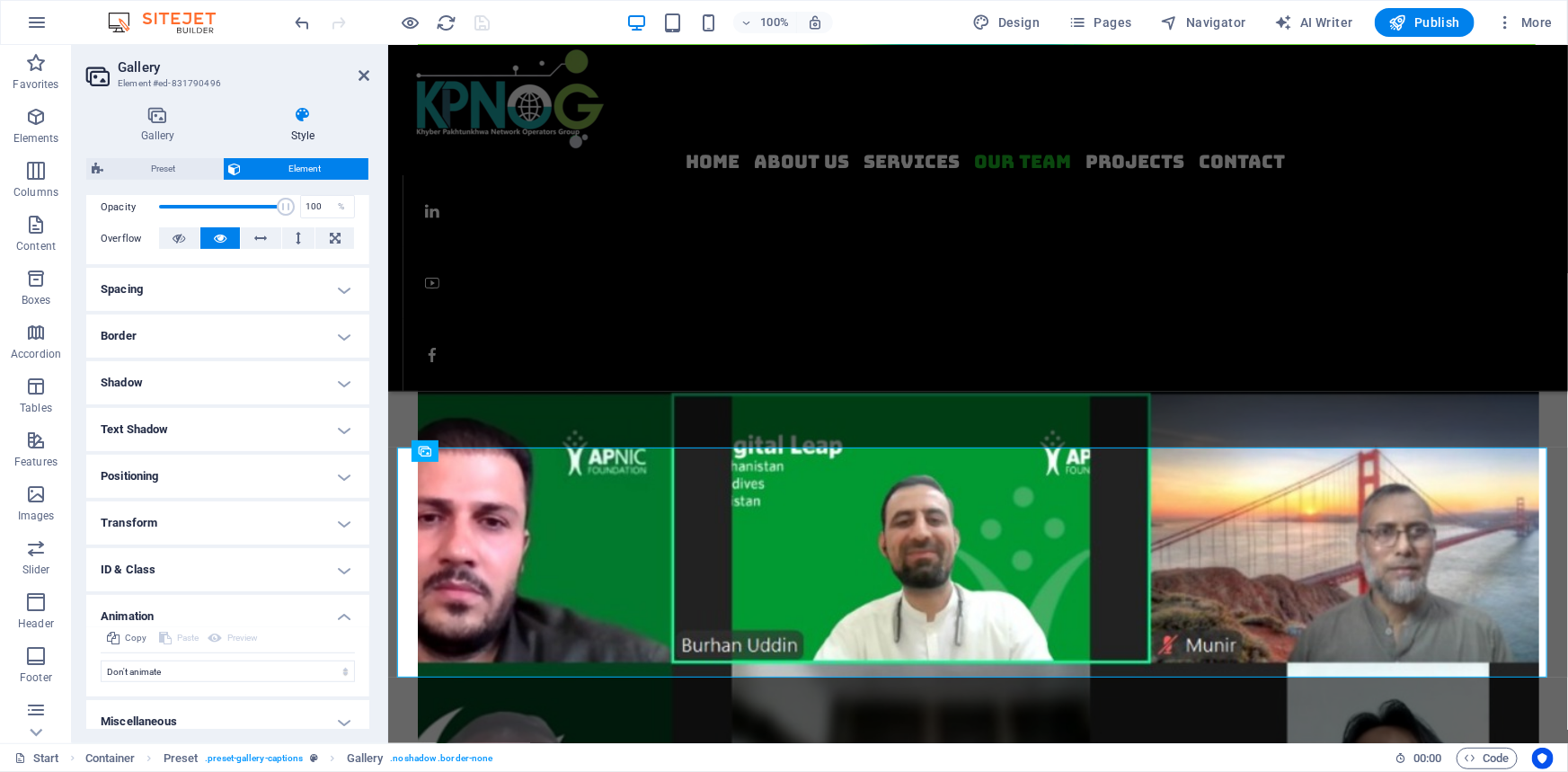
scroll to position [283, 0]
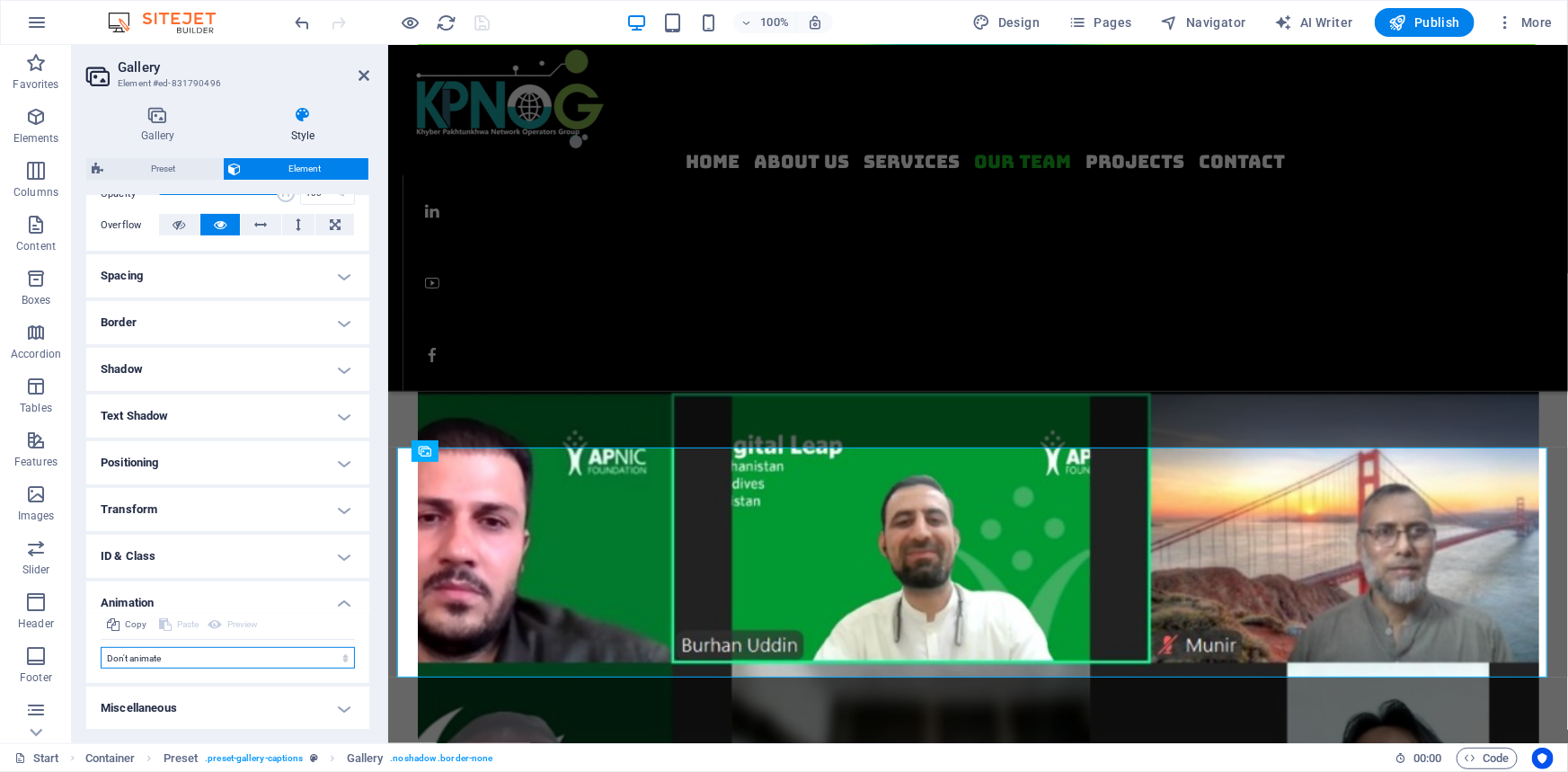
click at [157, 654] on select "Don't animate Show / Hide Slide up/down Zoom in/out Slide left to right Slide r…" at bounding box center [228, 658] width 254 height 22
select select "slide"
click at [101, 648] on select "Don't animate Show / Hide Slide up/down Zoom in/out Slide left to right Slide r…" at bounding box center [228, 658] width 254 height 22
select select "scroll"
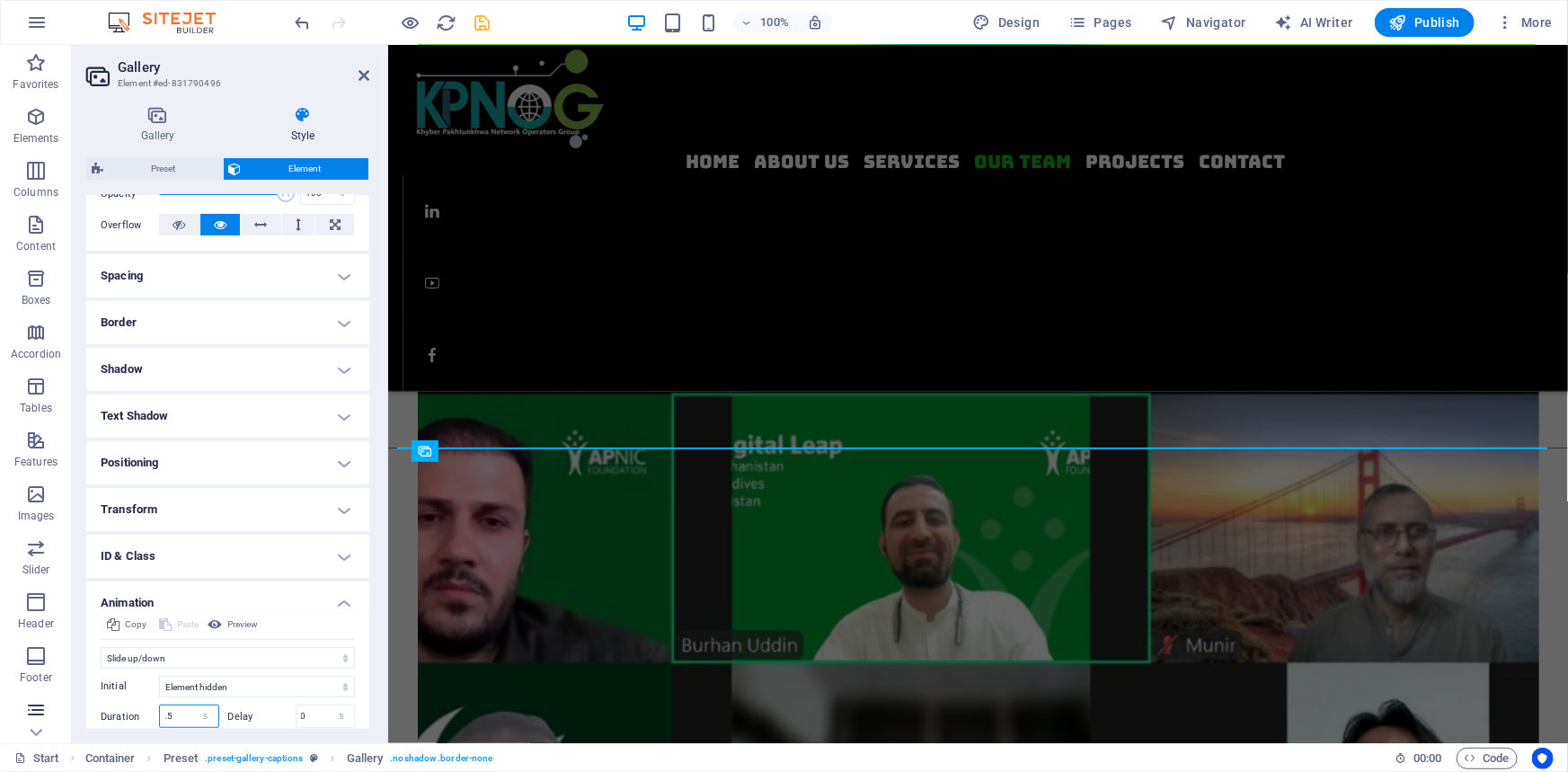
drag, startPoint x: 178, startPoint y: 712, endPoint x: 39, endPoint y: 701, distance: 139.4
click at [51, 701] on section "Favorites Elements Columns Content Boxes Accordion Tables Features Images Slide…" at bounding box center [784, 394] width 1568 height 699
type input "5"
drag, startPoint x: 299, startPoint y: 714, endPoint x: 249, endPoint y: 714, distance: 50.0
click at [250, 714] on div "Delay 0 s ms" at bounding box center [291, 716] width 127 height 23
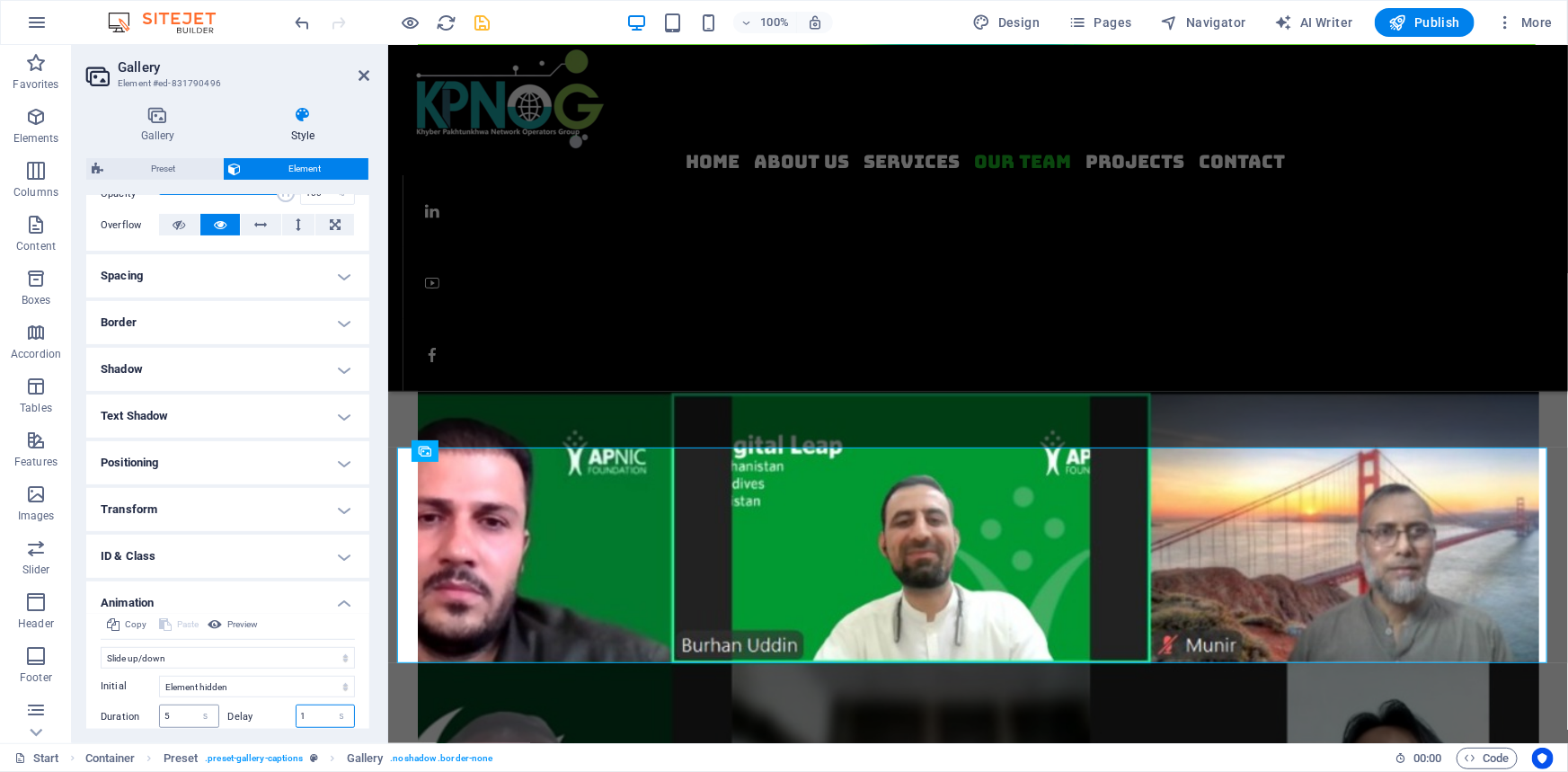
type input "1"
drag, startPoint x: 179, startPoint y: 714, endPoint x: 121, endPoint y: 721, distance: 58.4
click at [121, 721] on div "Initial Element hidden Element shown Duration 5 s [PERSON_NAME] 1 s ms [PERSON_…" at bounding box center [228, 733] width 254 height 127
type input "7"
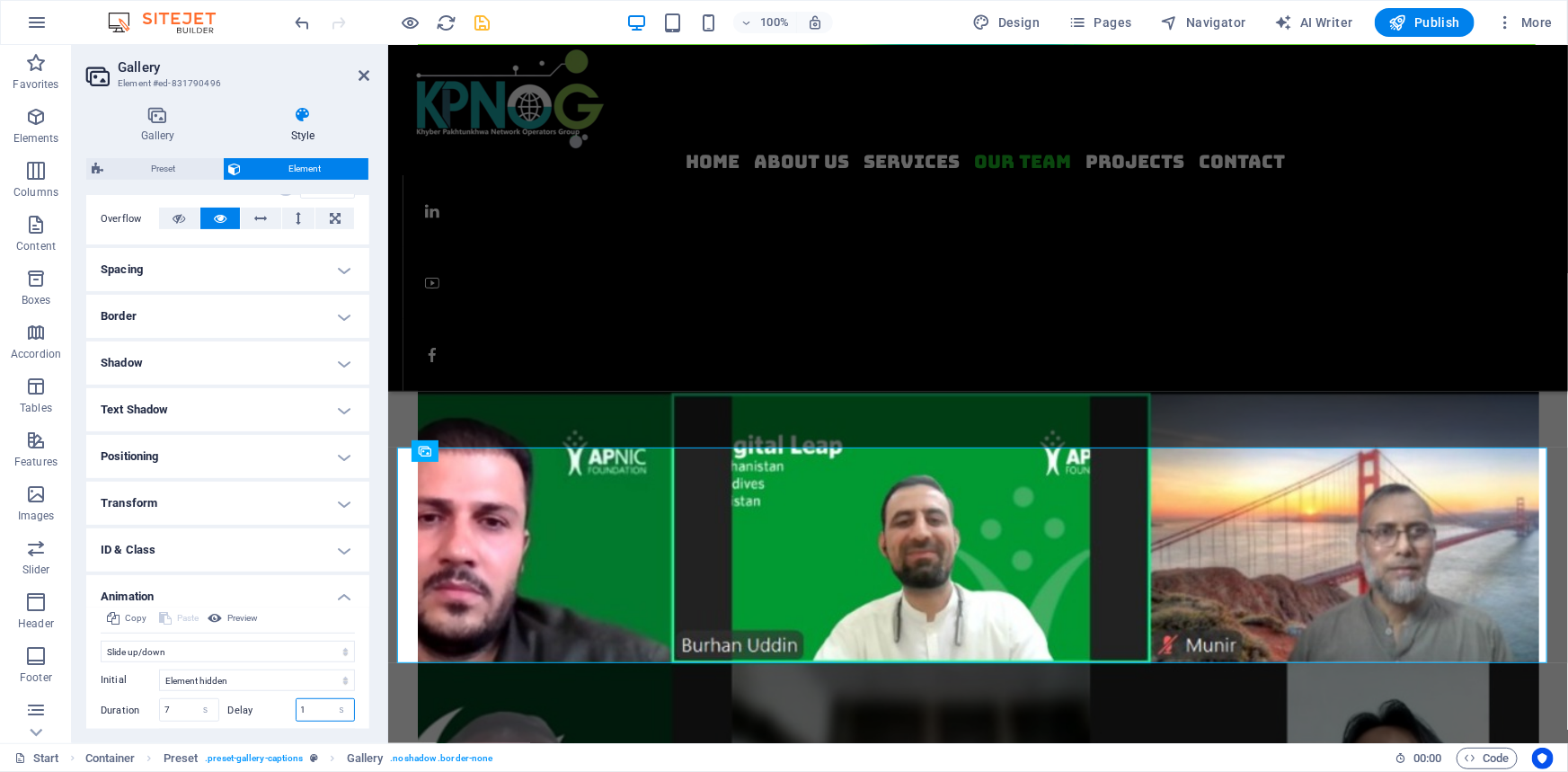
drag, startPoint x: 303, startPoint y: 709, endPoint x: 256, endPoint y: 716, distance: 47.5
click at [259, 714] on div "Delay 1 s ms" at bounding box center [291, 710] width 127 height 23
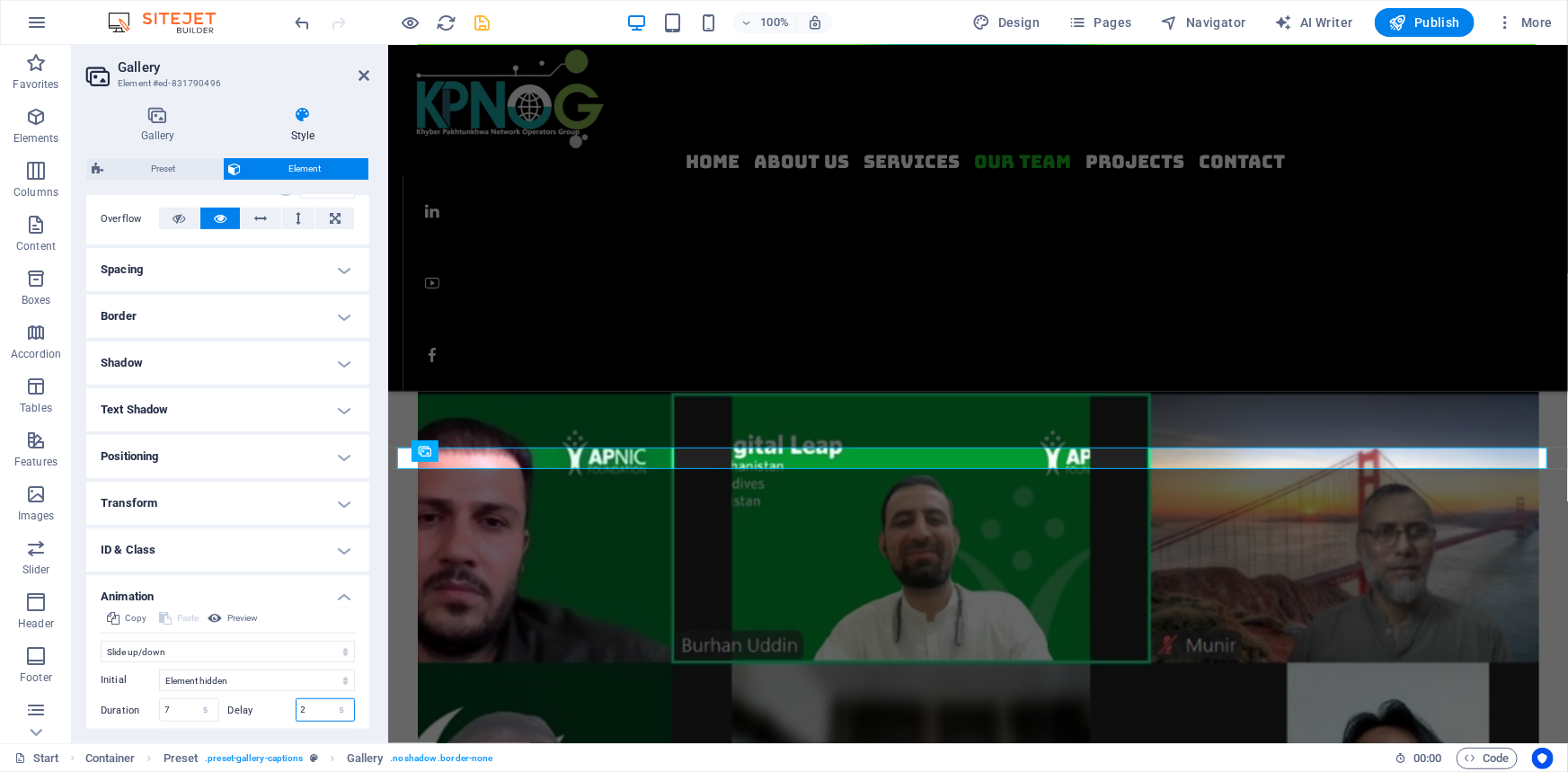
drag, startPoint x: 299, startPoint y: 712, endPoint x: 247, endPoint y: 716, distance: 52.2
click at [248, 716] on div "Delay 2 s ms" at bounding box center [291, 710] width 127 height 23
drag, startPoint x: 313, startPoint y: 705, endPoint x: 263, endPoint y: 713, distance: 50.6
click at [263, 713] on div "Delay 2 s ms" at bounding box center [291, 710] width 127 height 23
type input "1"
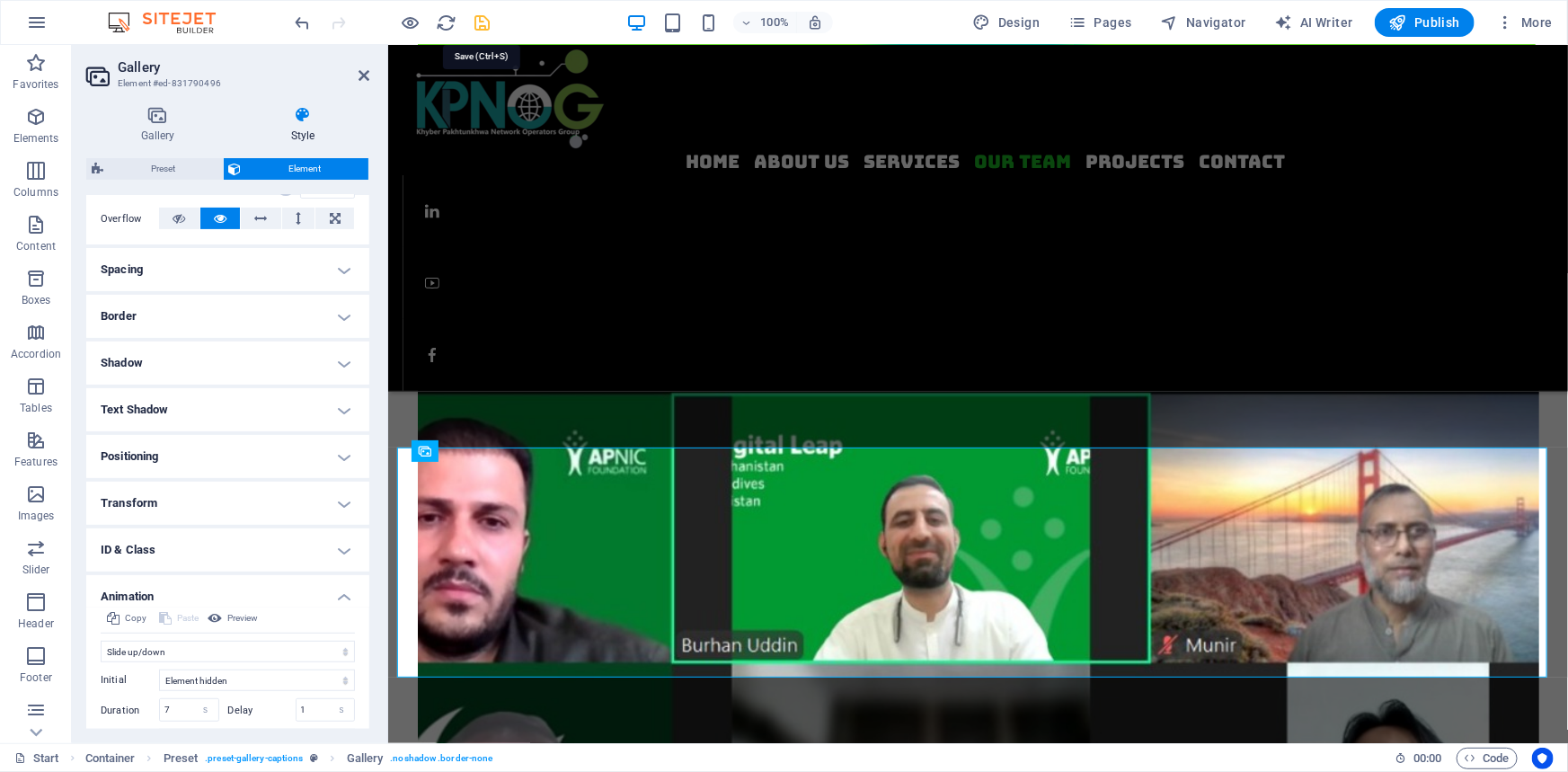
click at [485, 19] on icon "save" at bounding box center [482, 23] width 21 height 21
checkbox input "false"
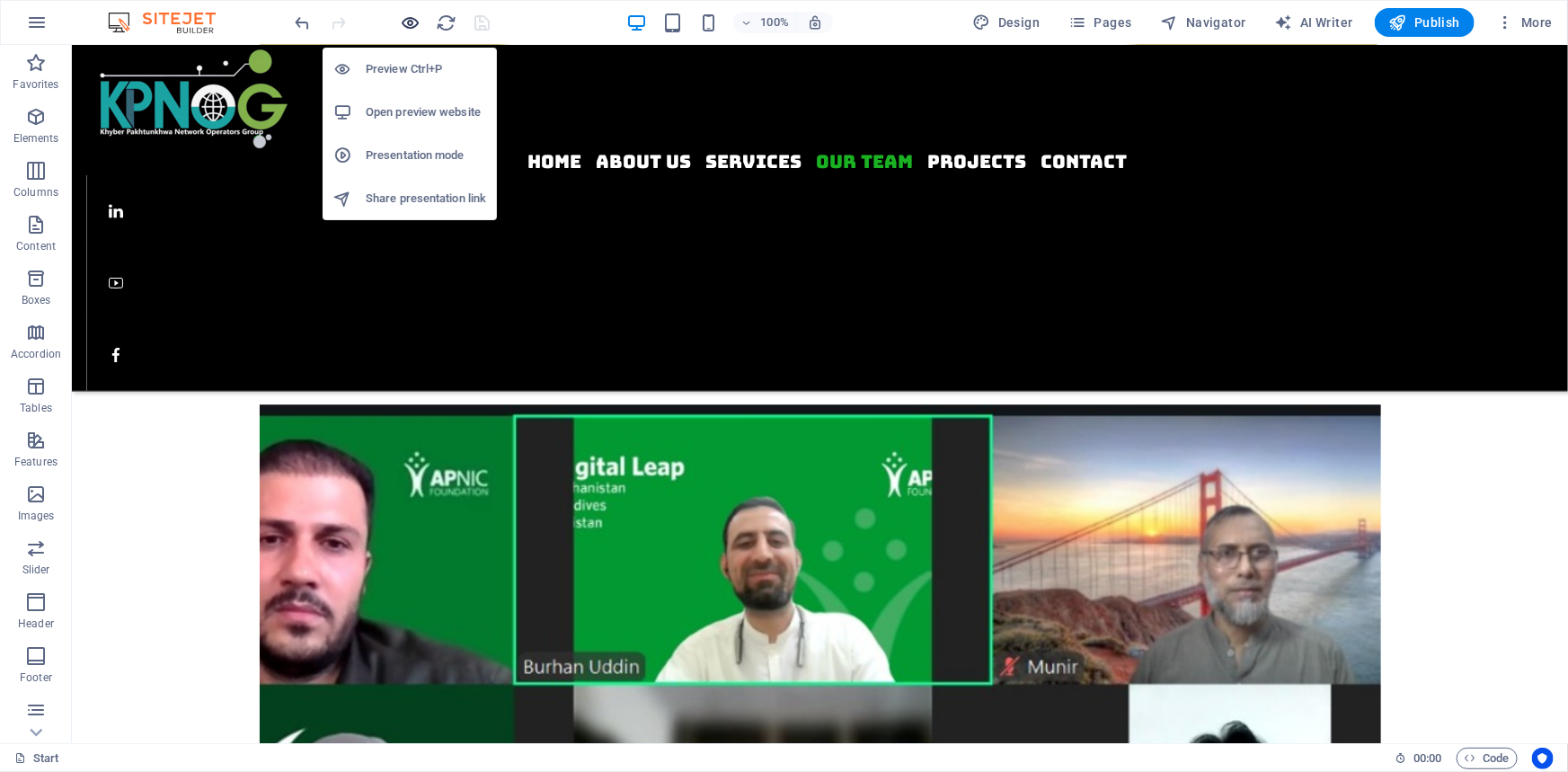
click at [408, 20] on icon "button" at bounding box center [411, 23] width 21 height 21
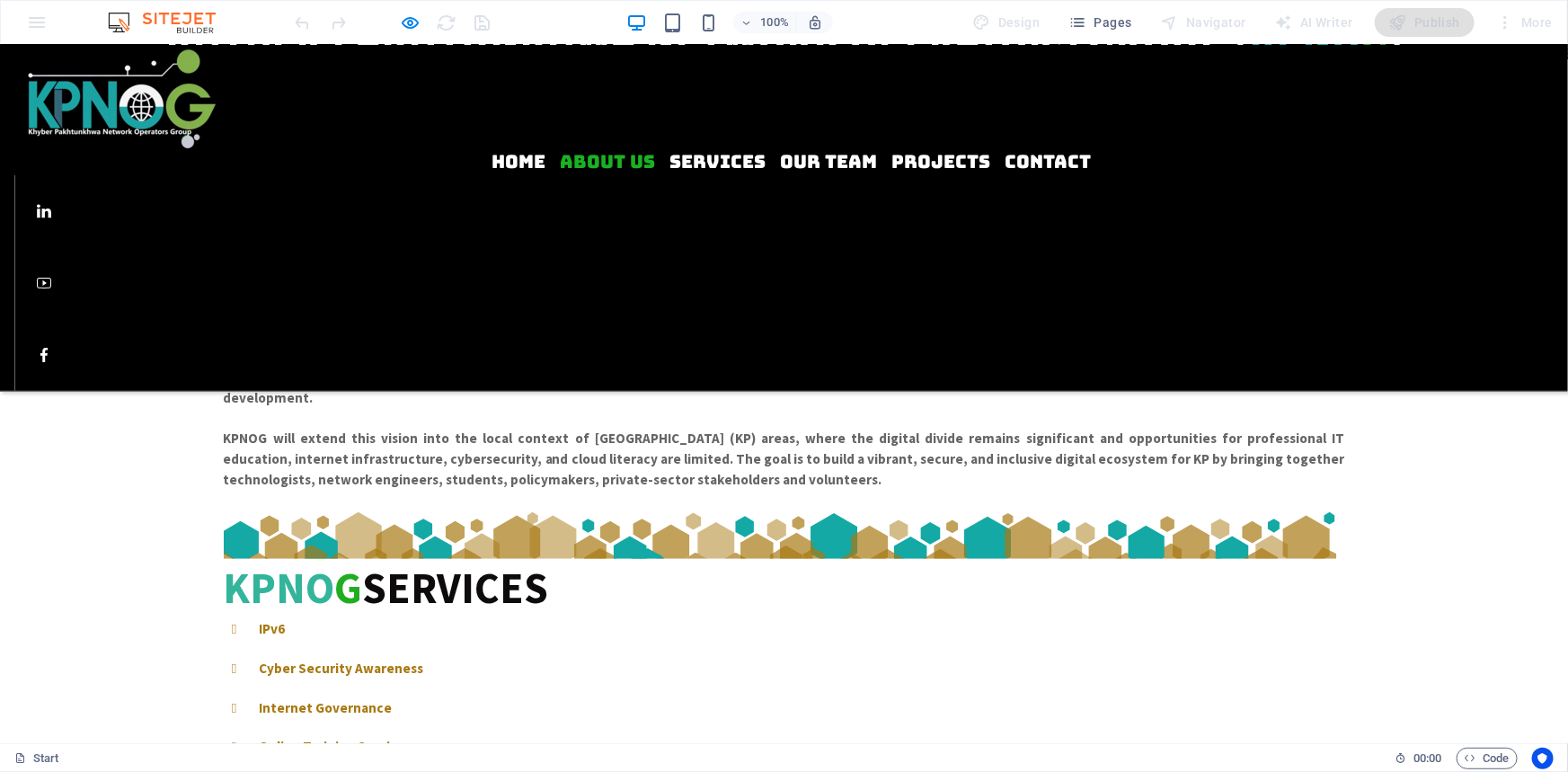
scroll to position [0, 0]
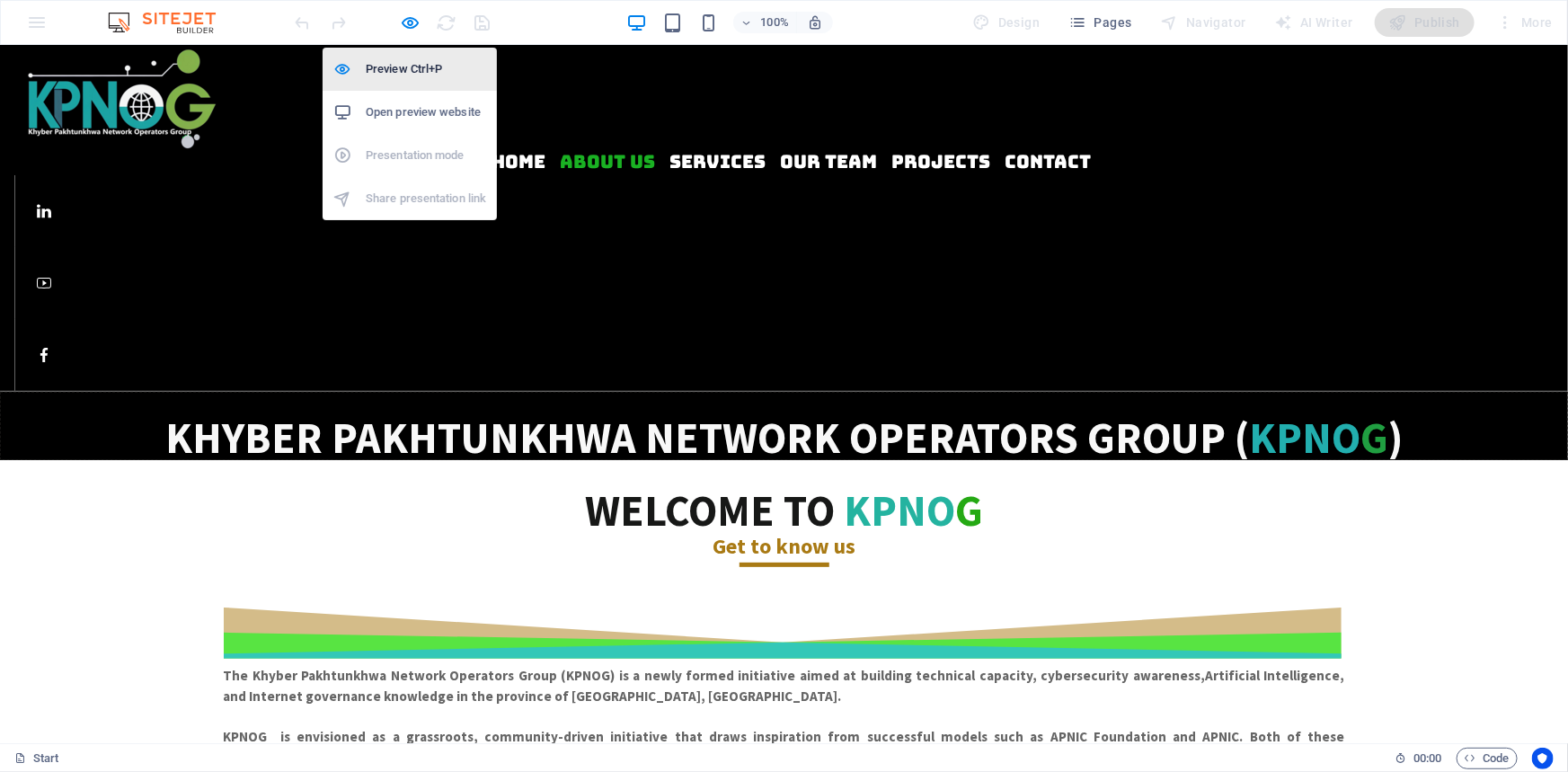
drag, startPoint x: 415, startPoint y: 22, endPoint x: 426, endPoint y: 49, distance: 29.2
click at [415, 22] on icon "button" at bounding box center [411, 23] width 21 height 21
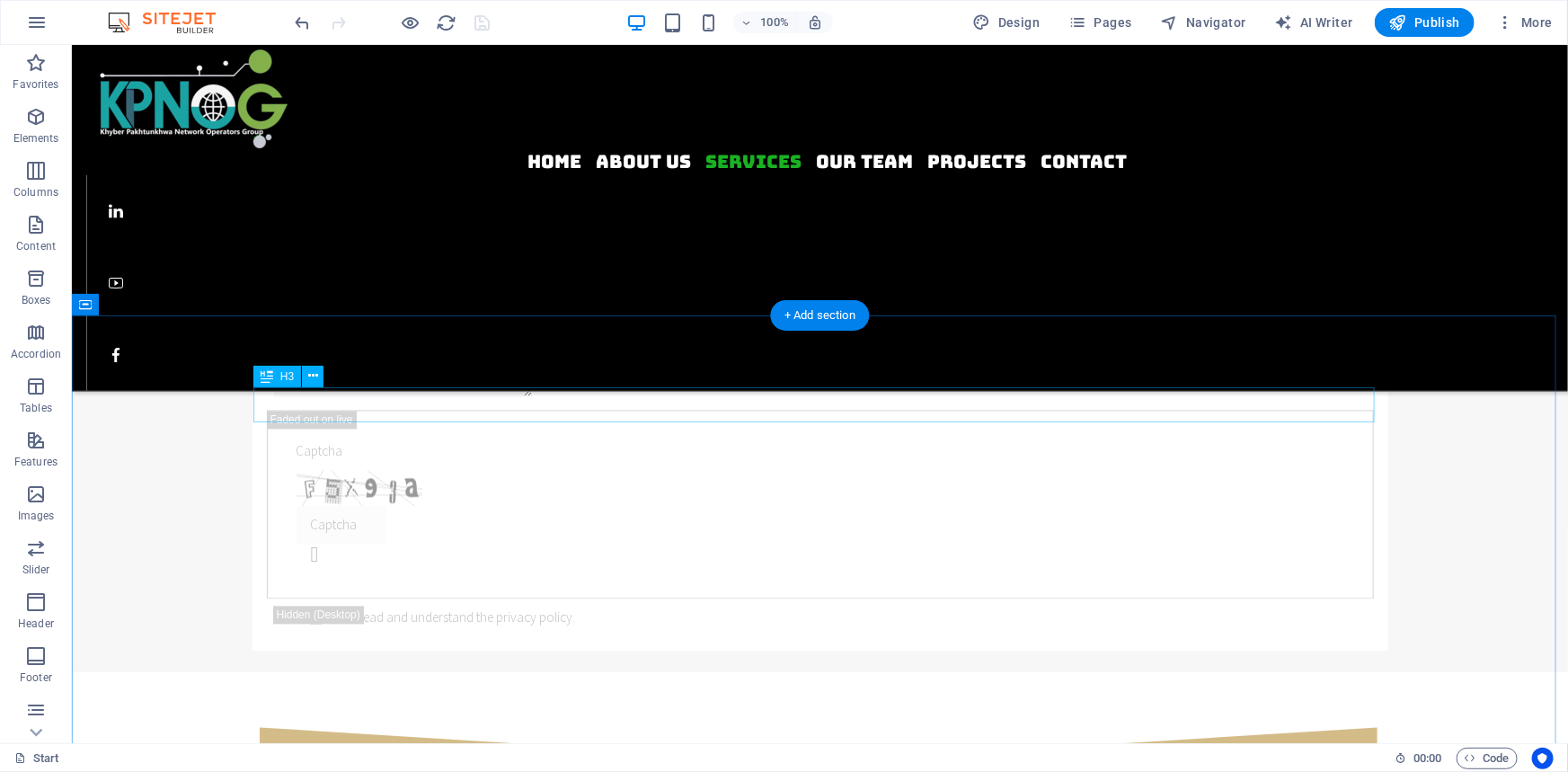
scroll to position [1819, 0]
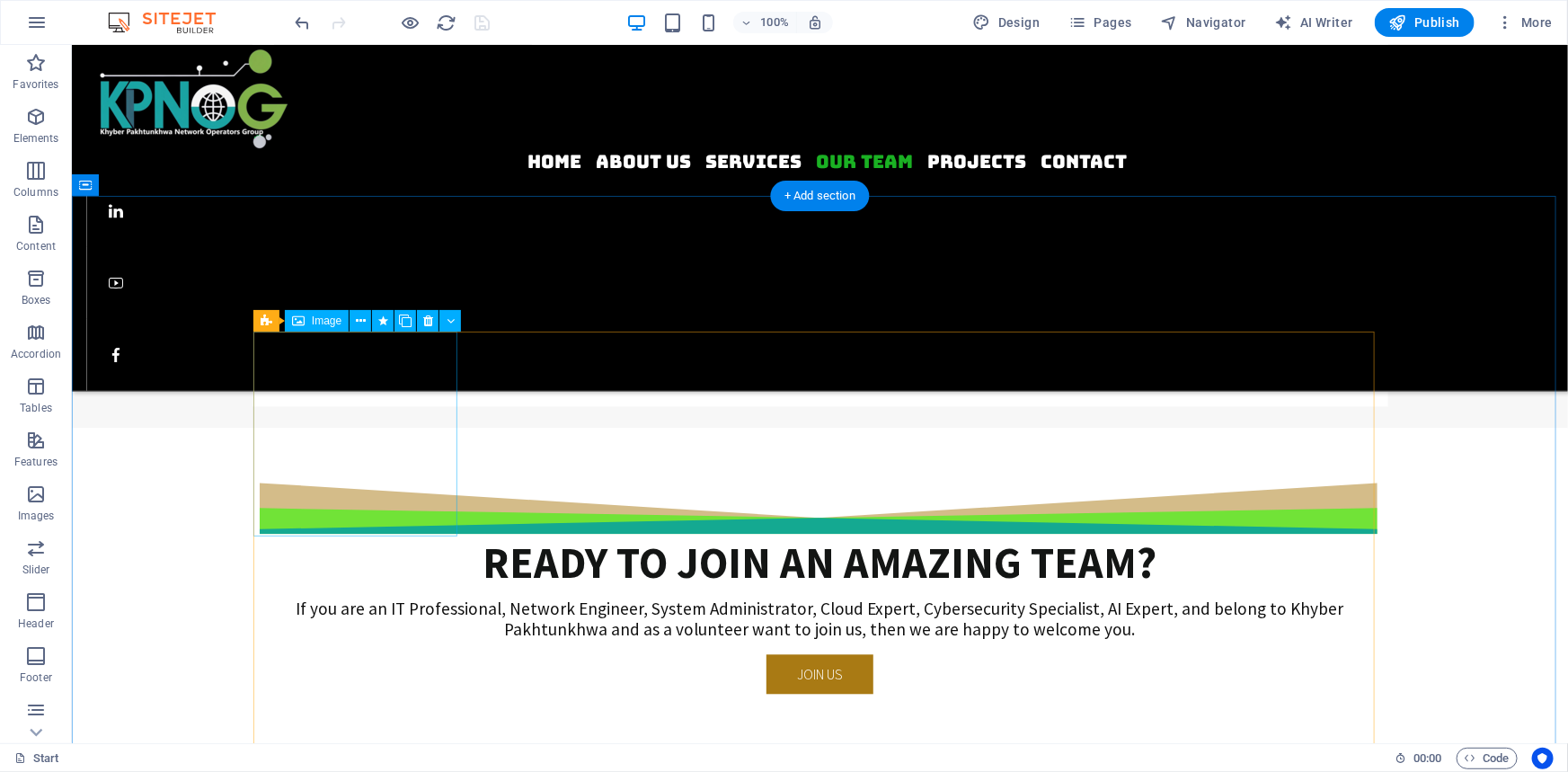
select select "%"
select select "move-right-to-left"
select select "s"
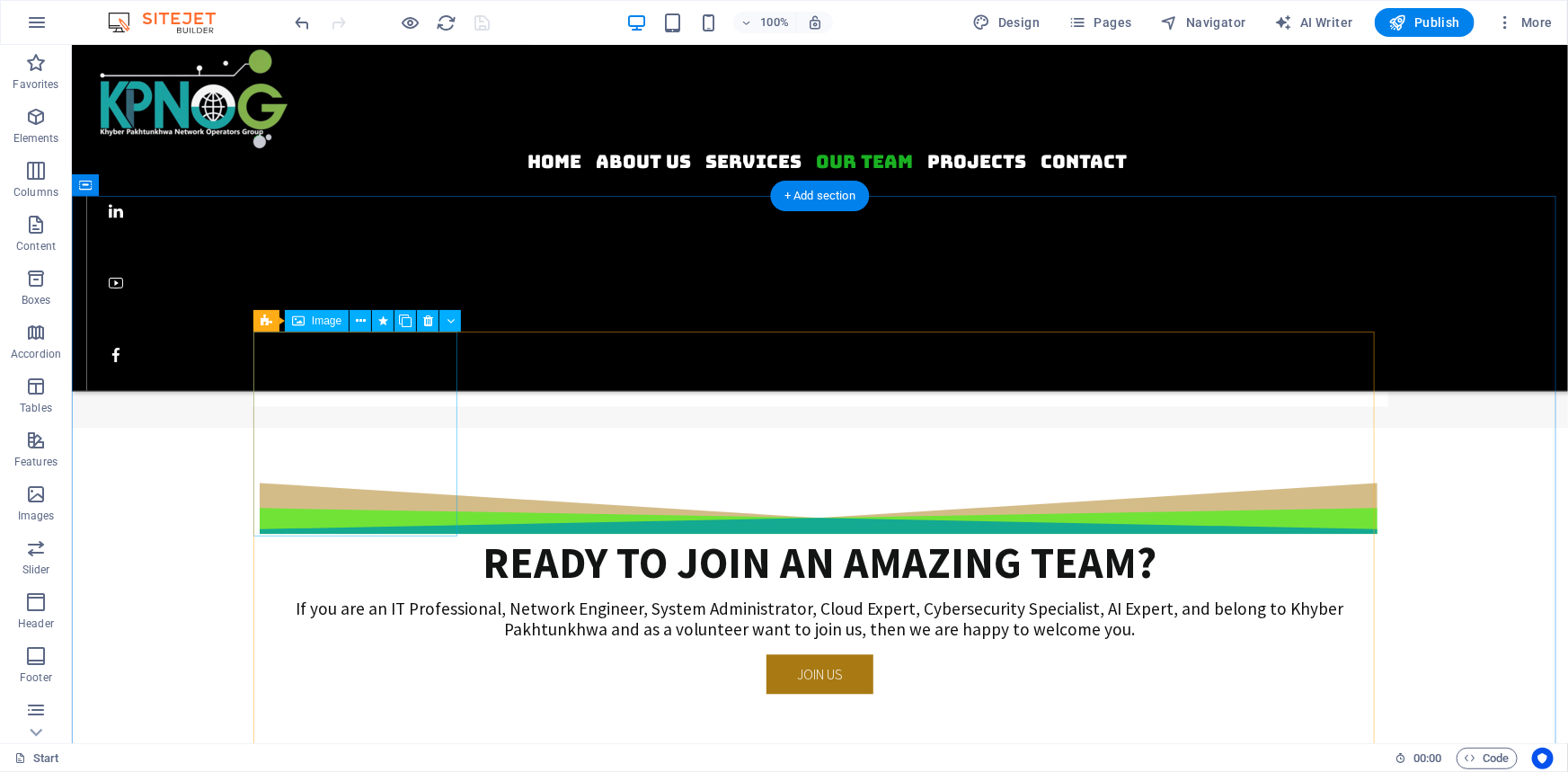
select select "s"
select select "scroll"
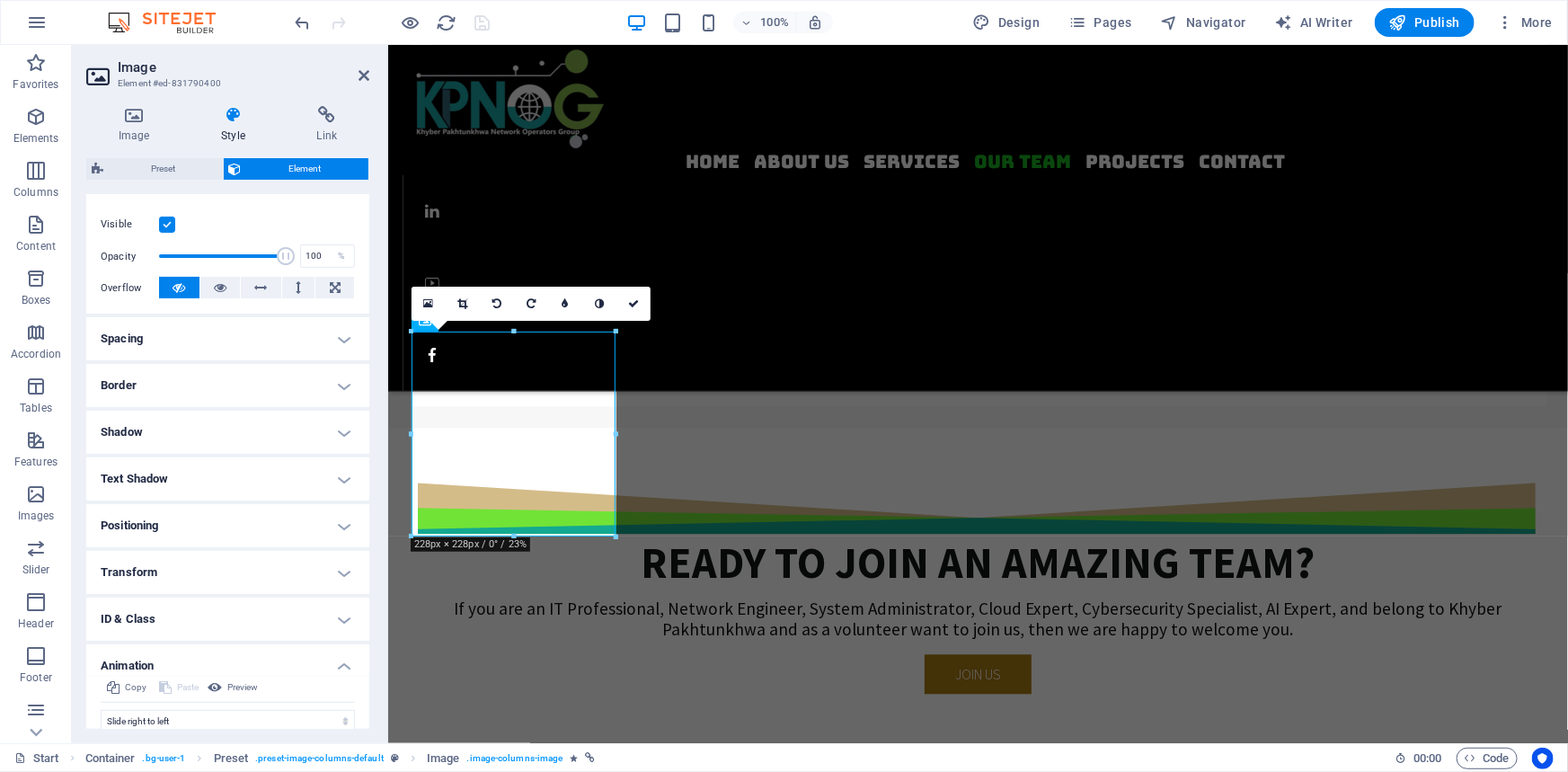
scroll to position [327, 0]
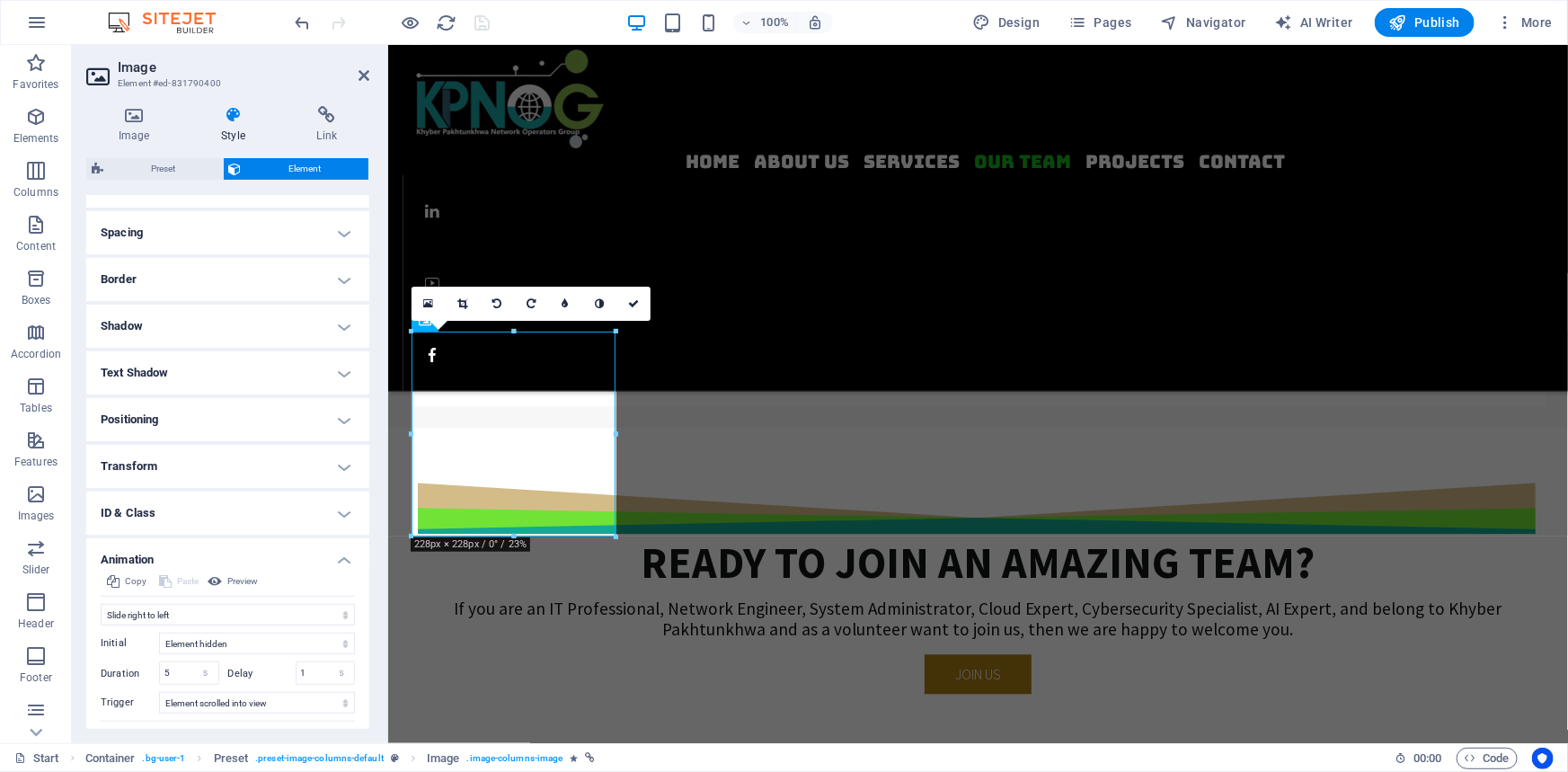
click at [177, 369] on h4 "Text Shadow" at bounding box center [227, 373] width 283 height 43
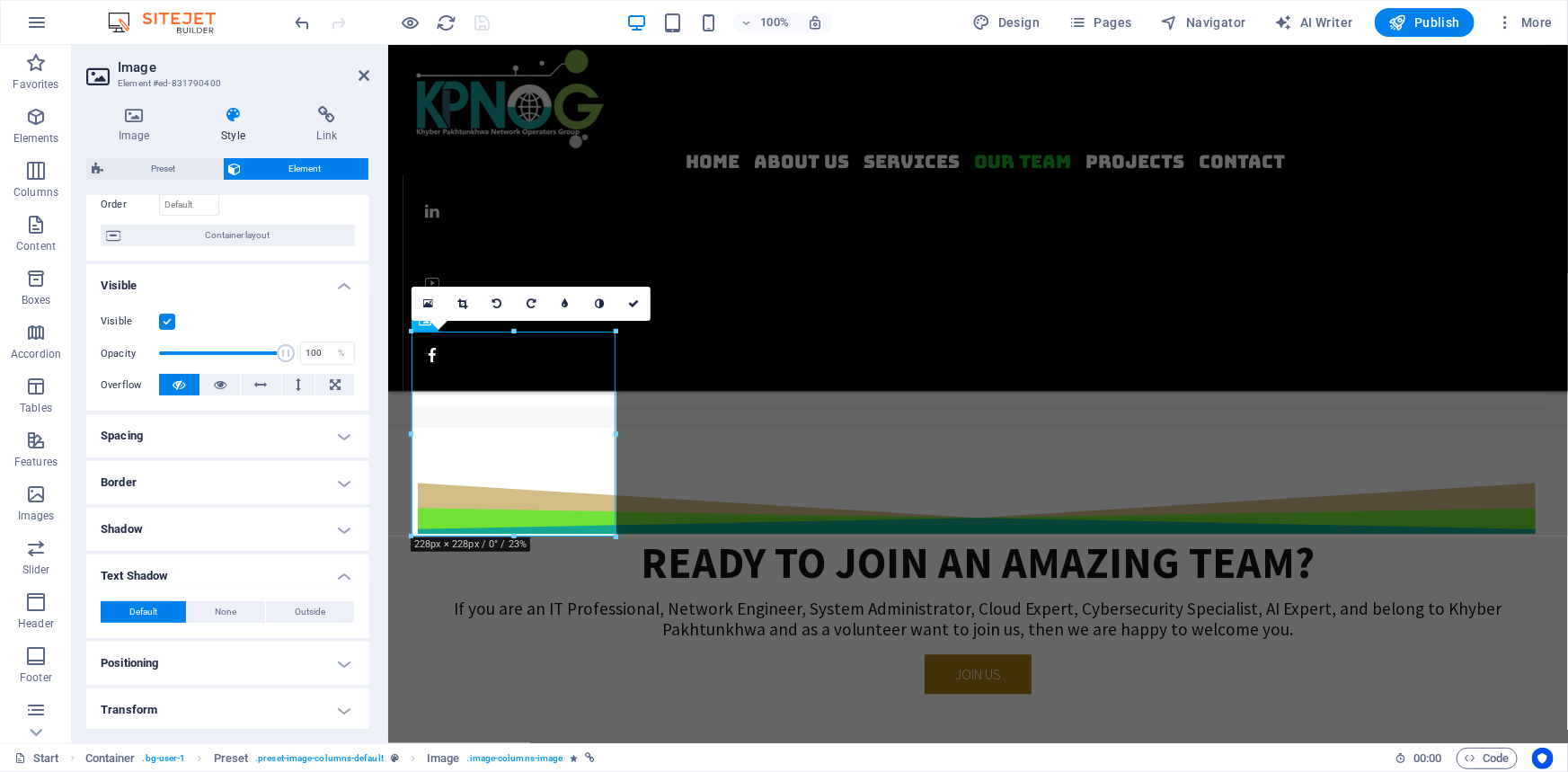
scroll to position [0, 0]
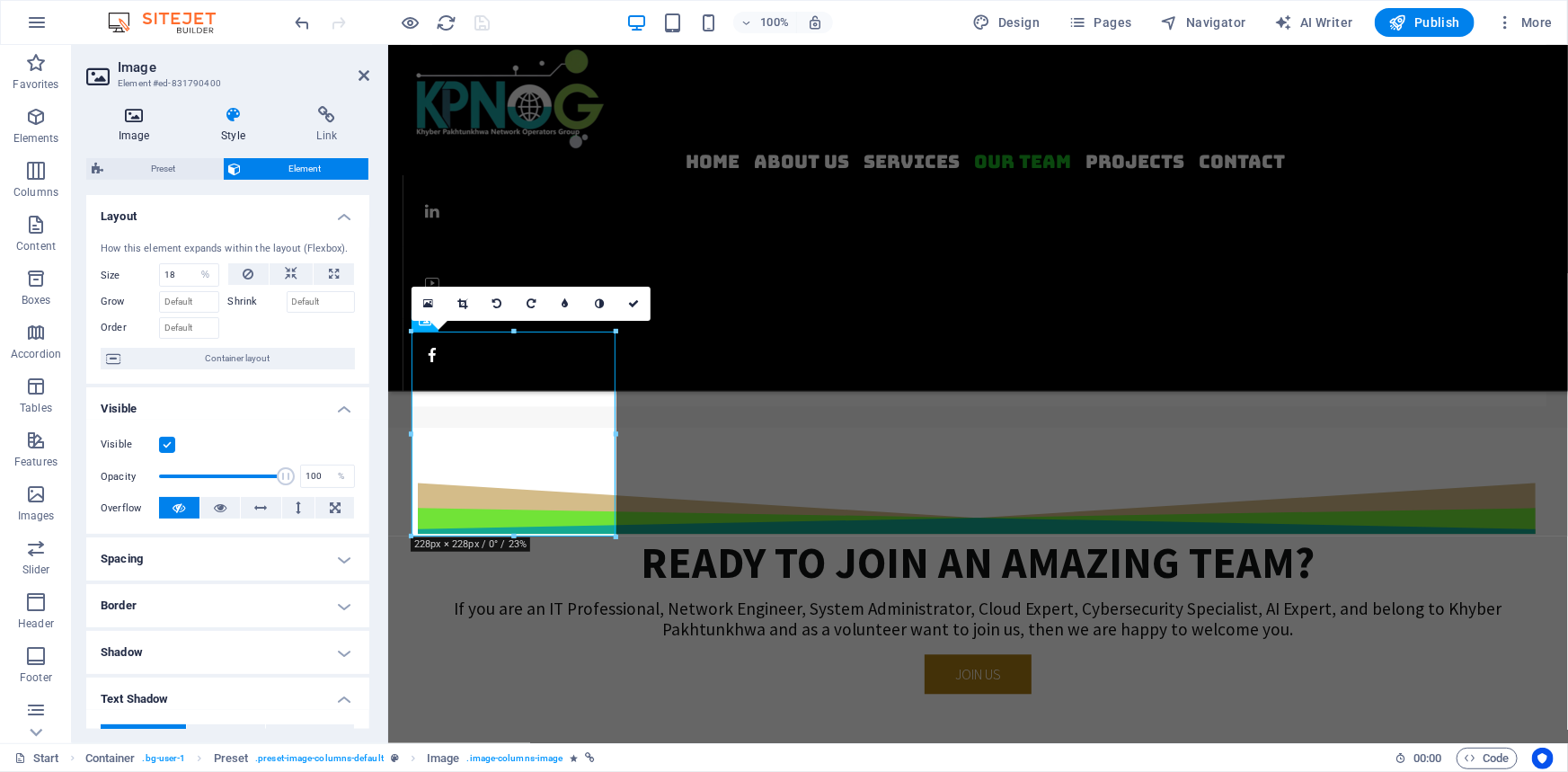
click at [142, 114] on icon at bounding box center [133, 114] width 95 height 18
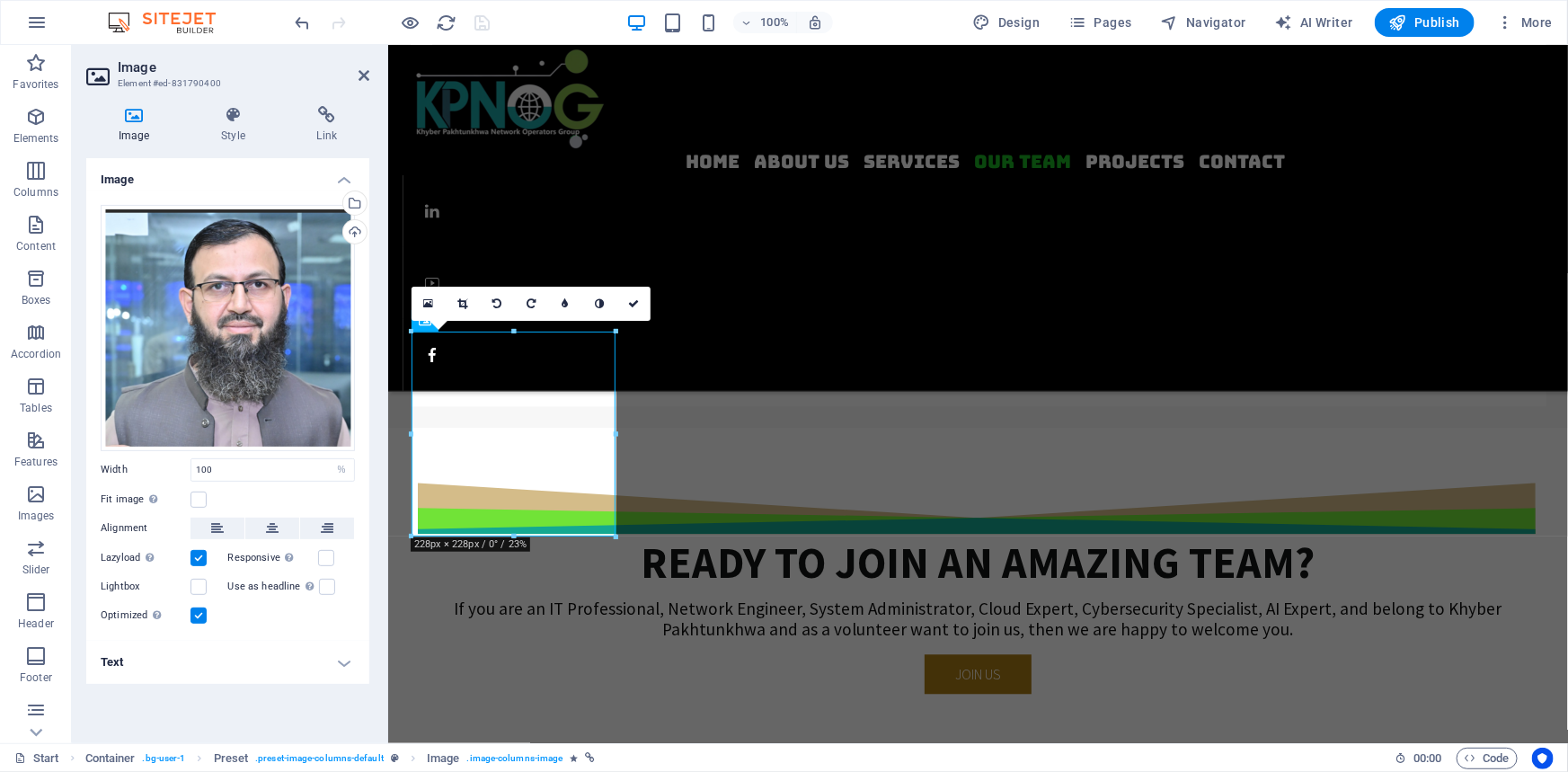
click at [151, 660] on h4 "Text" at bounding box center [227, 662] width 283 height 43
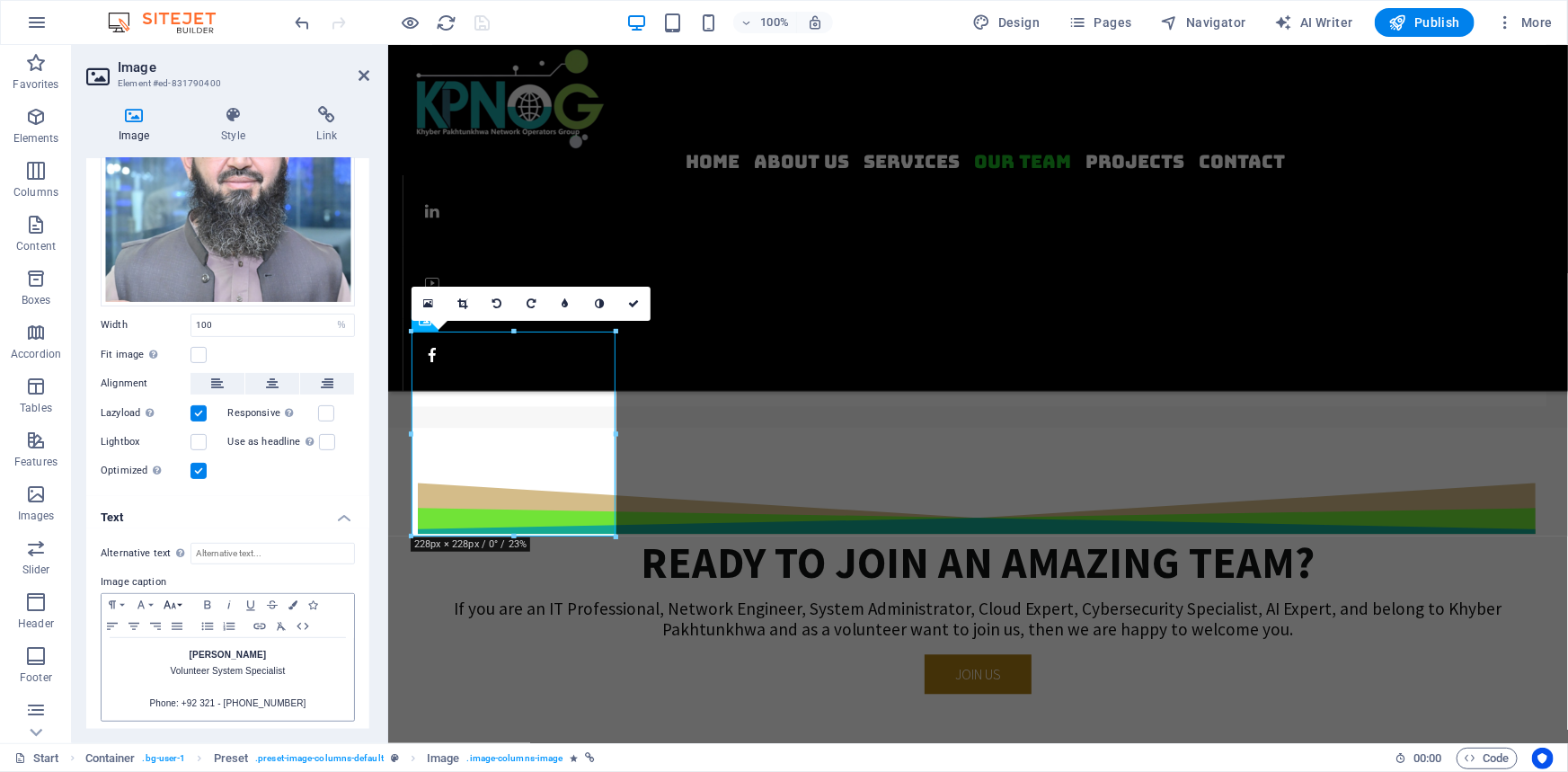
scroll to position [149, 0]
click at [269, 540] on input "Alternative text The alternative text is used by devices that cannot display im…" at bounding box center [273, 550] width 164 height 22
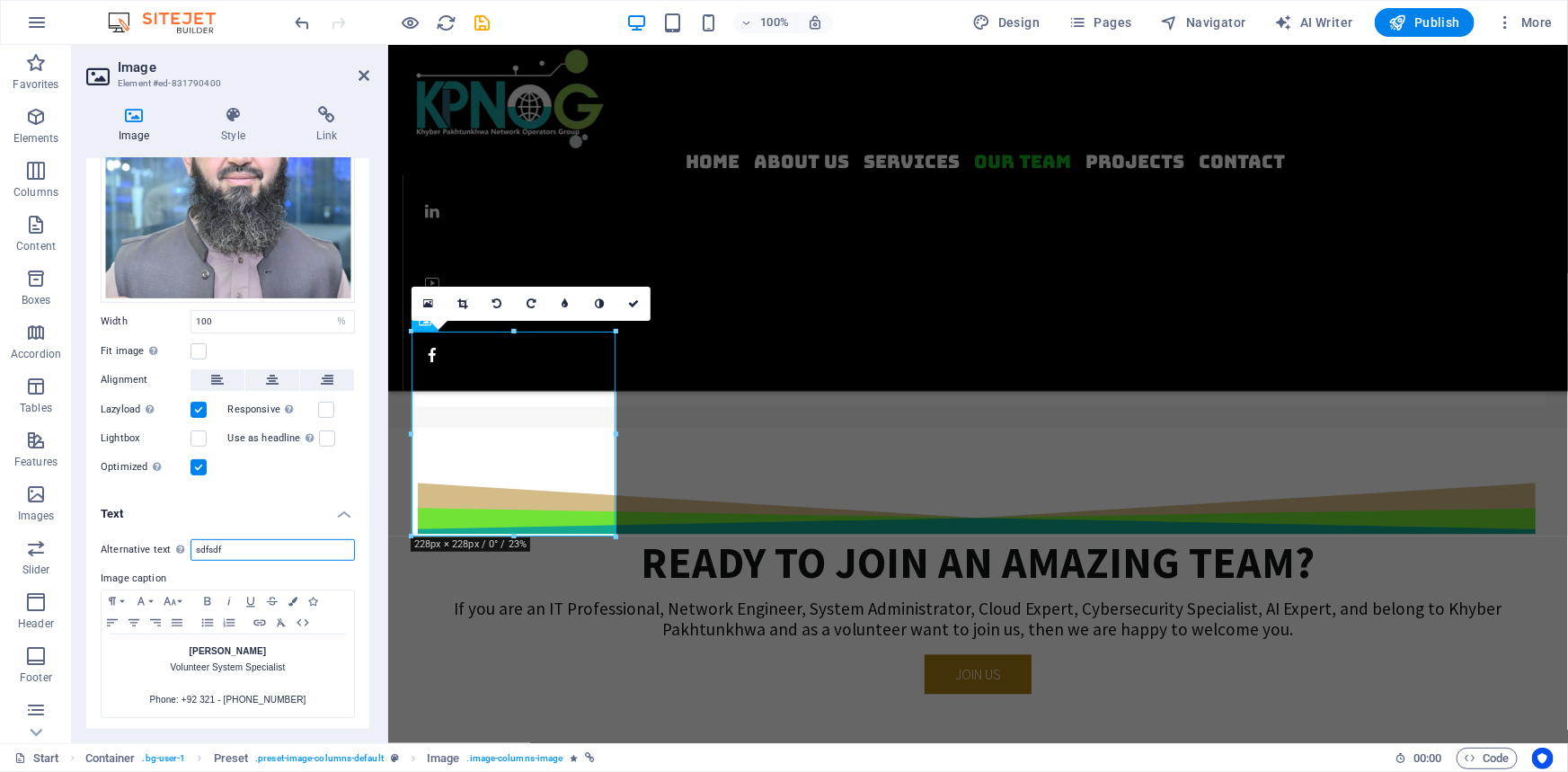
type input "sdfsdf"
click at [268, 59] on header "Image Element #ed-831790400" at bounding box center [227, 68] width 283 height 47
drag, startPoint x: 631, startPoint y: 303, endPoint x: 554, endPoint y: 257, distance: 89.7
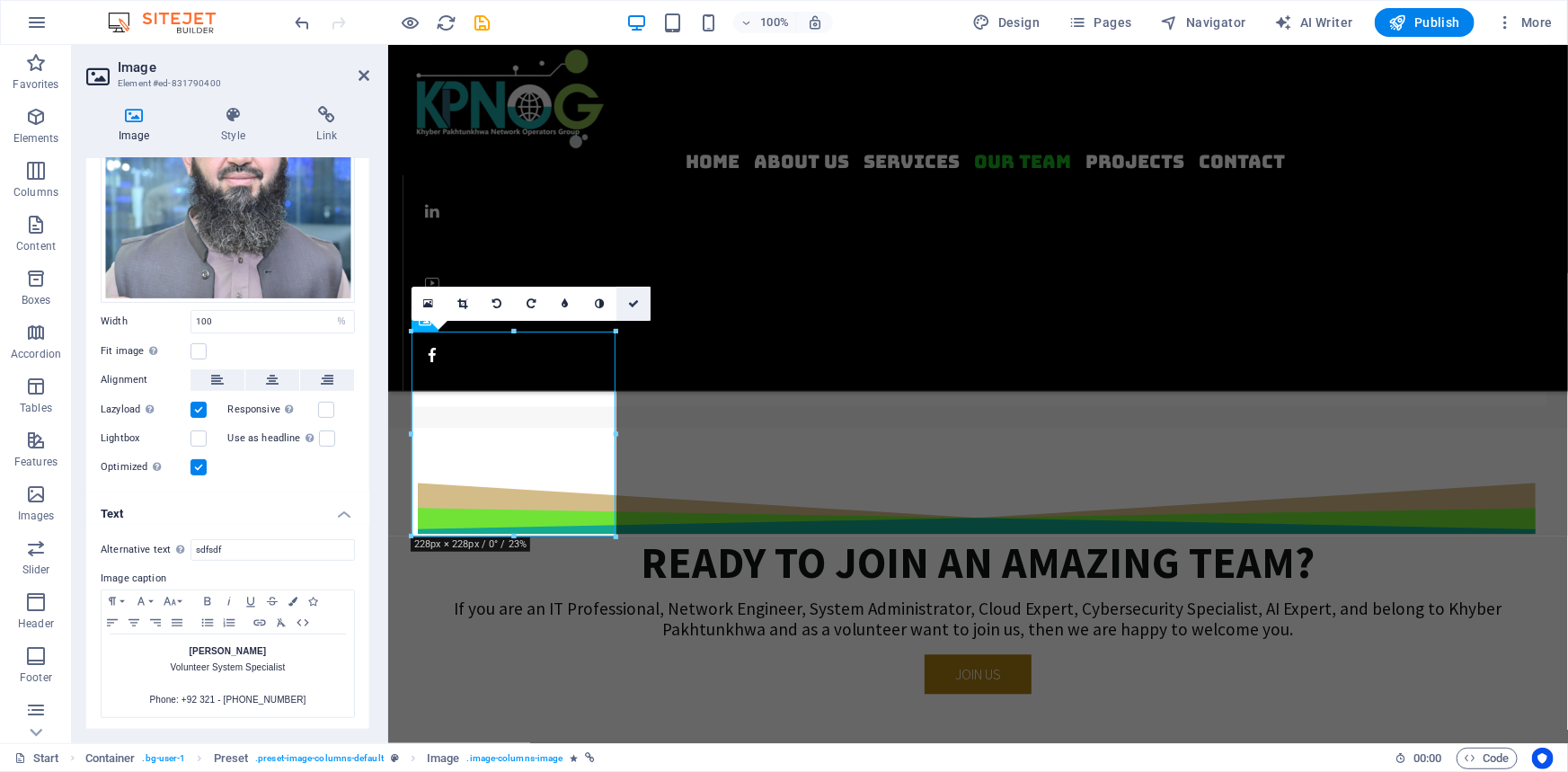
click at [631, 303] on icon at bounding box center [633, 303] width 11 height 11
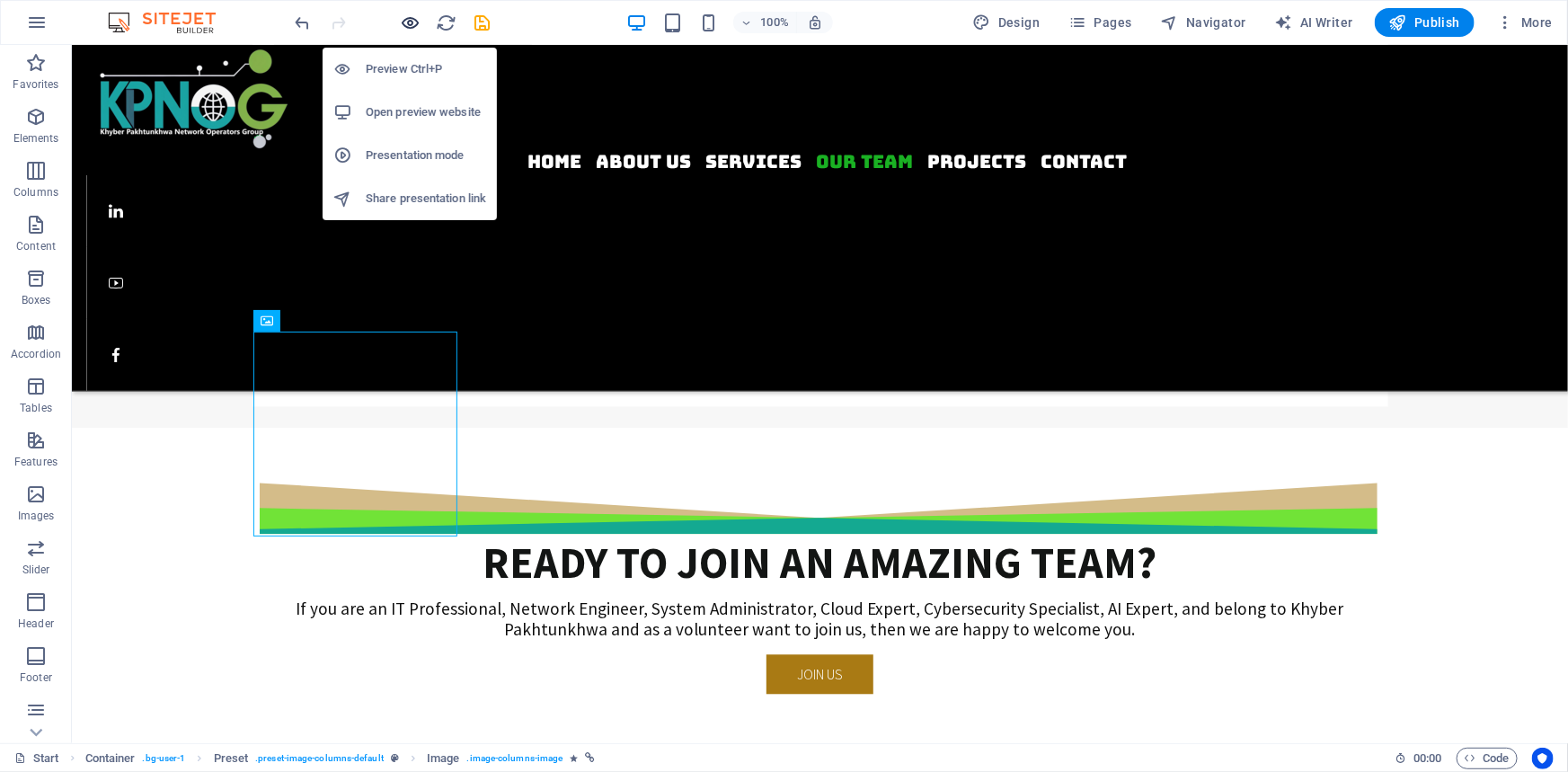
click at [415, 18] on icon "button" at bounding box center [411, 23] width 21 height 21
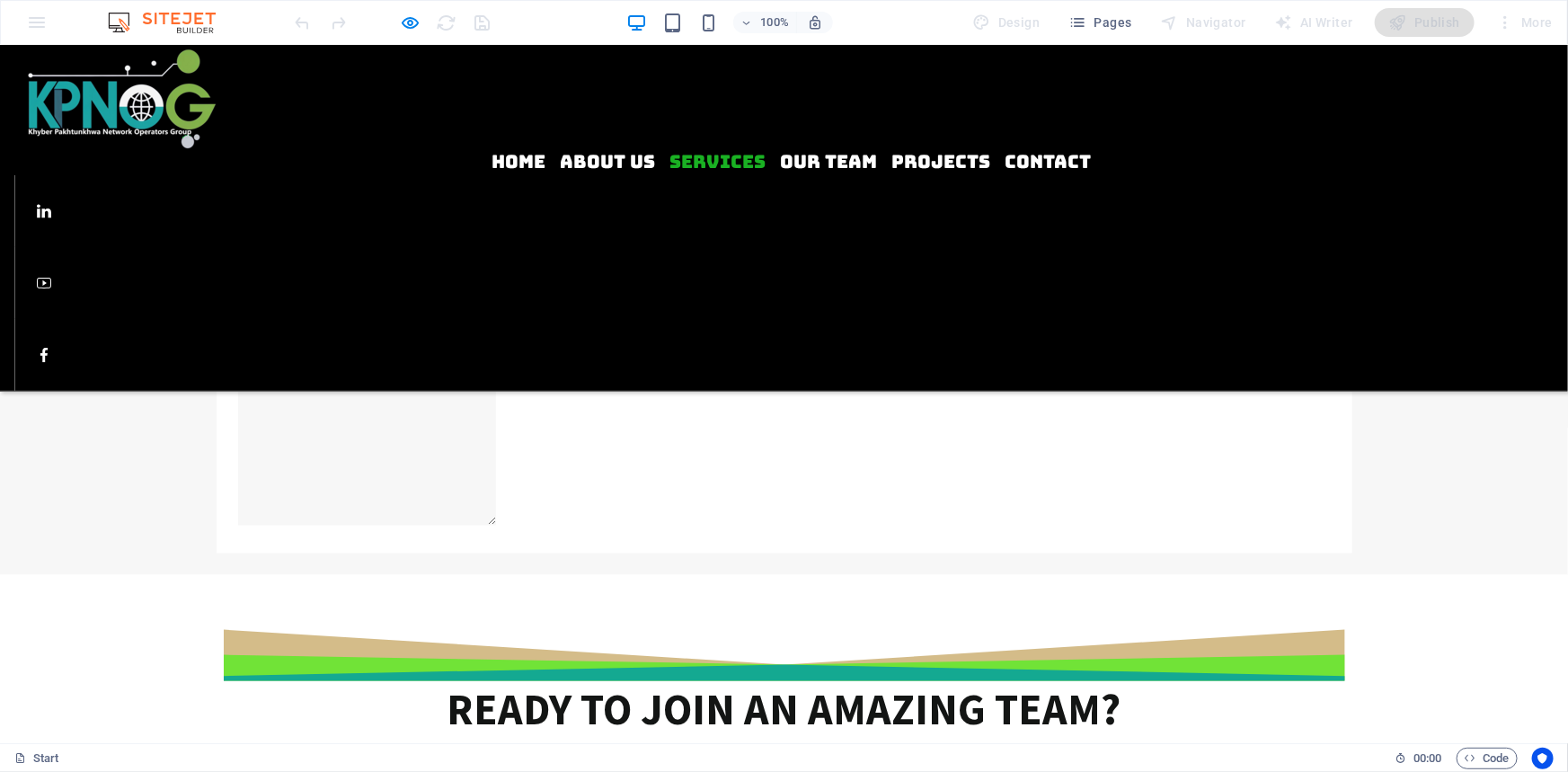
scroll to position [1419, 0]
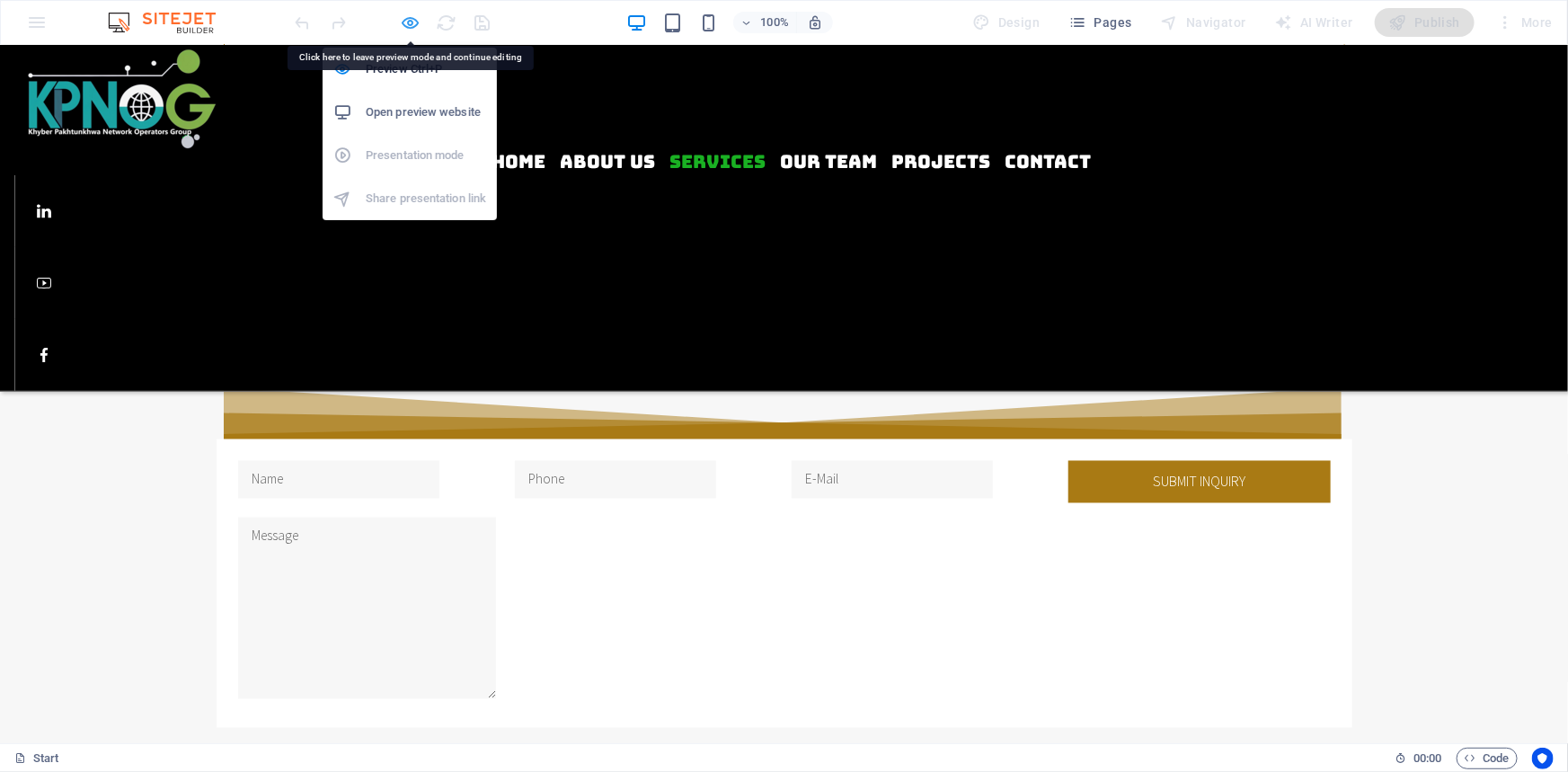
click at [417, 18] on icon "button" at bounding box center [411, 23] width 21 height 21
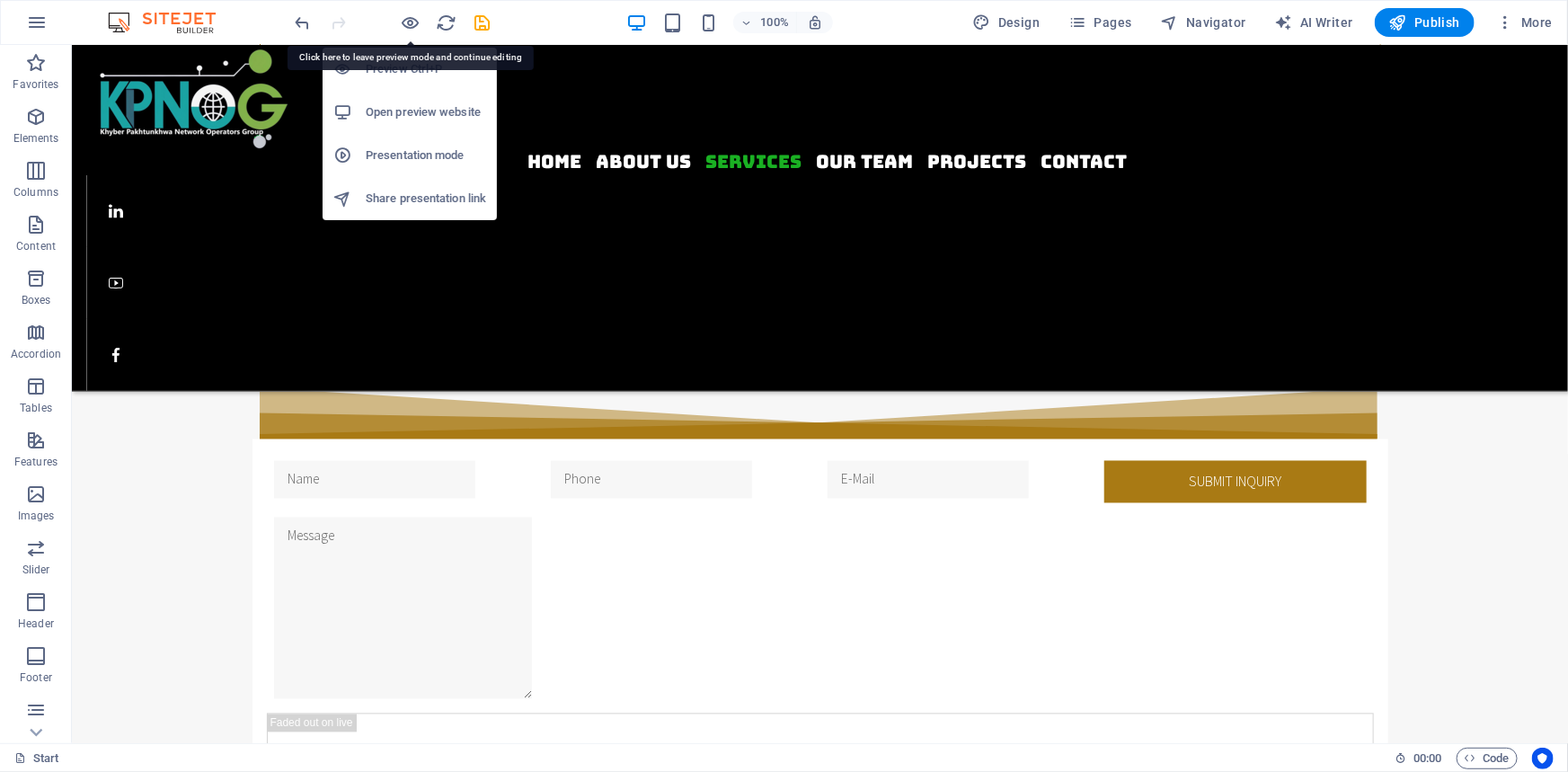
scroll to position [1605, 0]
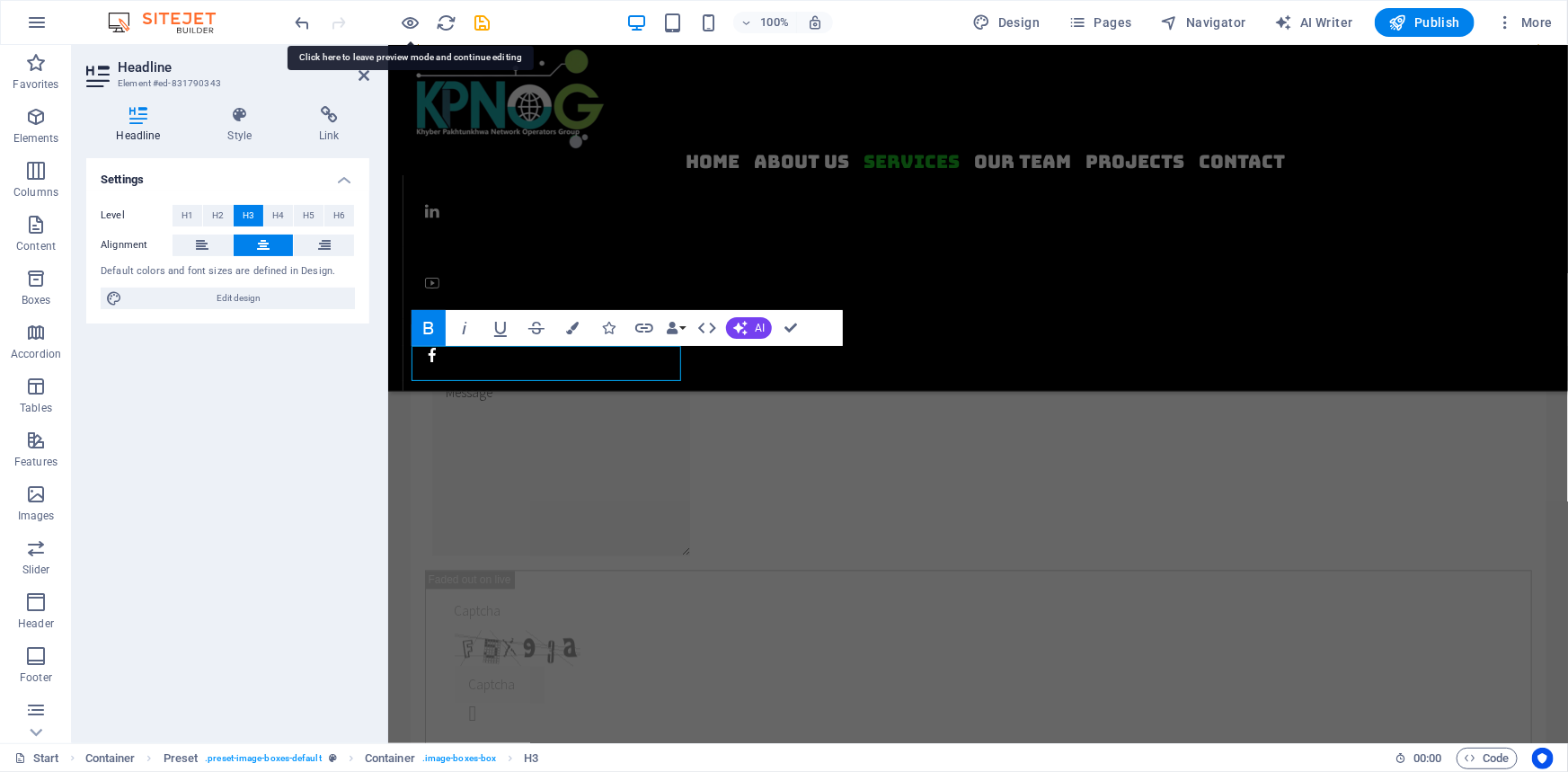
scroll to position [1647, 0]
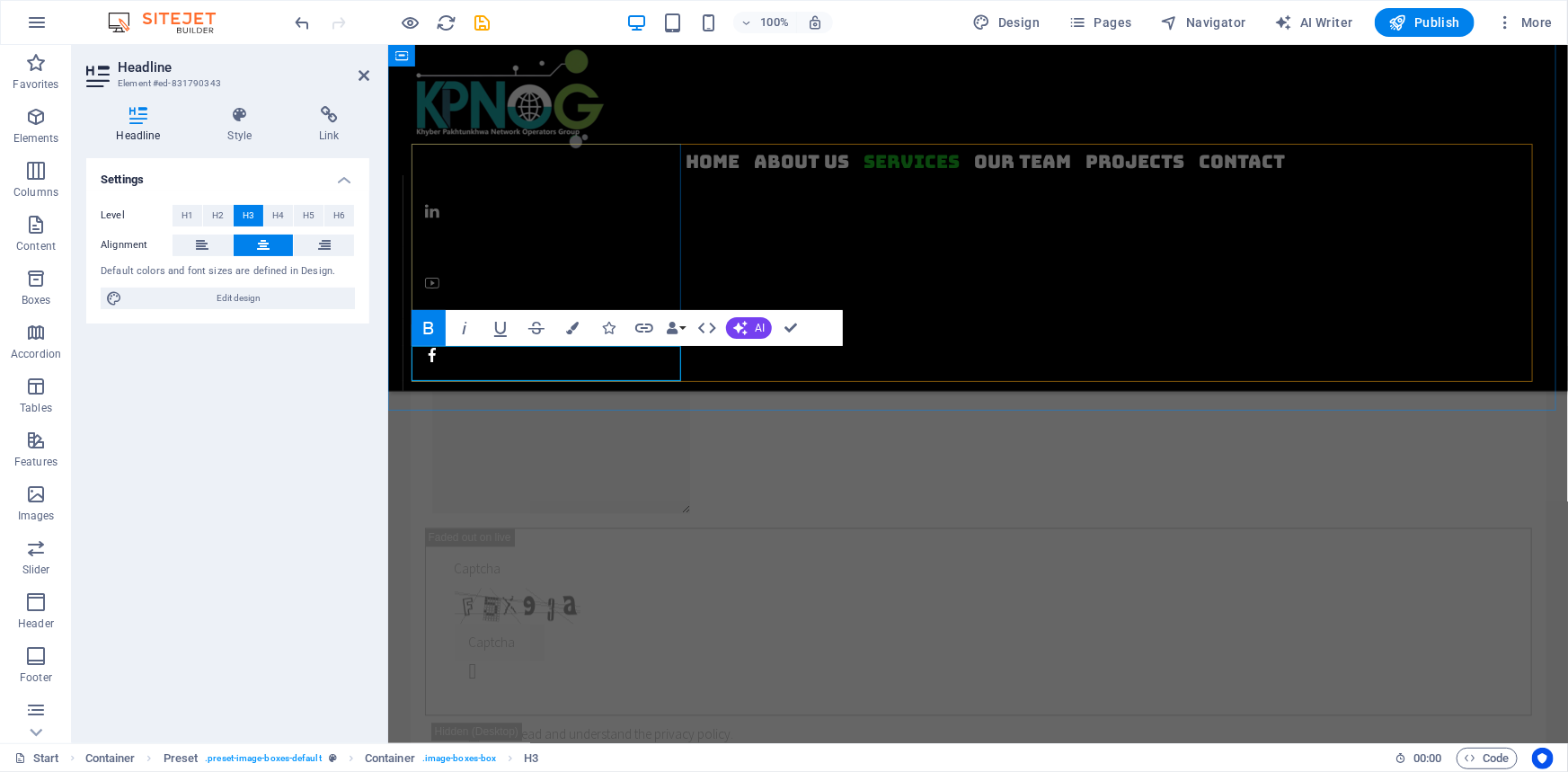
drag, startPoint x: 463, startPoint y: 368, endPoint x: 490, endPoint y: 349, distance: 33.0
click at [570, 326] on icon "button" at bounding box center [572, 328] width 13 height 13
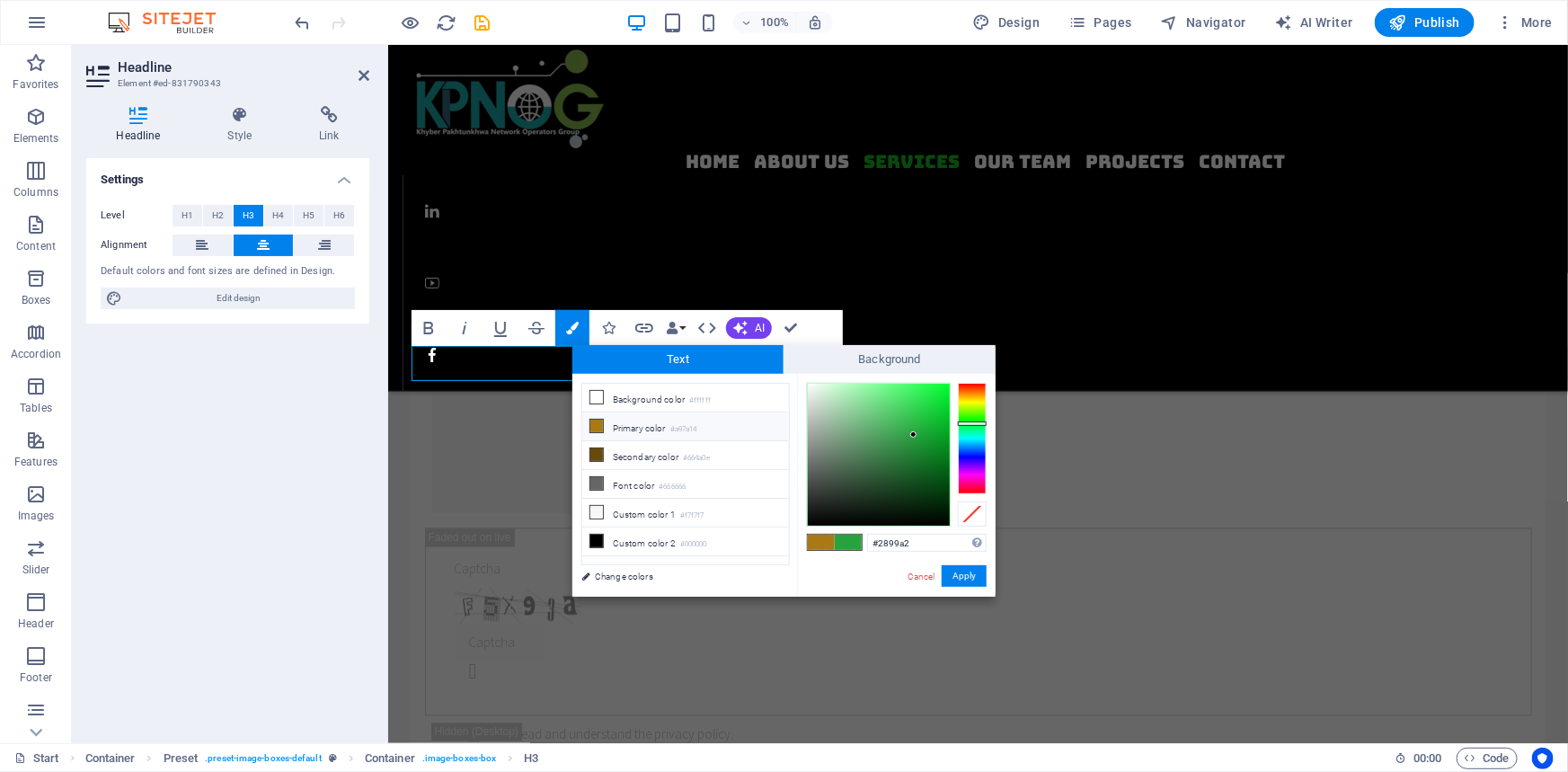
click at [976, 439] on div at bounding box center [971, 438] width 28 height 112
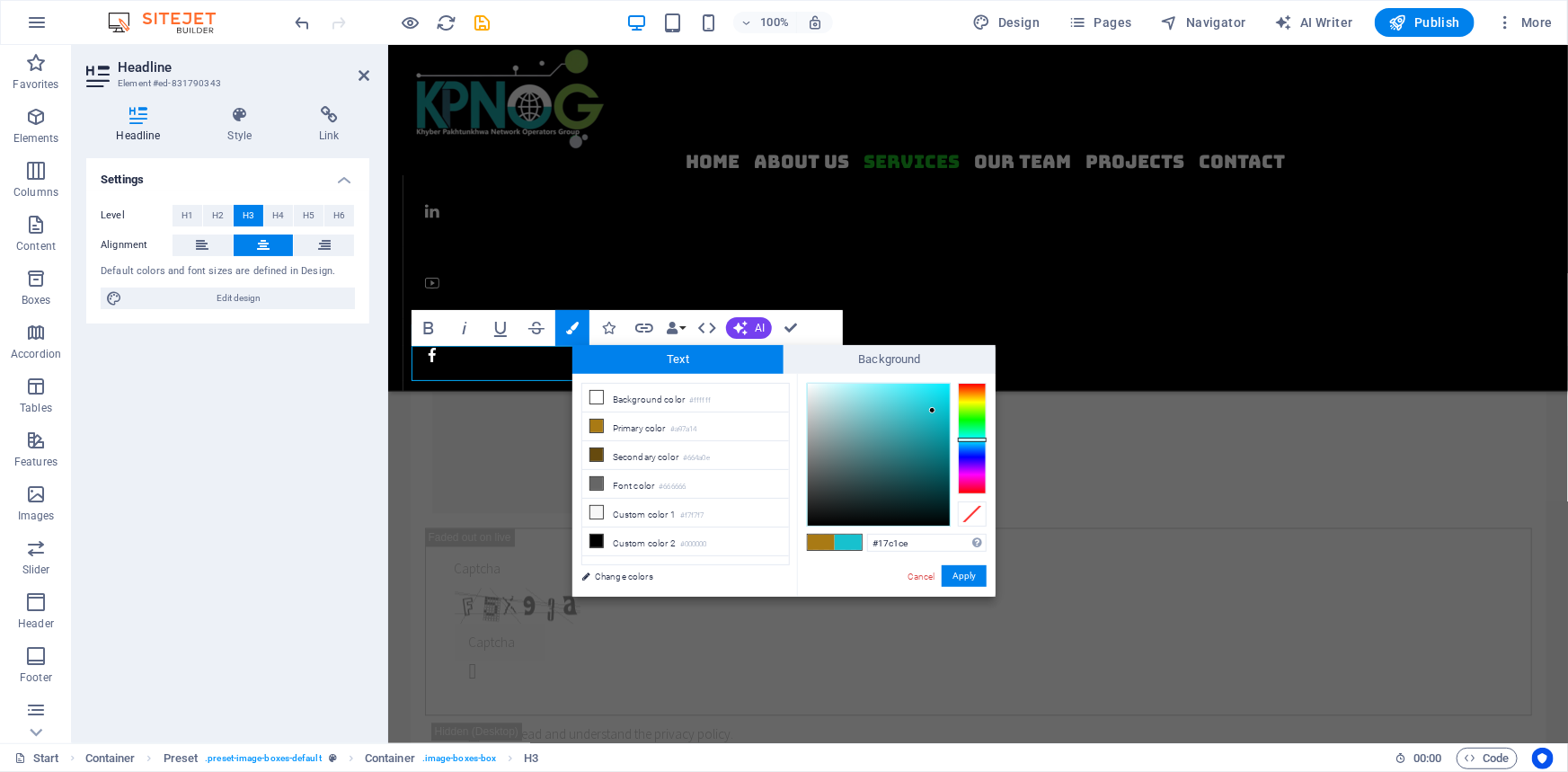
click at [933, 411] on div at bounding box center [878, 454] width 142 height 142
click at [927, 412] on div at bounding box center [878, 454] width 142 height 142
type input "#24bdc9"
click at [924, 414] on div at bounding box center [878, 454] width 142 height 142
click at [968, 576] on button "Apply" at bounding box center [964, 576] width 45 height 22
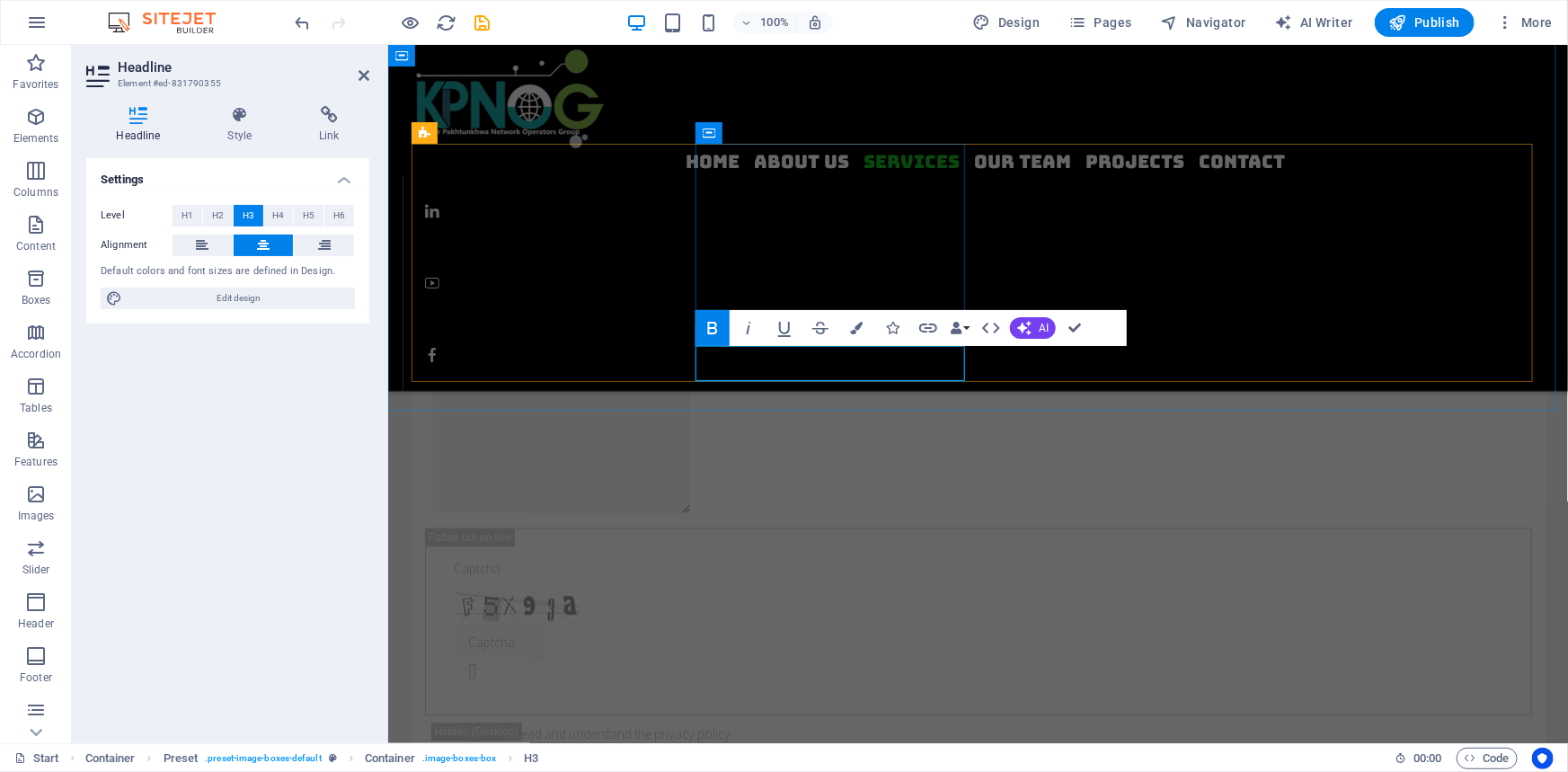
drag, startPoint x: 821, startPoint y: 364, endPoint x: 771, endPoint y: 366, distance: 50.0
click at [859, 328] on icon "button" at bounding box center [856, 328] width 13 height 13
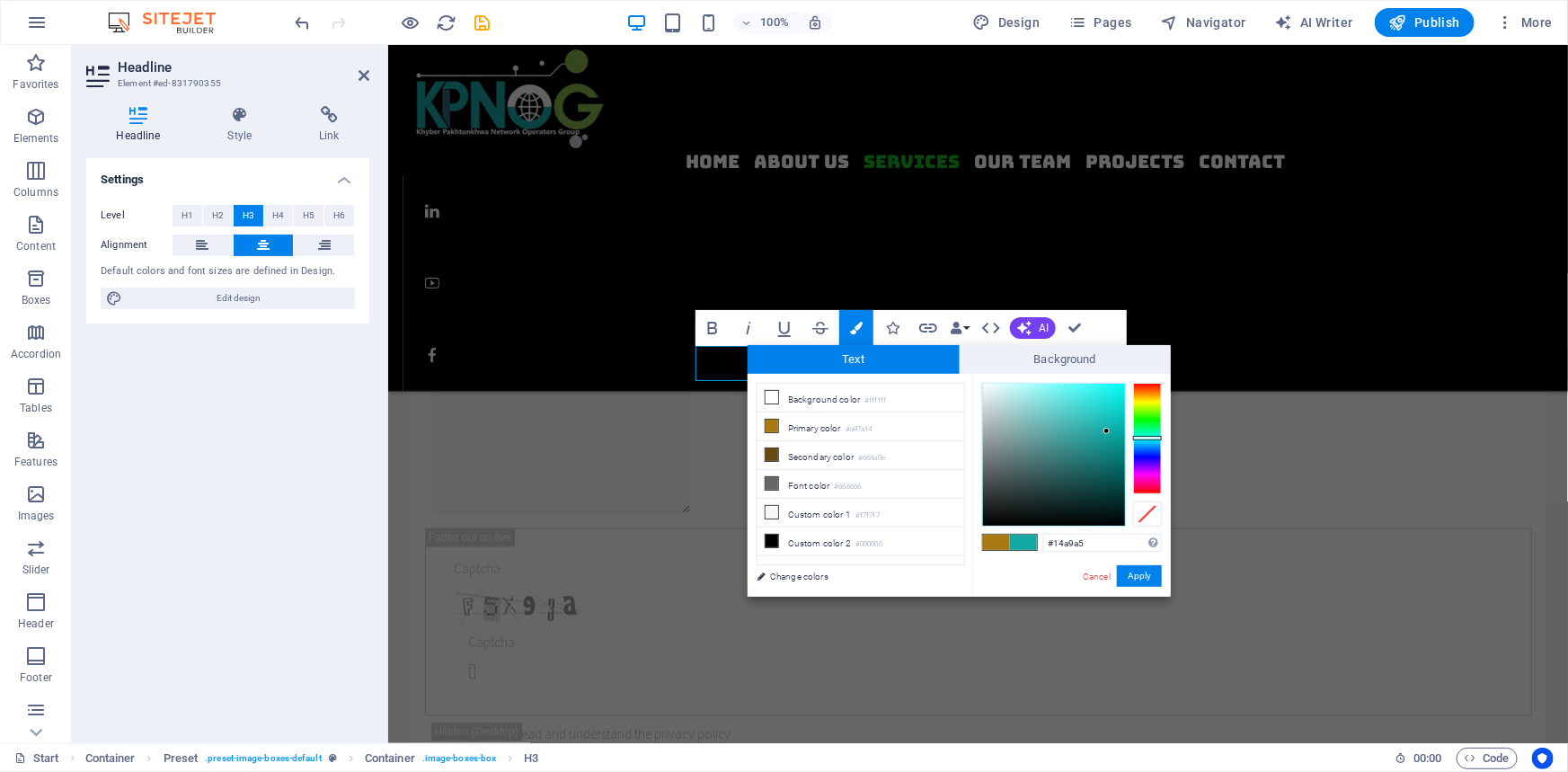
click at [1147, 437] on div at bounding box center [1147, 438] width 28 height 112
click at [1088, 434] on div at bounding box center [1053, 454] width 142 height 142
click at [1091, 415] on div at bounding box center [1053, 454] width 142 height 142
type input "#1ccbc6"
click at [1104, 413] on div at bounding box center [1053, 454] width 142 height 142
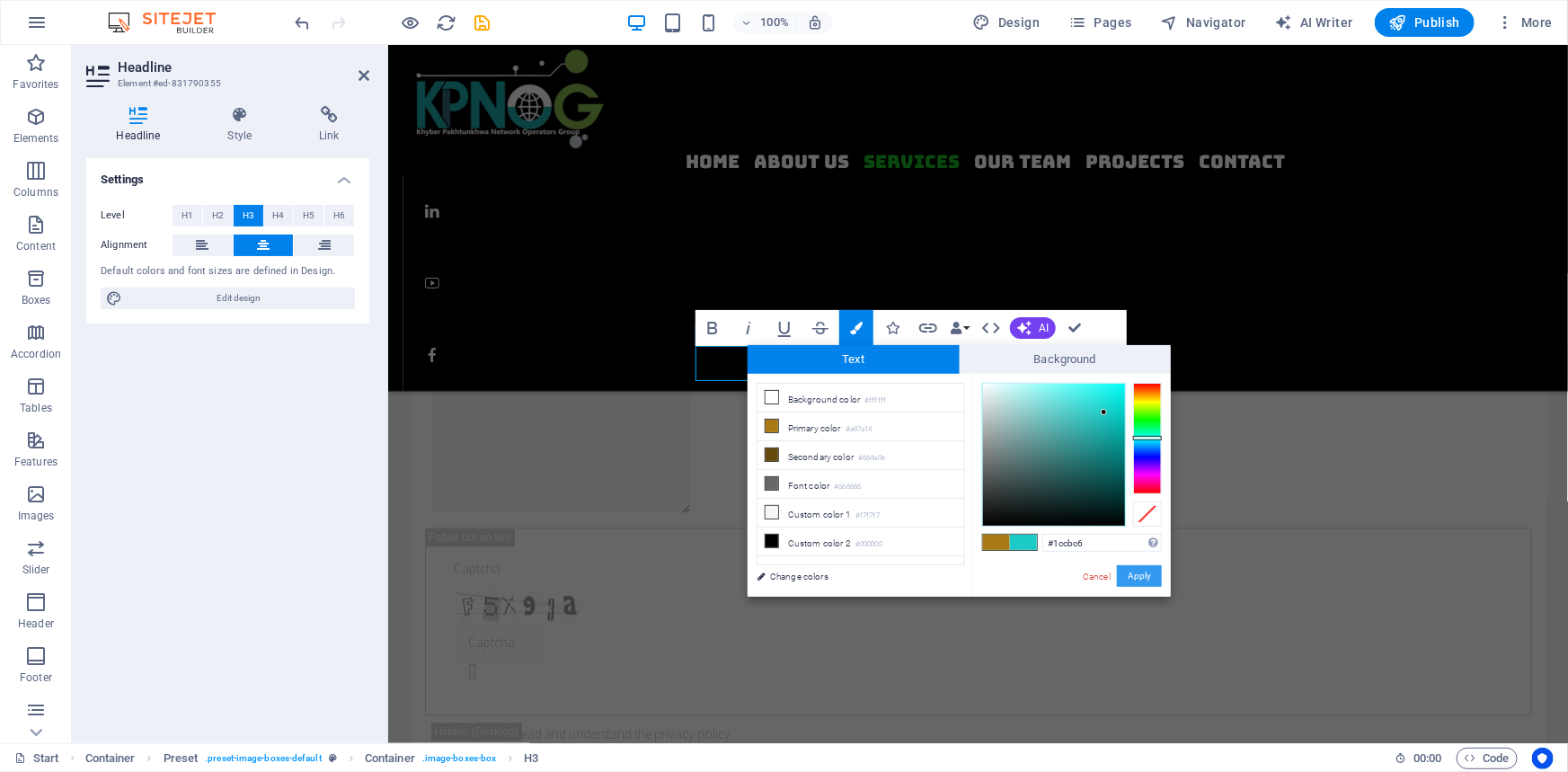
click at [1134, 575] on button "Apply" at bounding box center [1140, 576] width 45 height 22
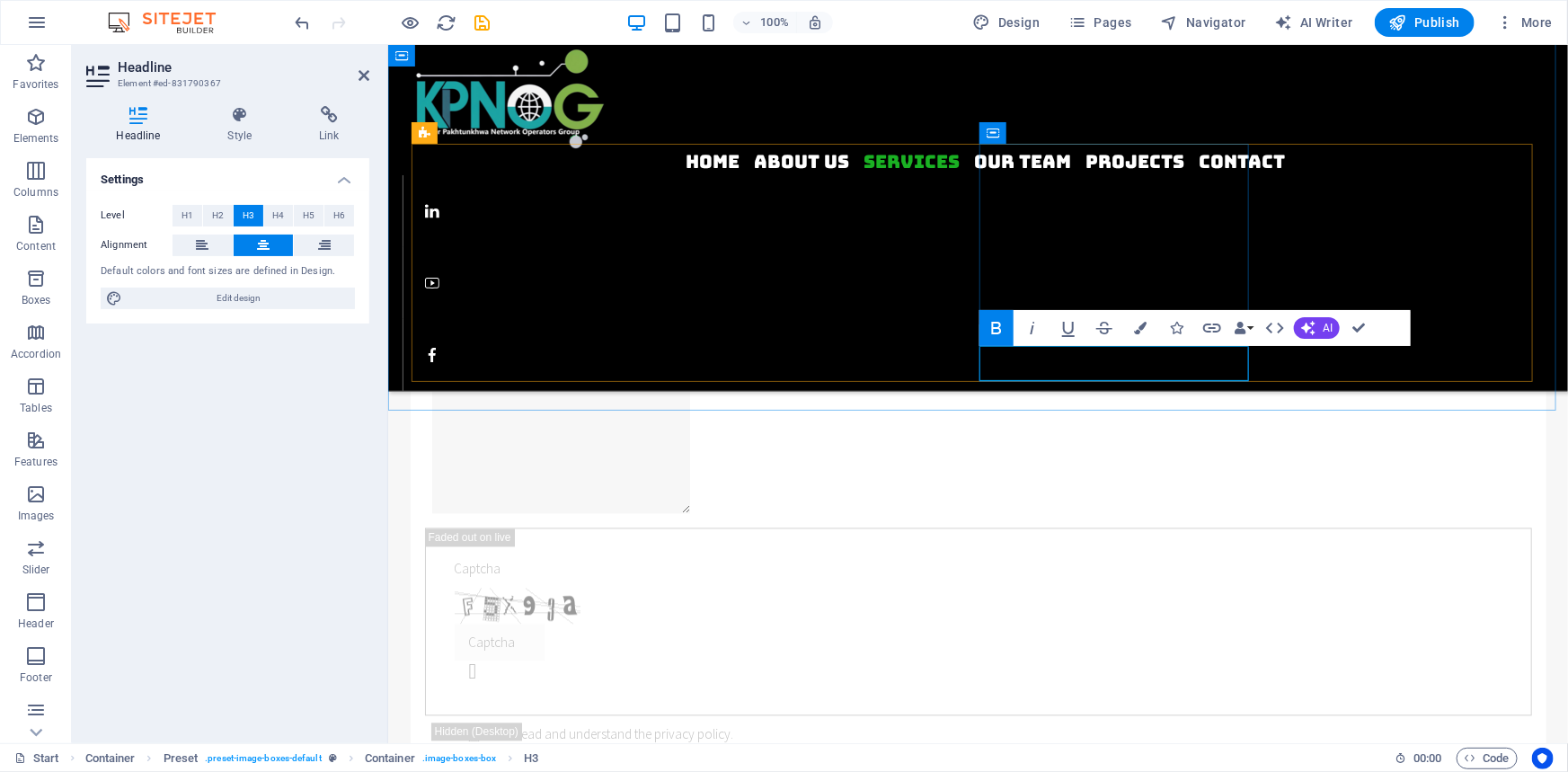
drag, startPoint x: 1062, startPoint y: 368, endPoint x: 999, endPoint y: 373, distance: 63.2
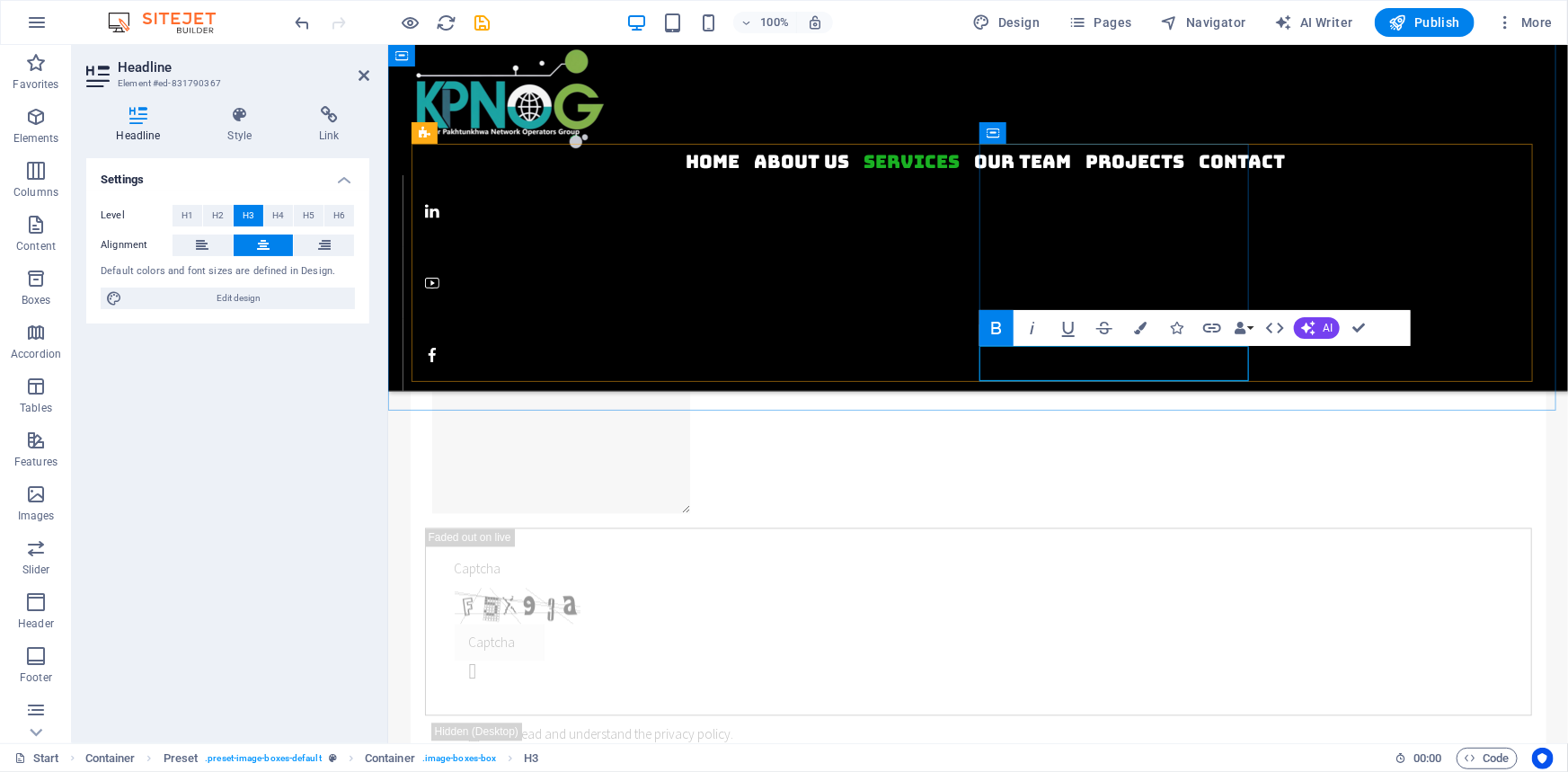
drag, startPoint x: 1060, startPoint y: 369, endPoint x: 979, endPoint y: 369, distance: 81.0
click at [1133, 329] on button "Colors" at bounding box center [1140, 328] width 34 height 36
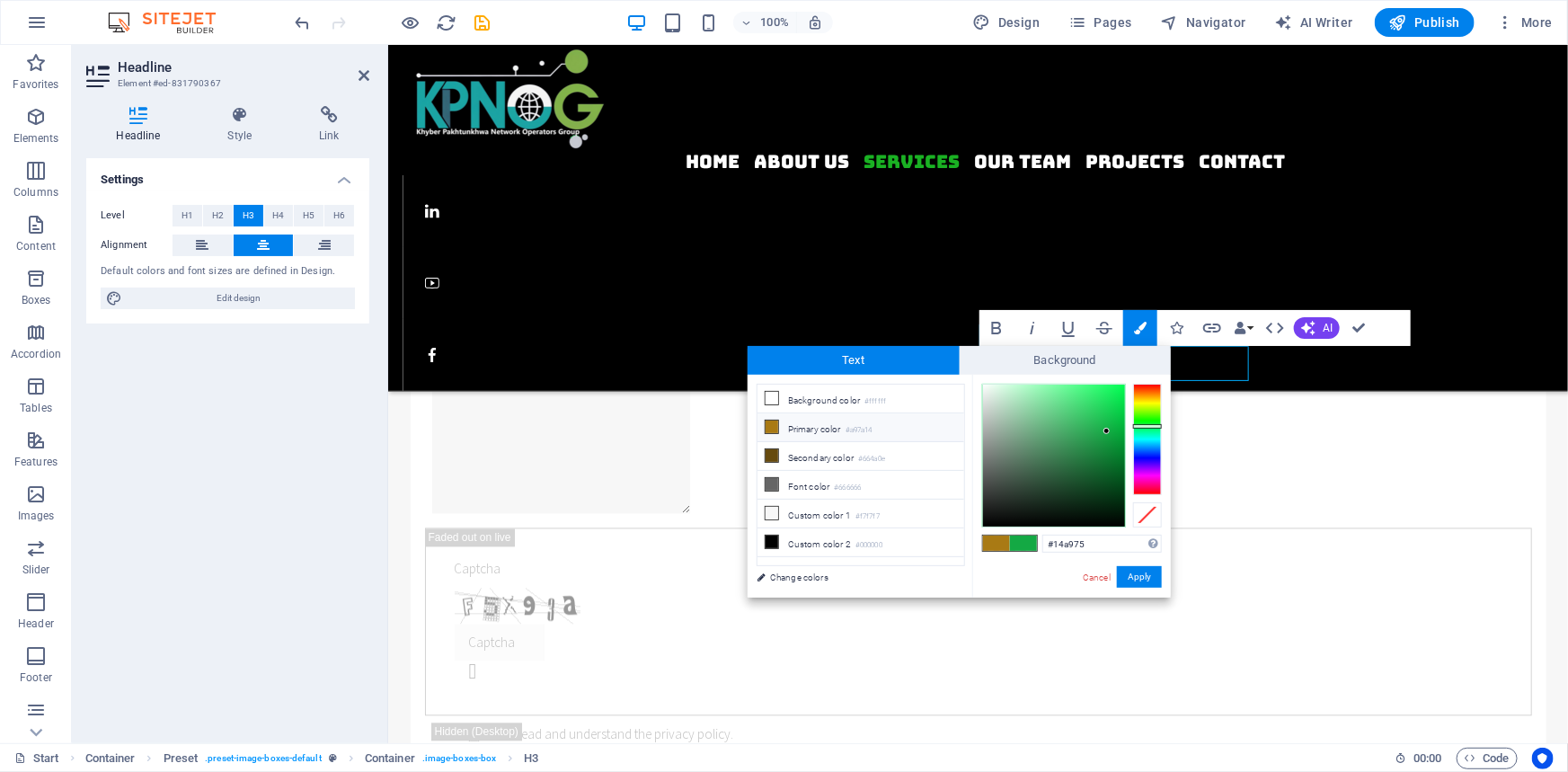
click at [1154, 432] on div at bounding box center [1147, 439] width 28 height 112
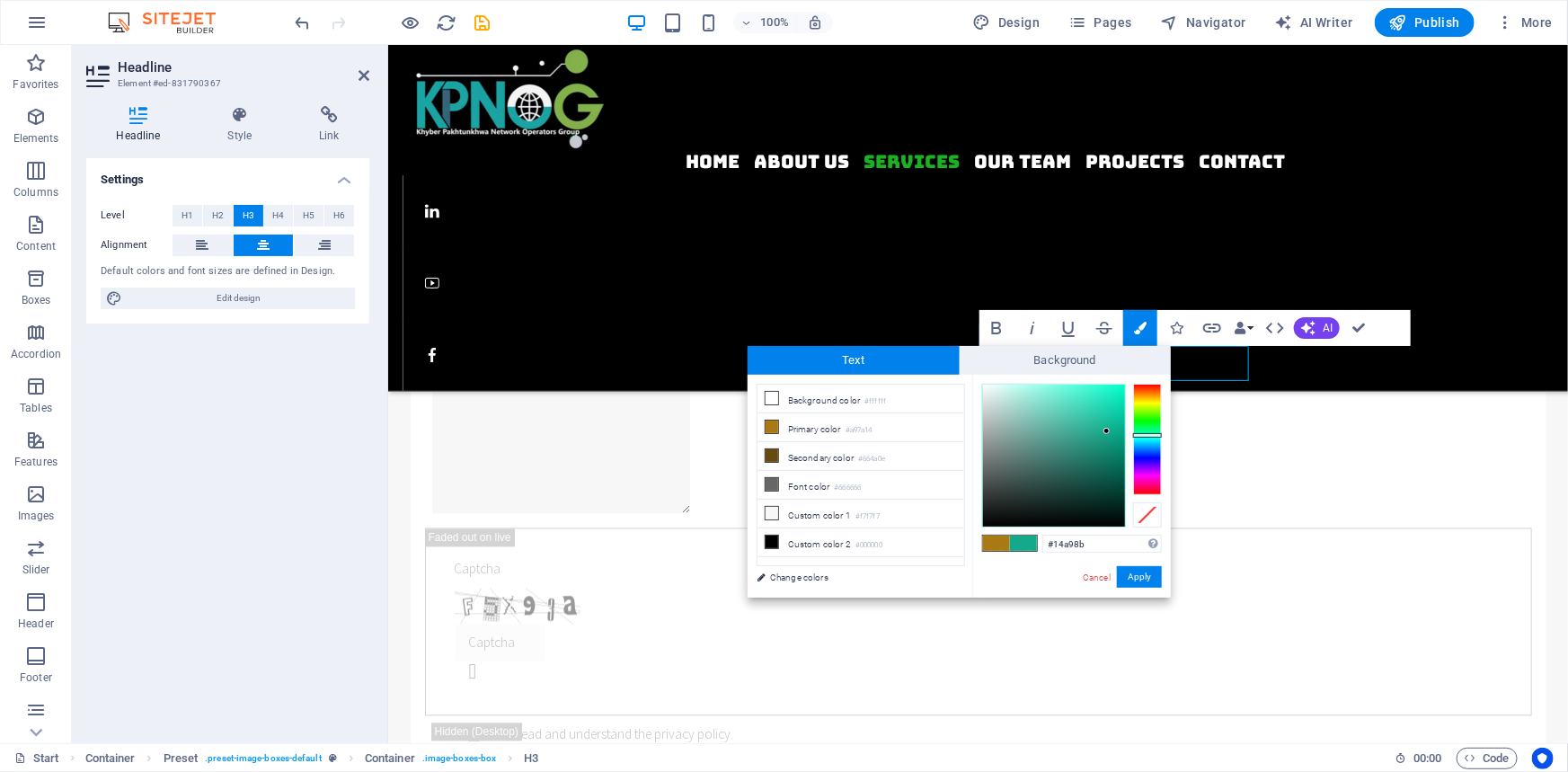
click at [1152, 435] on div at bounding box center [1147, 439] width 28 height 112
drag, startPoint x: 1149, startPoint y: 431, endPoint x: 1149, endPoint y: 441, distance: 10.0
click at [1149, 441] on div at bounding box center [1147, 439] width 28 height 112
click at [1096, 402] on div at bounding box center [1053, 455] width 142 height 142
type input "#27b2c8"
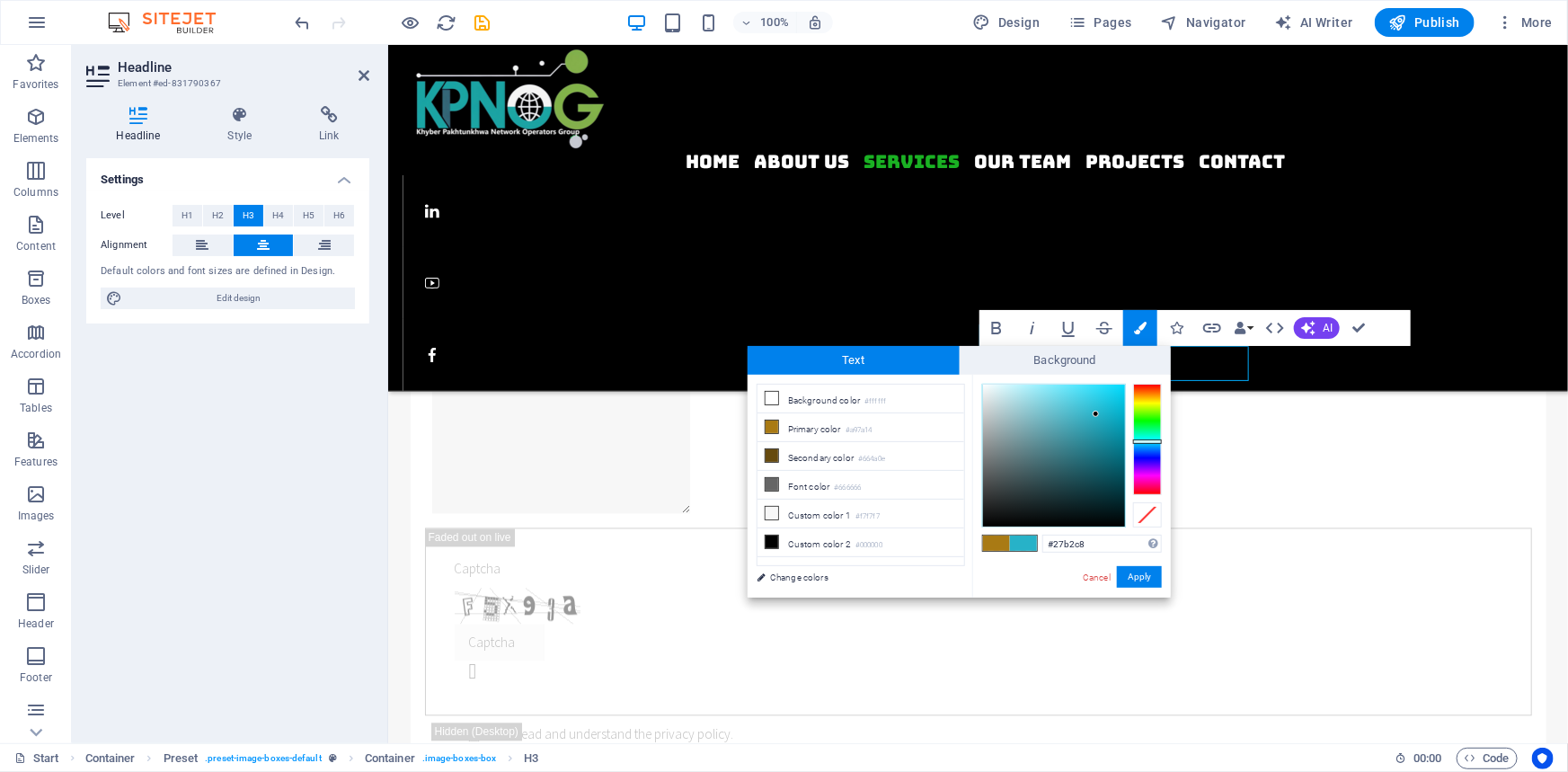
click at [1097, 415] on div at bounding box center [1053, 455] width 142 height 142
click at [1141, 580] on button "Apply" at bounding box center [1140, 577] width 45 height 22
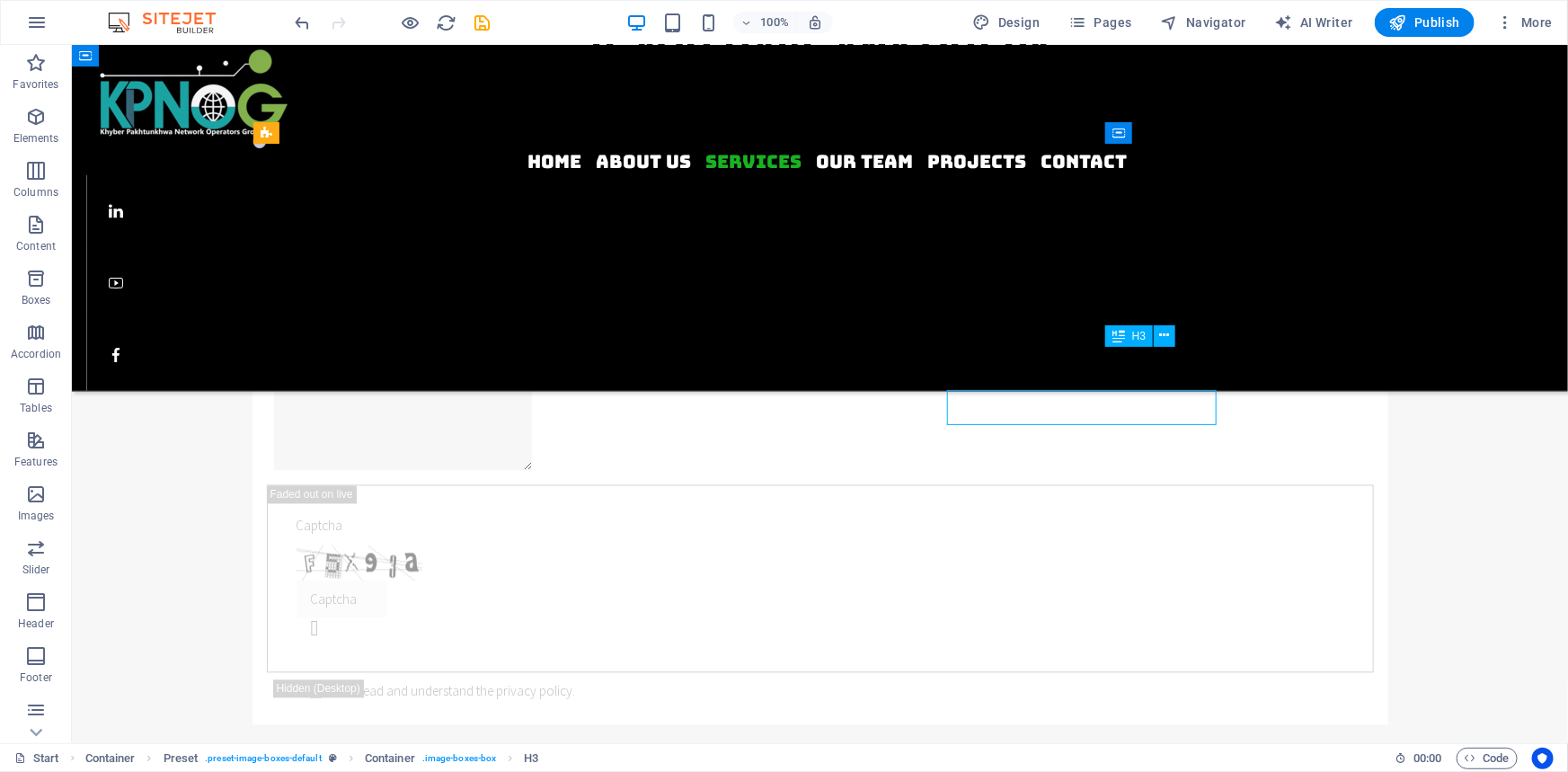
scroll to position [1605, 0]
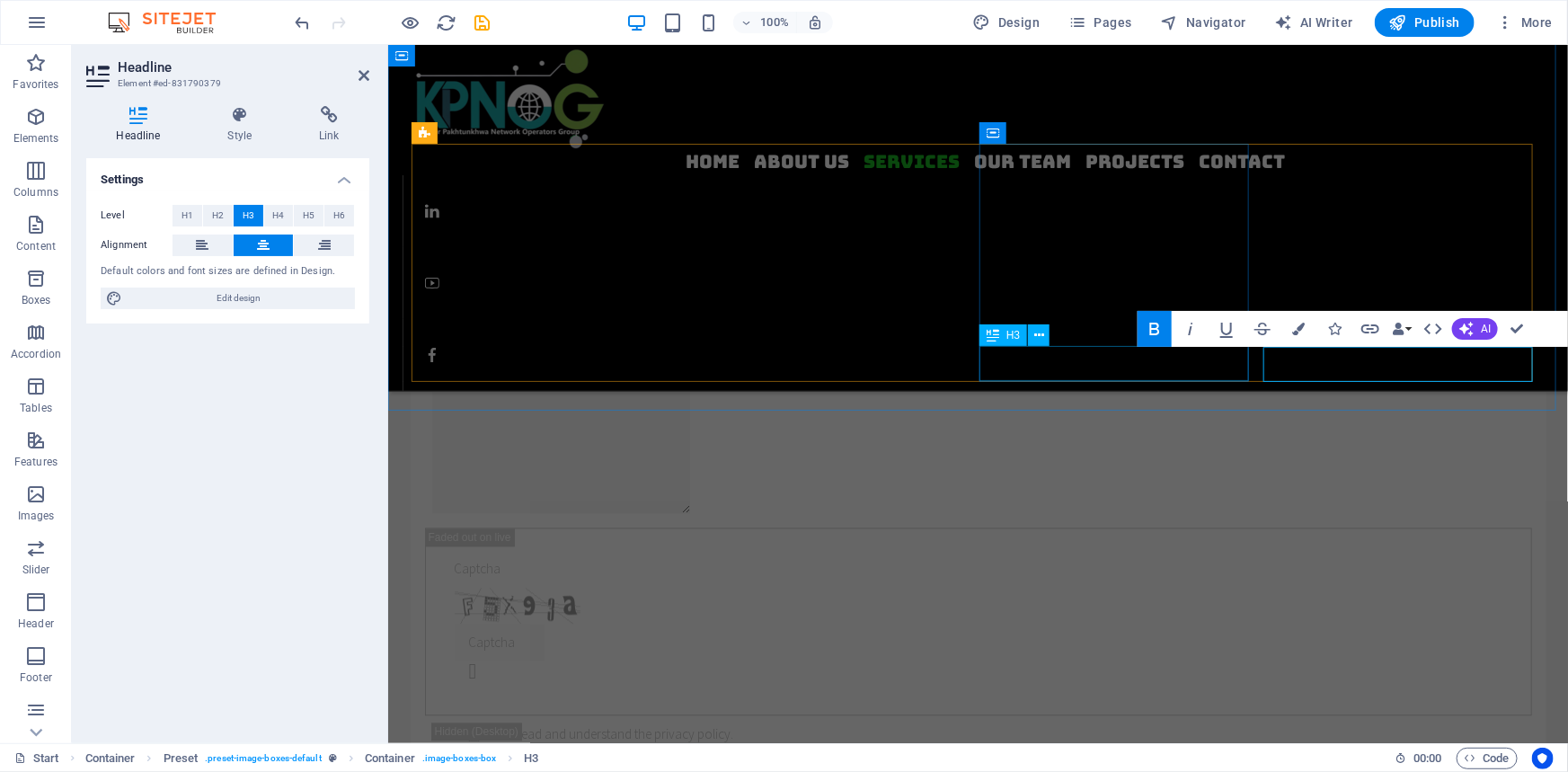
drag, startPoint x: 1244, startPoint y: 365, endPoint x: 1263, endPoint y: 368, distance: 19.2
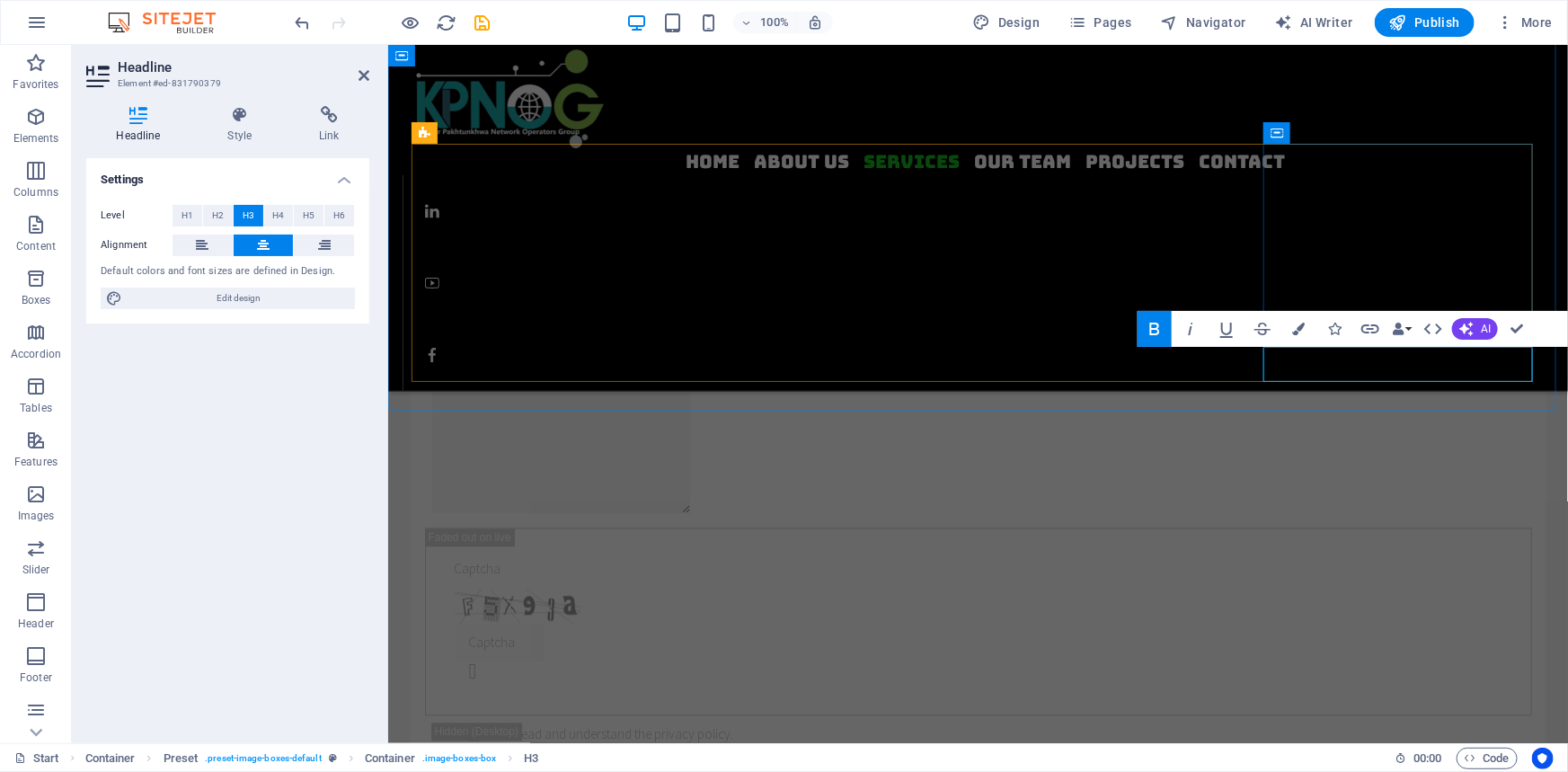
drag, startPoint x: 1403, startPoint y: 369, endPoint x: 1342, endPoint y: 366, distance: 61.1
click at [1294, 329] on icon "button" at bounding box center [1298, 329] width 13 height 13
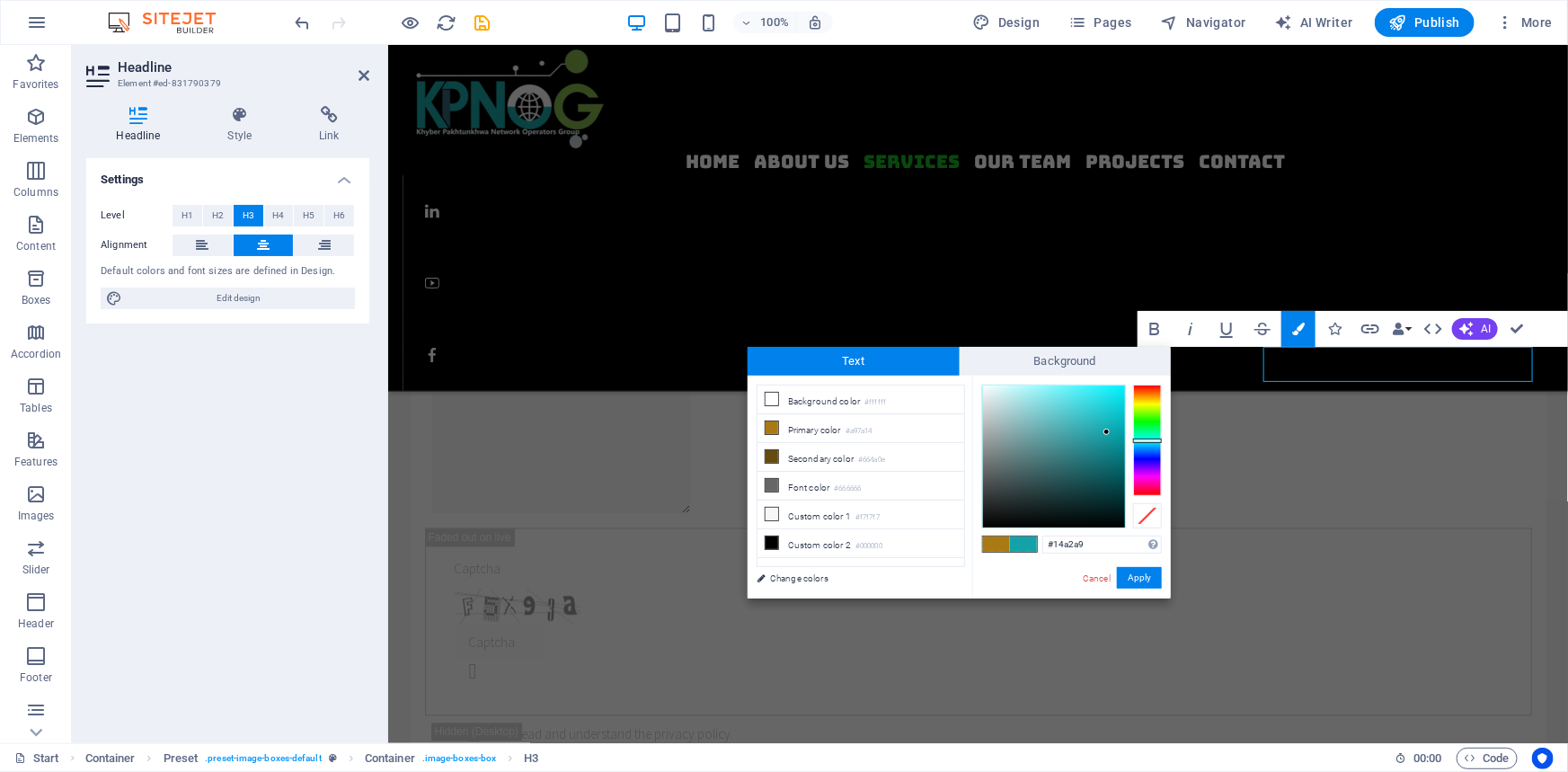
click at [1147, 440] on div at bounding box center [1147, 440] width 28 height 112
click at [1108, 431] on div at bounding box center [1107, 430] width 6 height 6
click at [1091, 398] on div at bounding box center [1053, 456] width 142 height 142
click at [1097, 415] on div at bounding box center [1053, 456] width 142 height 142
click at [1117, 440] on div at bounding box center [1053, 456] width 142 height 142
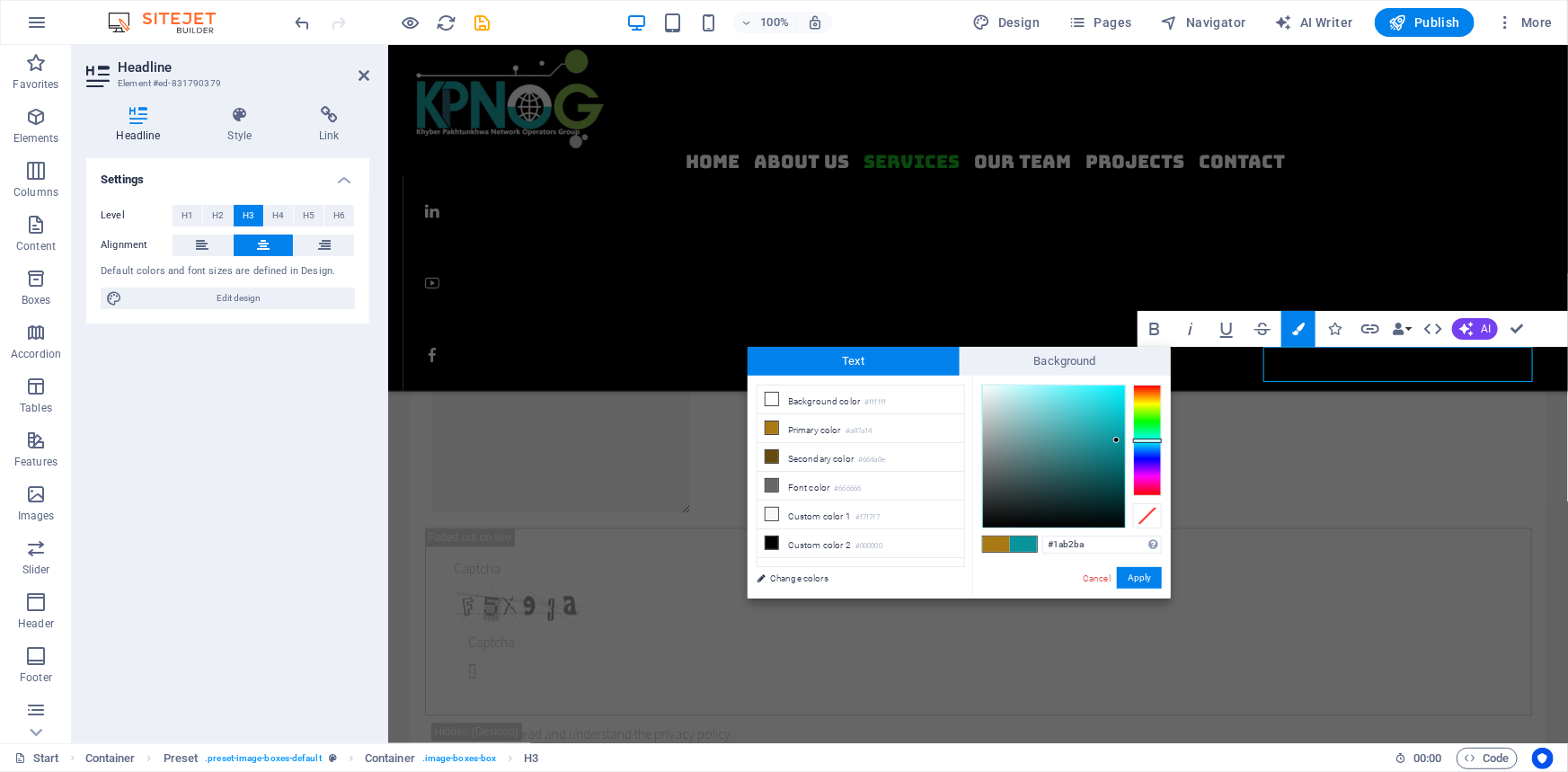
click at [1104, 424] on div at bounding box center [1053, 456] width 142 height 142
click at [1101, 407] on div at bounding box center [1053, 456] width 142 height 142
drag, startPoint x: 1149, startPoint y: 576, endPoint x: 759, endPoint y: 522, distance: 393.7
click at [1149, 575] on button "Apply" at bounding box center [1140, 578] width 45 height 22
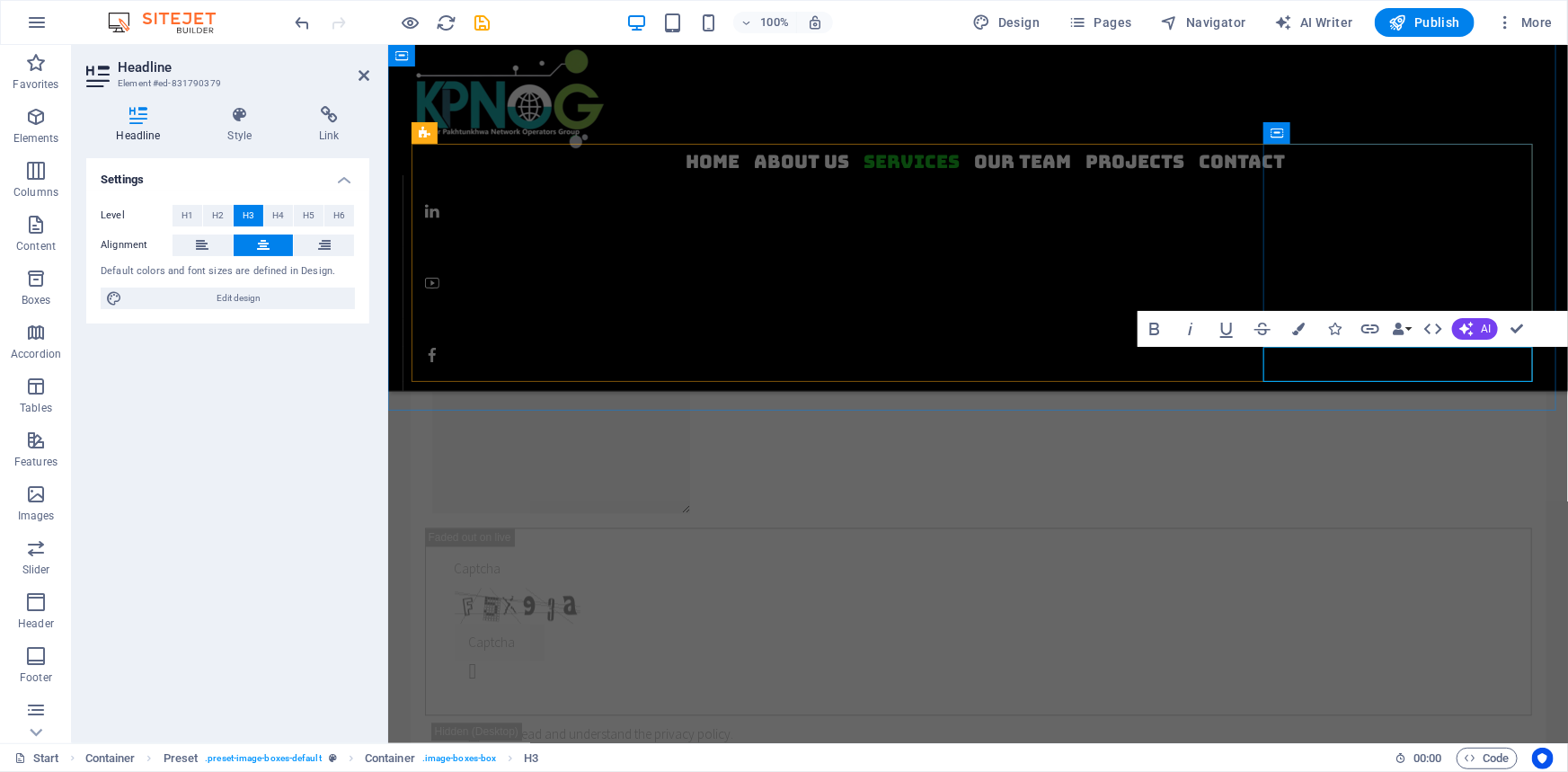
drag, startPoint x: 1401, startPoint y: 366, endPoint x: 1352, endPoint y: 367, distance: 49.0
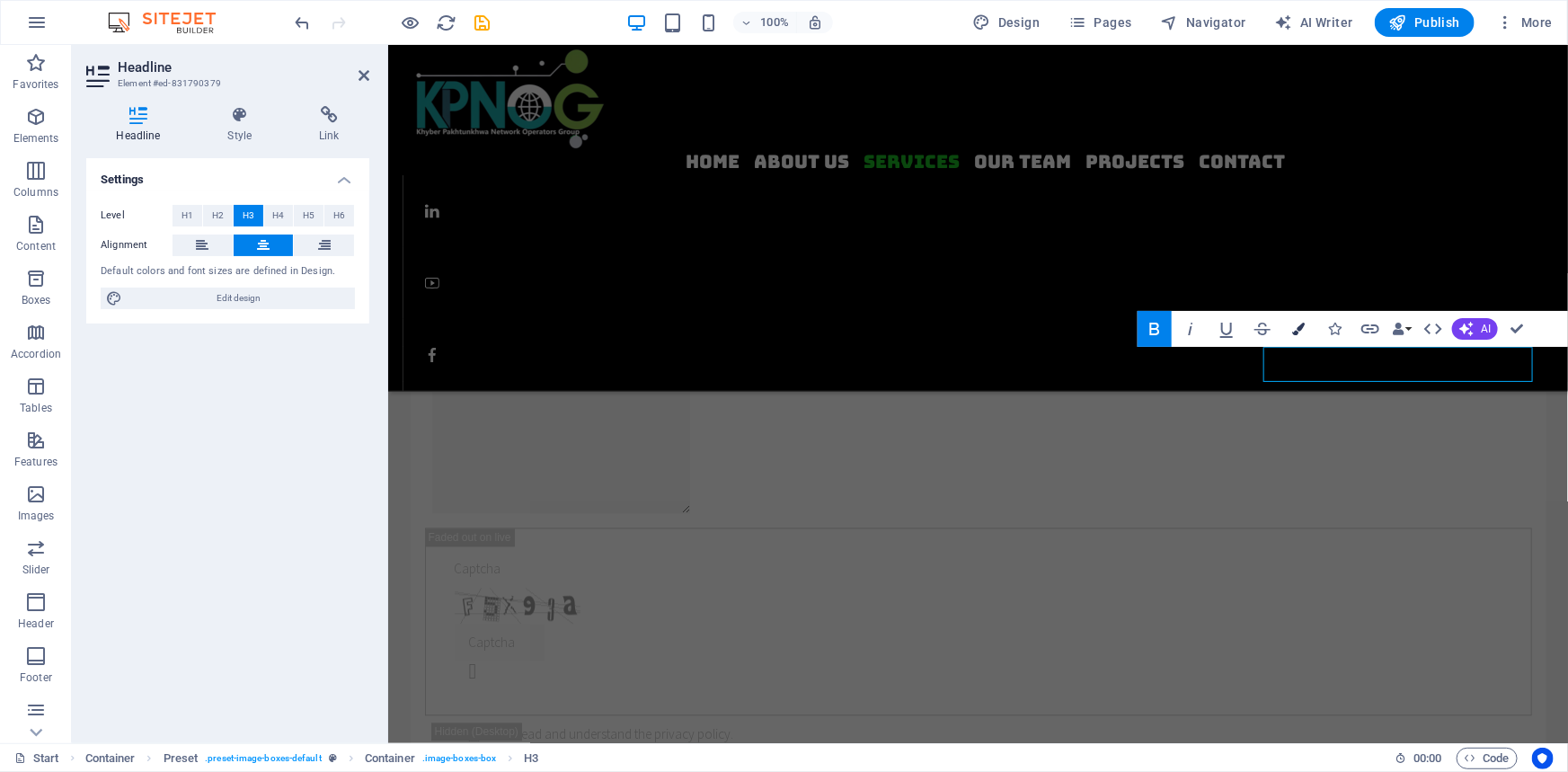
click at [1300, 333] on icon "button" at bounding box center [1298, 329] width 13 height 13
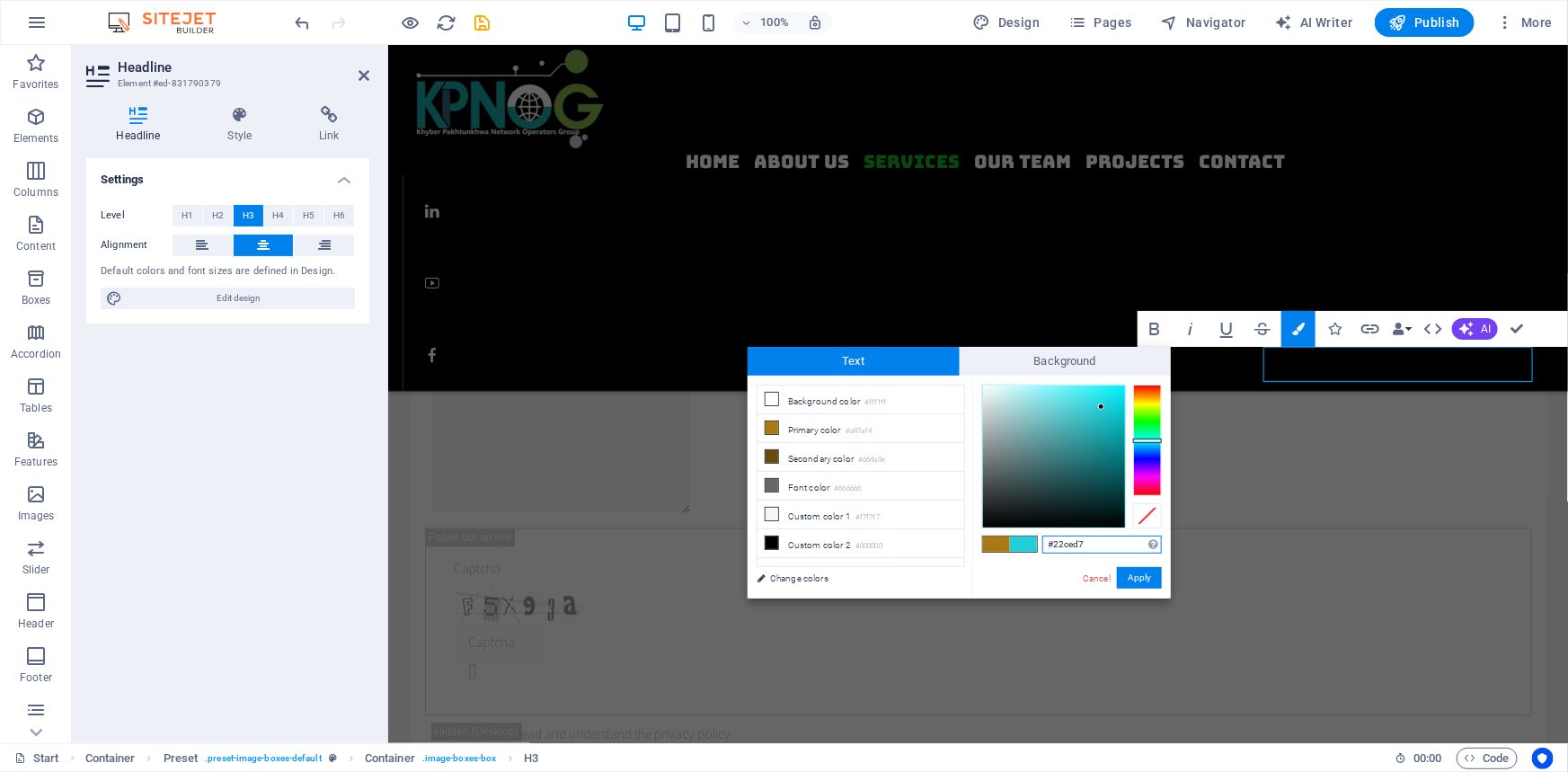
type input "#1cabb2"
click at [1101, 428] on div at bounding box center [1053, 456] width 142 height 142
click at [1133, 576] on button "Apply" at bounding box center [1140, 578] width 45 height 22
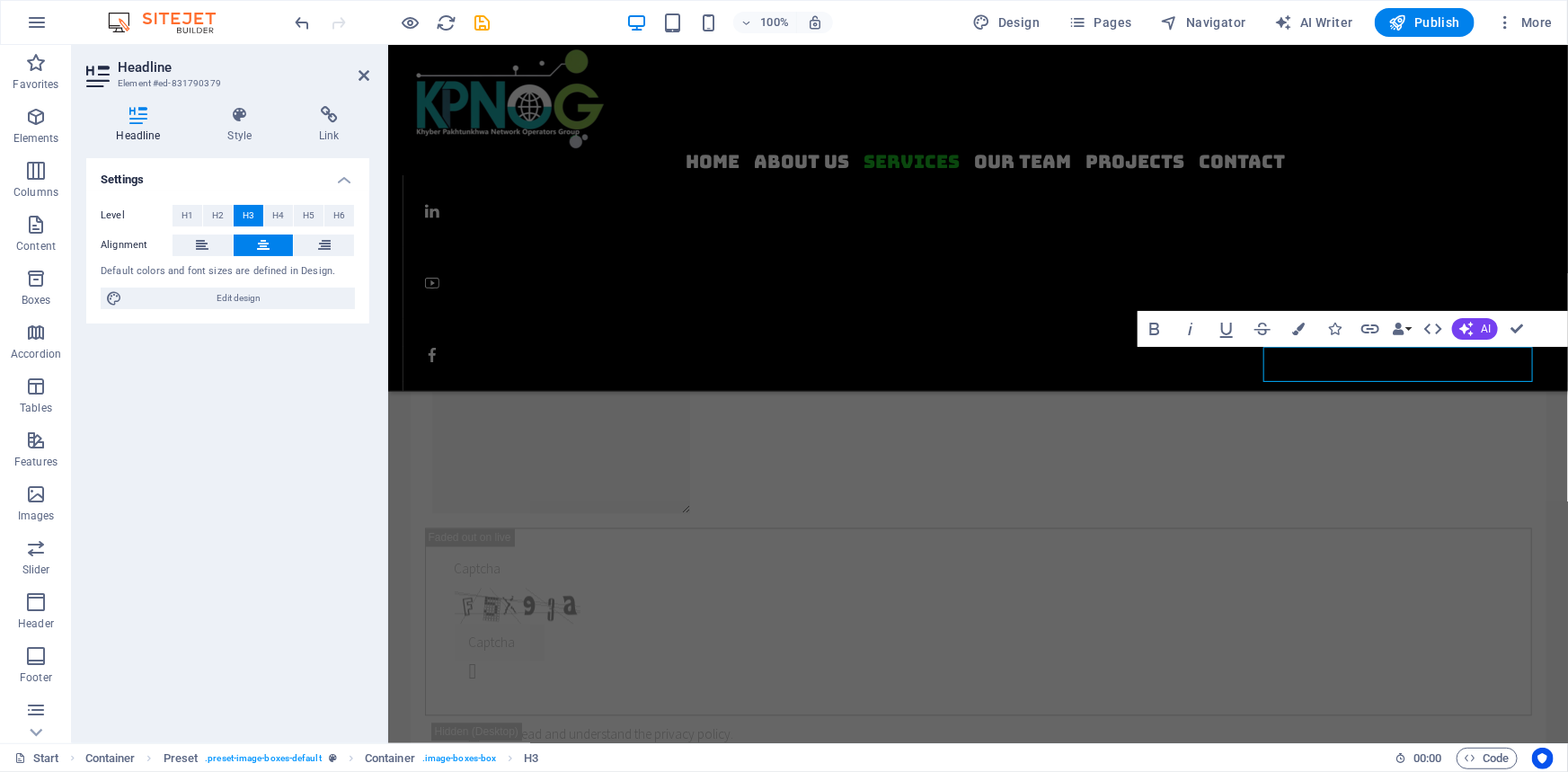
click at [490, 22] on icon "save" at bounding box center [482, 23] width 21 height 21
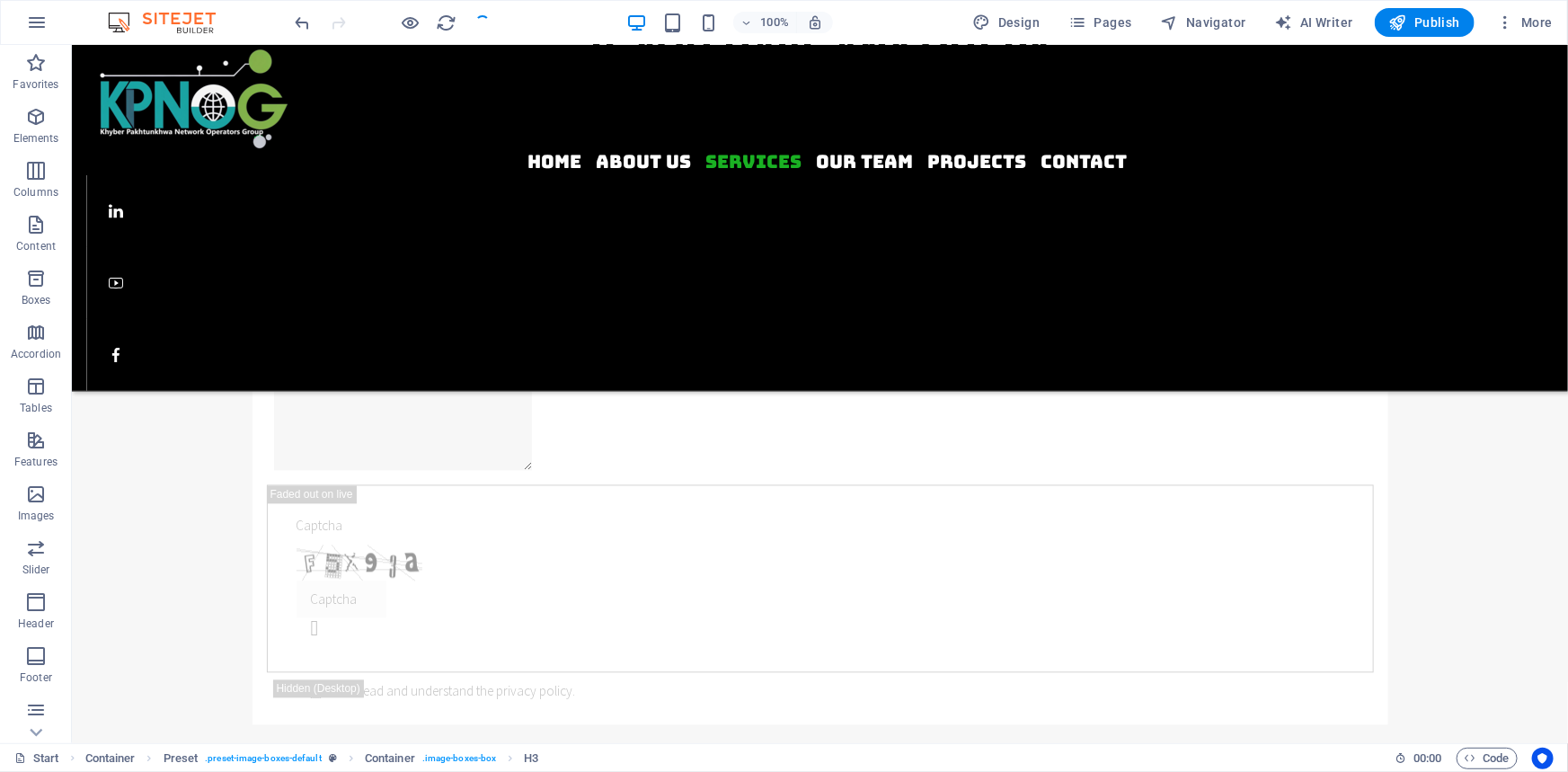
checkbox input "false"
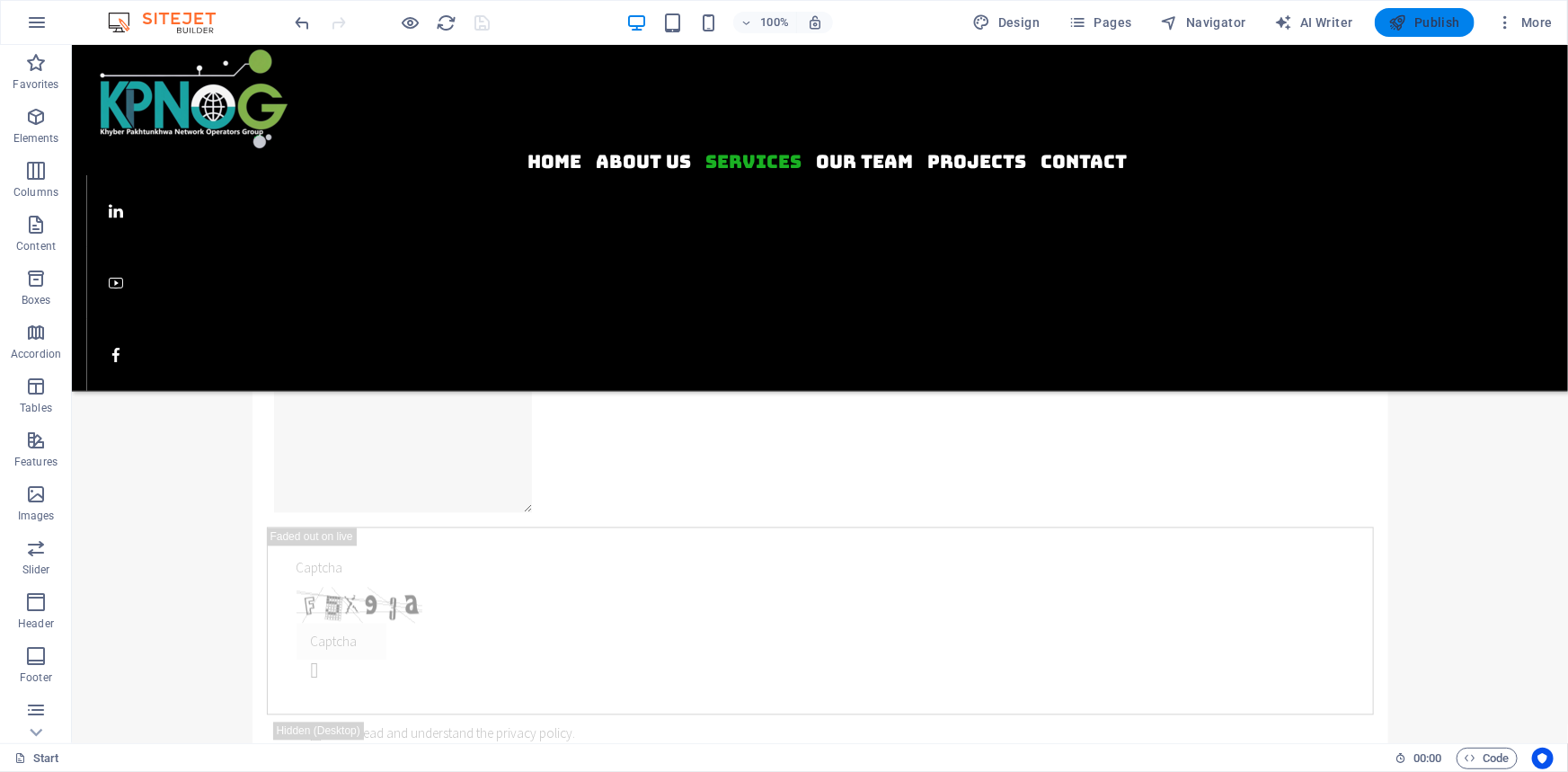
click at [1425, 25] on span "Publish" at bounding box center [1424, 23] width 71 height 18
